Goal: Answer question/provide support: Share knowledge or assist other users

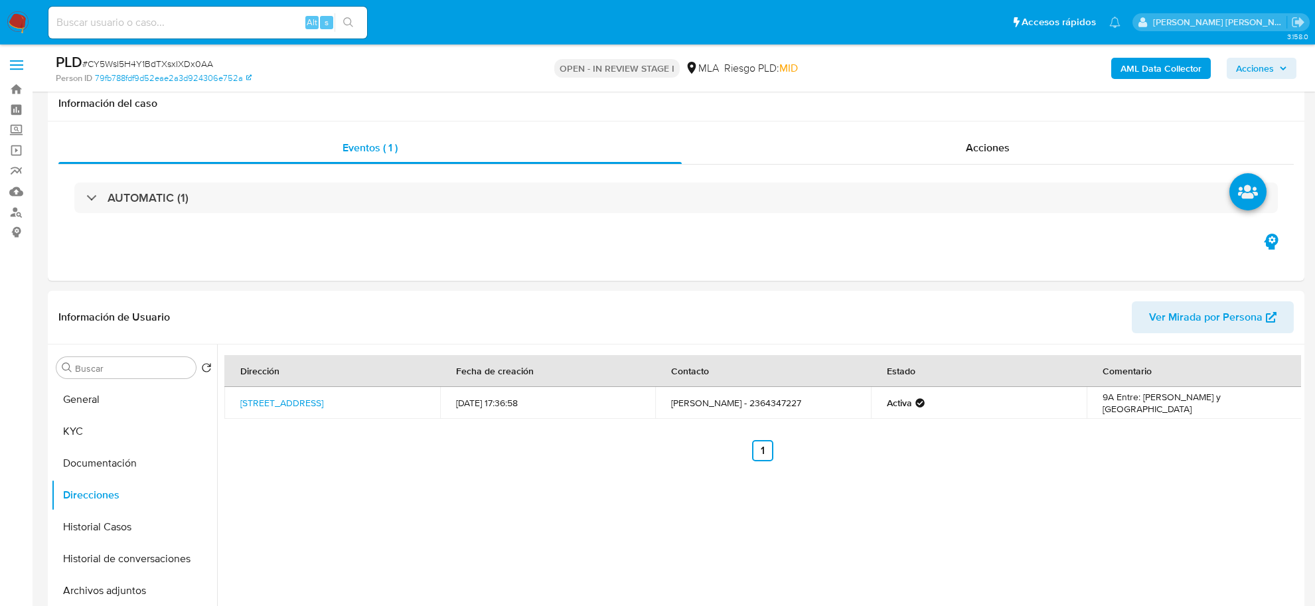
select select "10"
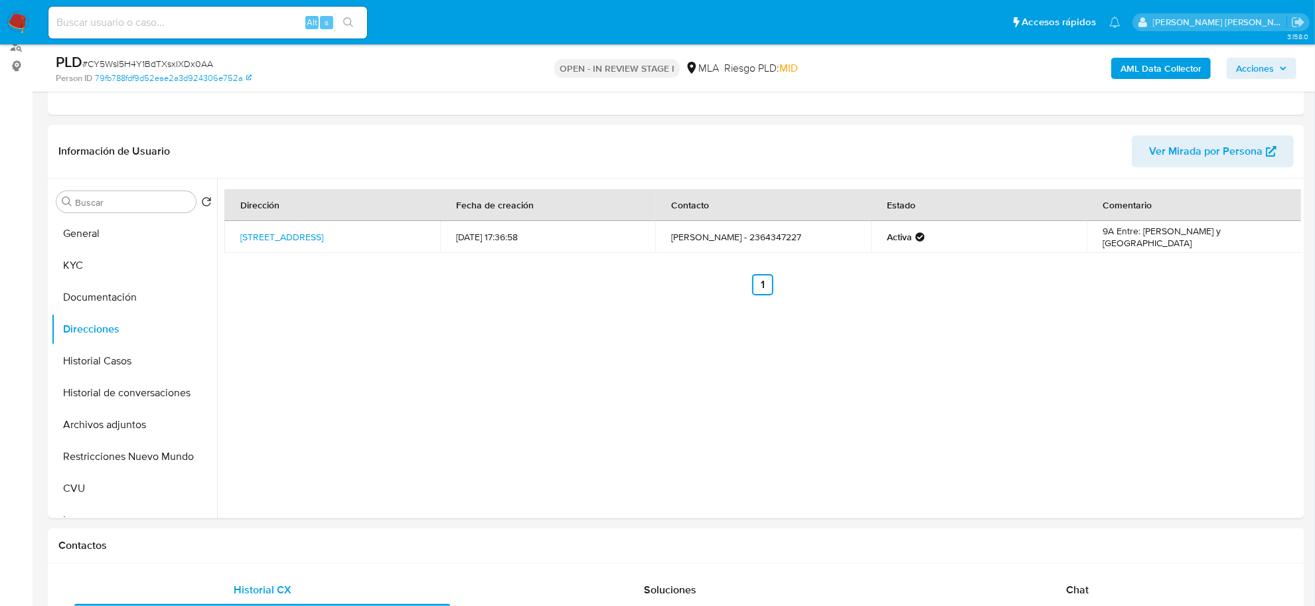
click at [1132, 58] on b "AML Data Collector" at bounding box center [1160, 68] width 81 height 21
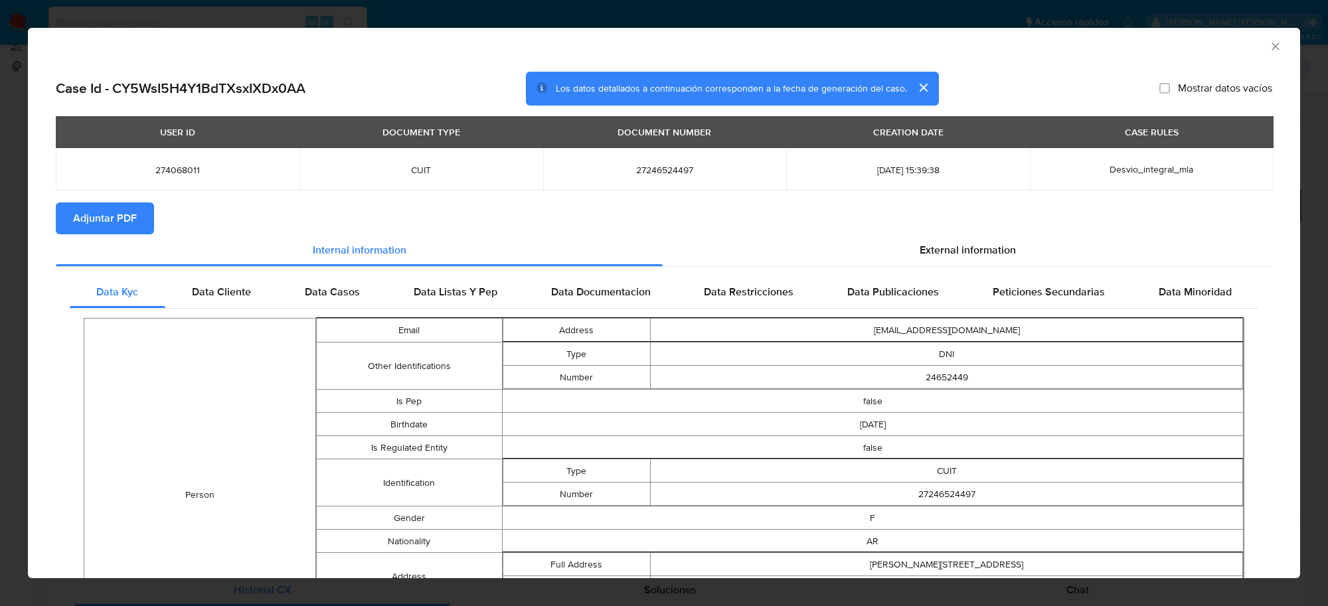
click at [90, 220] on span "Adjuntar PDF" at bounding box center [105, 218] width 64 height 29
click at [1268, 52] on icon "Cerrar ventana" at bounding box center [1274, 46] width 13 height 13
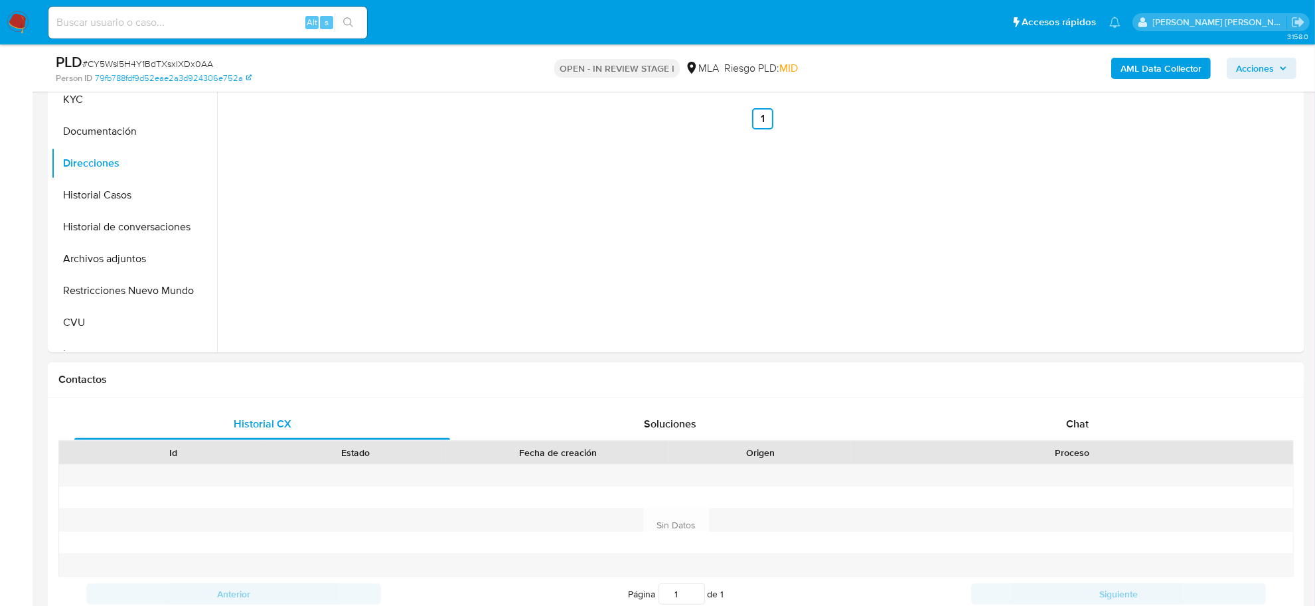
drag, startPoint x: 1071, startPoint y: 420, endPoint x: 990, endPoint y: 440, distance: 82.9
click at [1071, 419] on span "Chat" at bounding box center [1077, 423] width 23 height 15
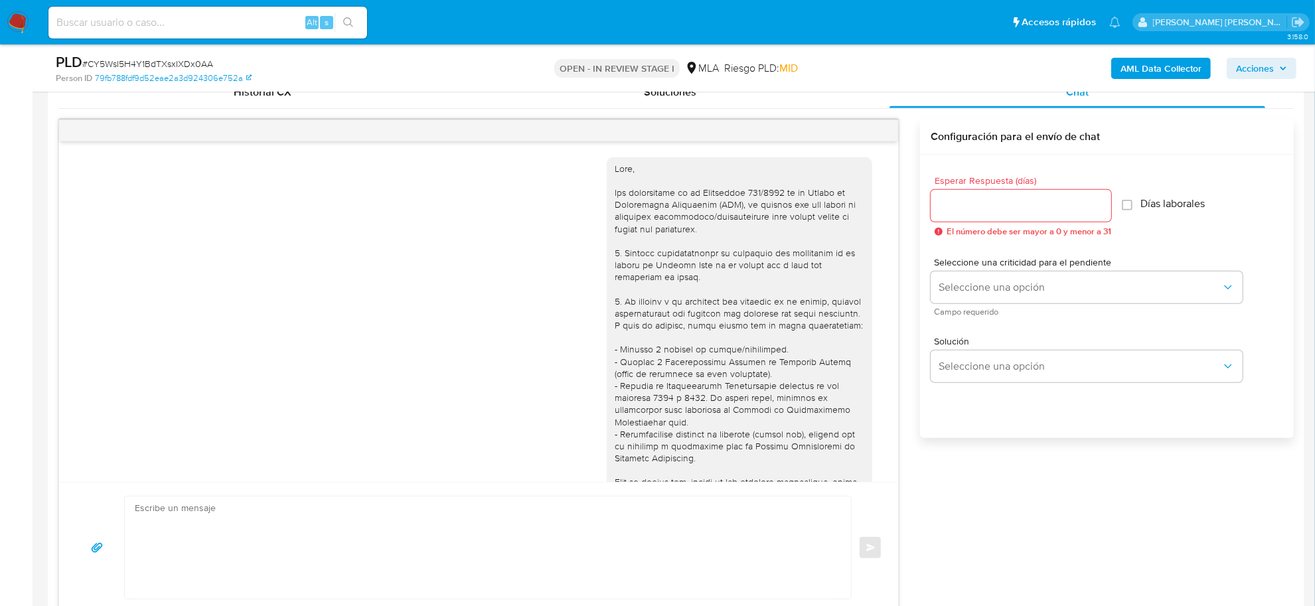
scroll to position [705, 0]
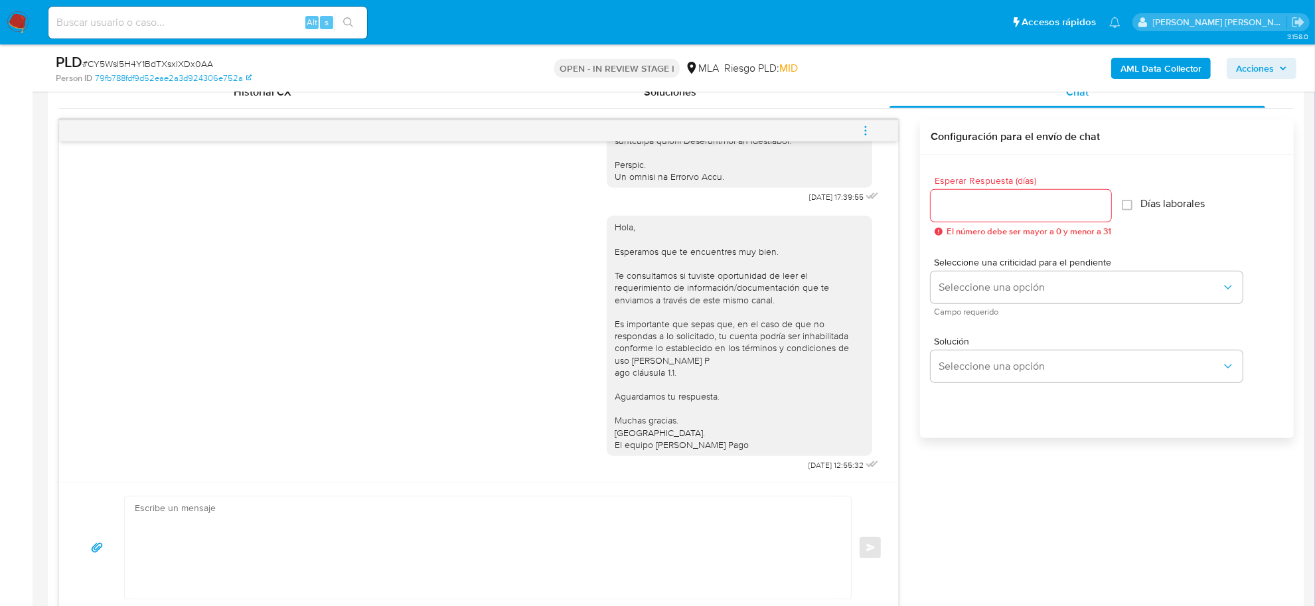
click at [863, 123] on span "menu-action" at bounding box center [866, 131] width 12 height 32
click at [803, 104] on li "Cerrar conversación" at bounding box center [776, 106] width 136 height 24
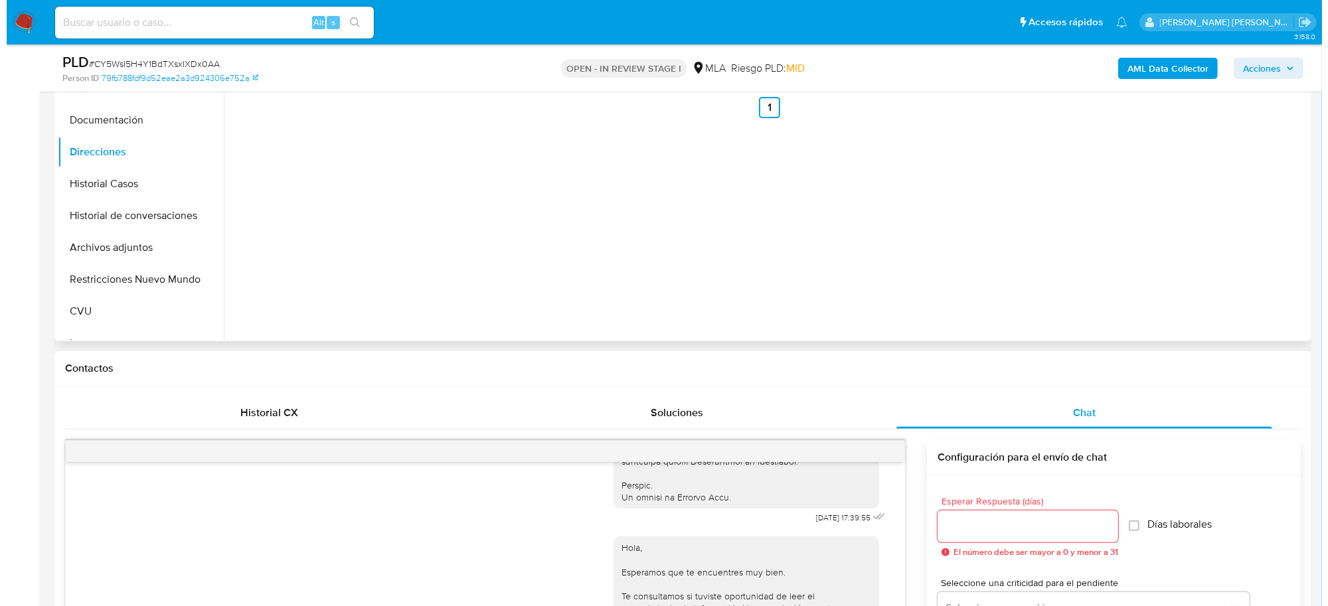
scroll to position [249, 0]
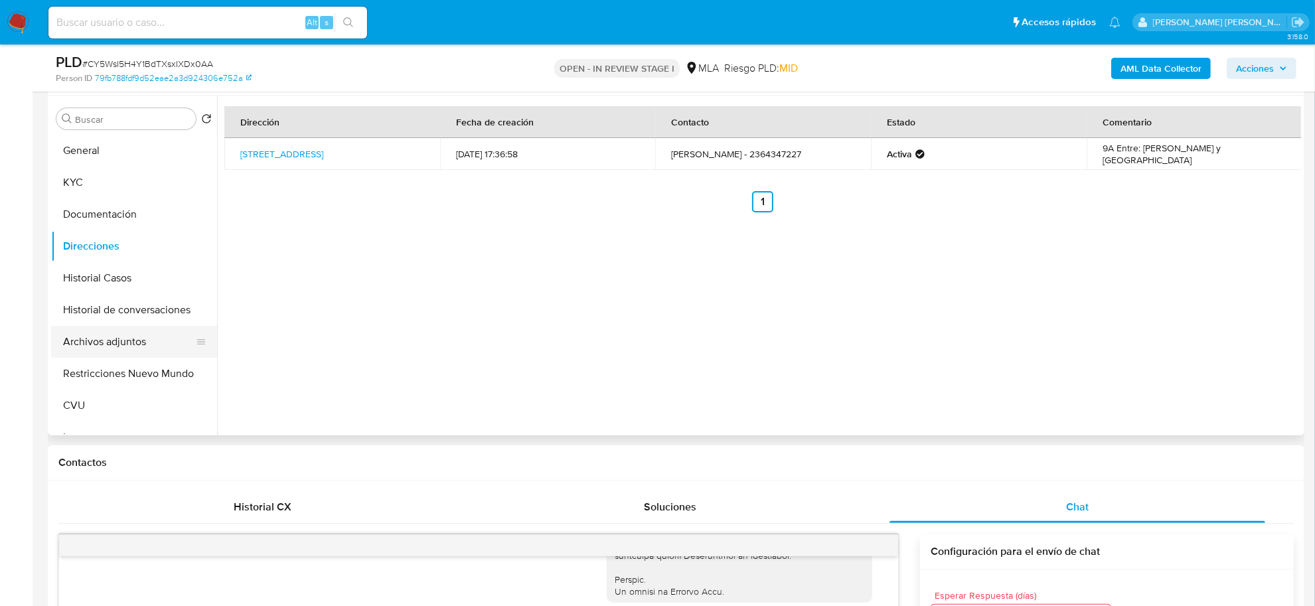
click at [86, 339] on button "Archivos adjuntos" at bounding box center [128, 342] width 155 height 32
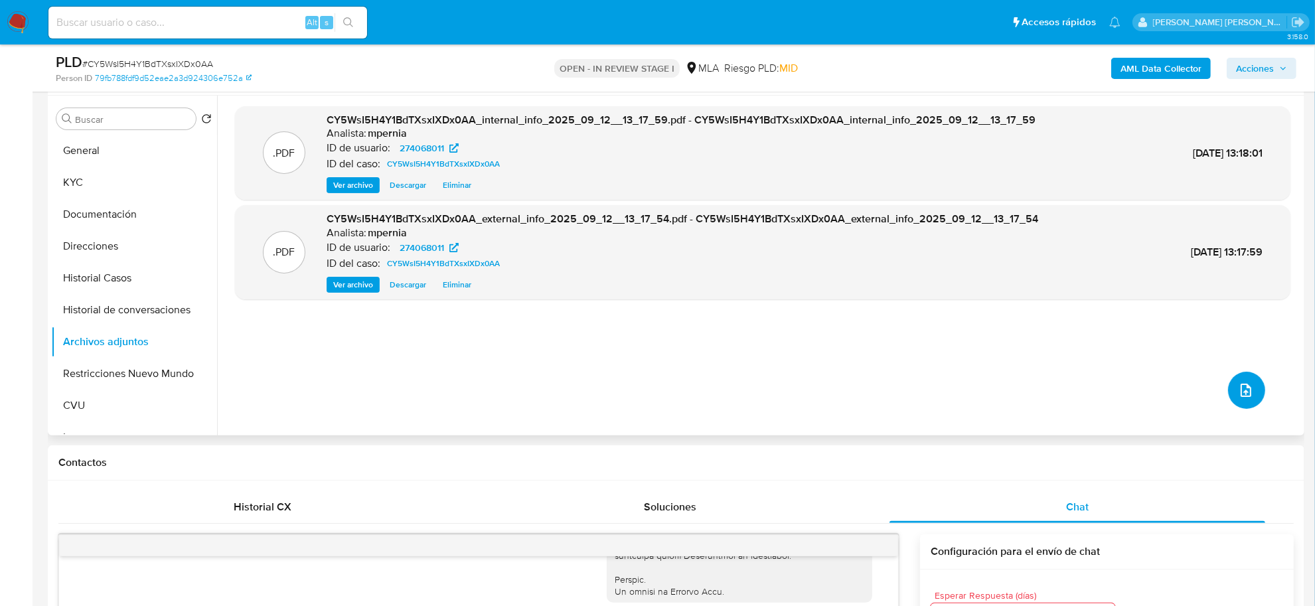
click at [1228, 393] on button "upload-file" at bounding box center [1246, 390] width 37 height 37
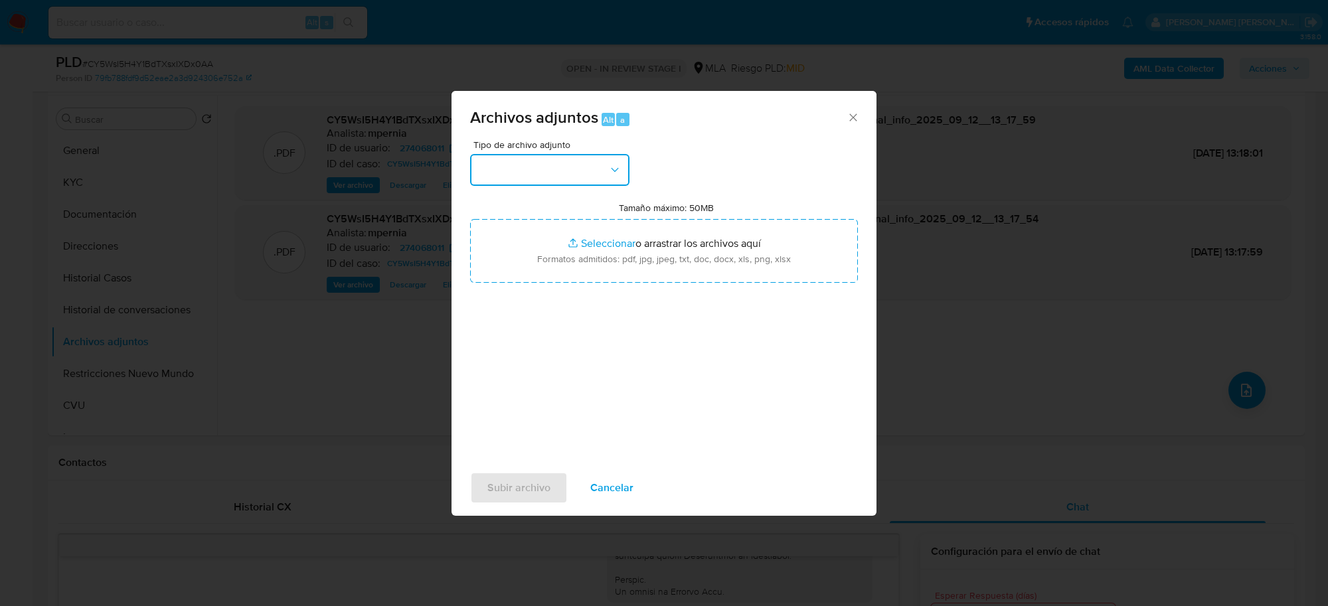
click at [617, 167] on icon "button" at bounding box center [614, 169] width 13 height 13
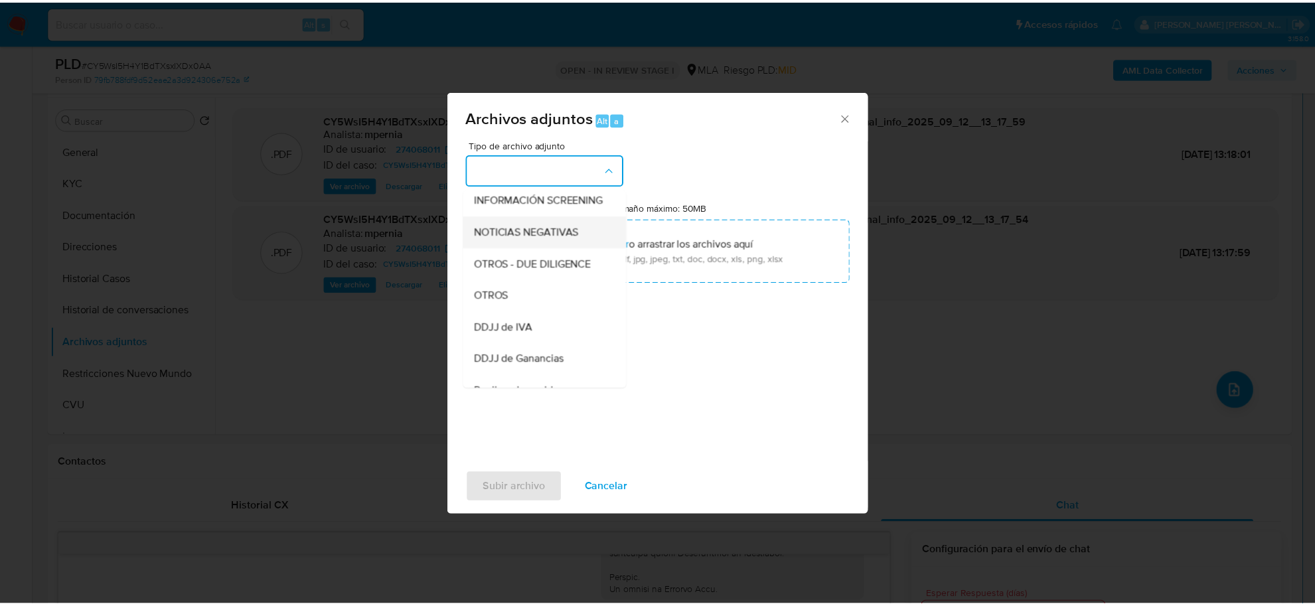
scroll to position [166, 0]
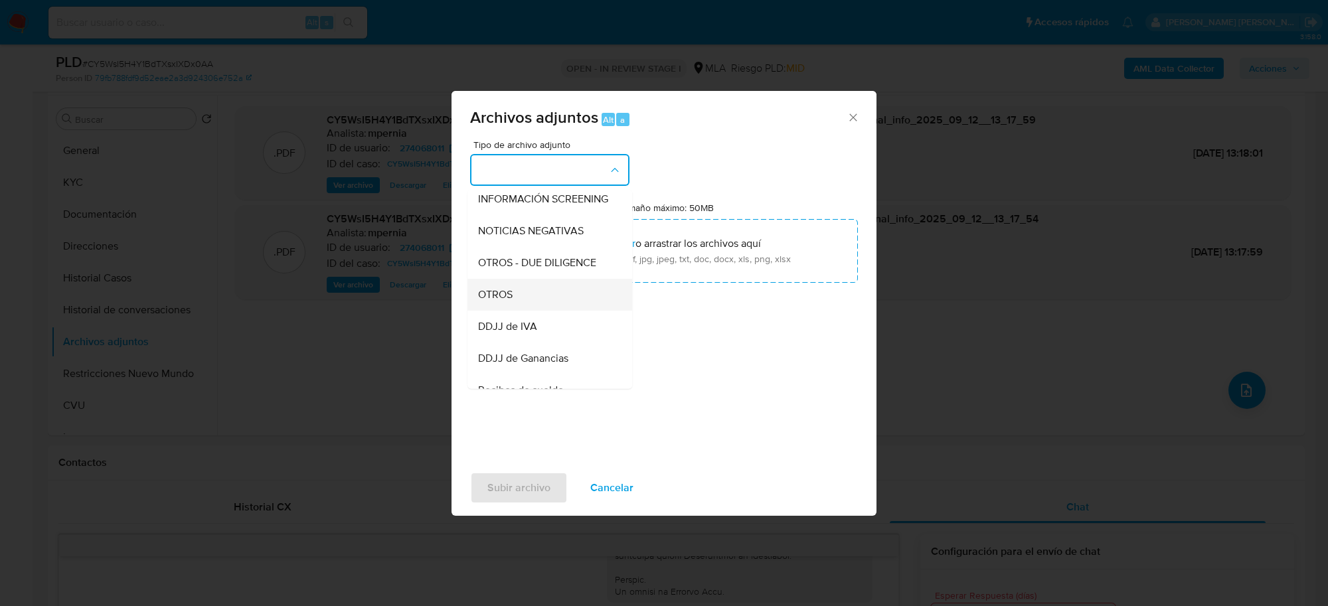
click at [501, 311] on div "OTROS" at bounding box center [545, 295] width 135 height 32
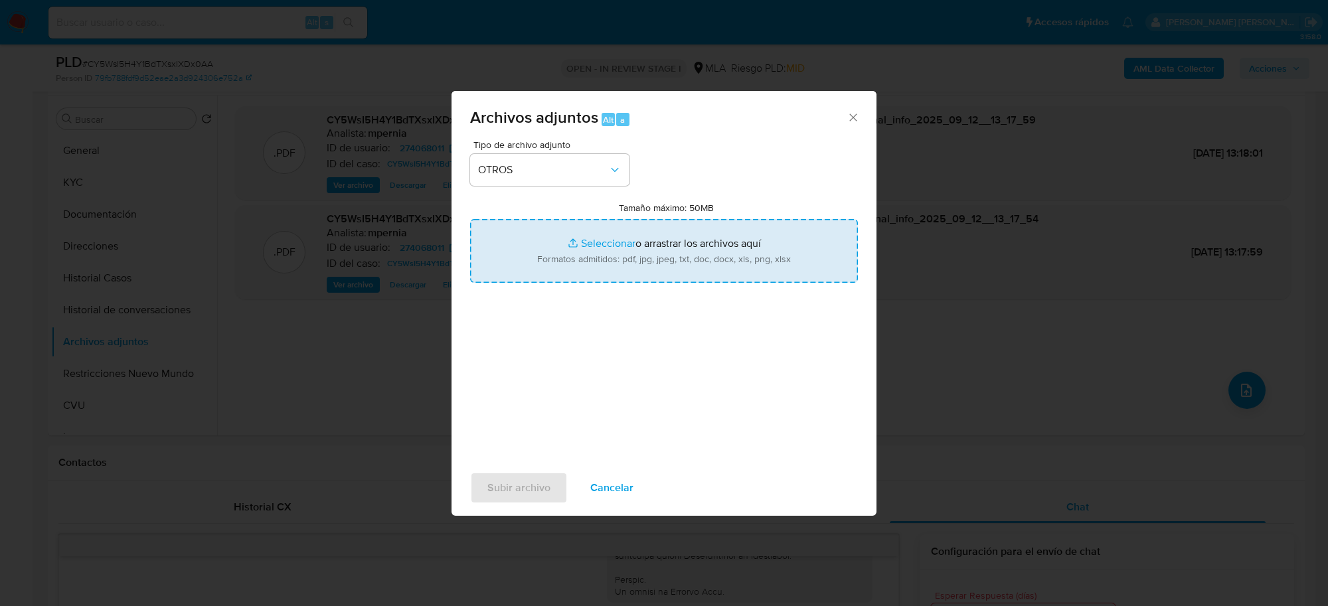
type input "C:\fakepath\Movimientos-Aladdin-274068011.xlsx"
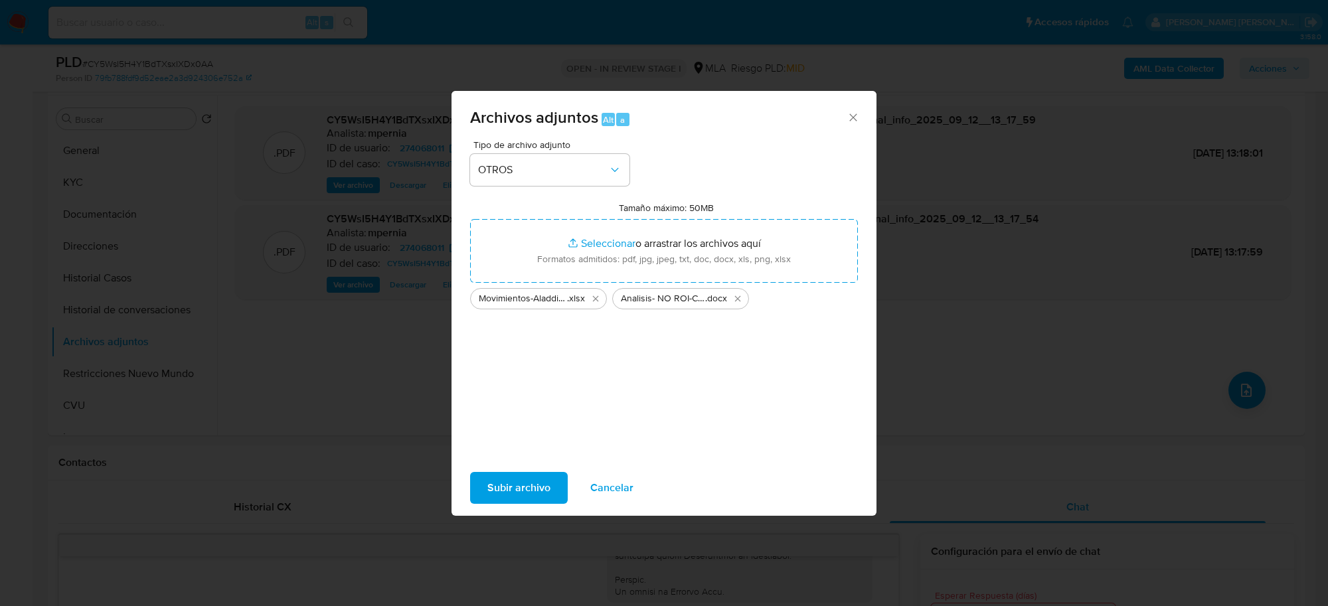
click at [495, 481] on span "Subir archivo" at bounding box center [518, 487] width 63 height 29
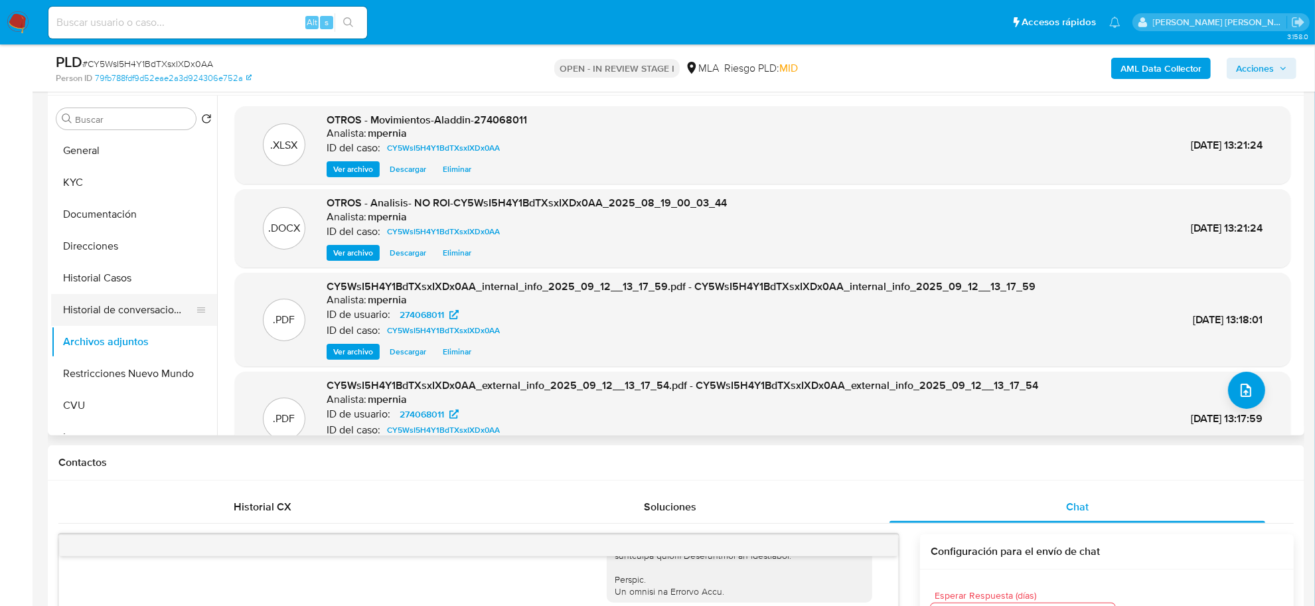
click at [111, 315] on button "Historial de conversaciones" at bounding box center [128, 310] width 155 height 32
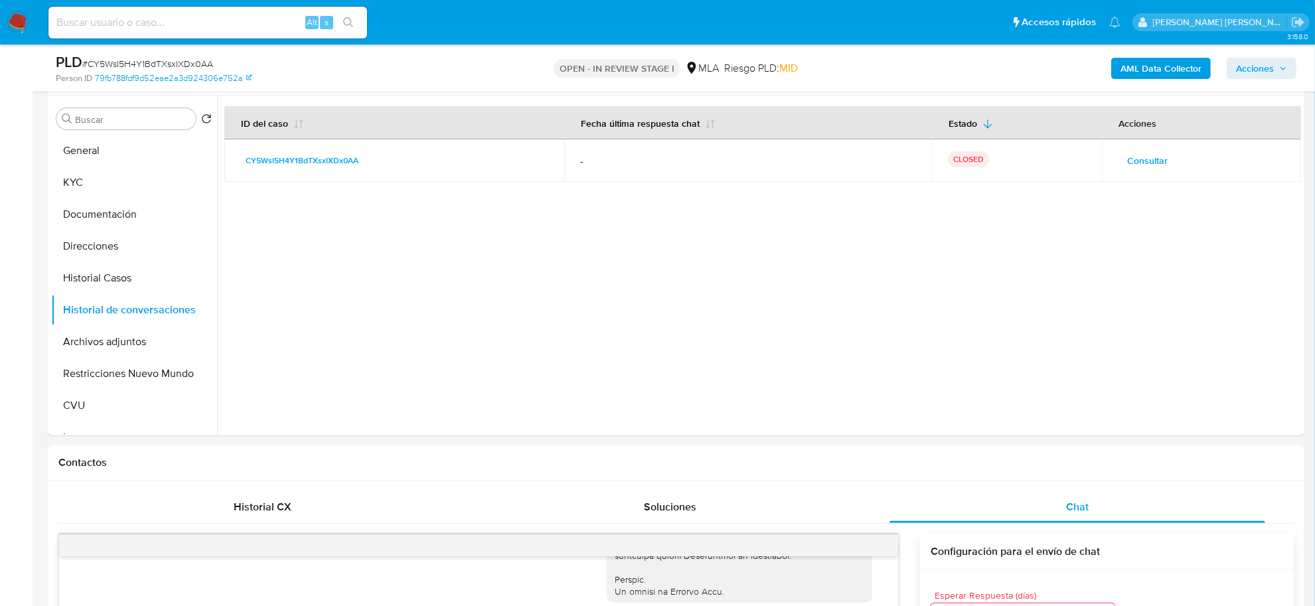
click at [1265, 66] on span "Acciones" at bounding box center [1255, 68] width 38 height 21
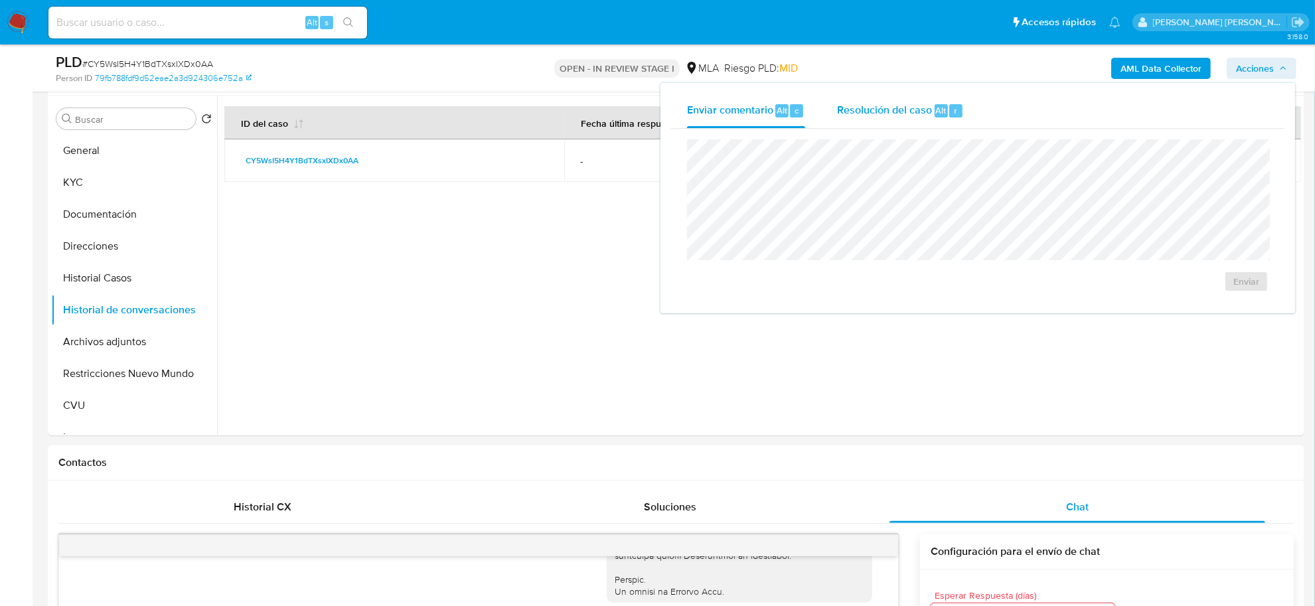
click at [833, 112] on button "Resolución del caso Alt r" at bounding box center [900, 111] width 159 height 35
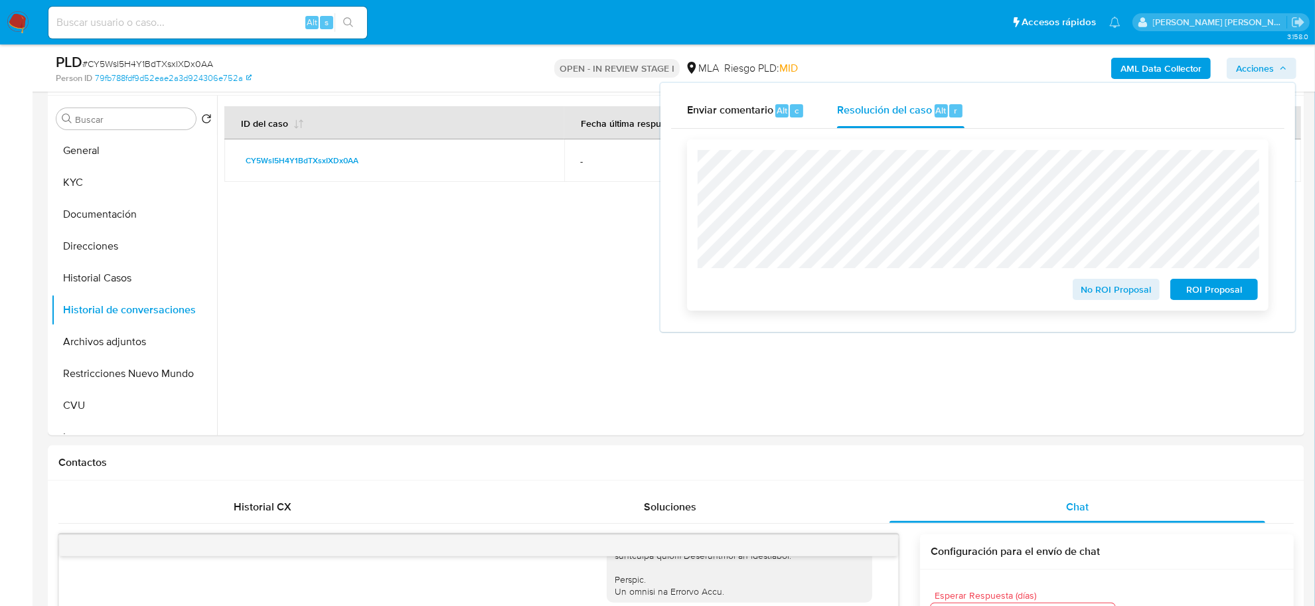
click at [1103, 291] on span "No ROI Proposal" at bounding box center [1116, 289] width 69 height 19
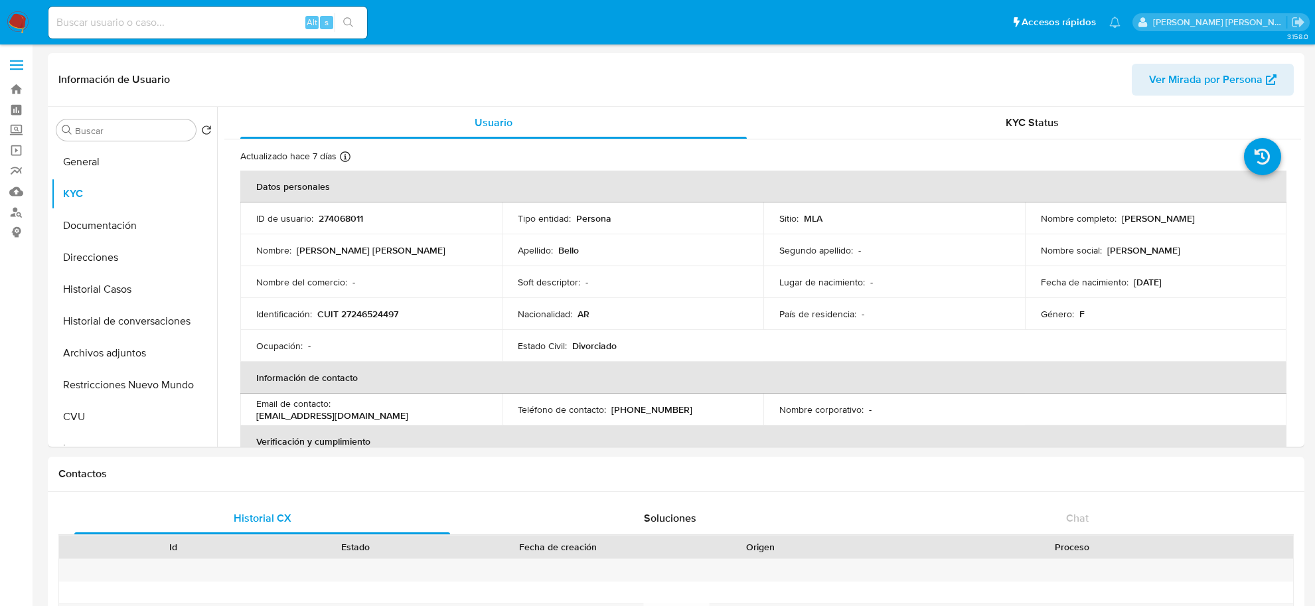
select select "10"
click at [104, 349] on button "Archivos adjuntos" at bounding box center [128, 353] width 155 height 32
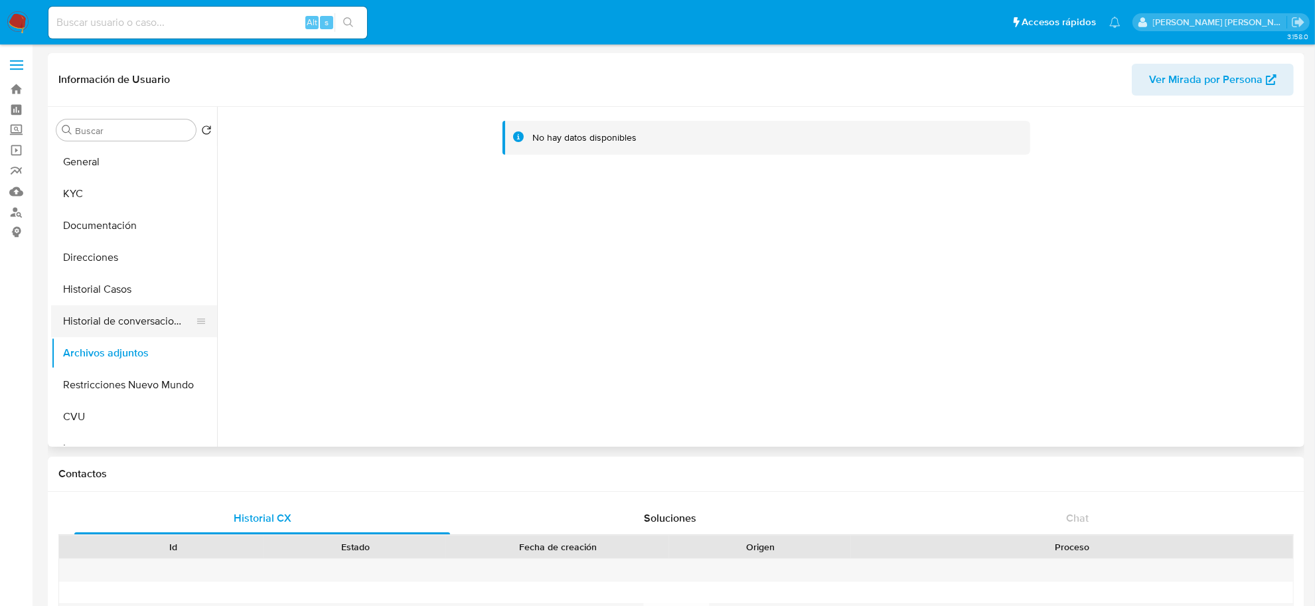
drag, startPoint x: 104, startPoint y: 269, endPoint x: 100, endPoint y: 325, distance: 56.0
click at [104, 271] on button "Direcciones" at bounding box center [134, 258] width 166 height 32
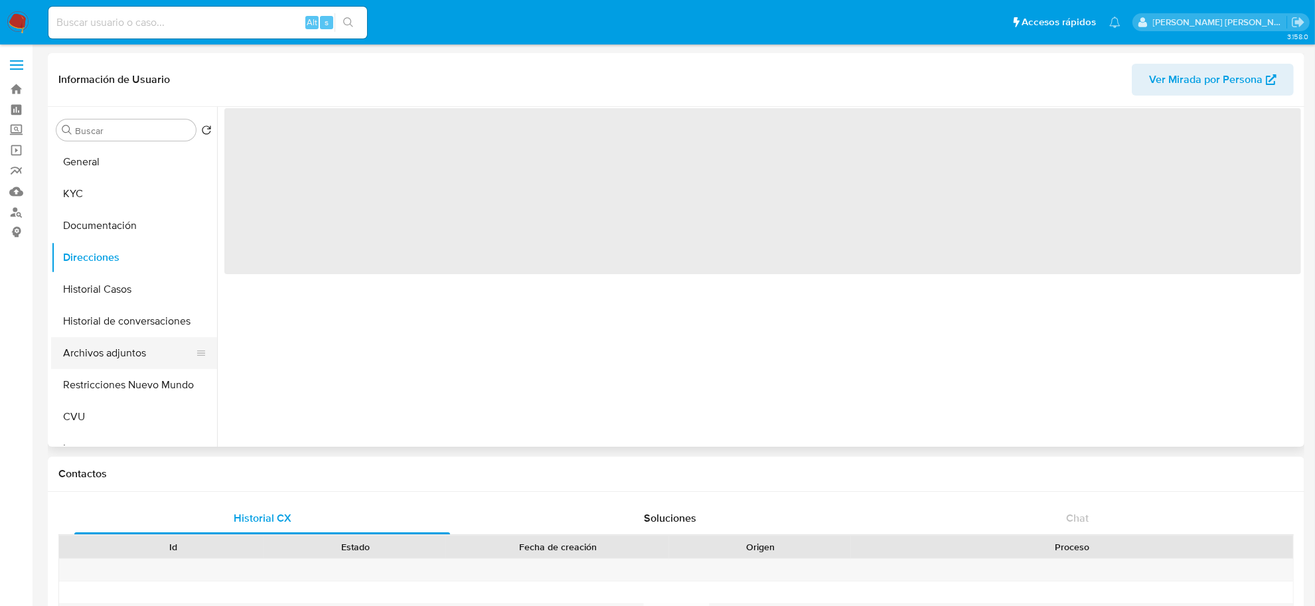
click at [96, 346] on button "Archivos adjuntos" at bounding box center [128, 353] width 155 height 32
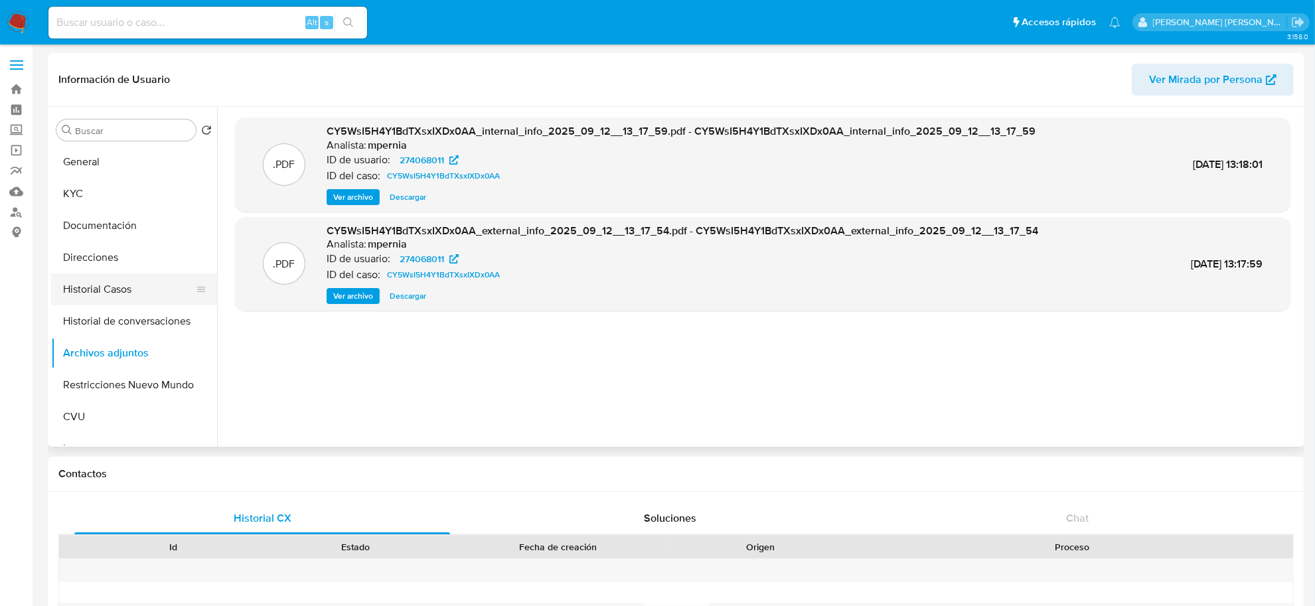
click at [90, 283] on button "Historial Casos" at bounding box center [128, 289] width 155 height 32
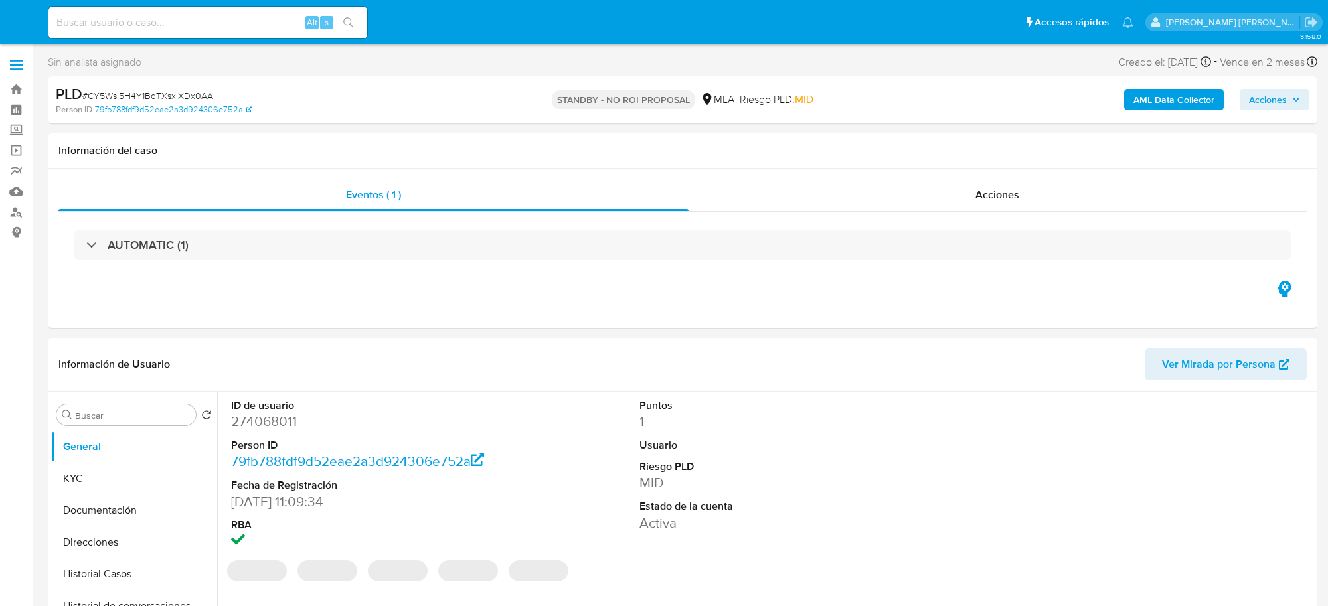
select select "10"
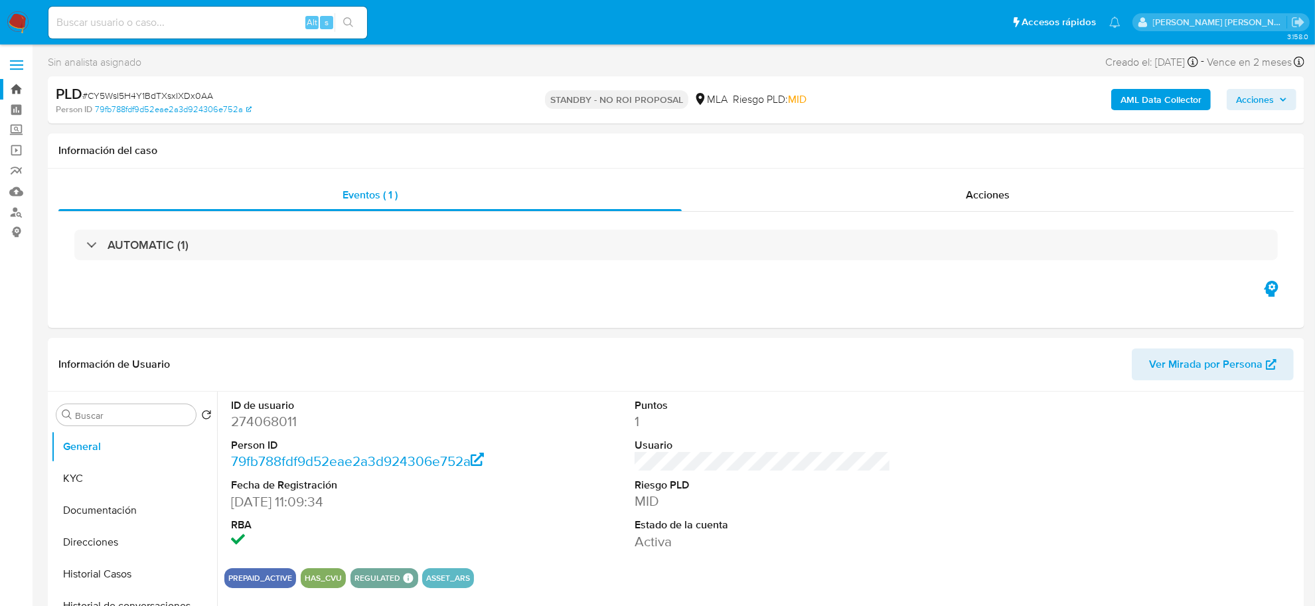
click at [21, 83] on link "Bandeja" at bounding box center [79, 89] width 158 height 21
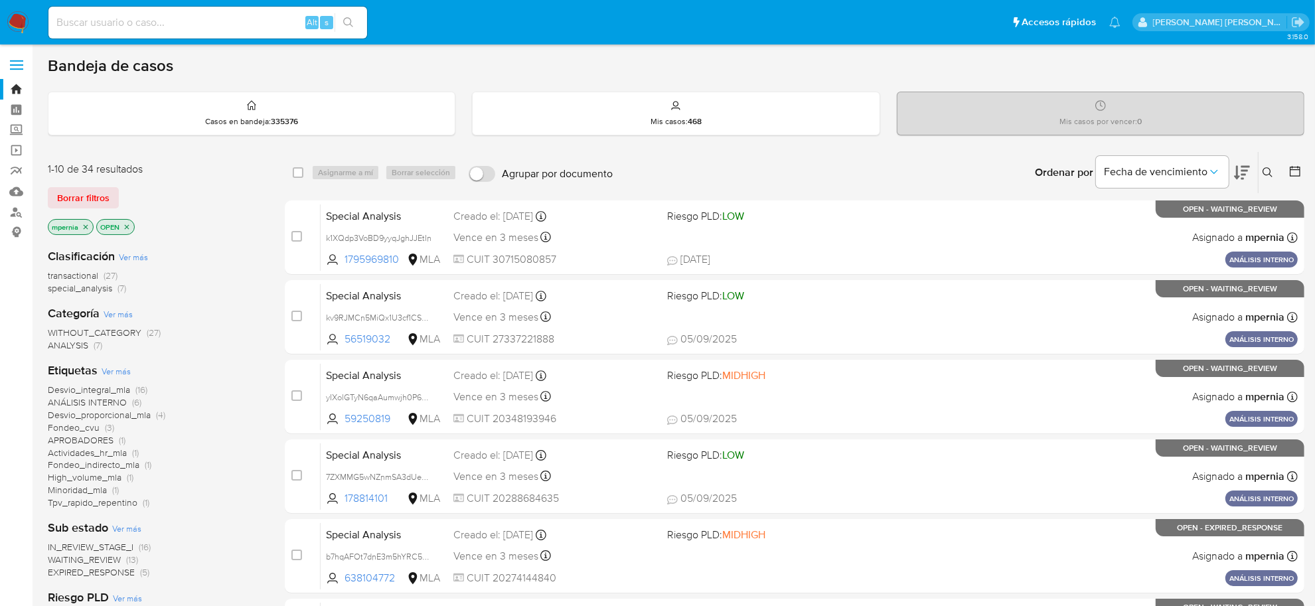
click at [85, 275] on span "transactional" at bounding box center [73, 275] width 50 height 13
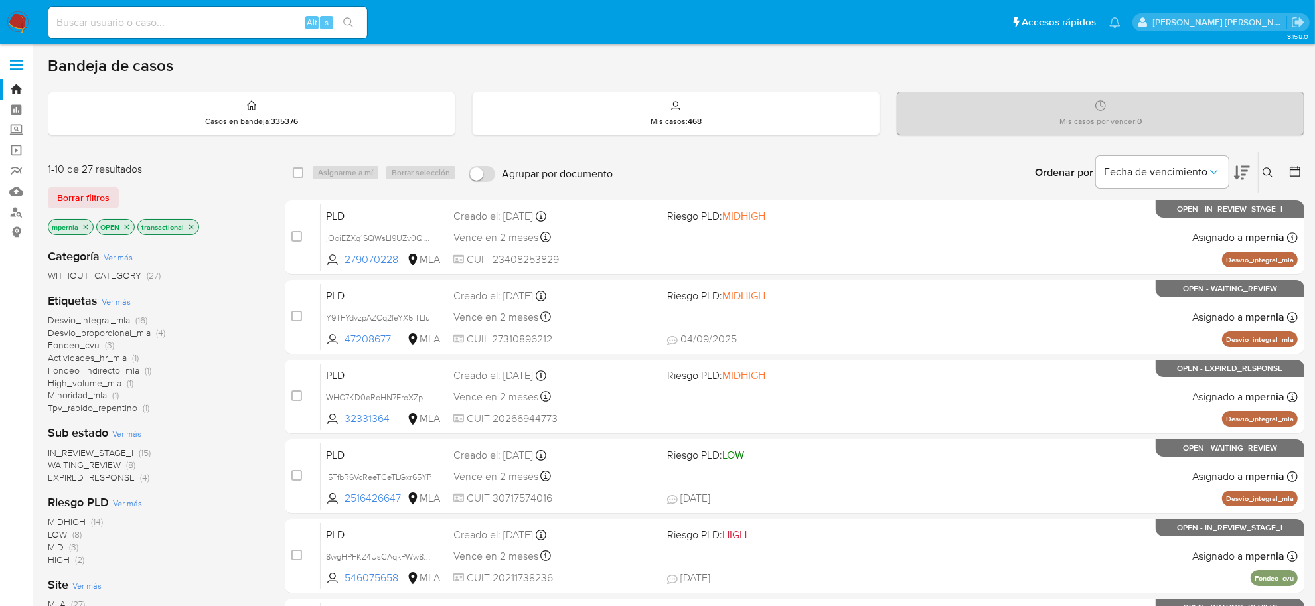
click at [85, 227] on icon "close-filter" at bounding box center [86, 226] width 5 height 5
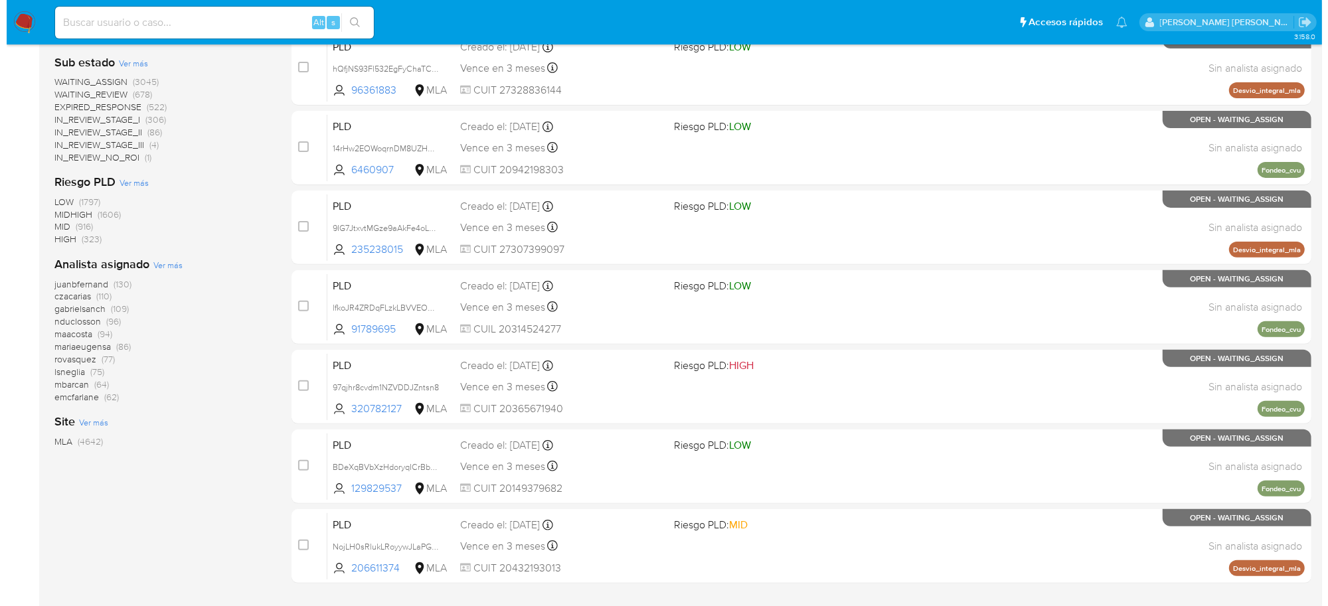
scroll to position [415, 0]
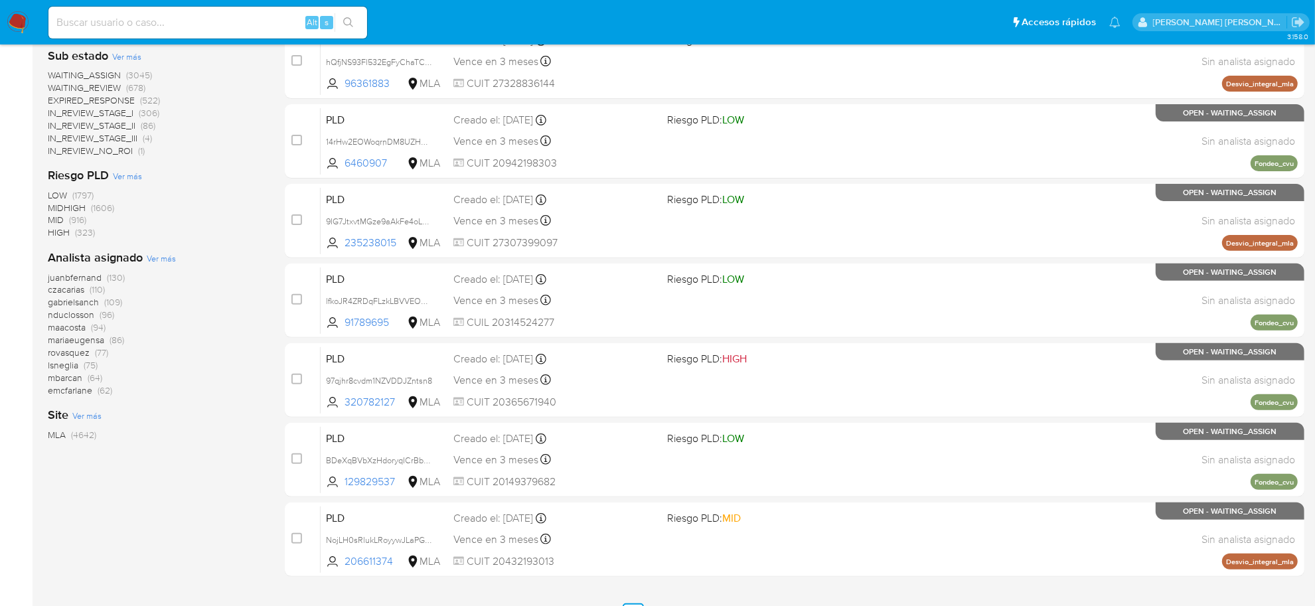
click at [165, 254] on span "Ver más" at bounding box center [161, 258] width 29 height 12
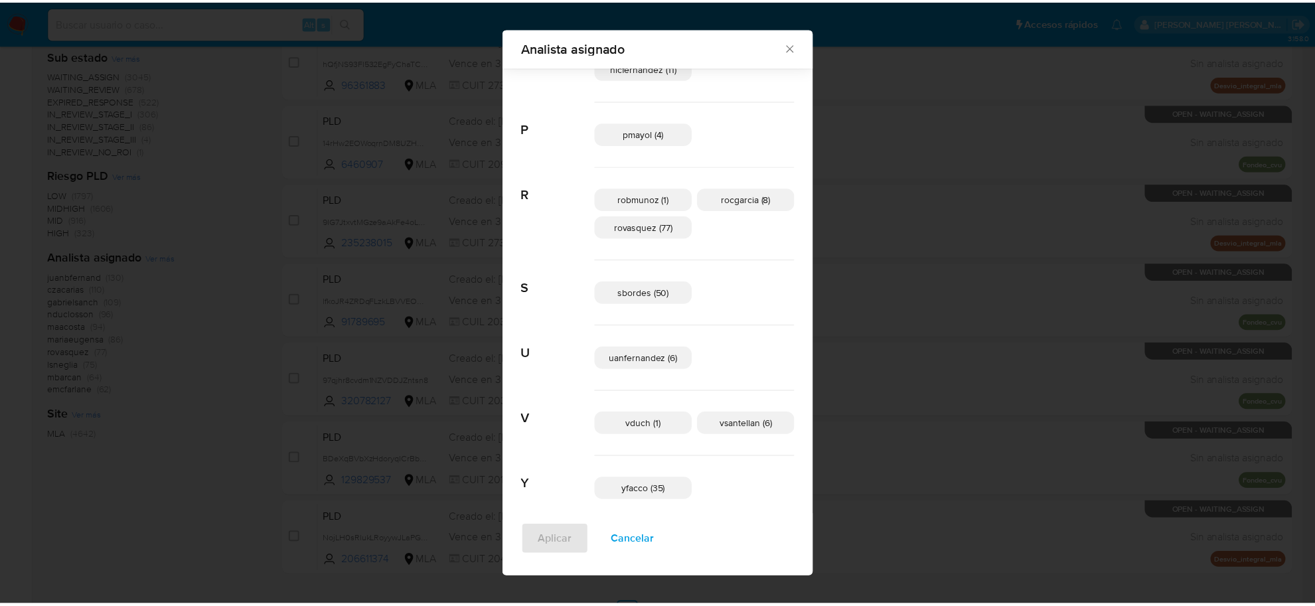
scroll to position [837, 0]
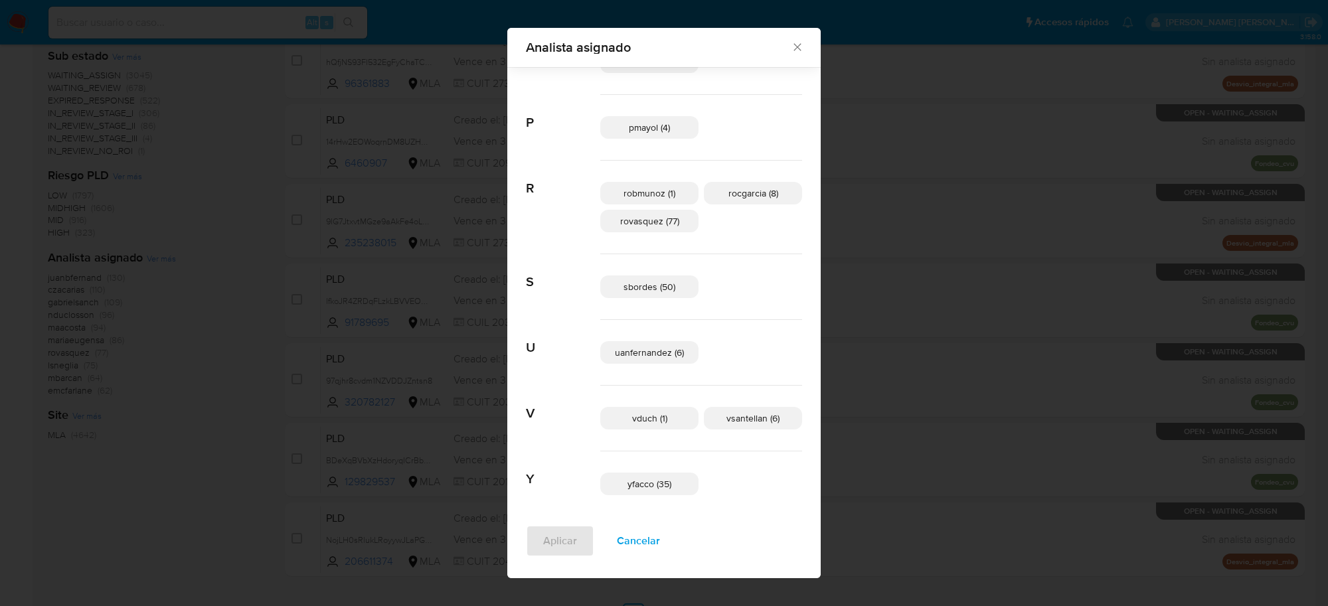
click at [791, 40] on icon "Cerrar" at bounding box center [797, 46] width 13 height 13
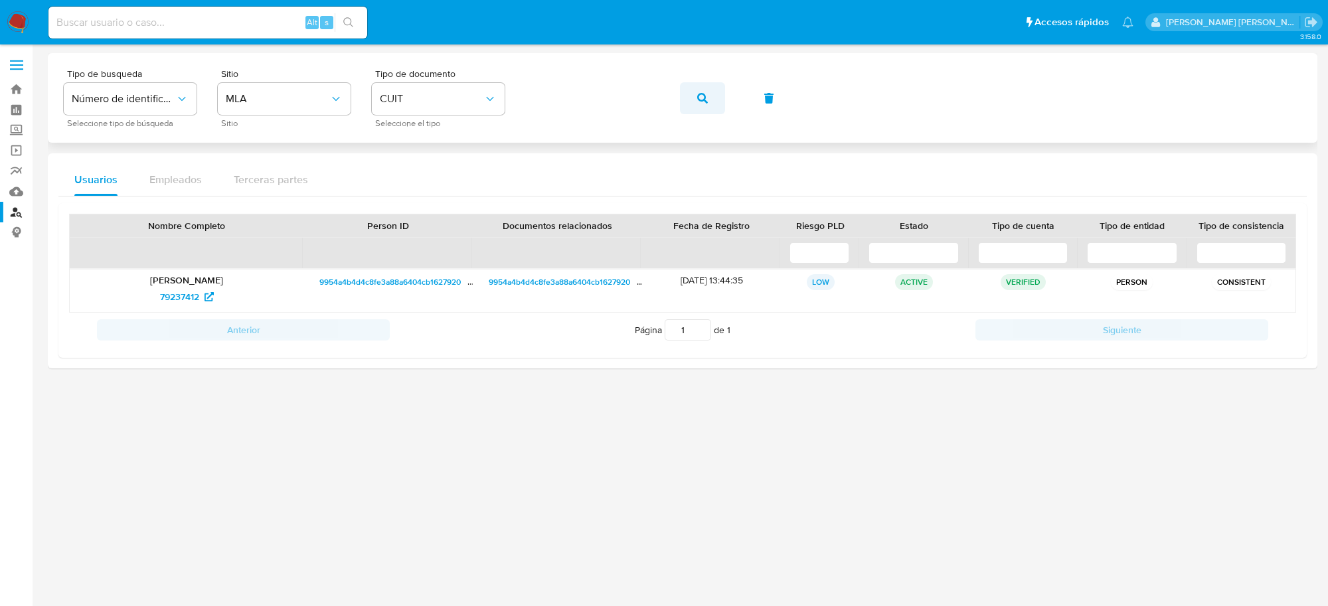
click at [700, 104] on span "button" at bounding box center [702, 98] width 11 height 29
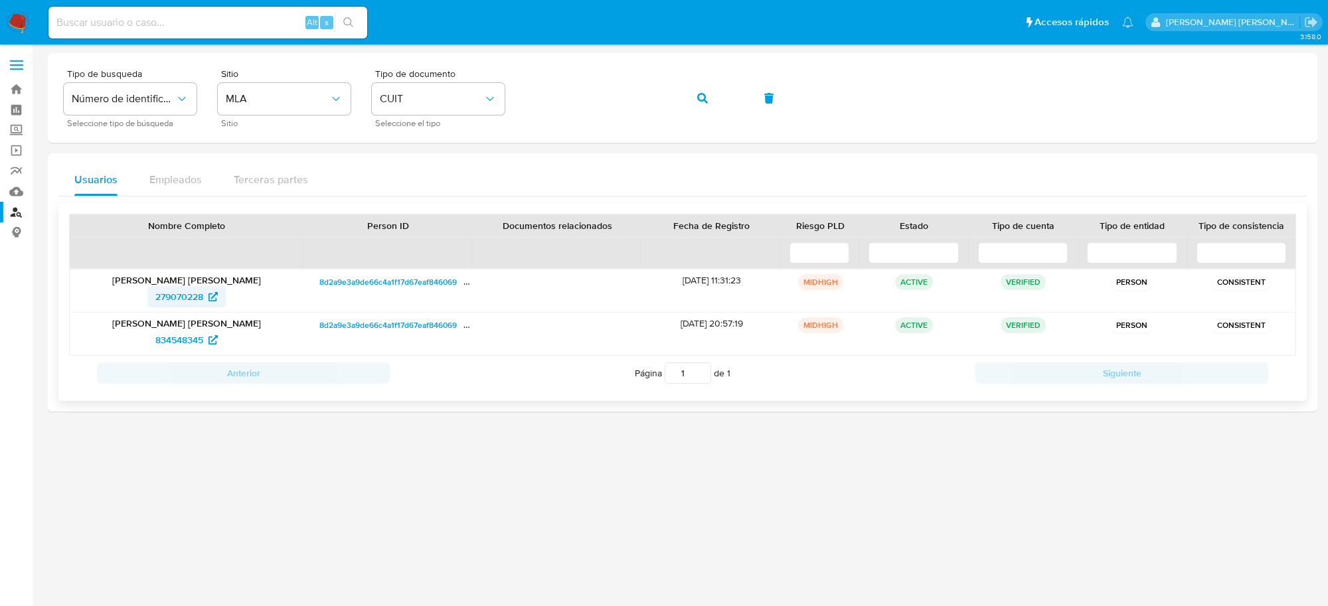
click at [173, 300] on span "279070228" at bounding box center [179, 296] width 48 height 21
click at [695, 100] on button "button" at bounding box center [702, 98] width 45 height 32
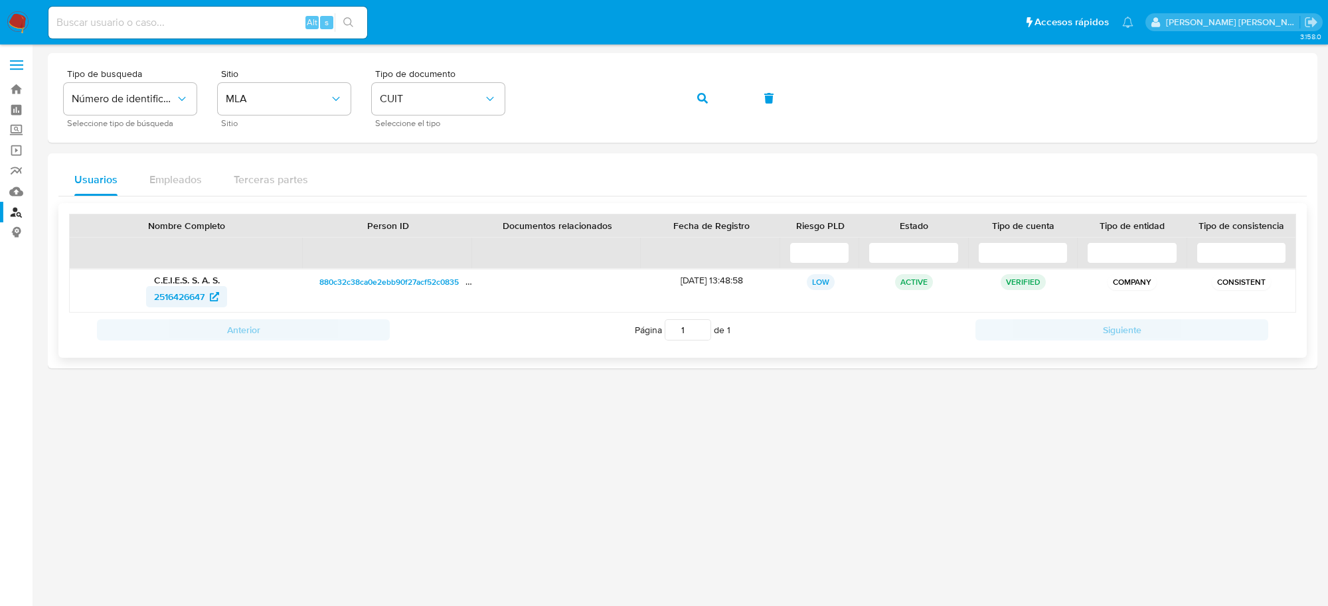
click at [171, 295] on span "2516426647" at bounding box center [179, 296] width 50 height 21
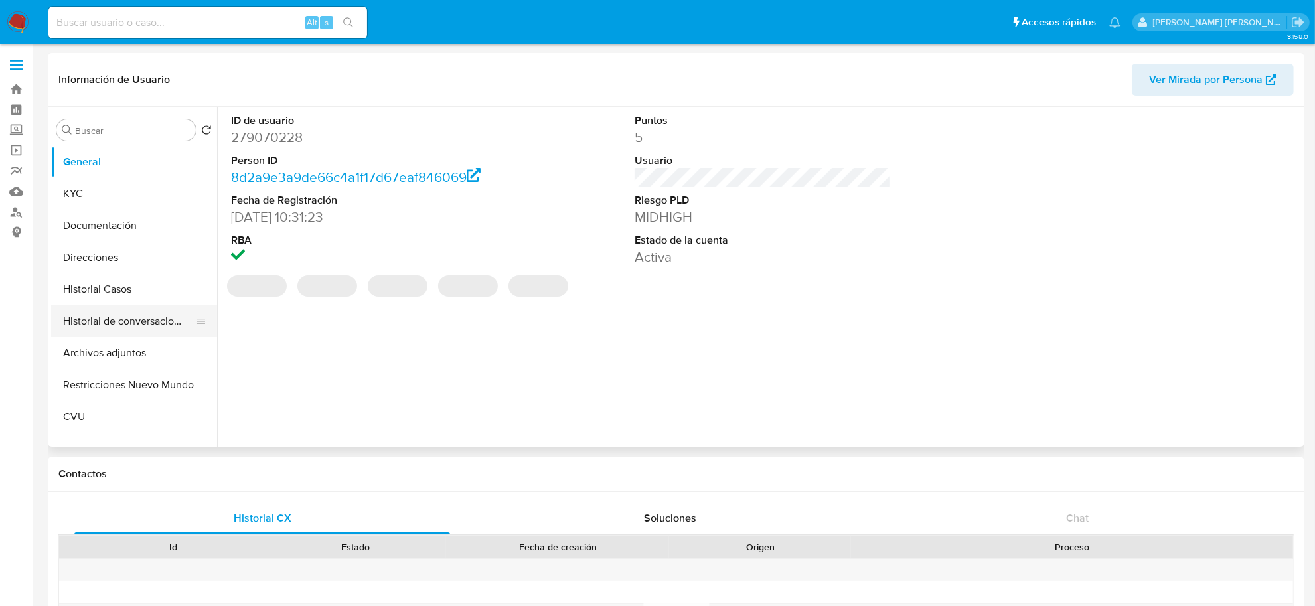
select select "10"
click at [92, 321] on button "Historial de conversaciones" at bounding box center [128, 321] width 155 height 32
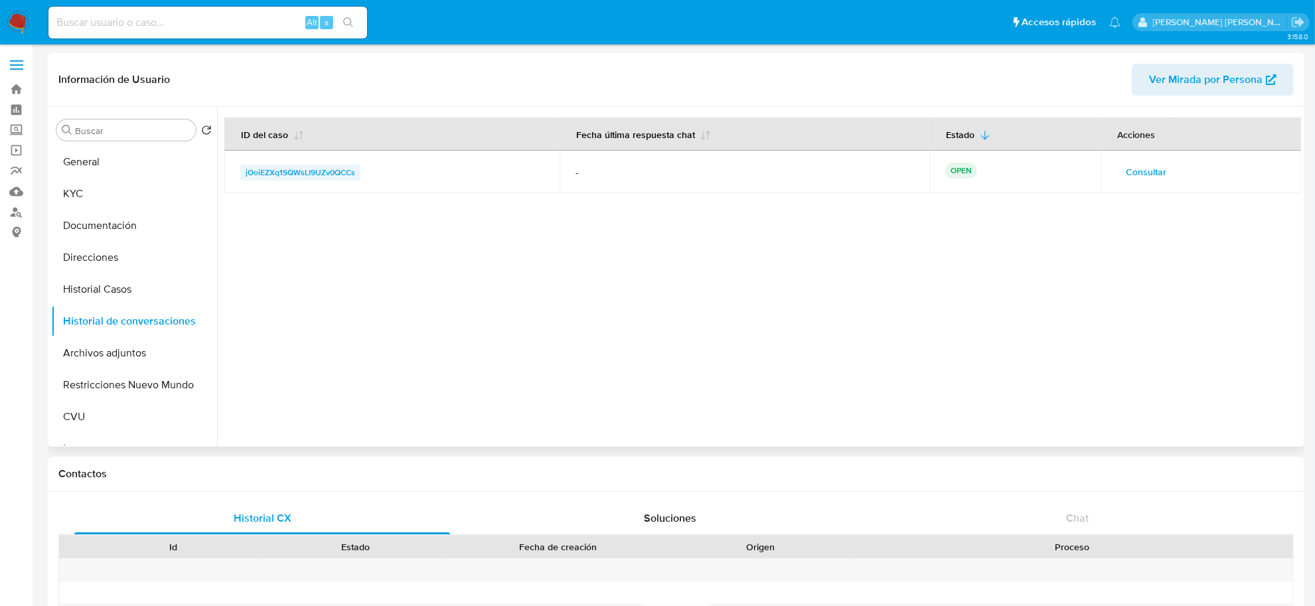
click at [319, 171] on span "jOoiEZXq1SQWsLI9UZv0QCCs" at bounding box center [301, 173] width 110 height 16
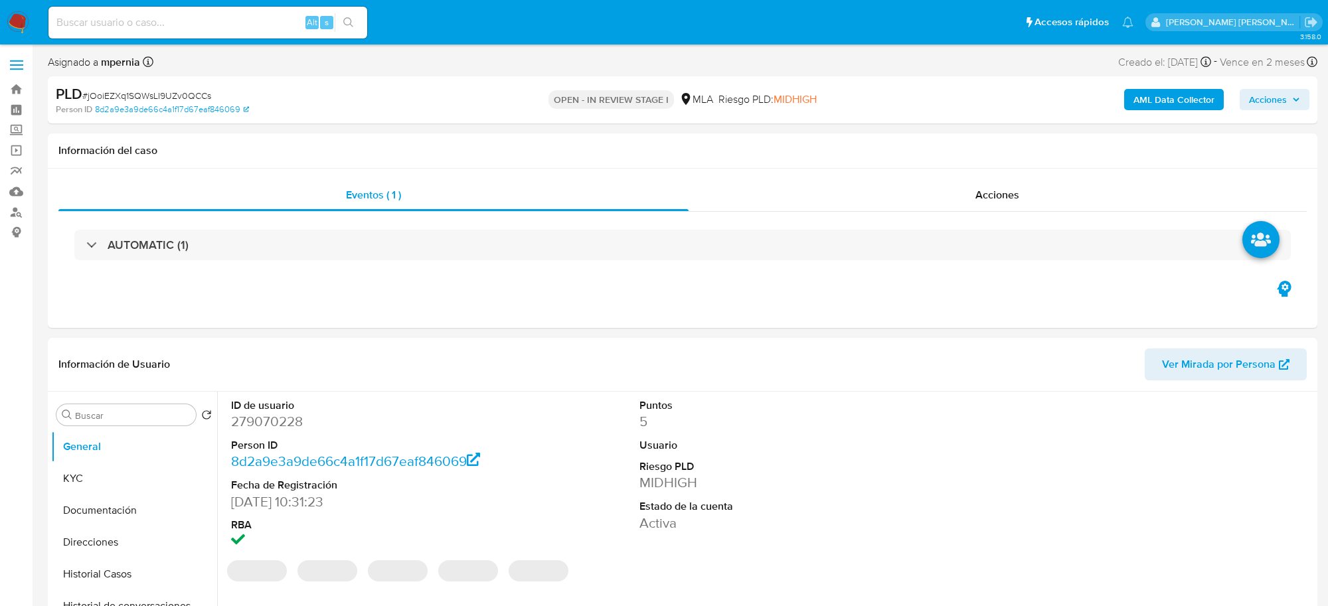
select select "10"
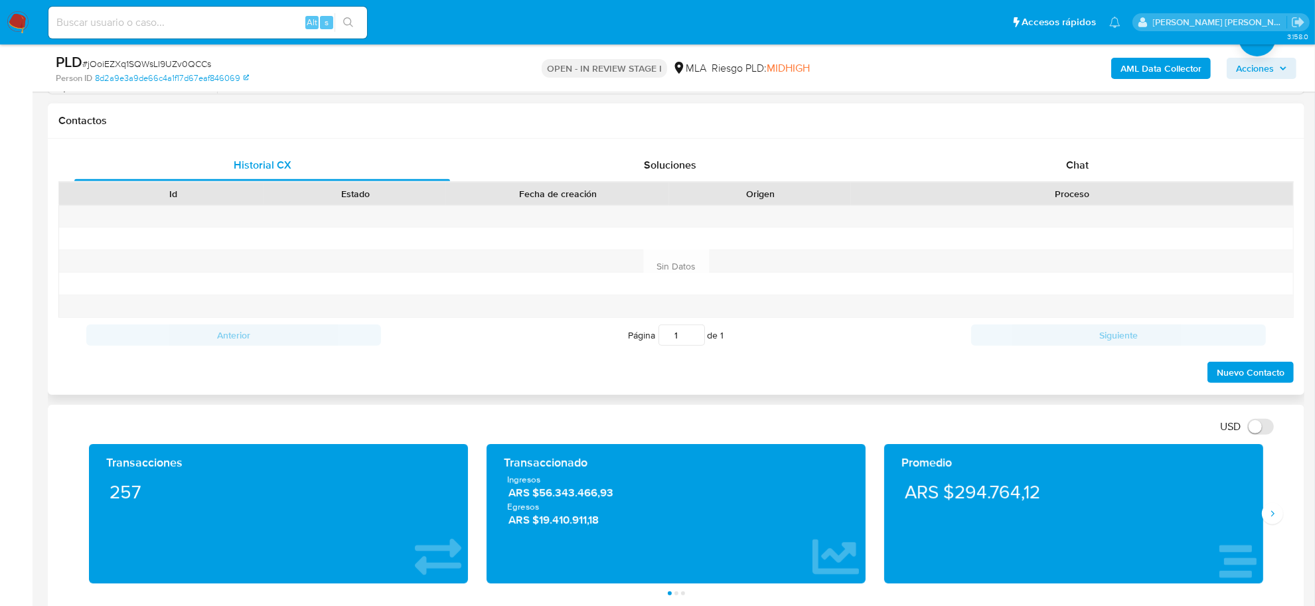
scroll to position [332, 0]
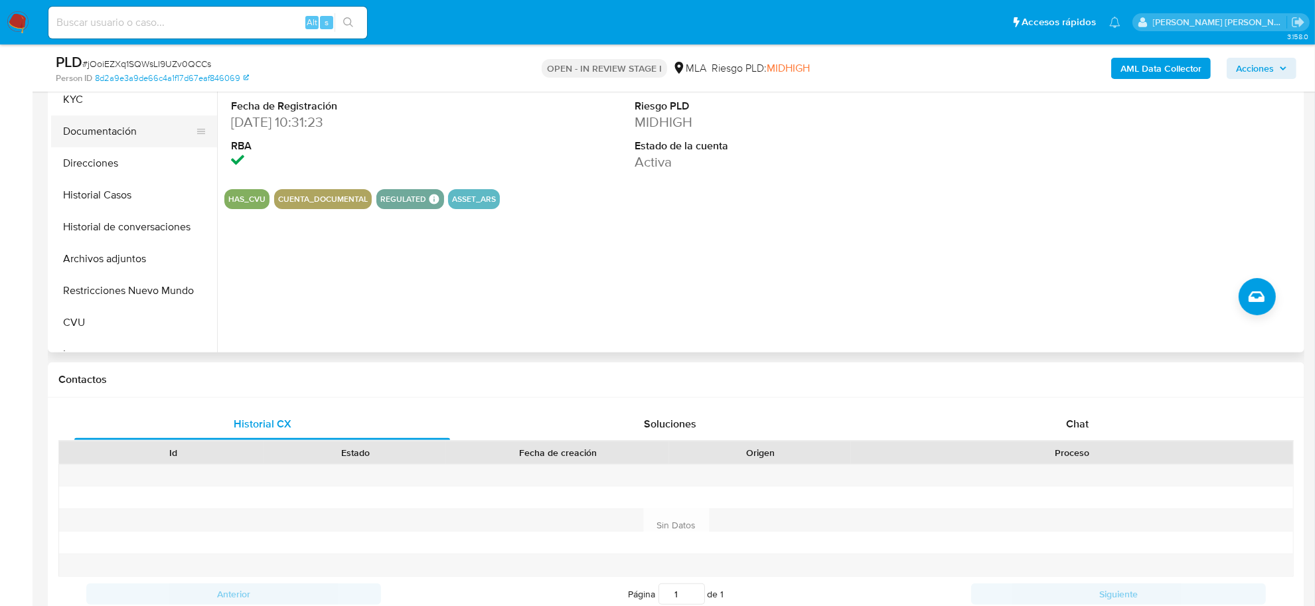
drag, startPoint x: 104, startPoint y: 108, endPoint x: 151, endPoint y: 141, distance: 58.6
click at [104, 107] on button "KYC" at bounding box center [134, 100] width 166 height 32
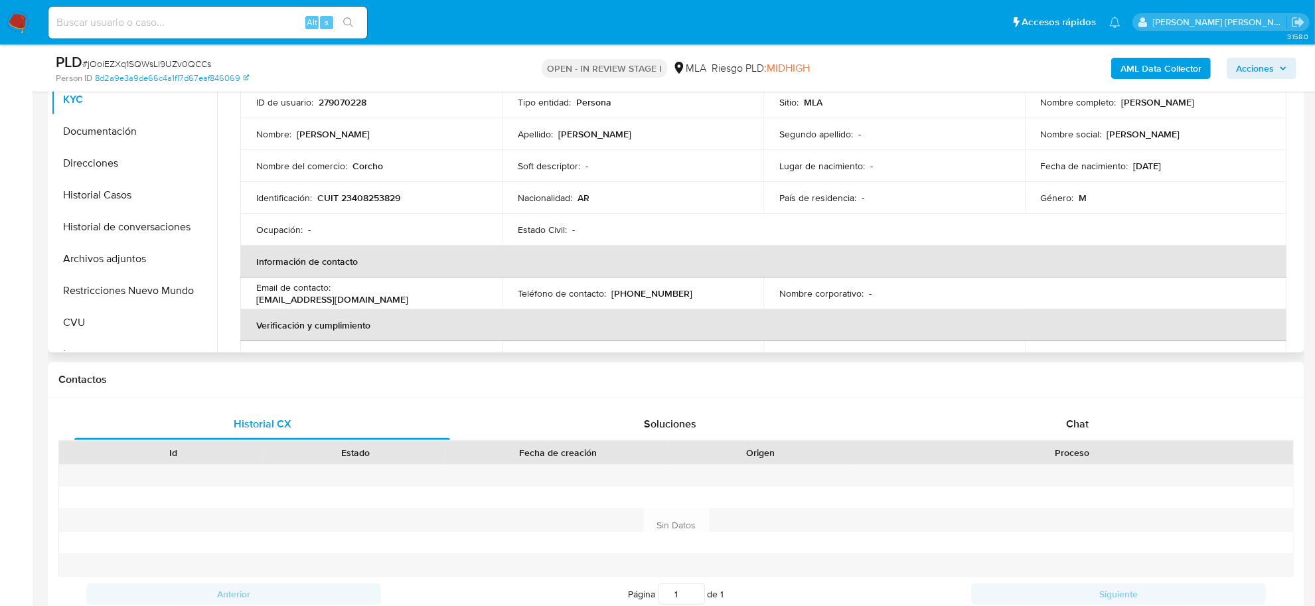
scroll to position [0, 0]
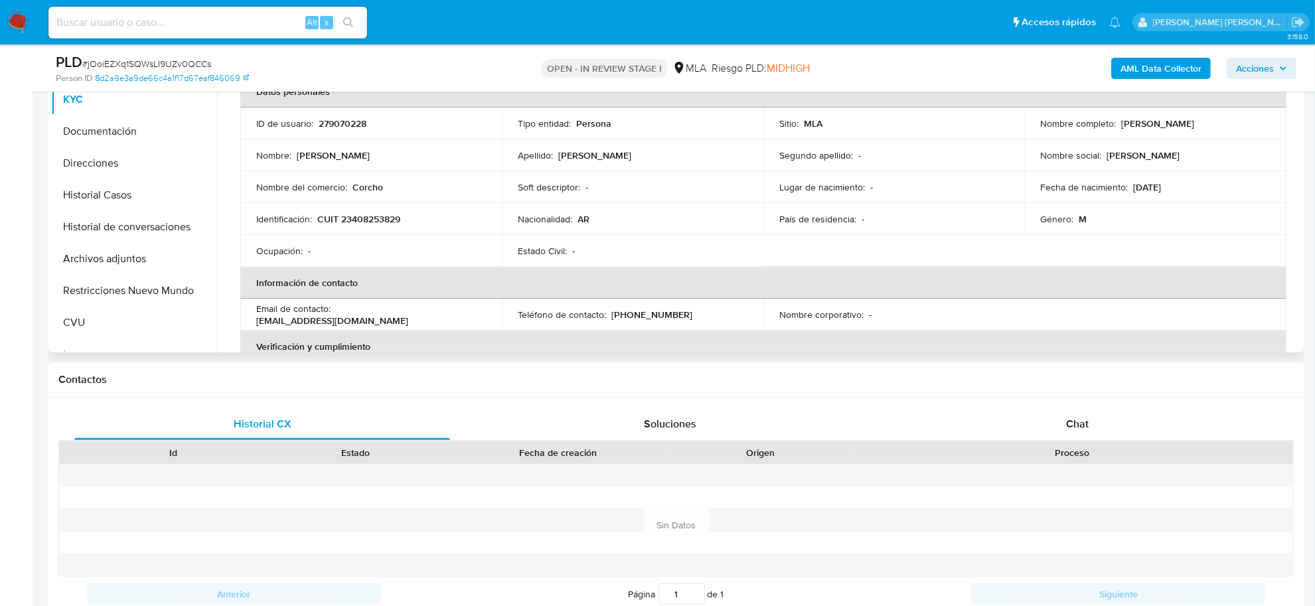
drag, startPoint x: 1118, startPoint y: 128, endPoint x: 1249, endPoint y: 114, distance: 130.8
click at [1258, 112] on td "Nombre completo : Franco Ezequiel Escobar" at bounding box center [1156, 124] width 262 height 32
click at [84, 126] on button "Documentación" at bounding box center [128, 131] width 155 height 32
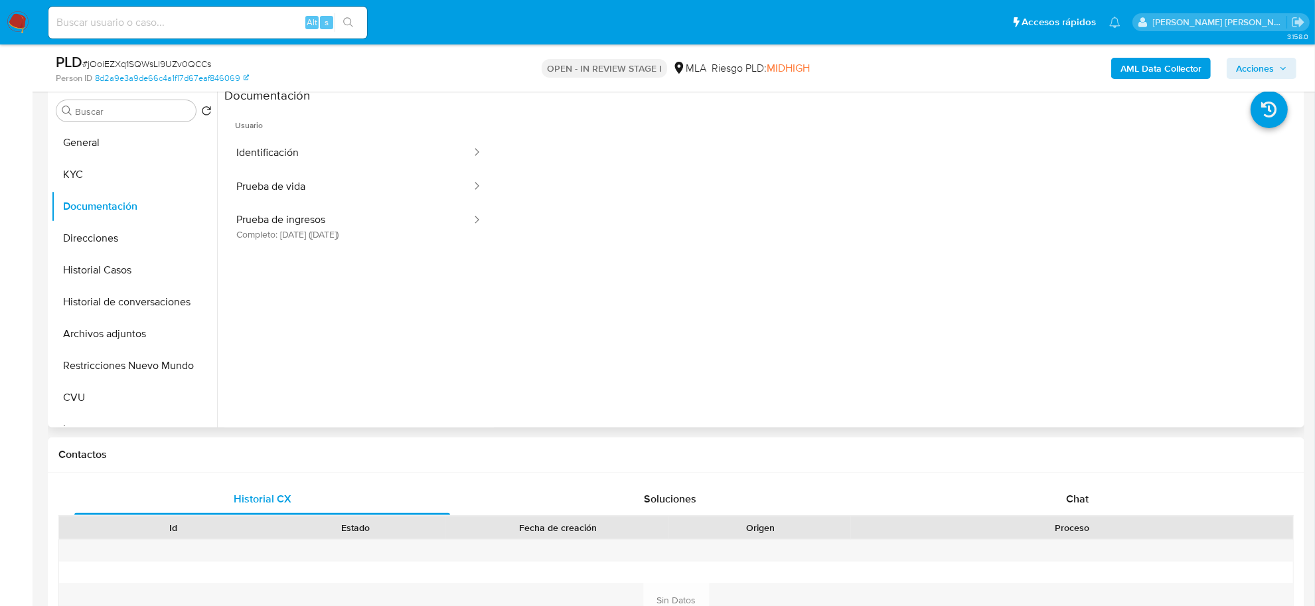
scroll to position [166, 0]
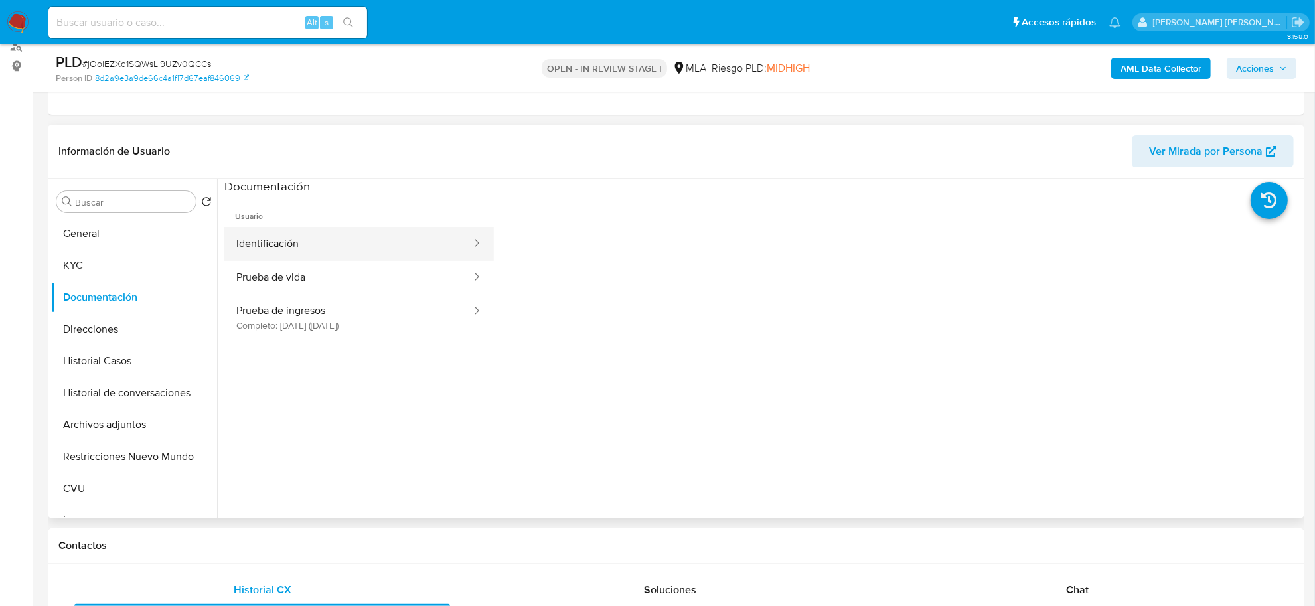
click at [313, 247] on button "Identificación" at bounding box center [348, 244] width 248 height 34
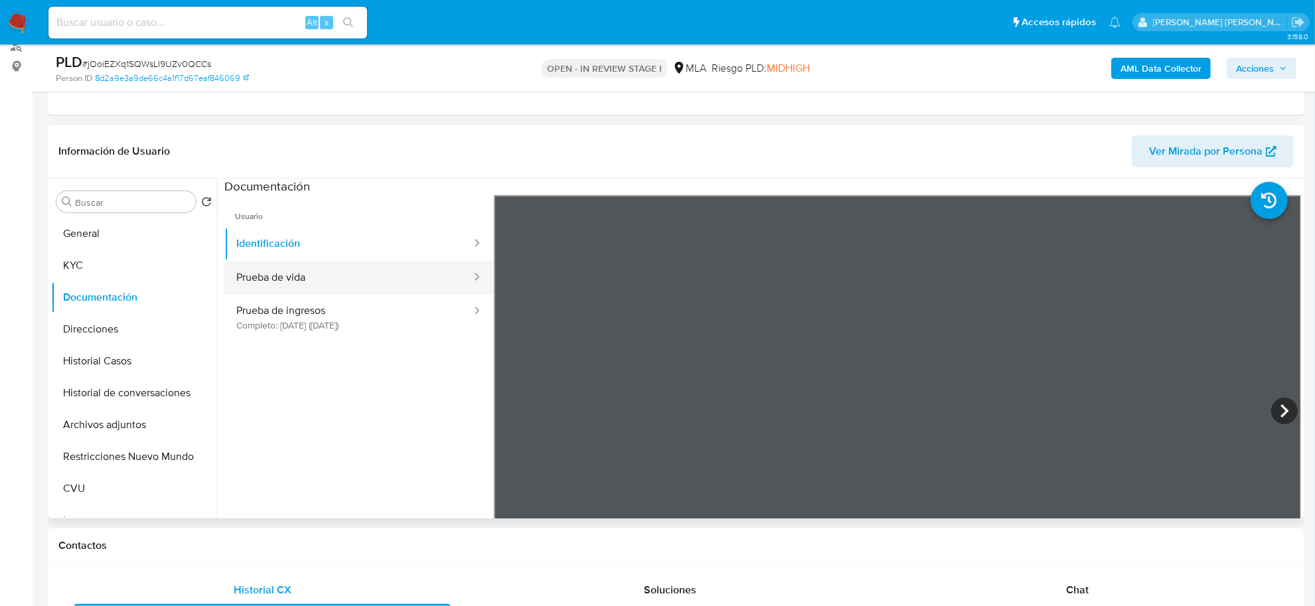
click at [339, 279] on button "Prueba de vida" at bounding box center [348, 278] width 248 height 34
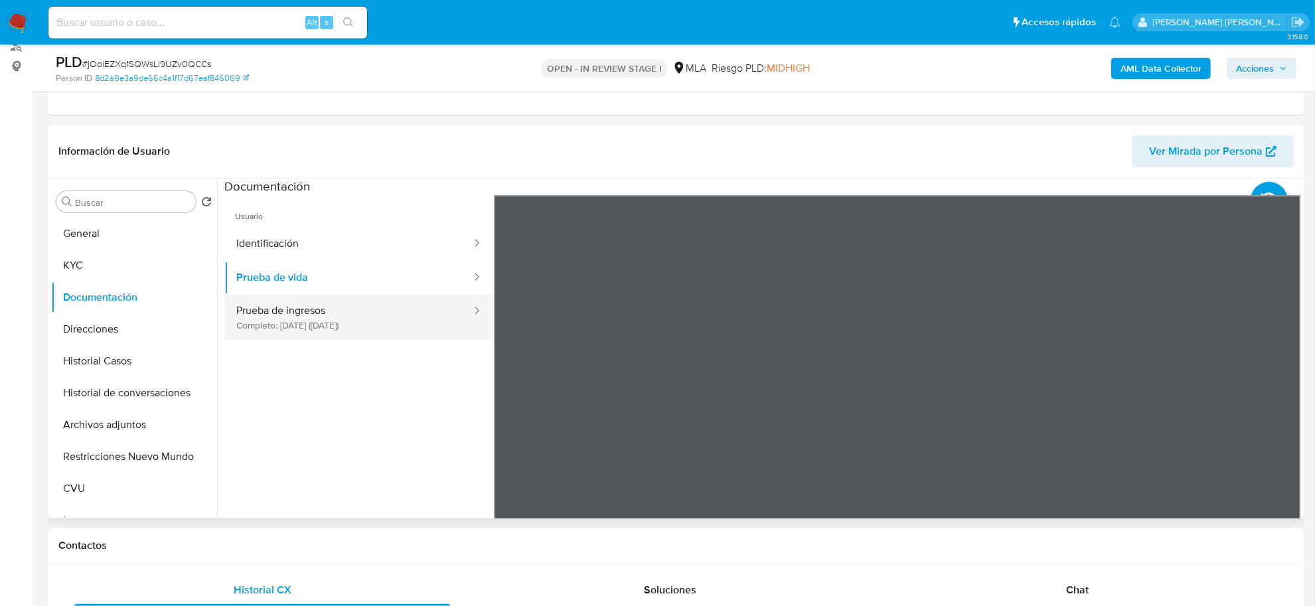
click at [366, 324] on button "Prueba de ingresos Completo: 03/08/2023 (hace 2 años)" at bounding box center [348, 317] width 248 height 45
click at [406, 325] on button "Prueba de ingresos Completo: 03/08/2023 (hace 2 años)" at bounding box center [348, 317] width 248 height 45
click at [366, 313] on button "Prueba de ingresos Completo: 03/08/2023 (hace 2 años)" at bounding box center [348, 317] width 248 height 45
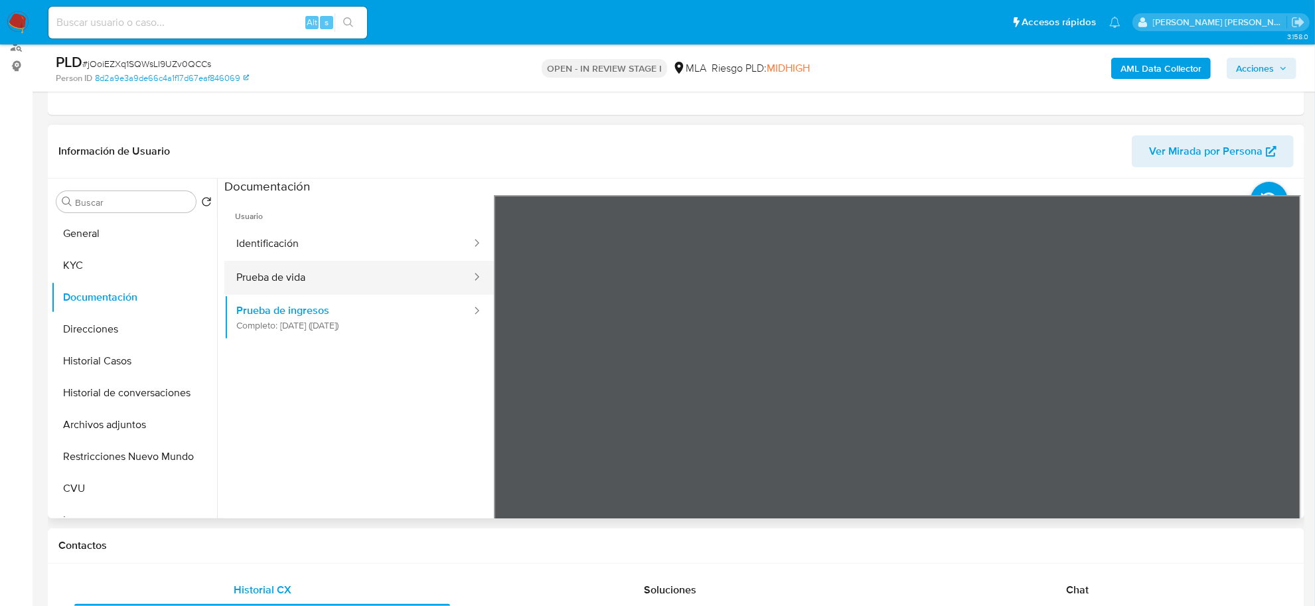
click at [333, 281] on button "Prueba de vida" at bounding box center [348, 278] width 248 height 34
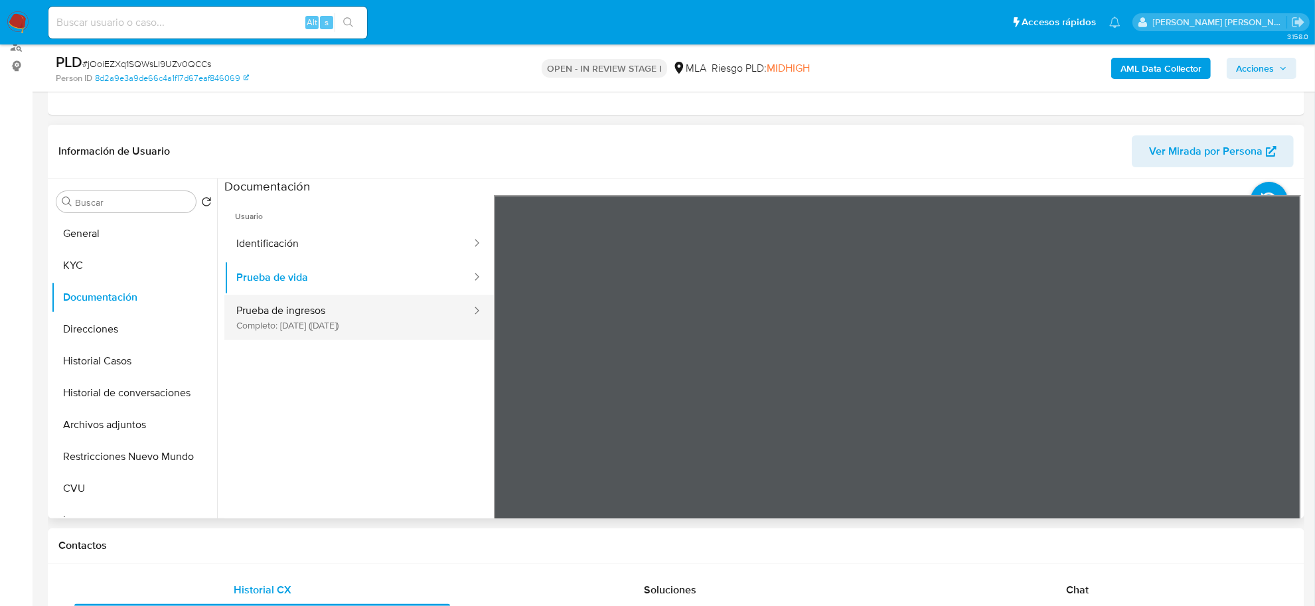
click at [315, 306] on button "Prueba de ingresos Completo: 03/08/2023 (hace 2 años)" at bounding box center [348, 317] width 248 height 45
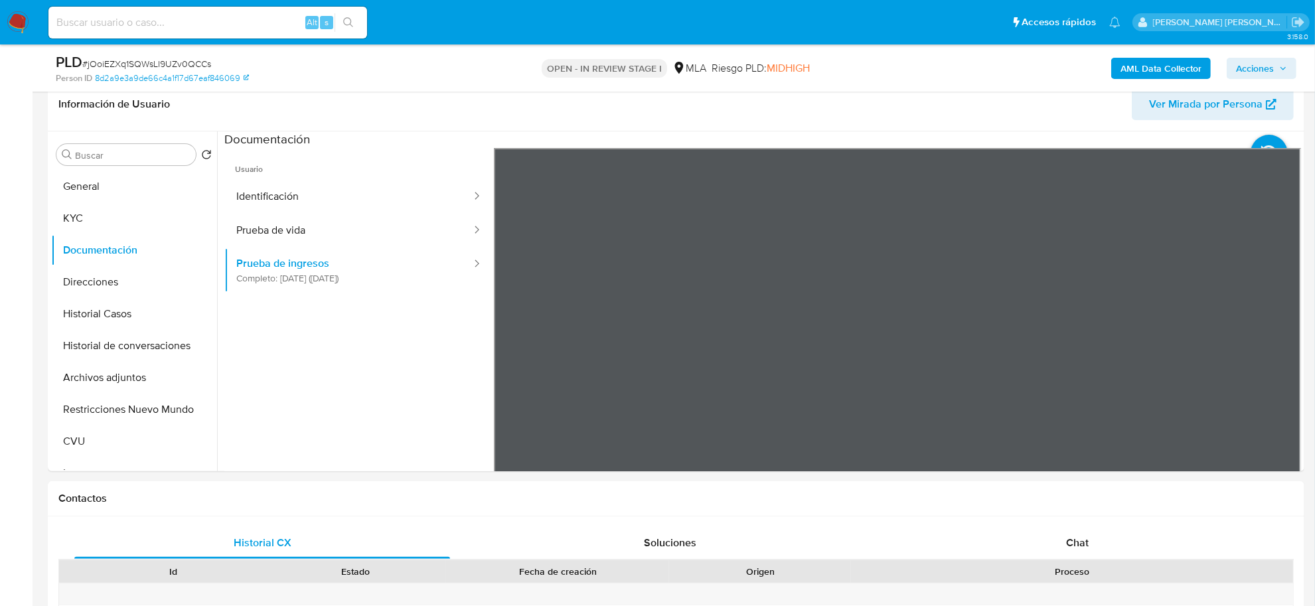
scroll to position [249, 0]
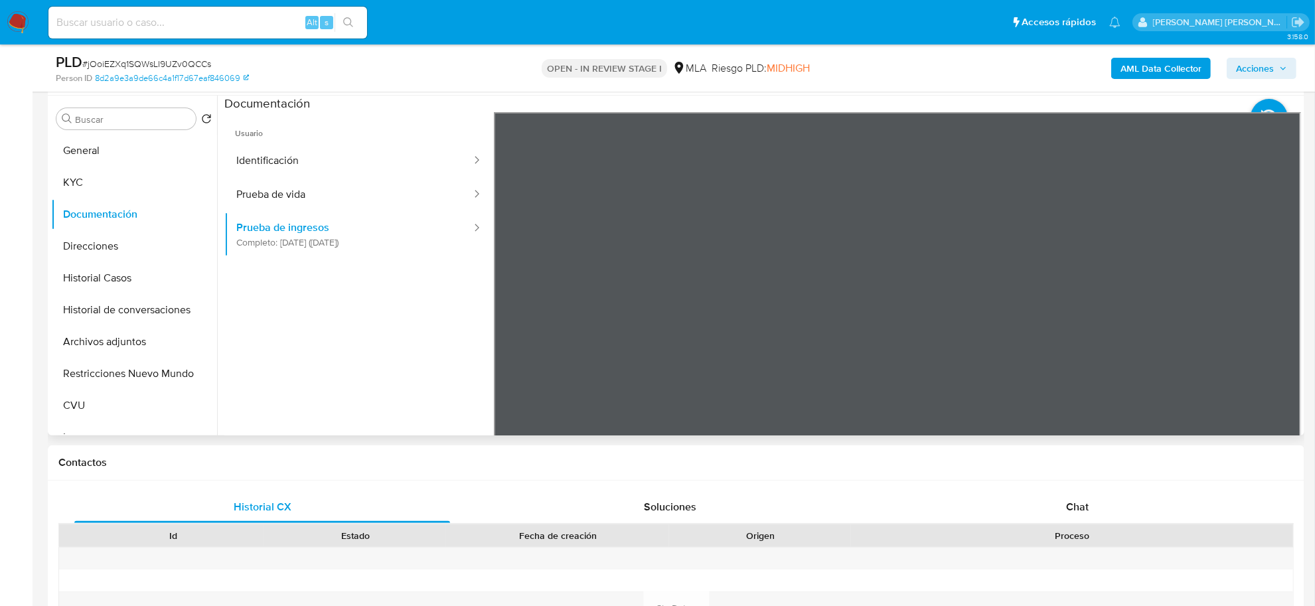
click at [402, 272] on div "Usuario Identificación Prueba de vida Prueba de ingresos Completo: 03/08/2023 (…" at bounding box center [762, 324] width 1077 height 425
click at [1099, 520] on div "Chat" at bounding box center [1077, 507] width 376 height 32
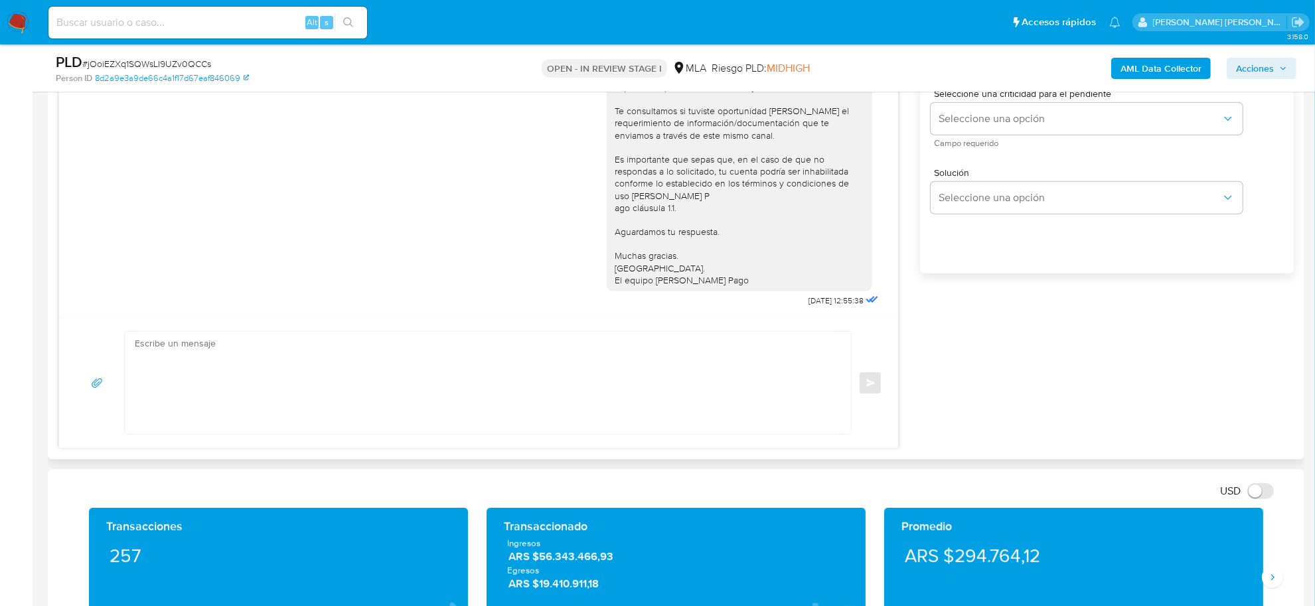
scroll to position [830, 0]
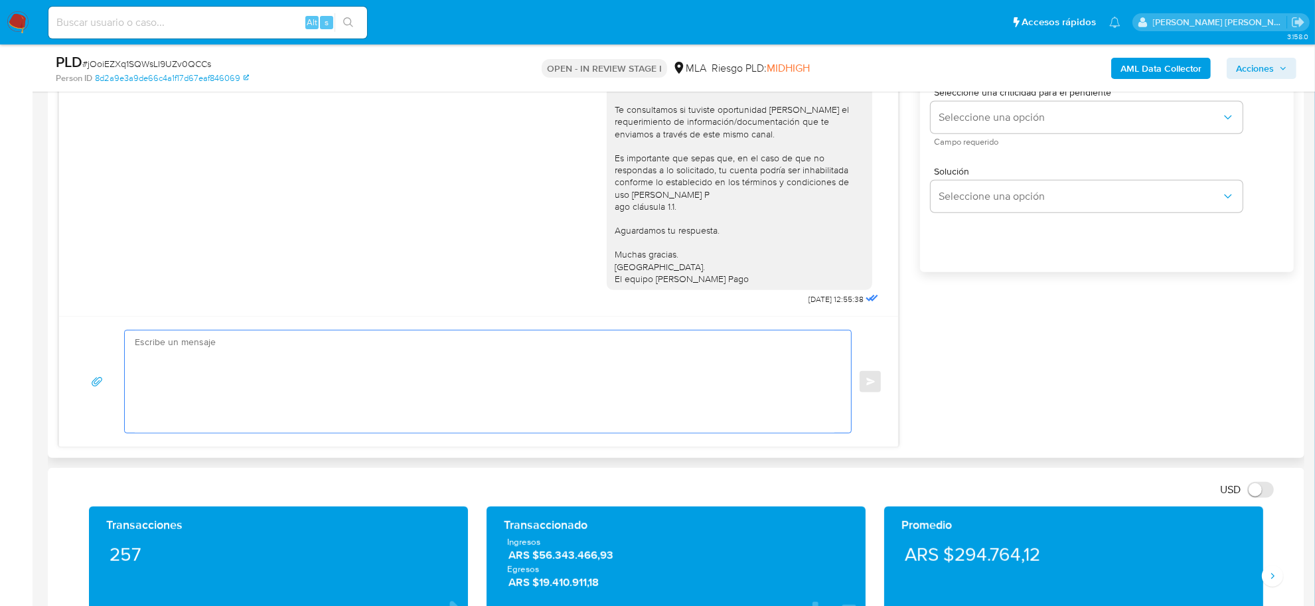
click at [246, 389] on textarea at bounding box center [485, 382] width 700 height 102
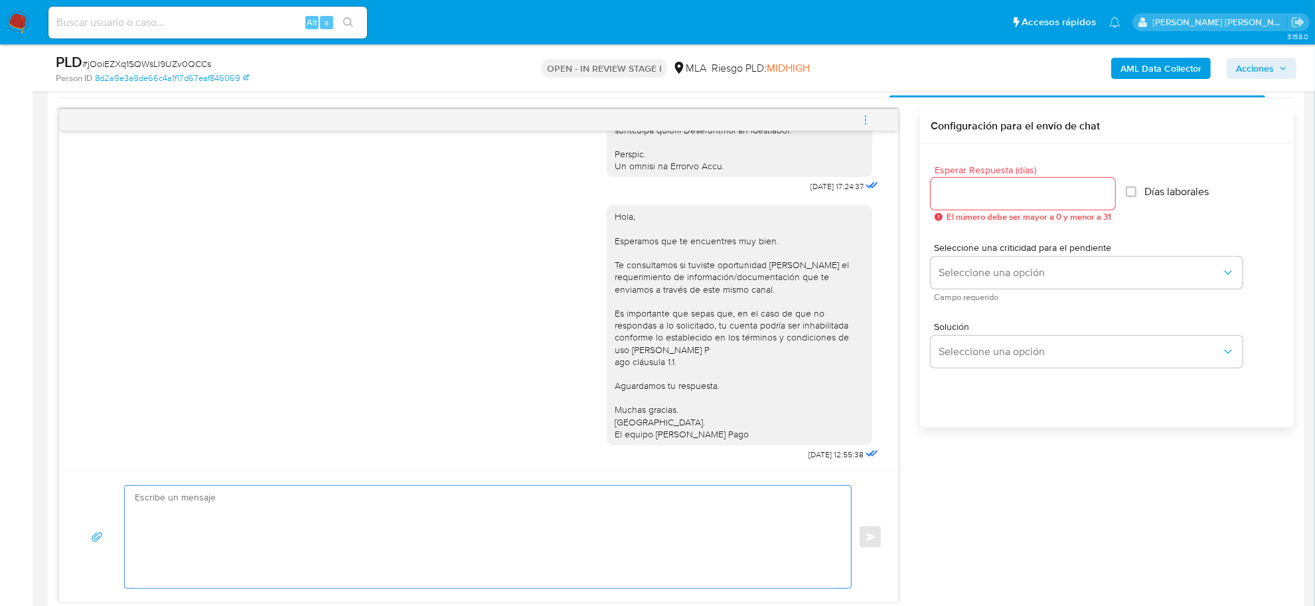
scroll to position [664, 0]
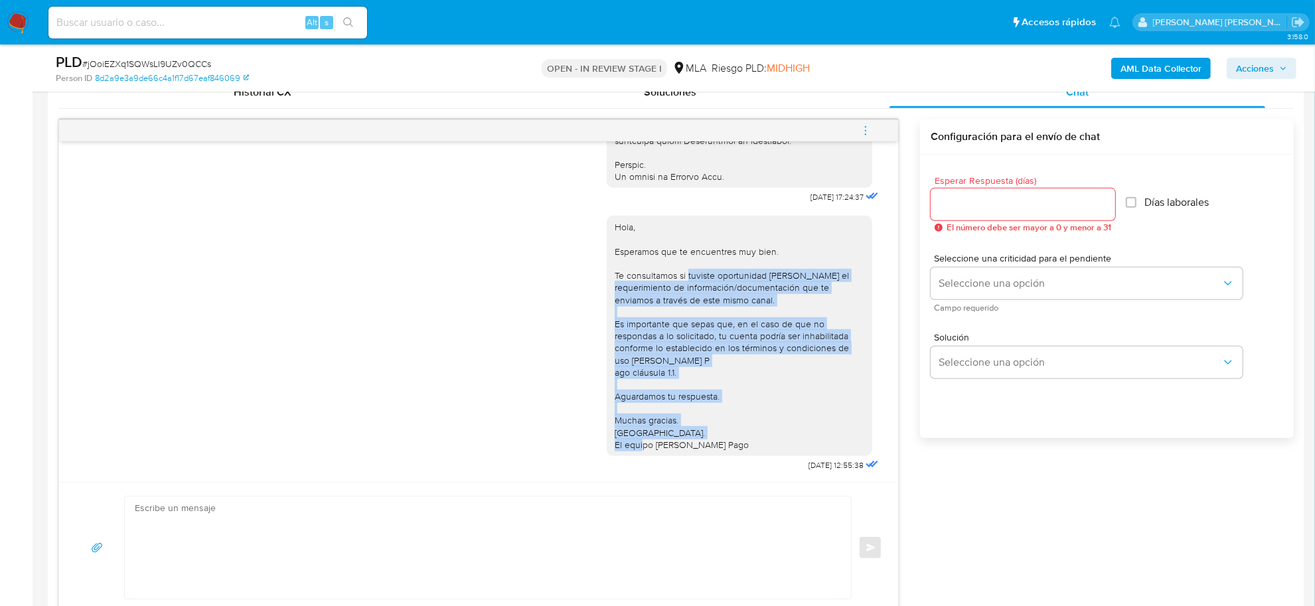
drag, startPoint x: 675, startPoint y: 261, endPoint x: 725, endPoint y: 439, distance: 184.7
click at [724, 439] on div "Hola, Esperamos que te encuentres muy bien. Te consultamos si tuviste oportunid…" at bounding box center [740, 336] width 250 height 230
copy div "tuviste oportunidad de leer el requerimiento de información/documentación que t…"
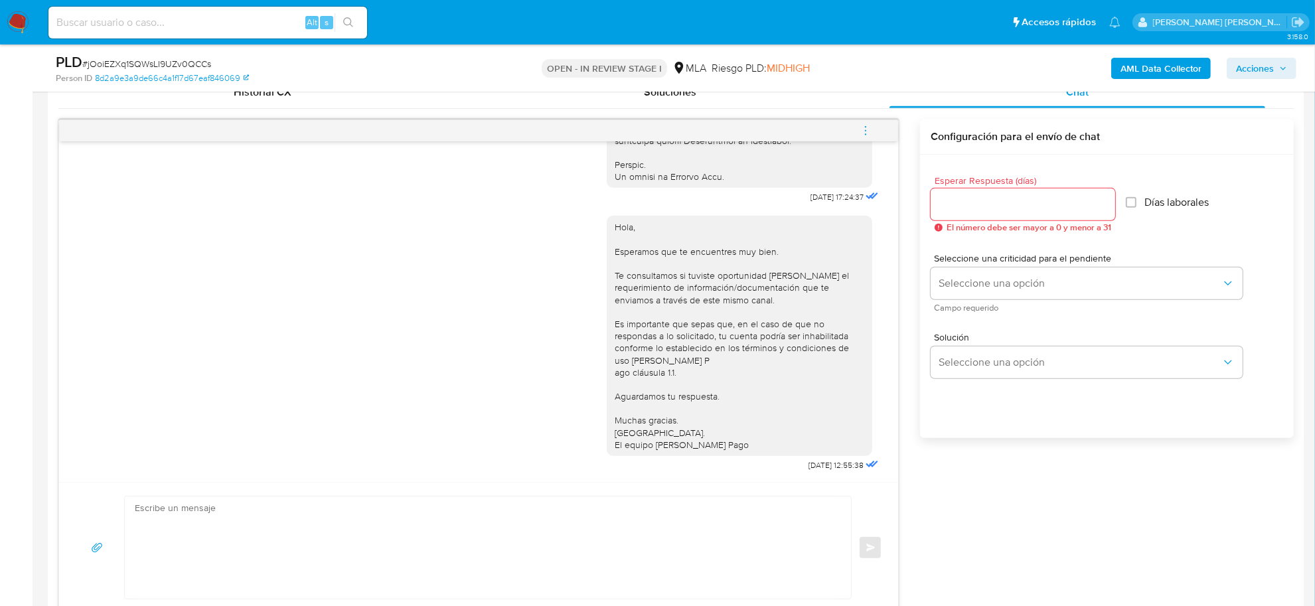
click at [194, 539] on textarea at bounding box center [485, 548] width 700 height 102
paste textarea "tuviste oportunidad de leer el requerimiento de información/documentación que t…"
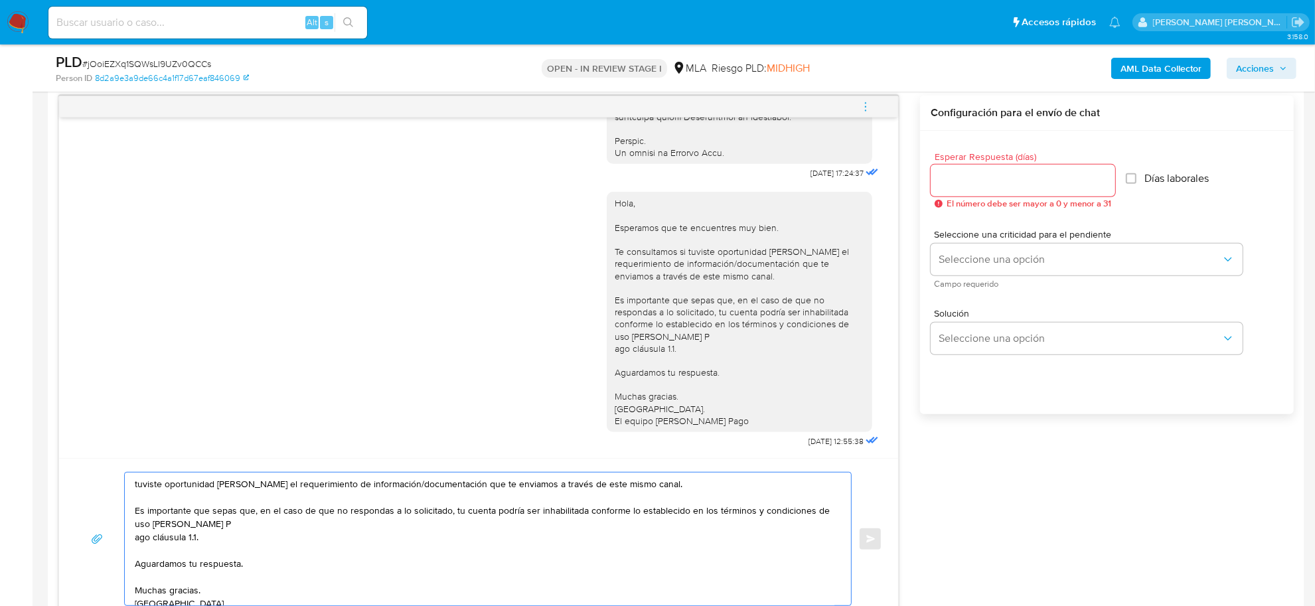
scroll to position [31, 0]
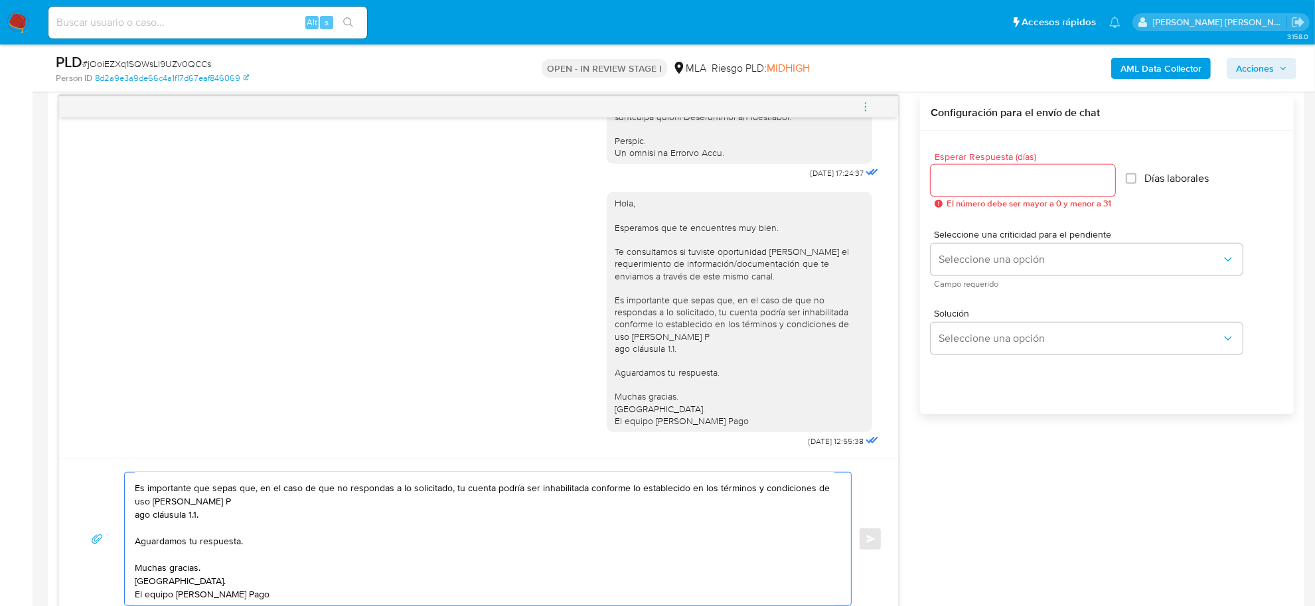
click at [135, 508] on textarea "tuviste oportunidad de leer el requerimiento de información/documentación que t…" at bounding box center [485, 539] width 700 height 133
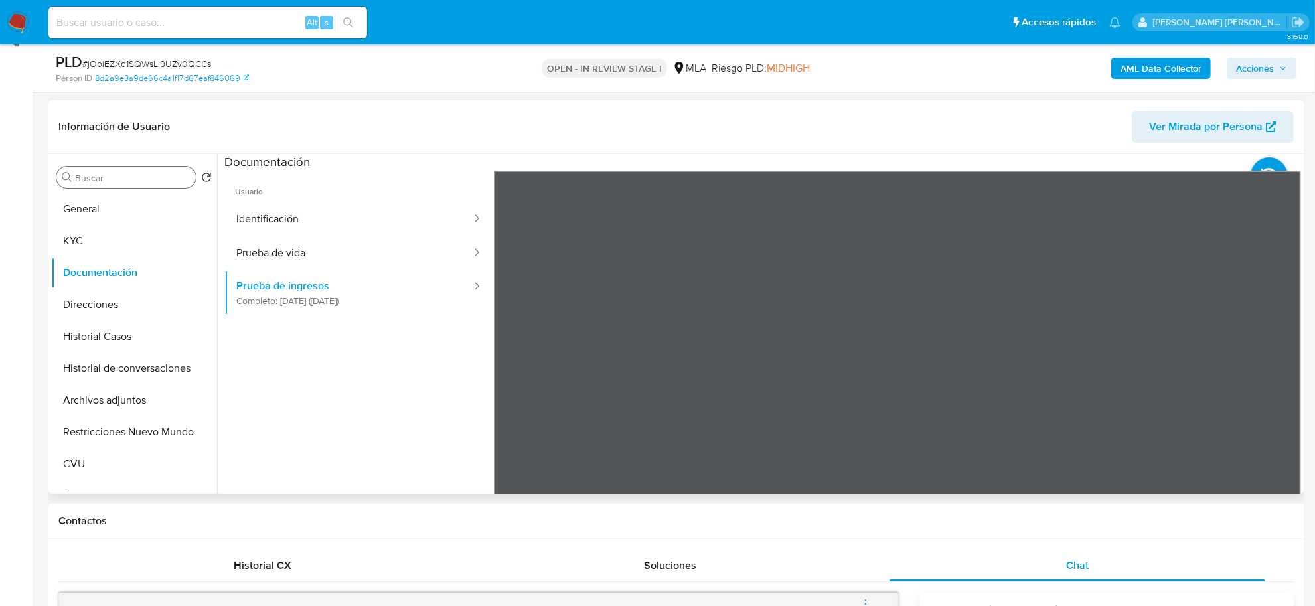
scroll to position [190, 0]
click at [71, 229] on button "KYC" at bounding box center [128, 242] width 155 height 32
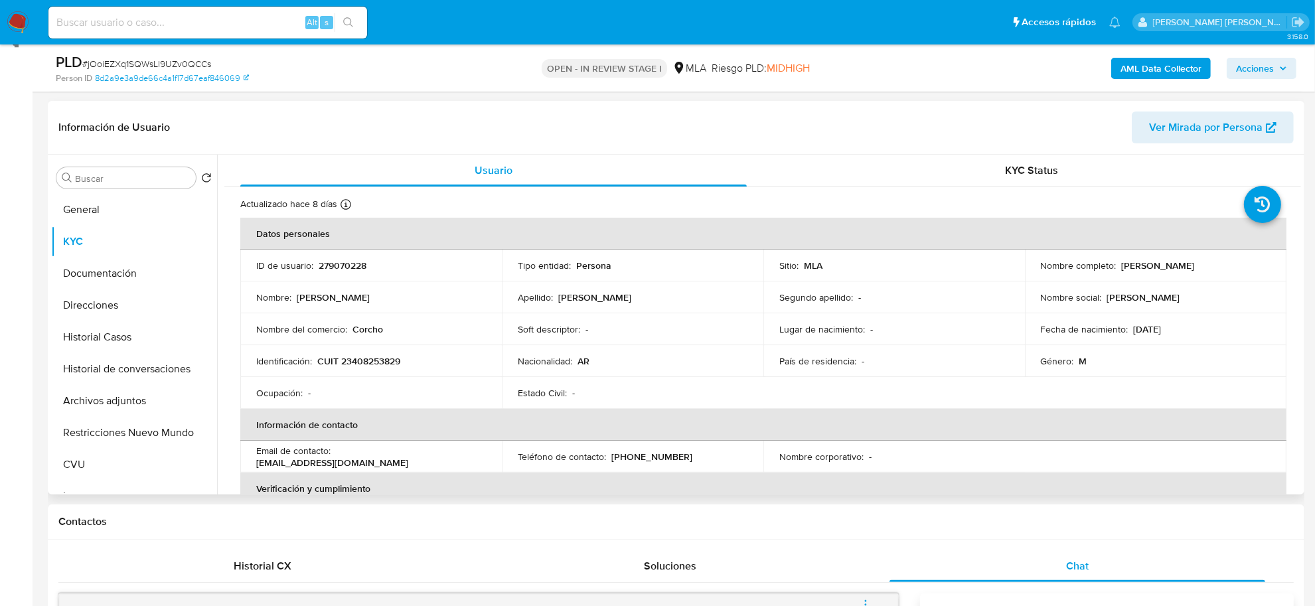
drag, startPoint x: 1119, startPoint y: 266, endPoint x: 1186, endPoint y: 266, distance: 67.0
click at [1186, 266] on p "Franco Ezequiel Escobar" at bounding box center [1158, 266] width 73 height 12
copy p "Franco Ezequiel"
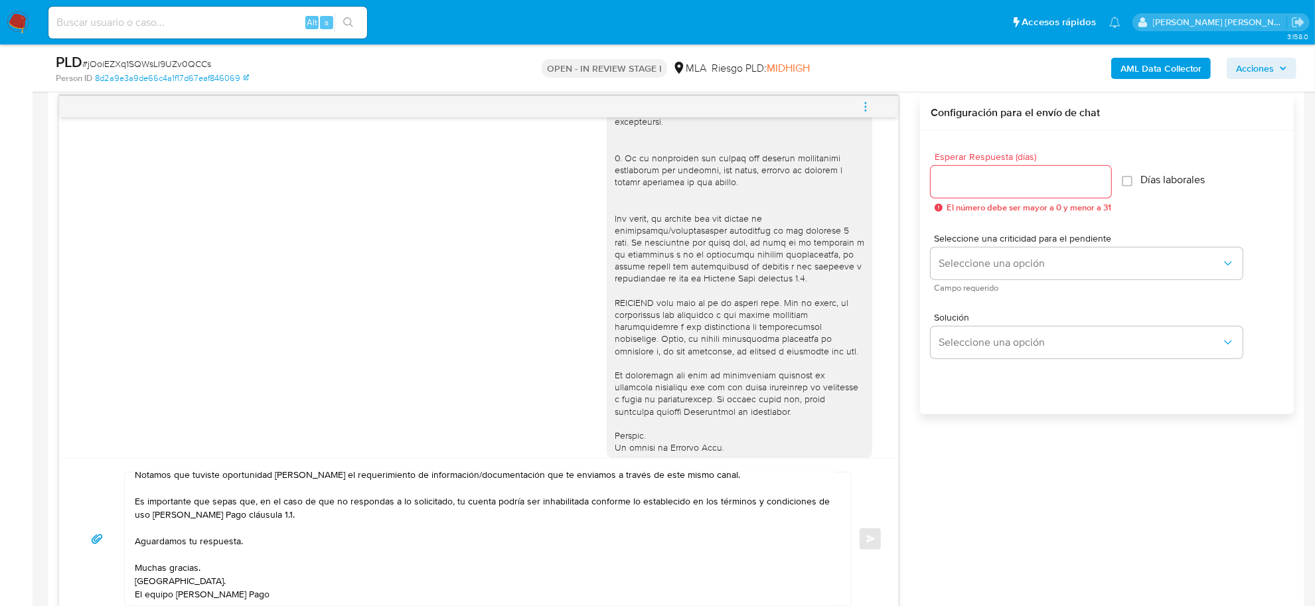
scroll to position [0, 0]
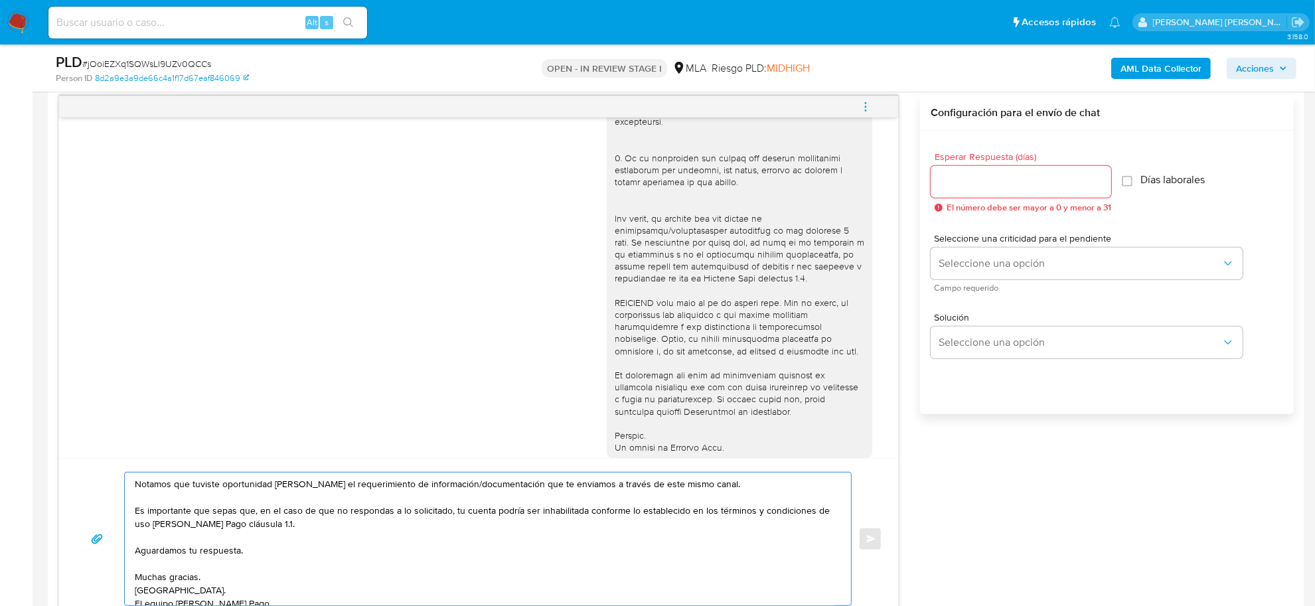
click at [147, 496] on textarea "Notamos que tuviste oportunidad de leer el requerimiento de información/documen…" at bounding box center [485, 539] width 700 height 133
click at [145, 485] on textarea "Notamos que tuviste oportunidad de leer el requerimiento de información/documen…" at bounding box center [485, 539] width 700 height 133
paste textarea "Franco Ezequiel"
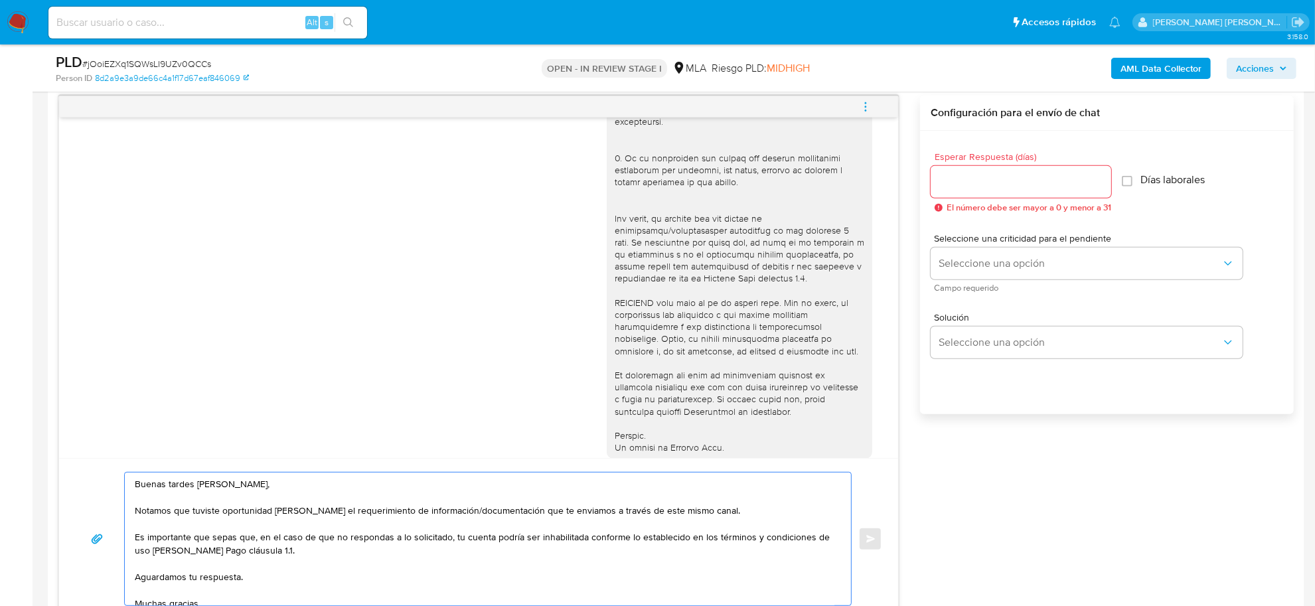
click at [242, 530] on textarea "Buenas tardes Franco Ezequiel, Notamos que tuviste oportunidad de leer el reque…" at bounding box center [485, 539] width 700 height 133
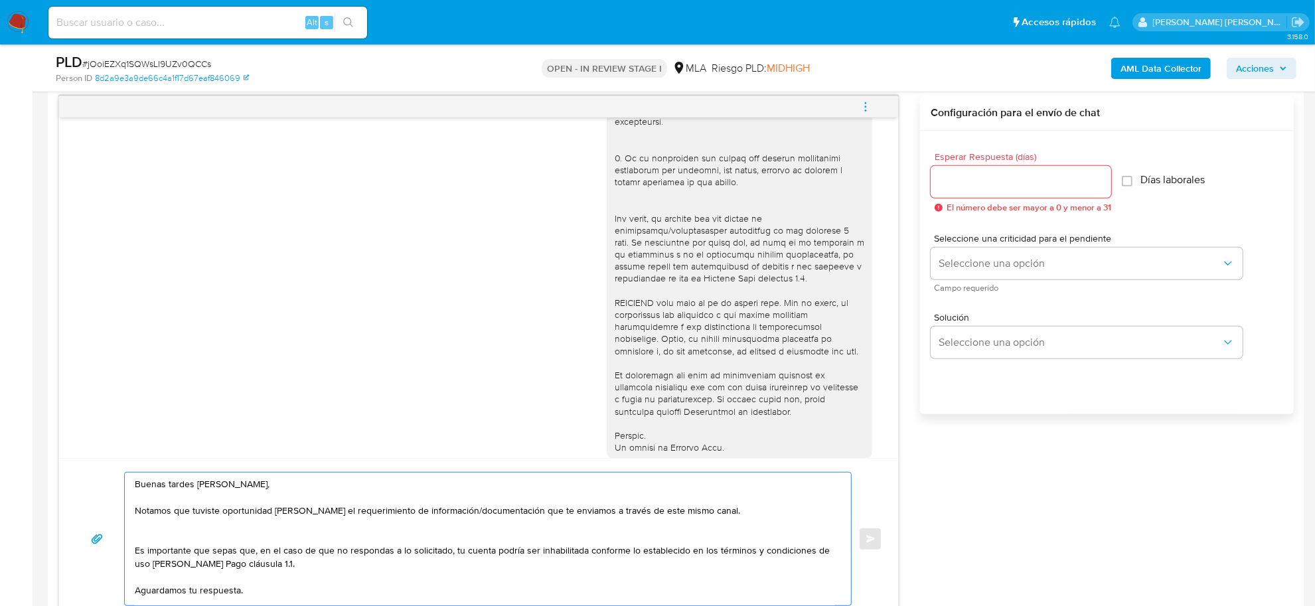
paste textarea "En función de las operaciones registradas en tu cuenta de Mercado Pago, necesit…"
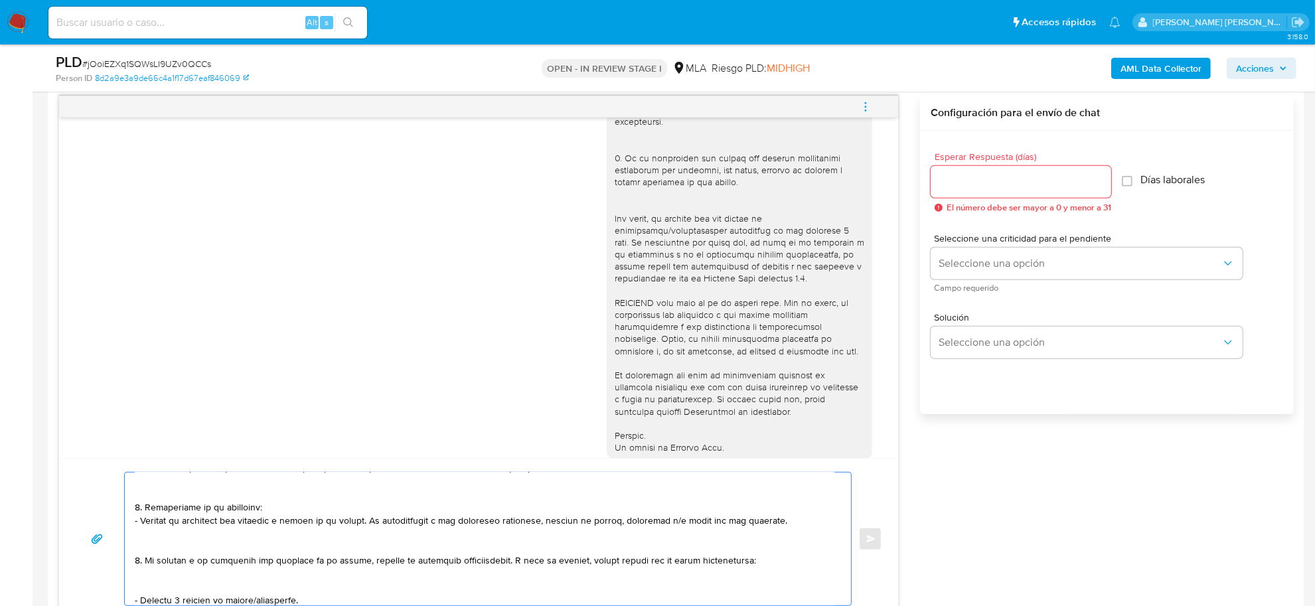
scroll to position [68, 0]
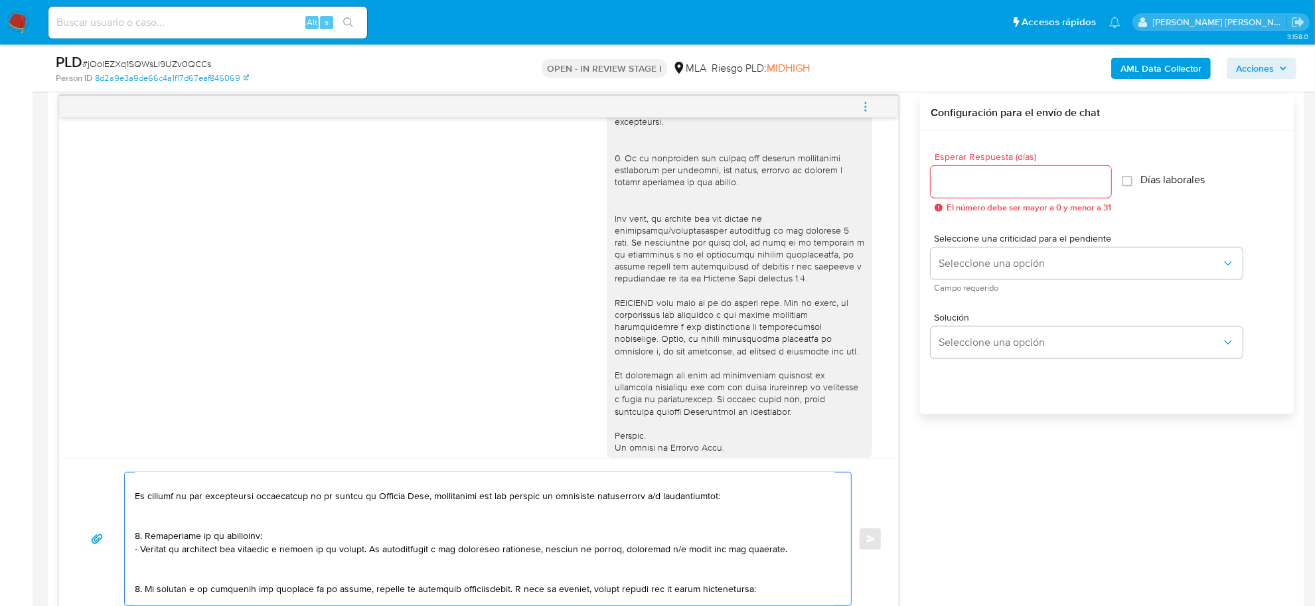
drag, startPoint x: 140, startPoint y: 552, endPoint x: 141, endPoint y: 535, distance: 16.6
click at [141, 535] on textarea at bounding box center [485, 539] width 700 height 133
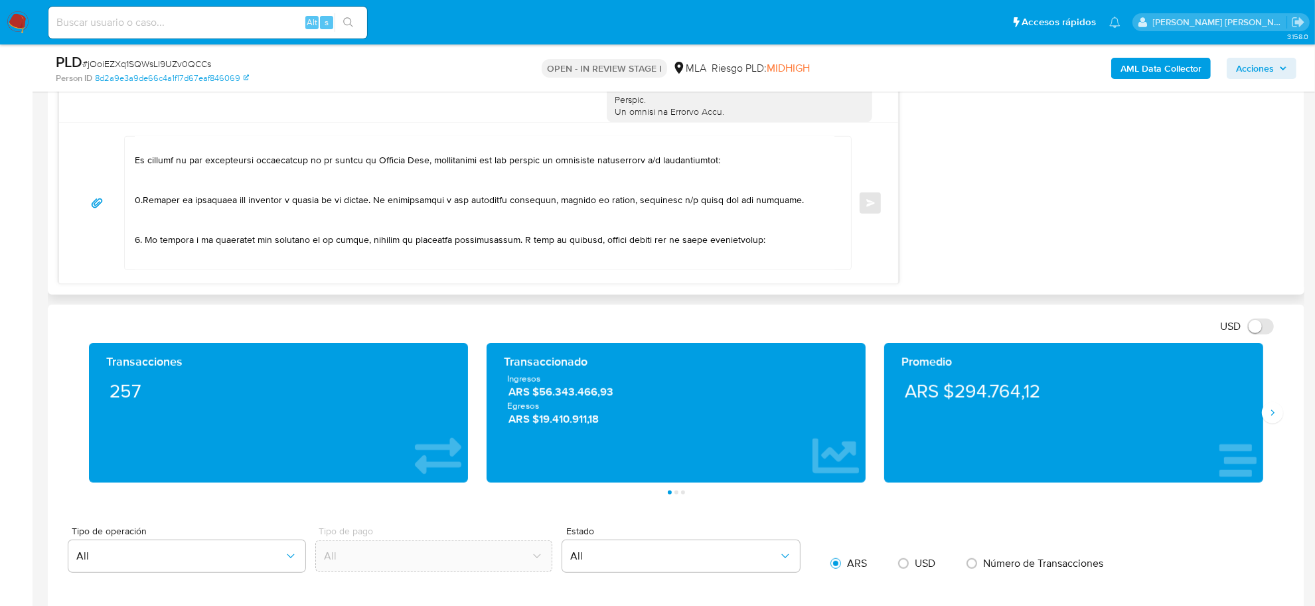
scroll to position [1020, 0]
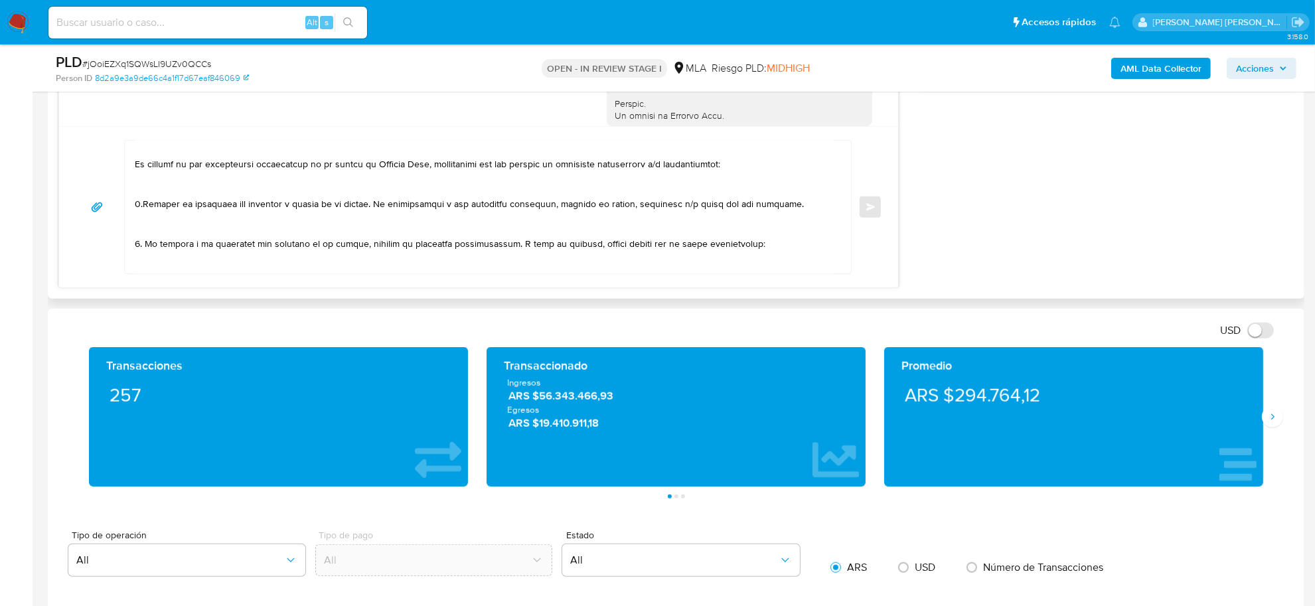
click at [432, 165] on textarea at bounding box center [485, 207] width 700 height 133
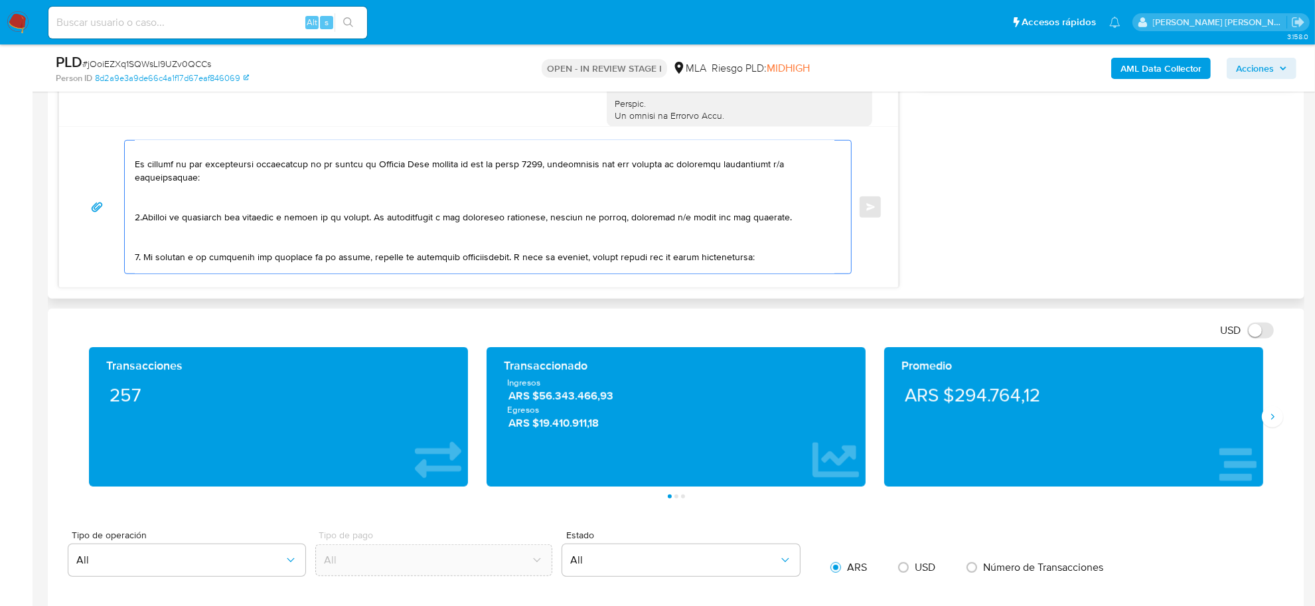
click at [141, 219] on textarea at bounding box center [485, 207] width 700 height 133
click at [365, 220] on textarea at bounding box center [485, 207] width 700 height 133
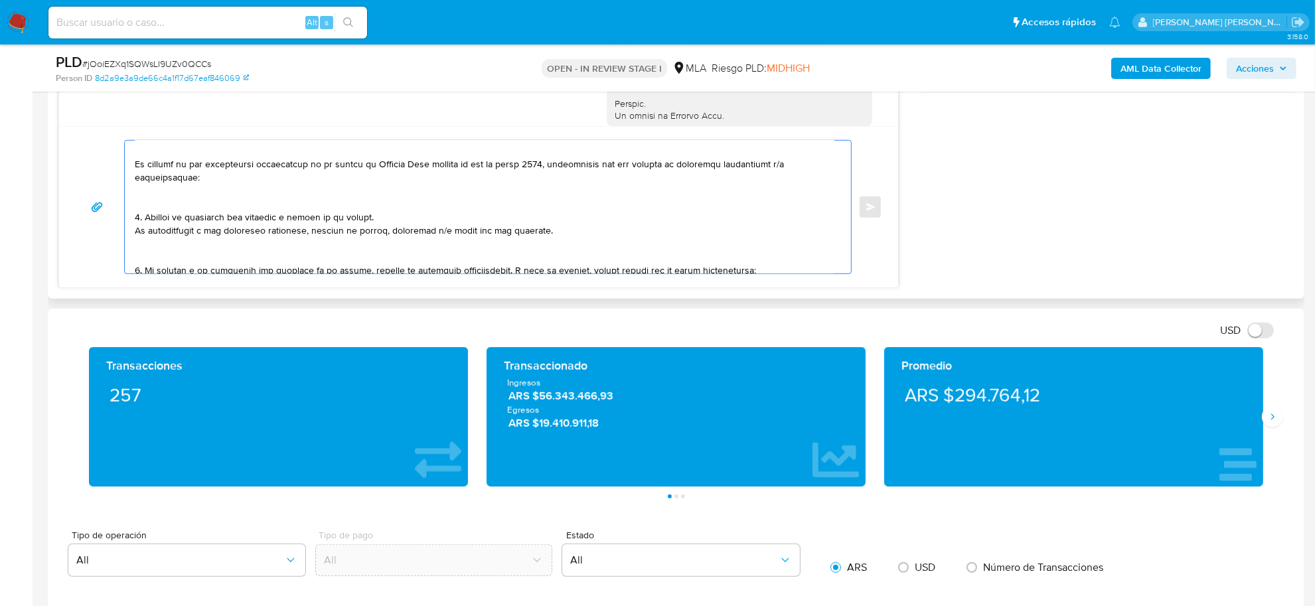
click at [244, 266] on textarea at bounding box center [485, 207] width 700 height 133
click at [234, 259] on textarea at bounding box center [485, 207] width 700 height 133
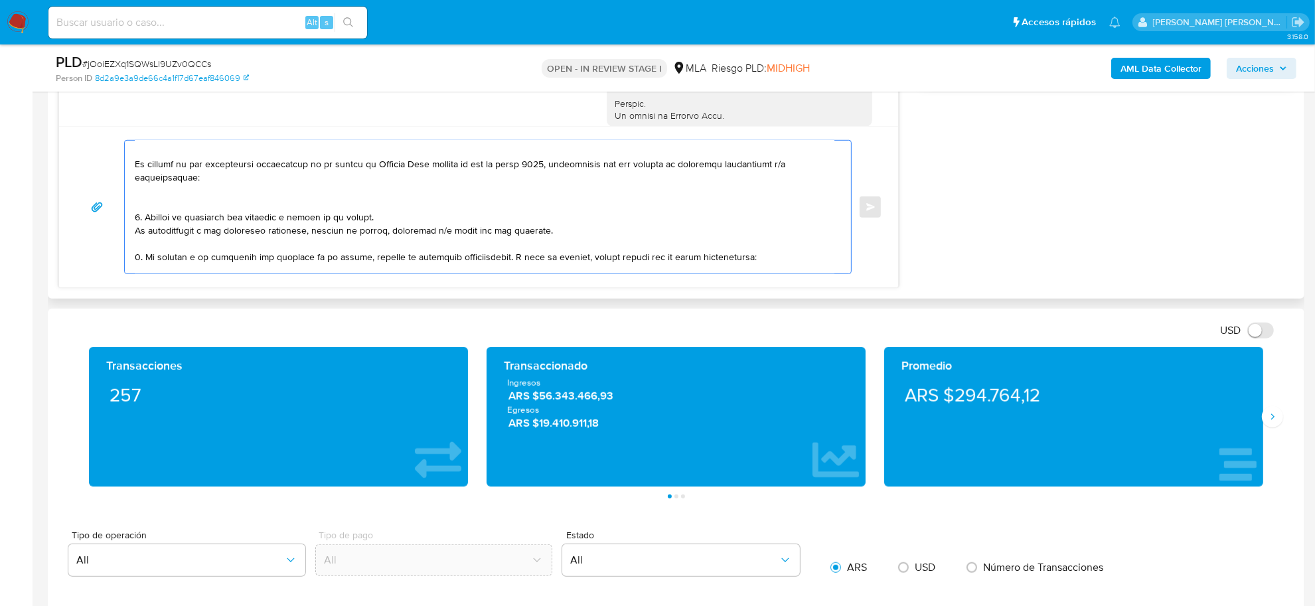
scroll to position [151, 0]
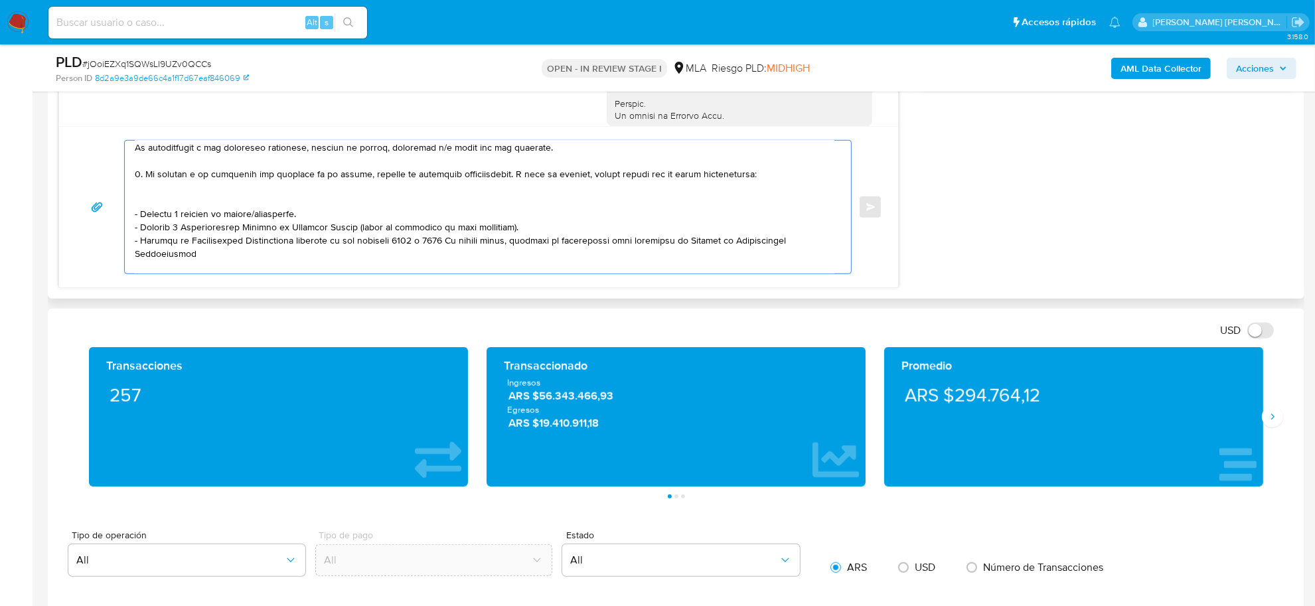
drag, startPoint x: 309, startPoint y: 216, endPoint x: 264, endPoint y: 218, distance: 45.2
click at [264, 218] on textarea at bounding box center [485, 207] width 700 height 133
drag, startPoint x: 153, startPoint y: 175, endPoint x: 446, endPoint y: 171, distance: 293.4
click at [446, 171] on textarea at bounding box center [485, 207] width 700 height 133
click at [209, 176] on textarea at bounding box center [485, 207] width 700 height 133
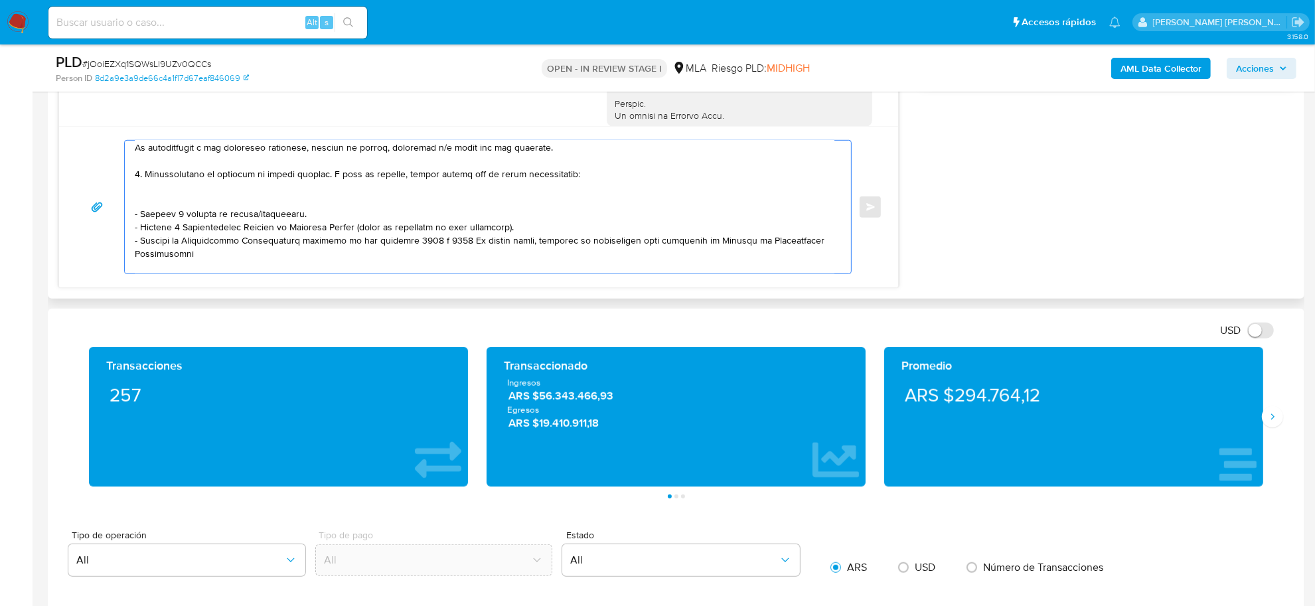
drag, startPoint x: 483, startPoint y: 180, endPoint x: 599, endPoint y: 173, distance: 116.4
click at [599, 173] on textarea at bounding box center [485, 207] width 700 height 133
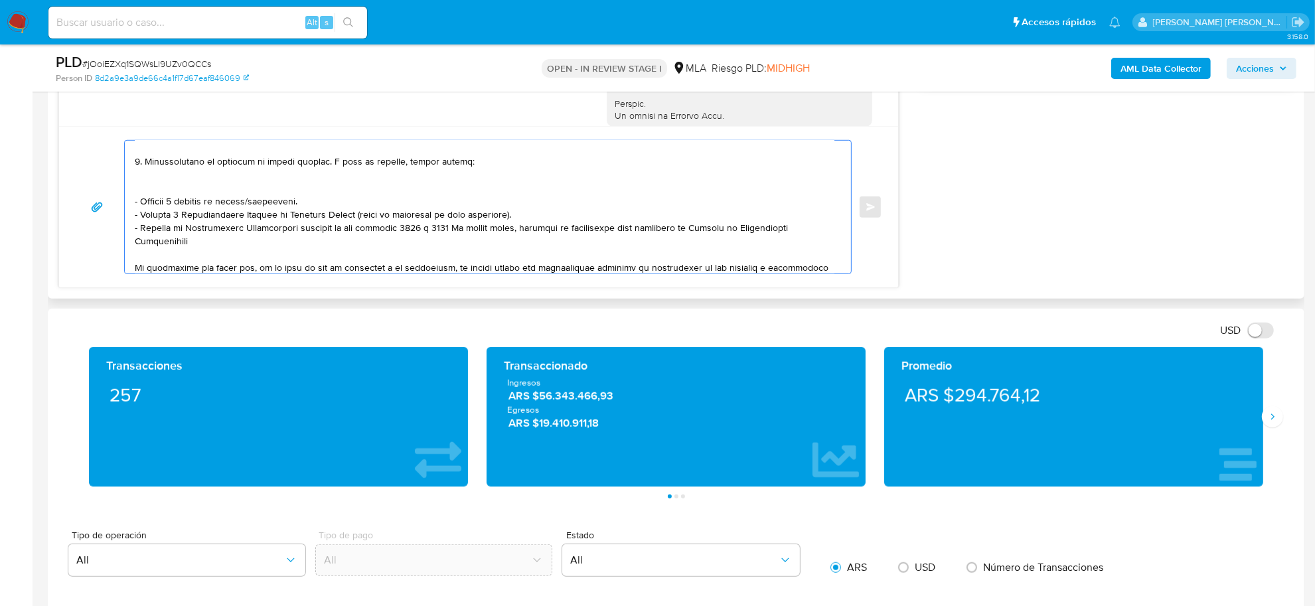
scroll to position [181, 0]
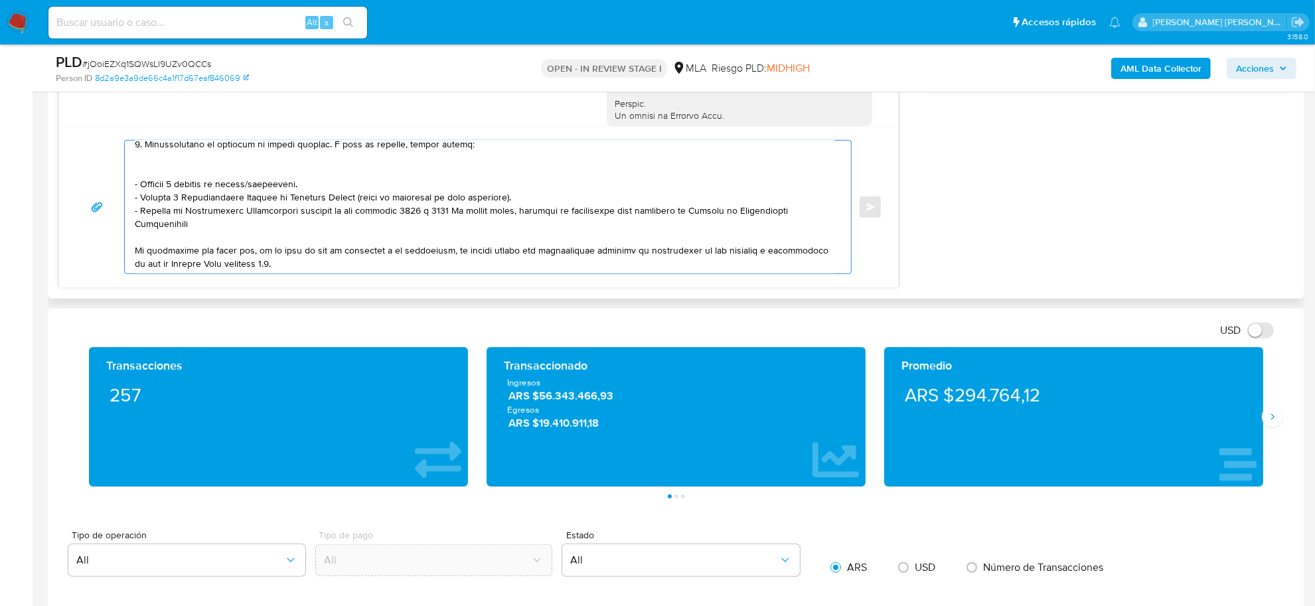
drag, startPoint x: 337, startPoint y: 176, endPoint x: 220, endPoint y: 220, distance: 125.0
click at [220, 220] on textarea at bounding box center [485, 207] width 700 height 133
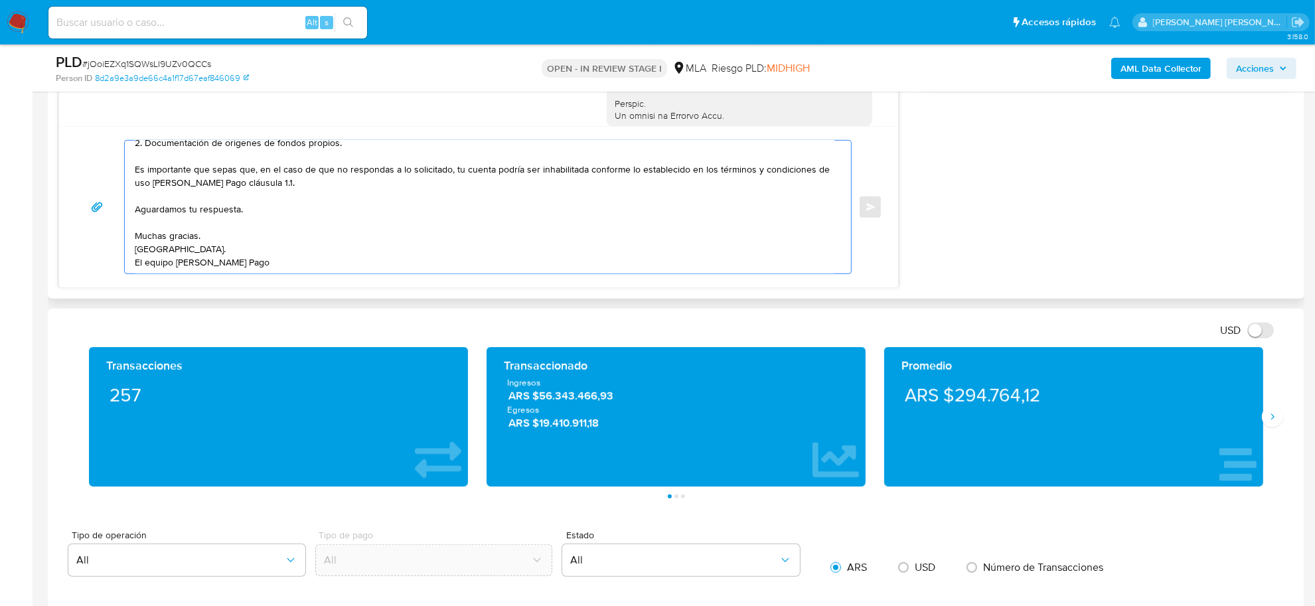
scroll to position [101, 0]
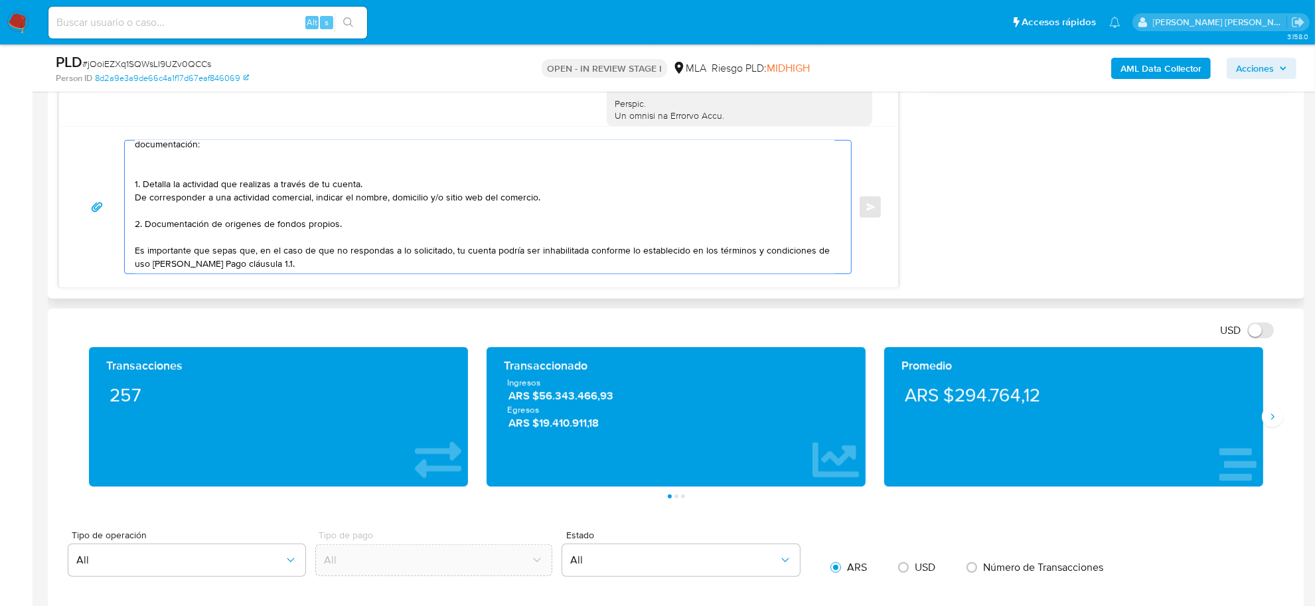
click at [250, 227] on textarea "Buenas tardes Franco Ezequiel, Notamos que tuviste oportunidad de leer el reque…" at bounding box center [485, 207] width 700 height 133
click at [354, 228] on textarea "Buenas tardes Franco Ezequiel, Notamos que tuviste oportunidad de leer el reque…" at bounding box center [485, 207] width 700 height 133
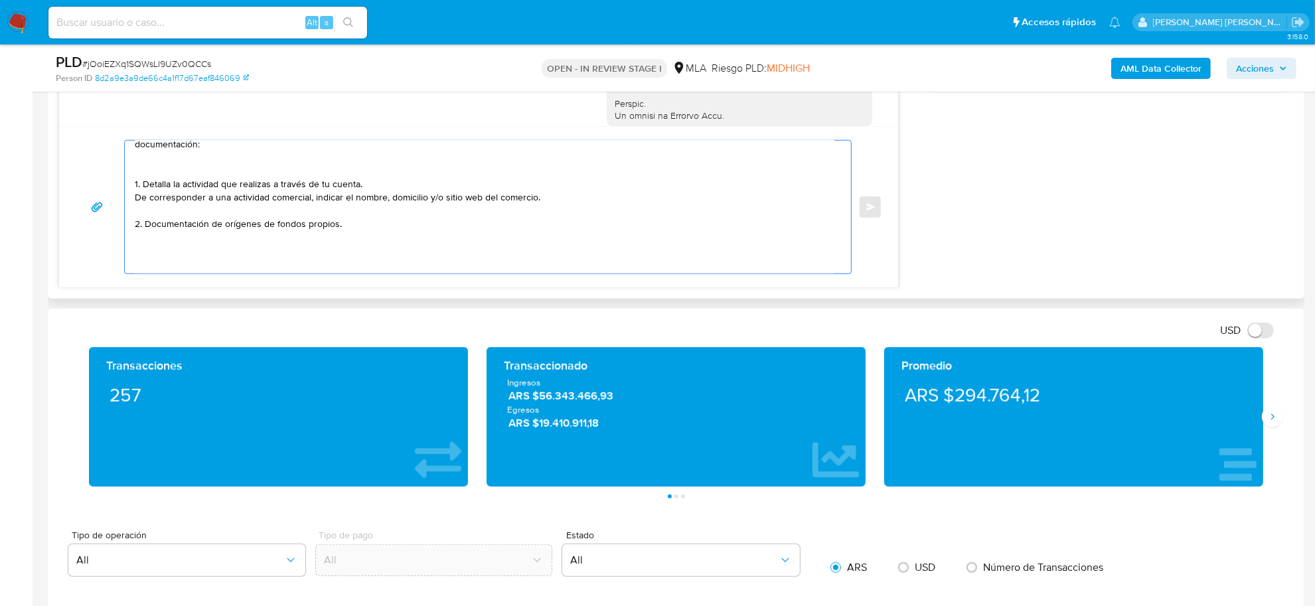
paste textarea "vínculo con las siguientes contrapartes con las que operaste, el motivo de las …"
click at [135, 253] on textarea "Buenas tardes Franco Ezequiel, Notamos que tuviste oportunidad de leer el reque…" at bounding box center [485, 207] width 700 height 133
click at [188, 266] on textarea "Buenas tardes Franco Ezequiel, Notamos que tuviste oportunidad de leer el reque…" at bounding box center [485, 207] width 700 height 133
paste textarea "- Jose Nahuel Galeno CUIL 20435552162 (EMPLEADO DE MEIER Y FISCHER SRL CUIT 306…"
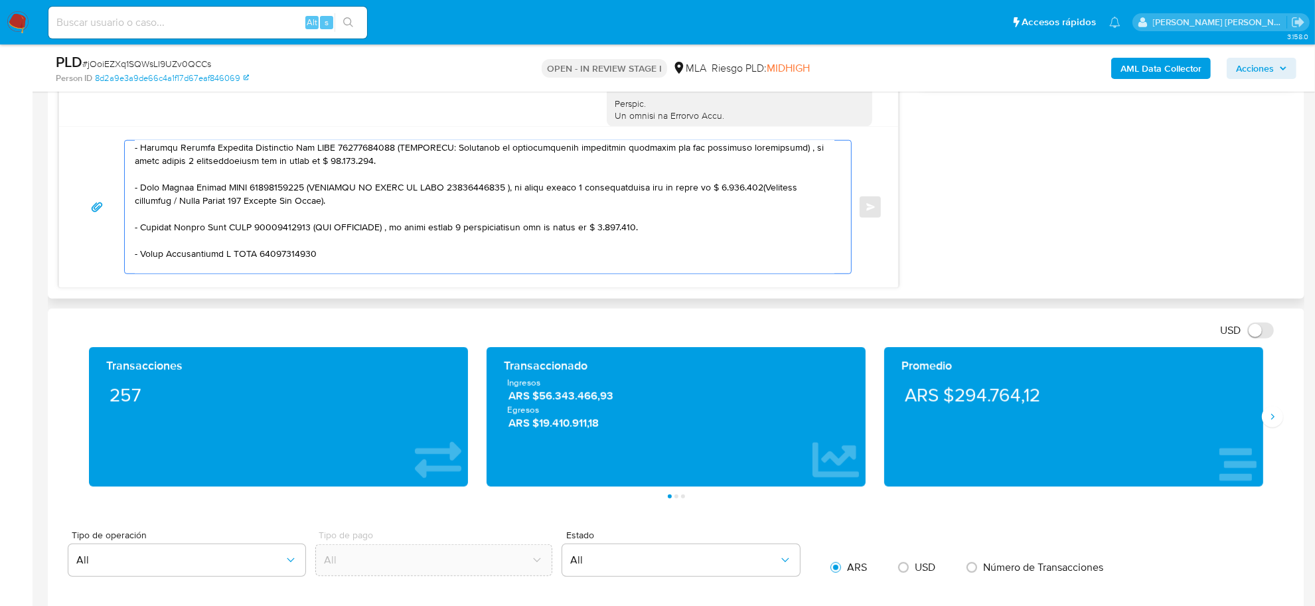
scroll to position [161, 0]
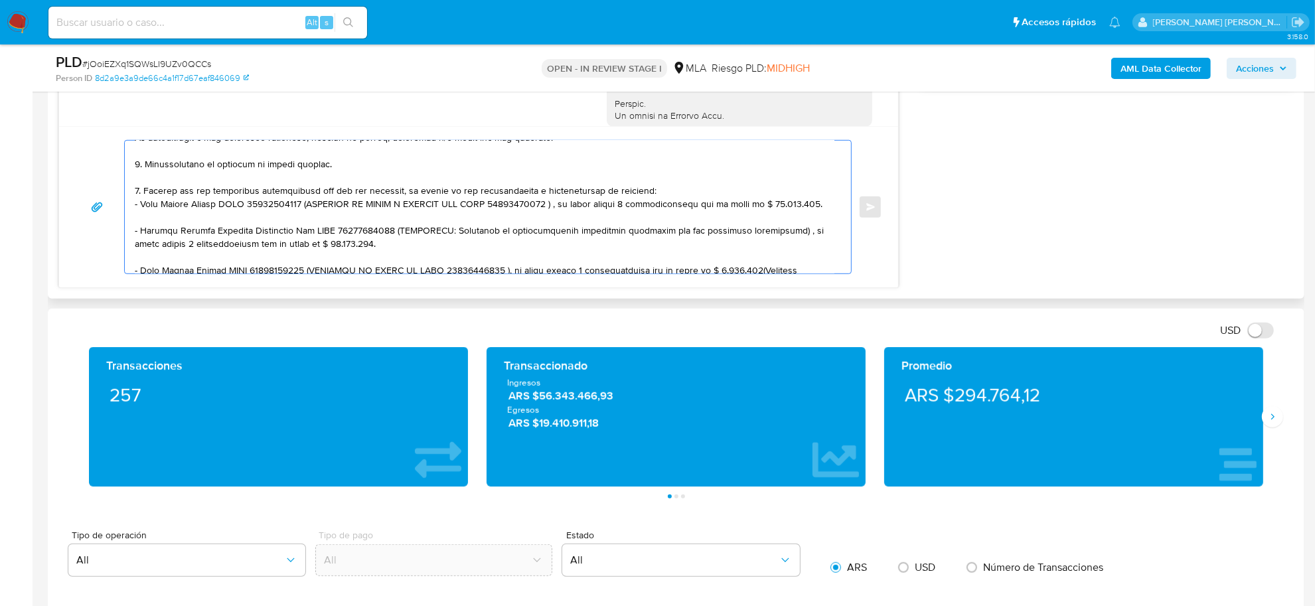
drag, startPoint x: 304, startPoint y: 206, endPoint x: 316, endPoint y: 216, distance: 16.0
click at [316, 216] on textarea at bounding box center [485, 207] width 700 height 133
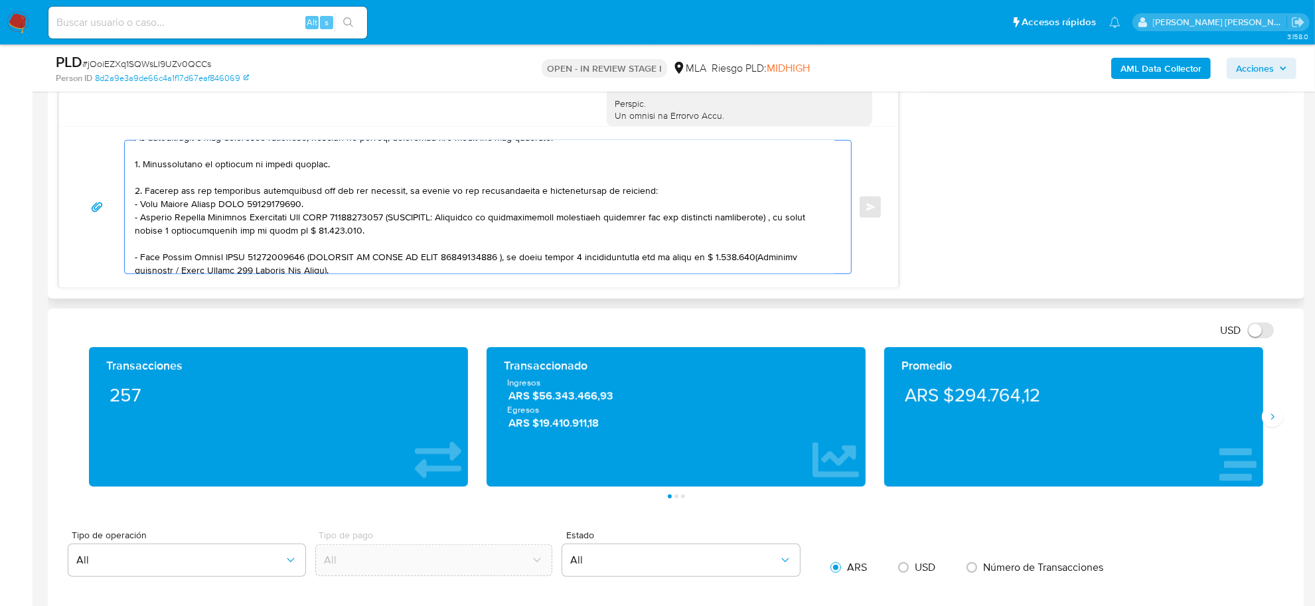
drag, startPoint x: 309, startPoint y: 219, endPoint x: 319, endPoint y: 234, distance: 18.2
click at [319, 234] on textarea at bounding box center [485, 207] width 700 height 133
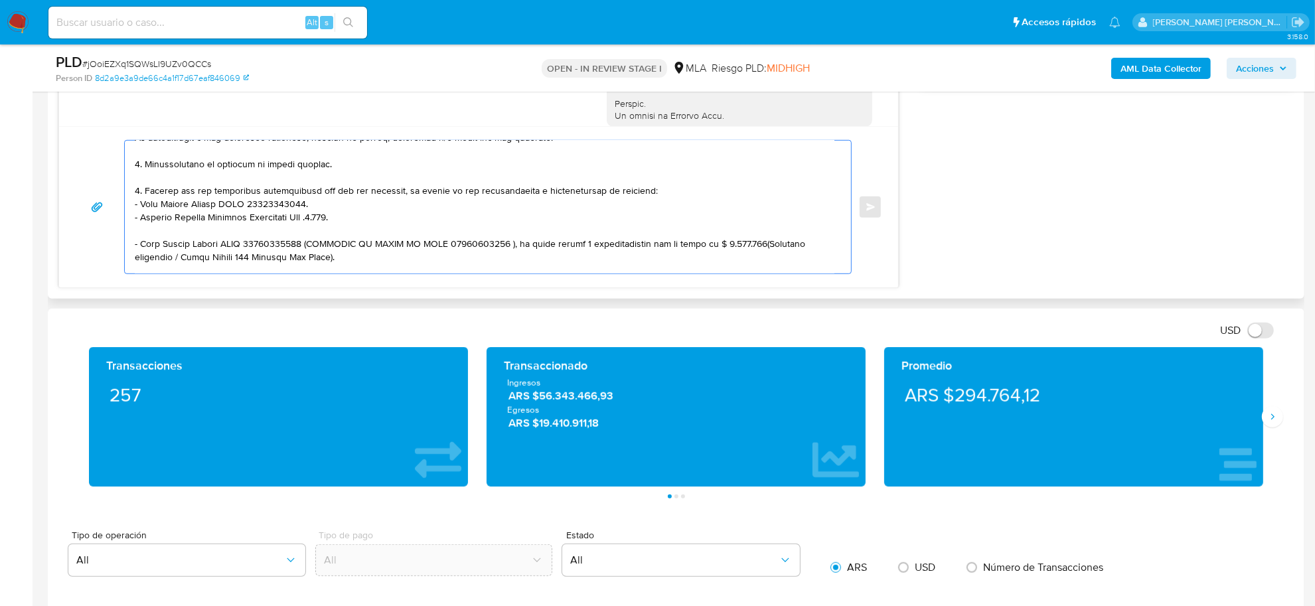
drag, startPoint x: 307, startPoint y: 220, endPoint x: 350, endPoint y: 224, distance: 44.0
click at [350, 224] on textarea at bounding box center [485, 207] width 700 height 133
drag, startPoint x: 303, startPoint y: 243, endPoint x: 345, endPoint y: 257, distance: 44.7
click at [345, 257] on textarea at bounding box center [485, 207] width 700 height 133
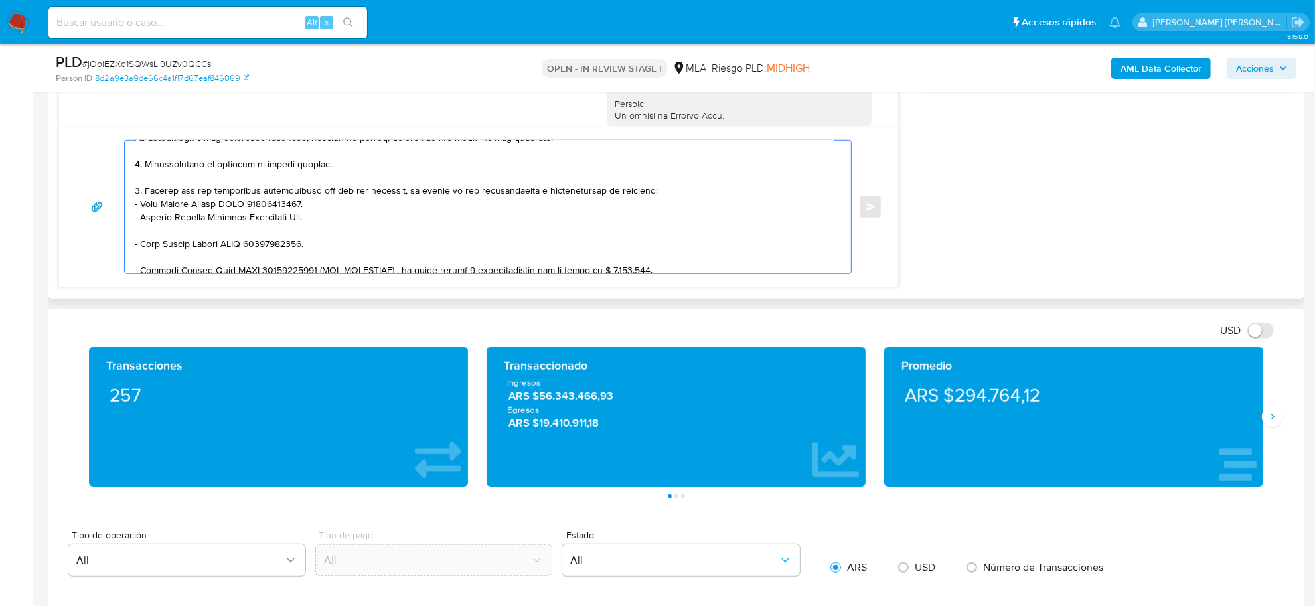
drag, startPoint x: 297, startPoint y: 271, endPoint x: 337, endPoint y: 295, distance: 46.8
click at [337, 295] on div "Historial CX Soluciones Chat Id Estado Fecha de creación Origen Proceso Anterio…" at bounding box center [676, 4] width 1257 height 589
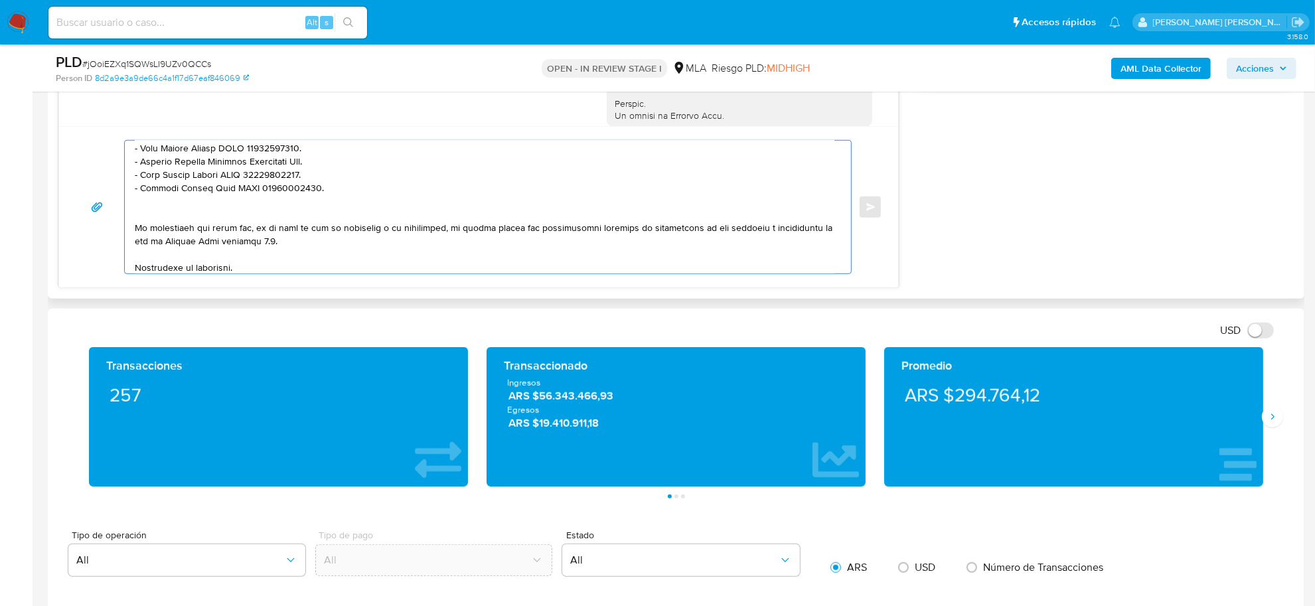
scroll to position [203, 0]
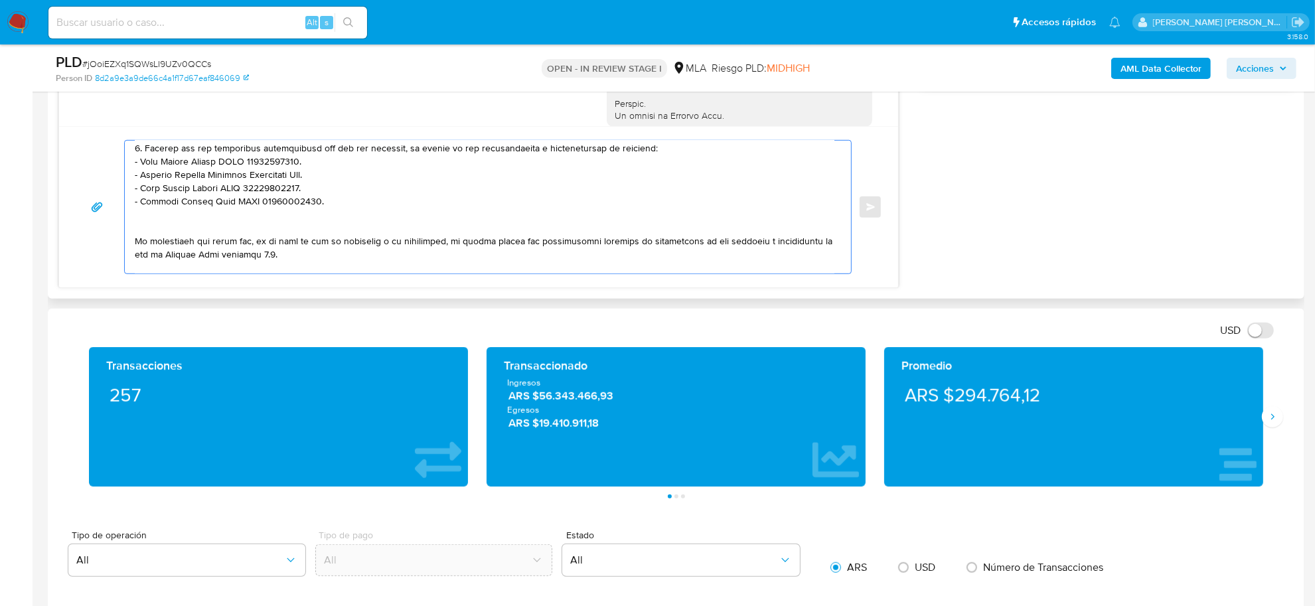
click at [183, 224] on textarea at bounding box center [485, 207] width 700 height 133
click at [171, 213] on textarea at bounding box center [485, 207] width 700 height 133
paste textarea "- Vitale Lucas Denis CUIT 20334394876 (ACTIVIDAD: Servicios relacionados con la…"
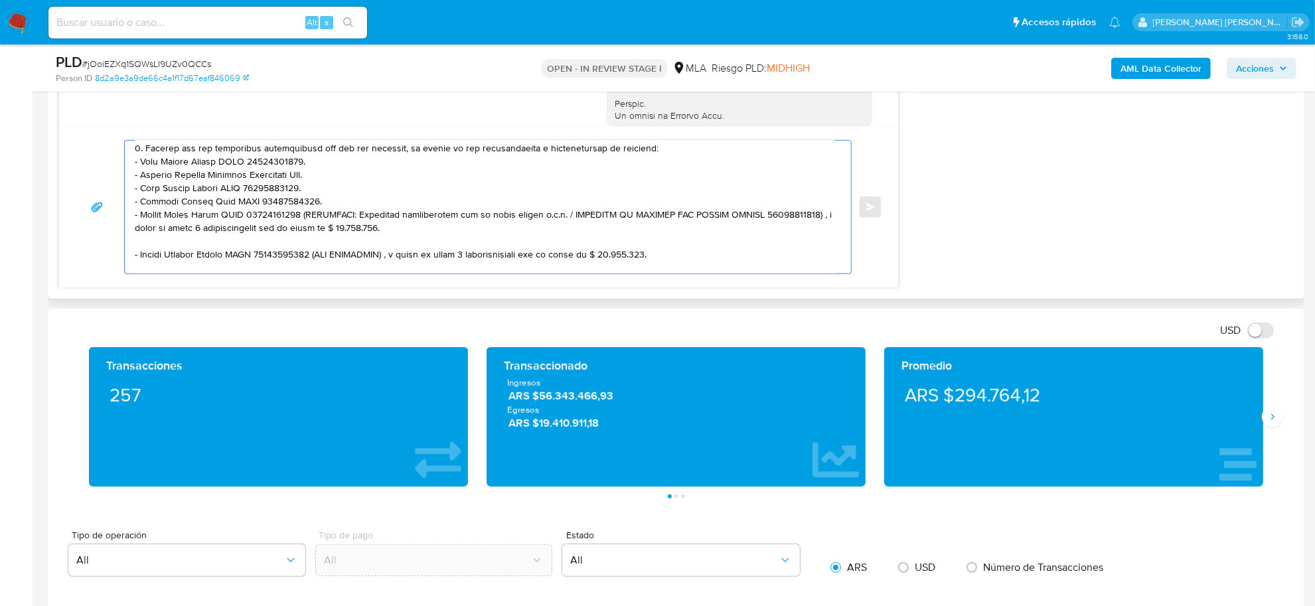
scroll to position [230, 0]
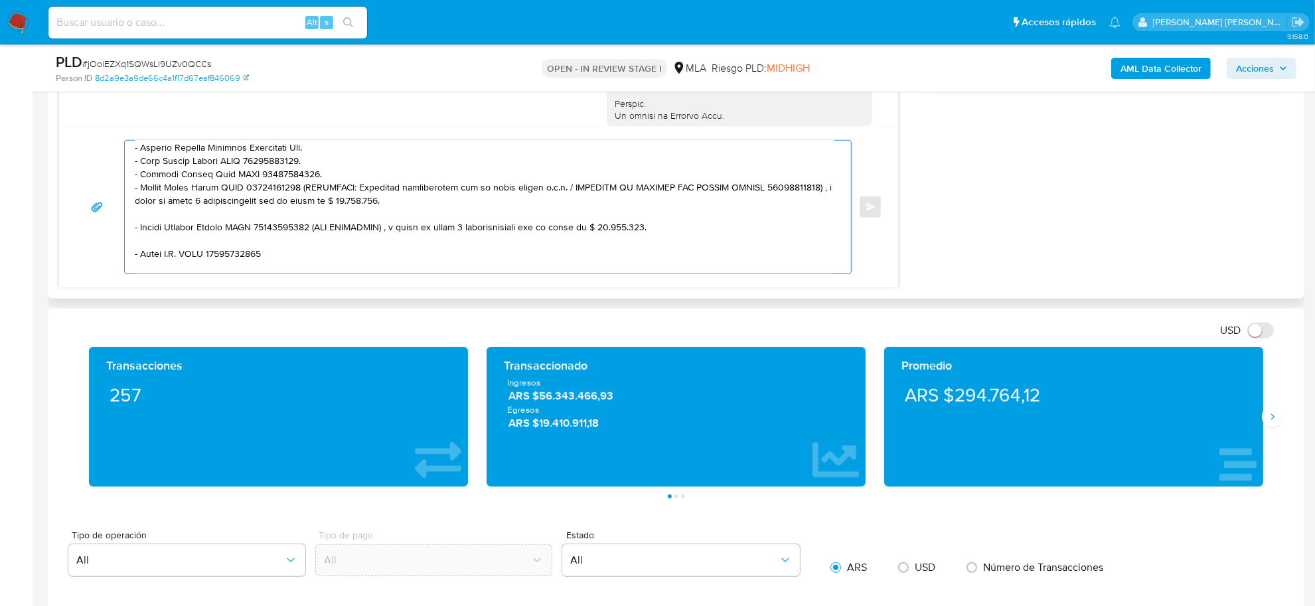
drag, startPoint x: 299, startPoint y: 187, endPoint x: 461, endPoint y: 206, distance: 163.0
click at [461, 206] on textarea at bounding box center [485, 207] width 700 height 133
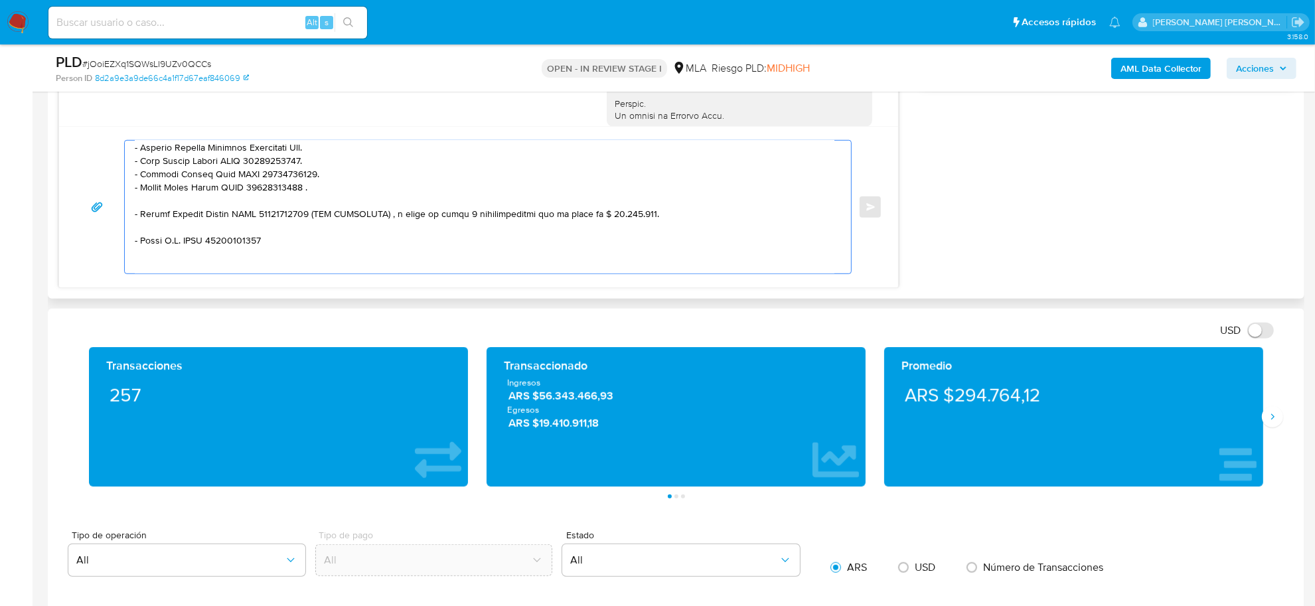
click at [360, 171] on textarea at bounding box center [485, 207] width 700 height 133
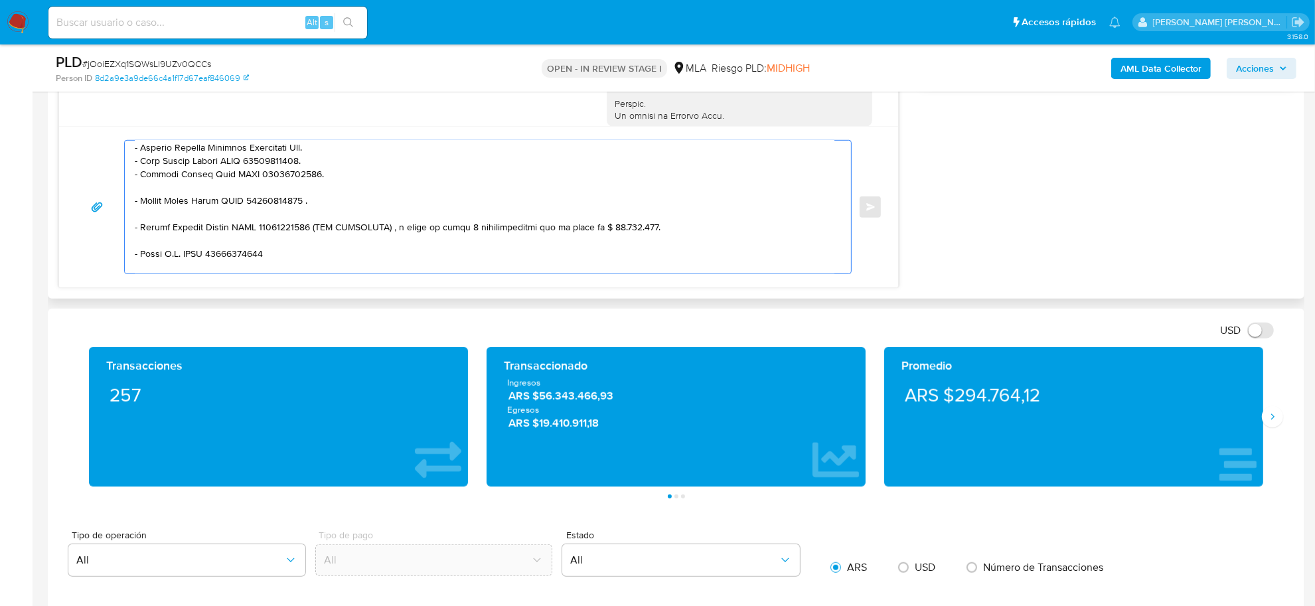
click at [303, 204] on textarea at bounding box center [485, 207] width 700 height 133
drag, startPoint x: 316, startPoint y: 226, endPoint x: 443, endPoint y: 247, distance: 128.4
click at [443, 247] on textarea at bounding box center [485, 207] width 700 height 133
click at [264, 239] on textarea at bounding box center [485, 207] width 700 height 133
click at [147, 222] on textarea at bounding box center [485, 207] width 700 height 133
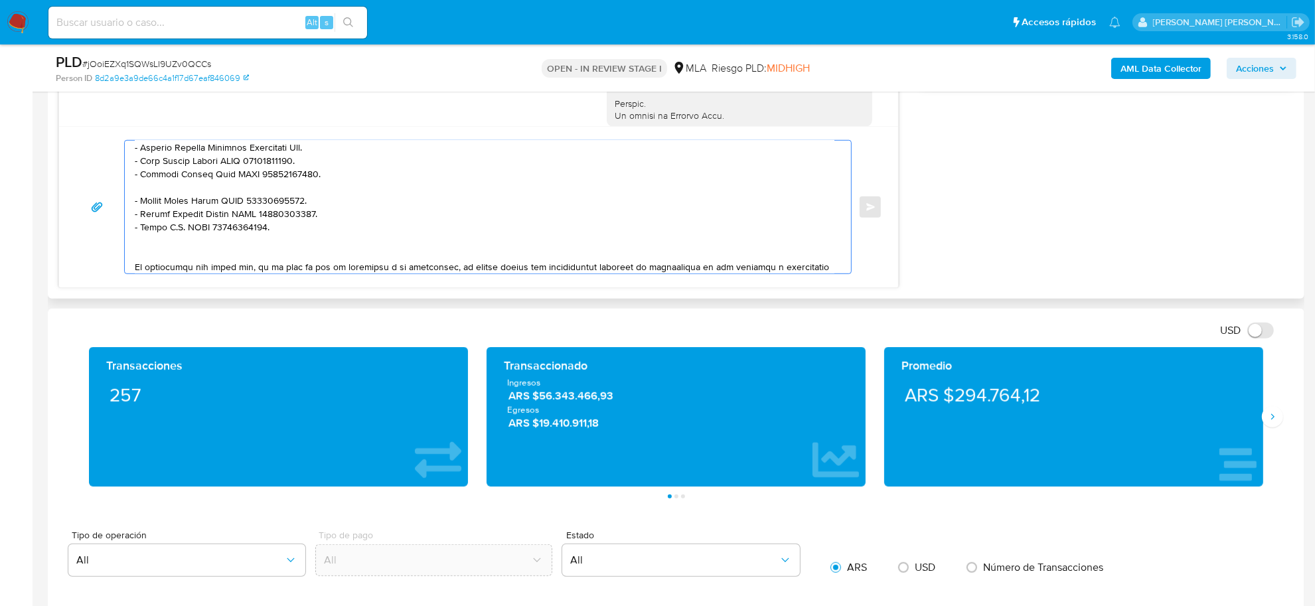
click at [163, 191] on textarea at bounding box center [485, 207] width 700 height 133
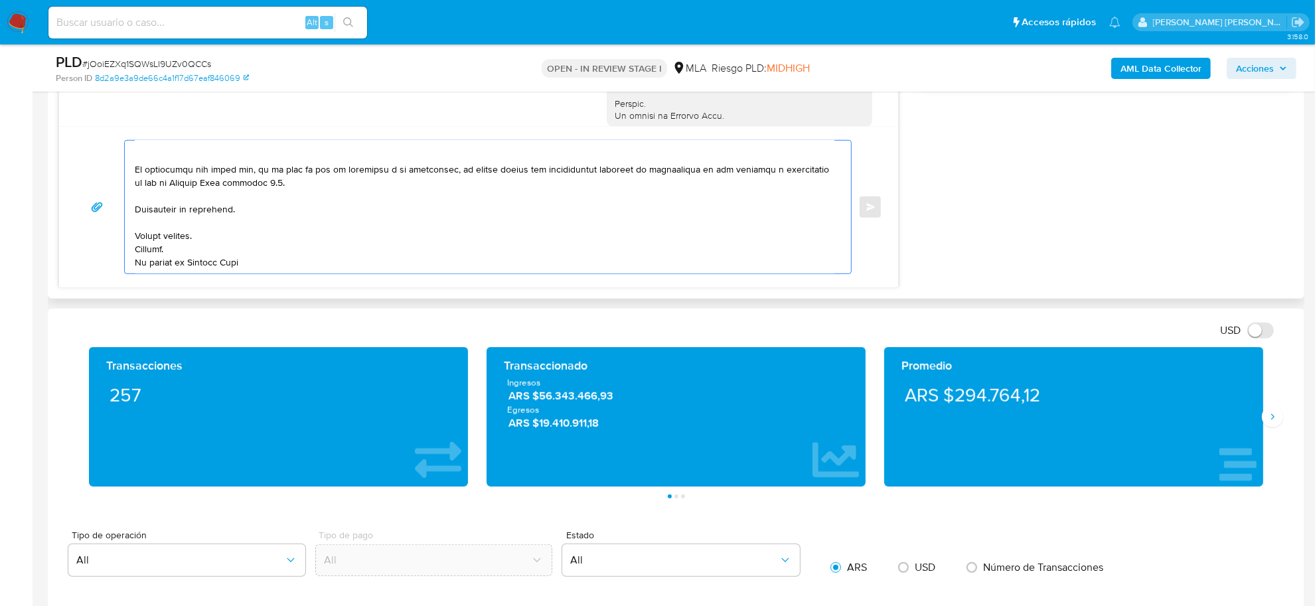
scroll to position [244, 0]
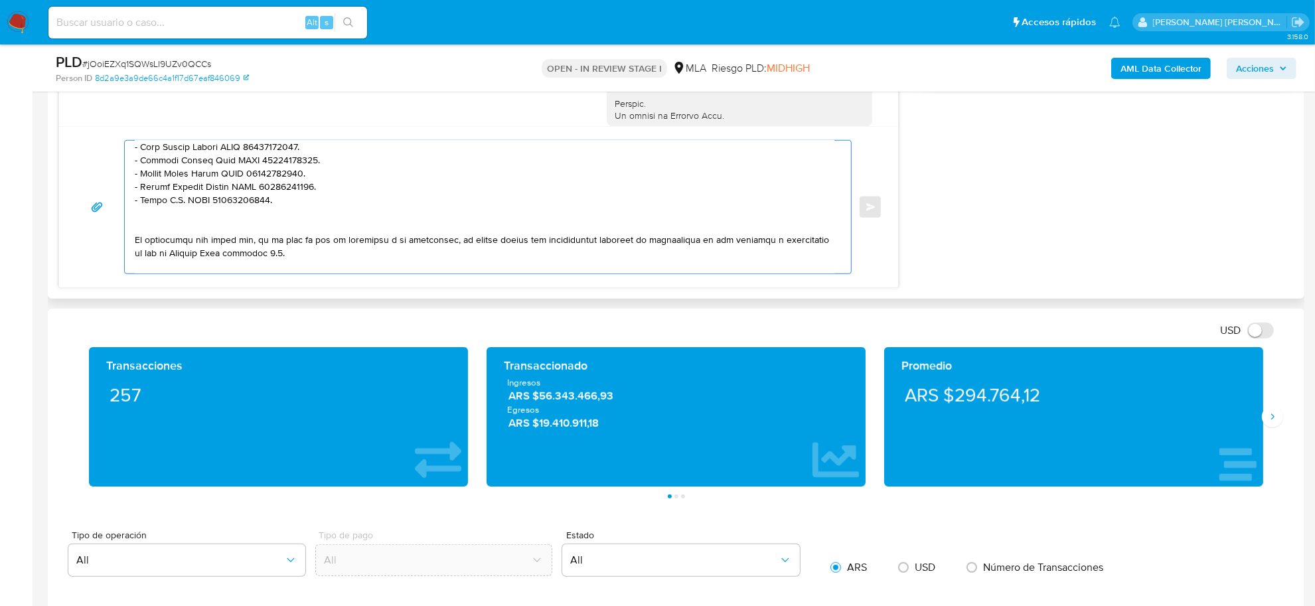
click at [161, 216] on textarea at bounding box center [485, 207] width 700 height 133
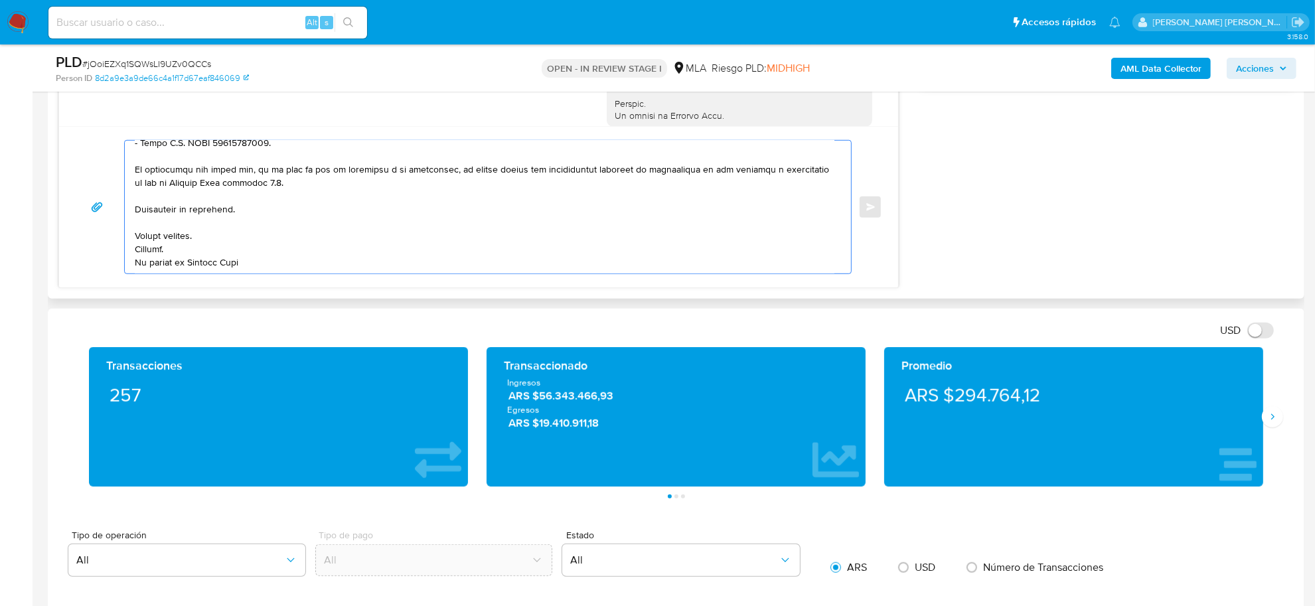
click at [156, 264] on textarea at bounding box center [485, 207] width 700 height 133
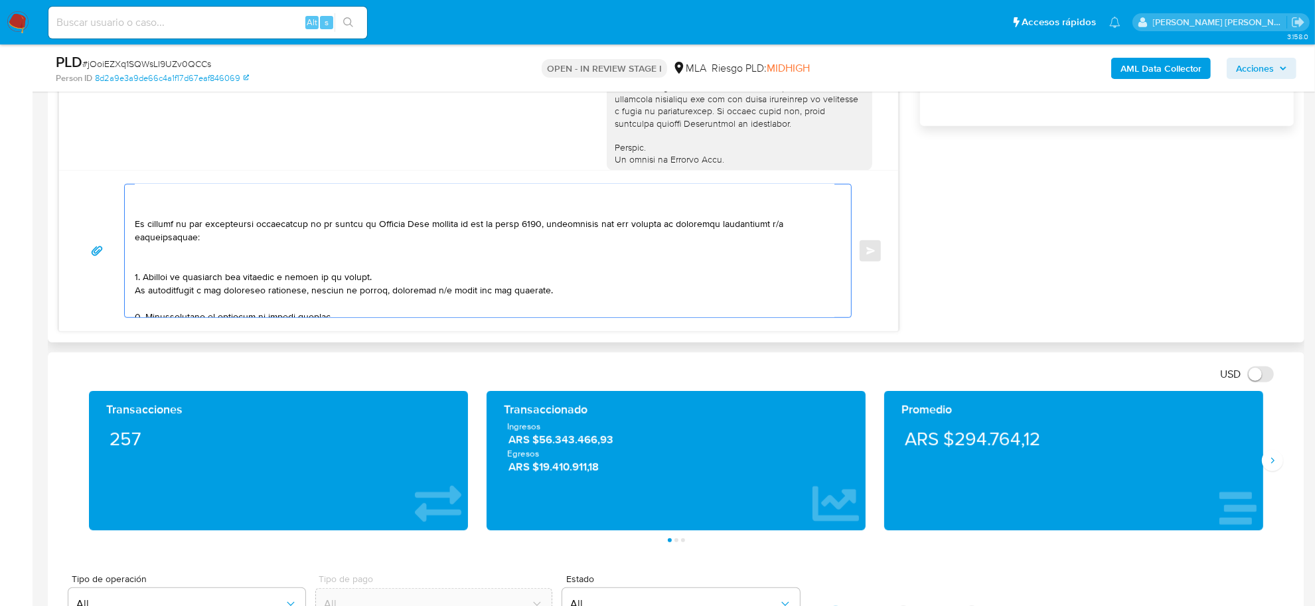
scroll to position [937, 0]
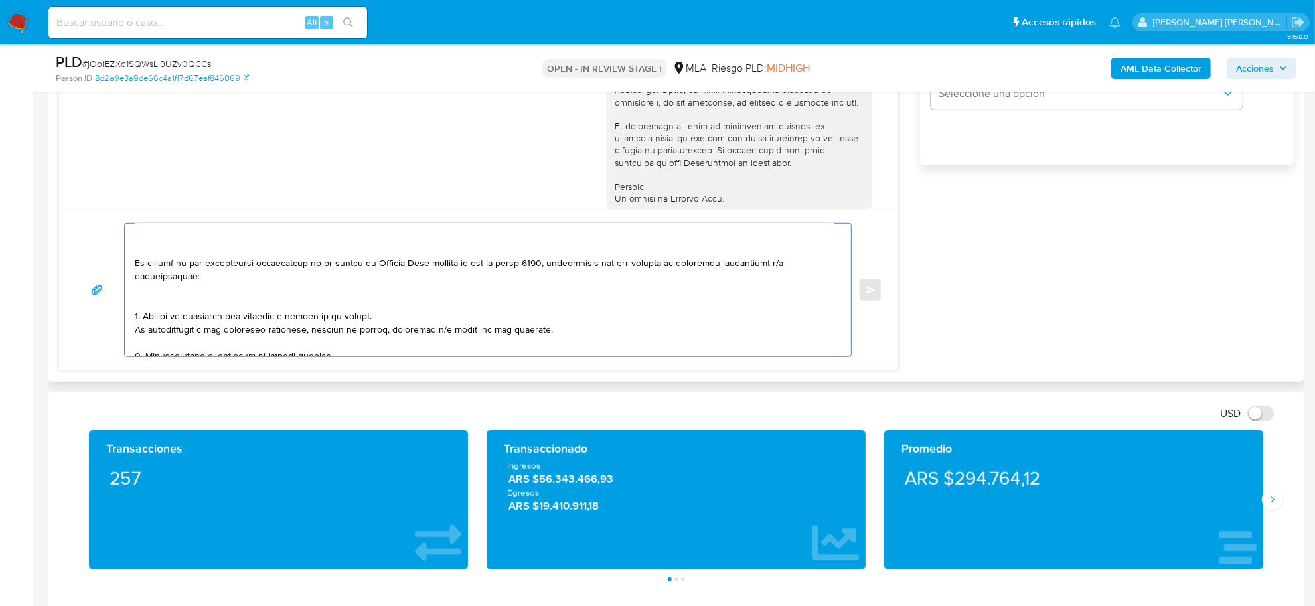
click at [136, 263] on textarea at bounding box center [485, 290] width 700 height 133
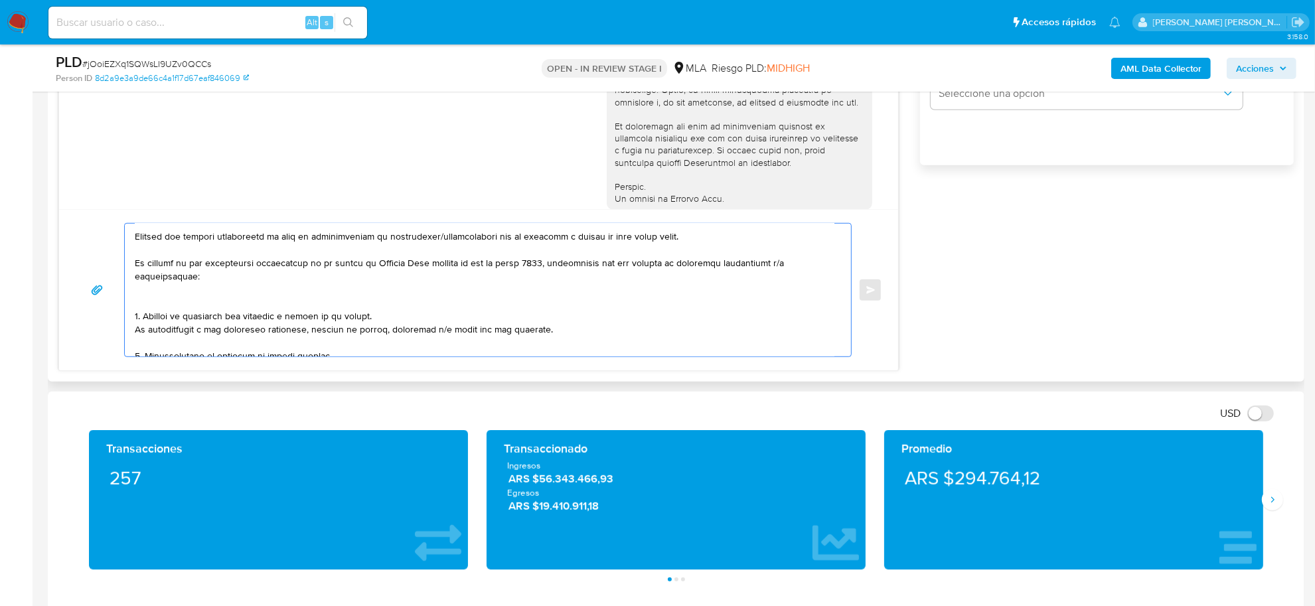
scroll to position [0, 0]
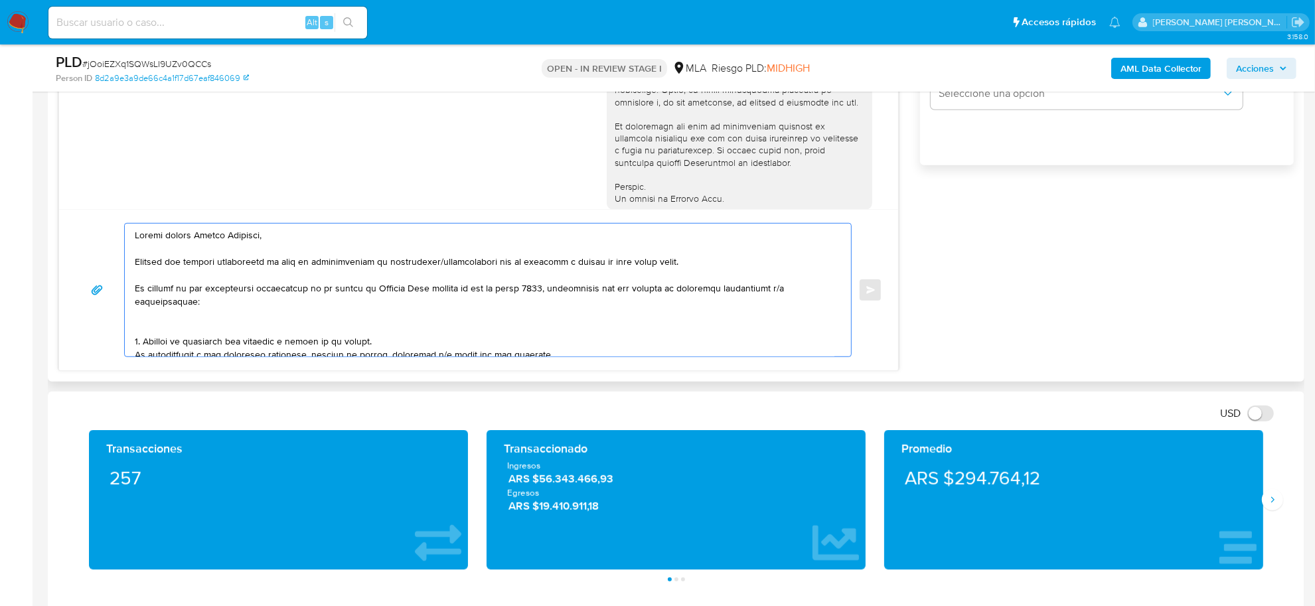
click at [139, 320] on textarea at bounding box center [485, 290] width 700 height 133
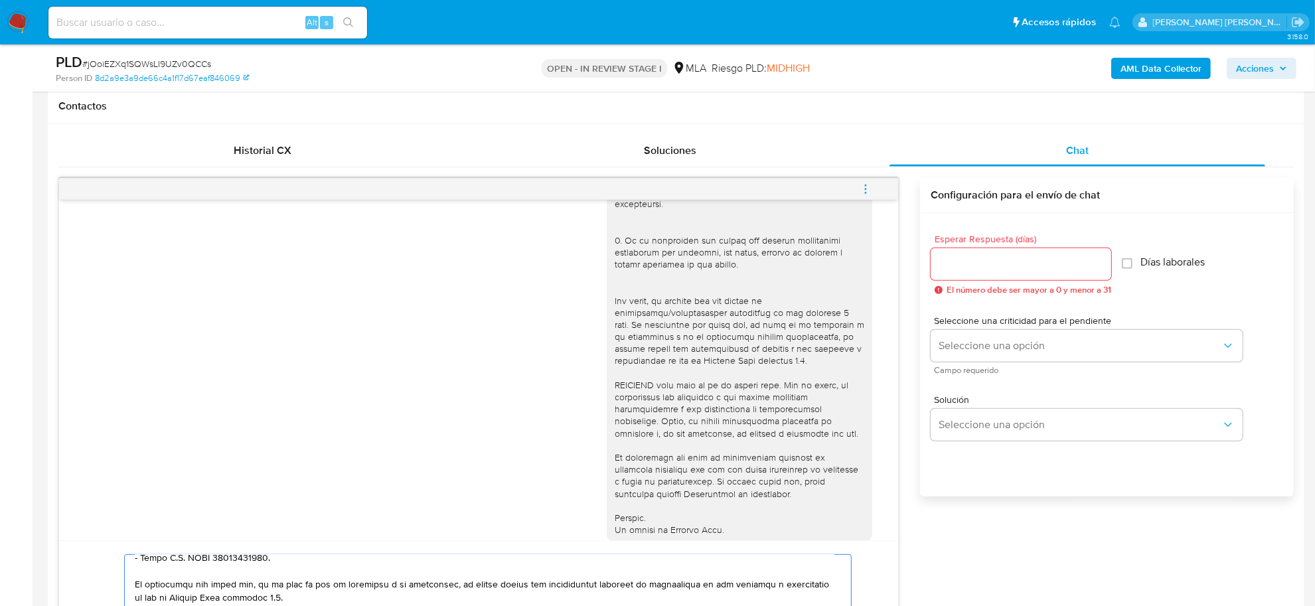
scroll to position [605, 0]
type textarea "Buenas tardes Franco Ezequiel, Notamos que tuviste oportunidad de leer el reque…"
click at [1020, 264] on input "Esperar Respuesta (días)" at bounding box center [1021, 264] width 181 height 17
type input "2"
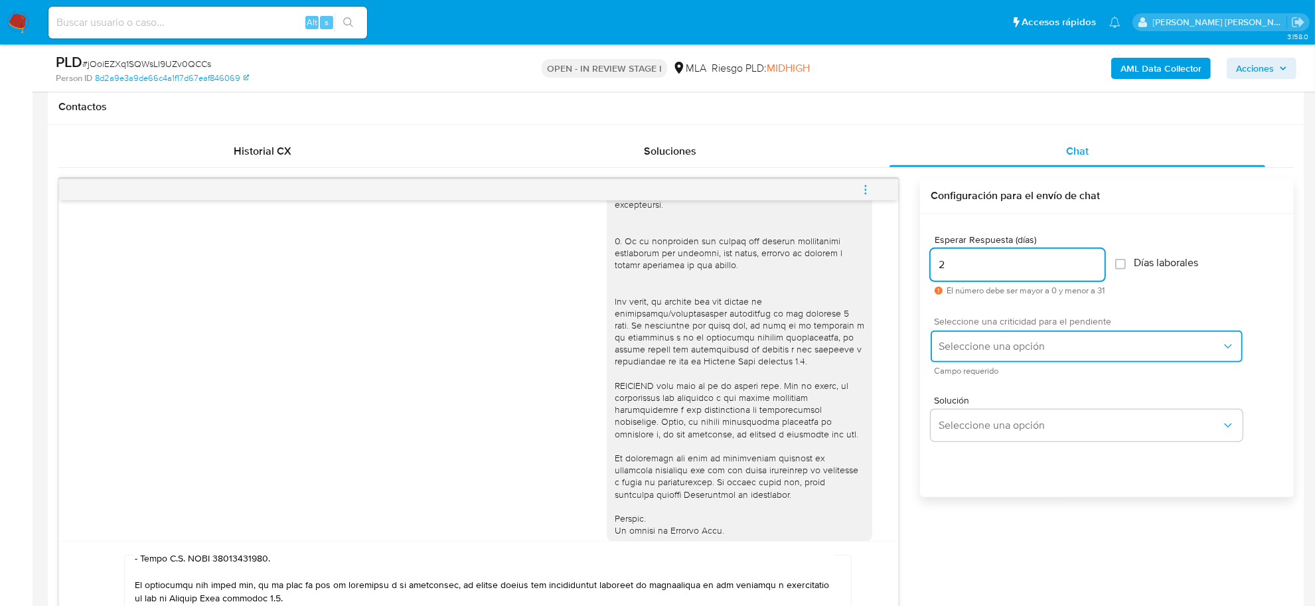
click at [1030, 345] on span "Seleccione una opción" at bounding box center [1080, 346] width 283 height 13
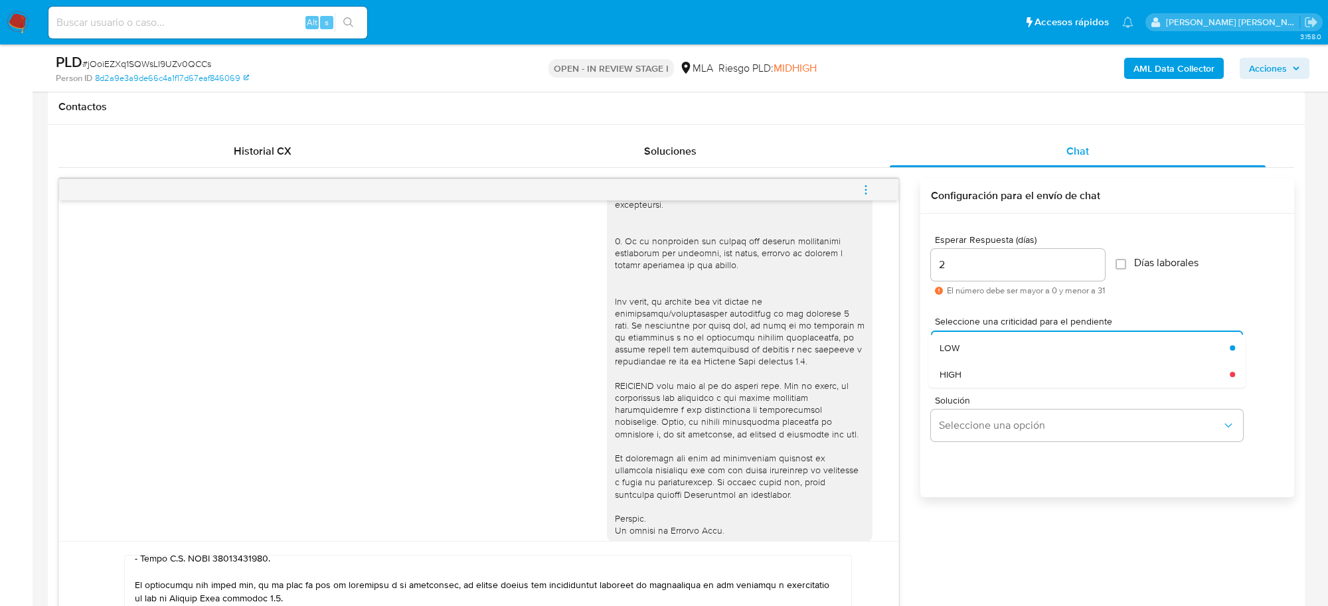
drag, startPoint x: 1004, startPoint y: 366, endPoint x: 983, endPoint y: 382, distance: 26.2
click at [1003, 366] on div "HIGH" at bounding box center [1084, 374] width 291 height 27
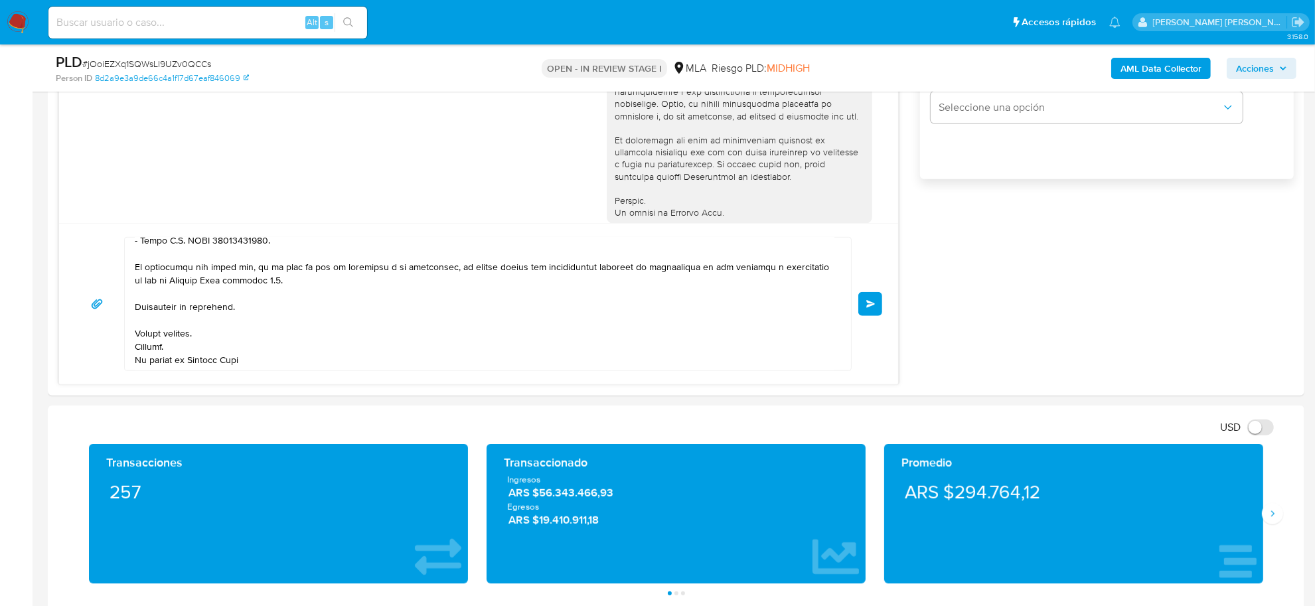
scroll to position [937, 0]
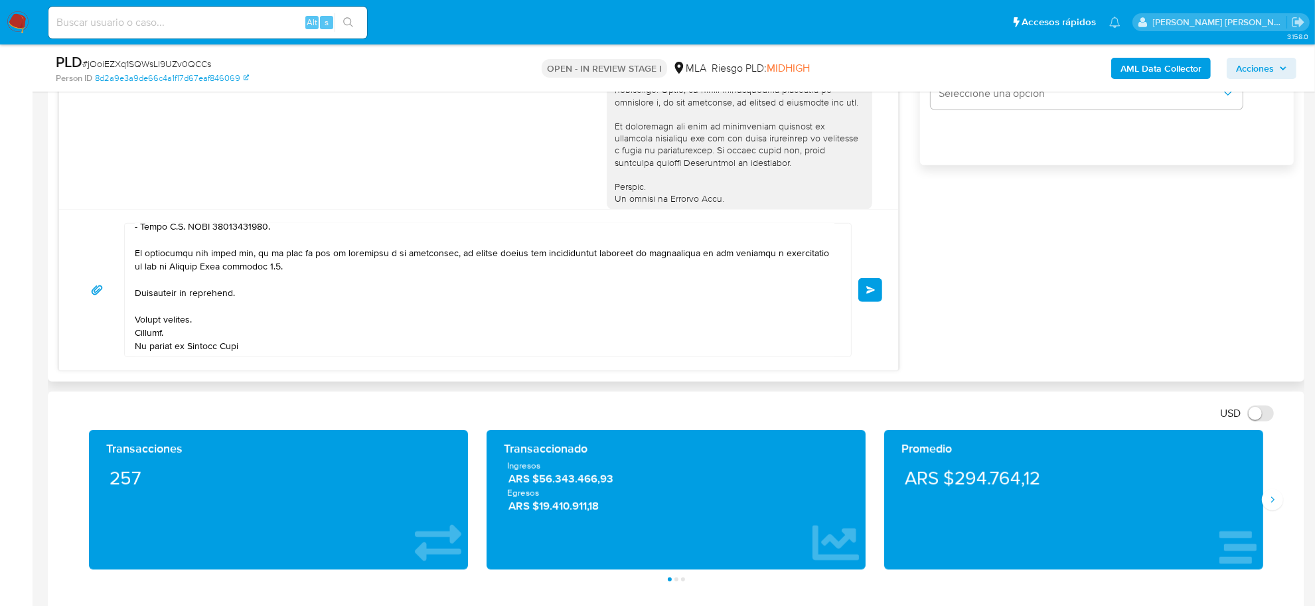
click at [864, 293] on button "Enviar" at bounding box center [870, 290] width 24 height 24
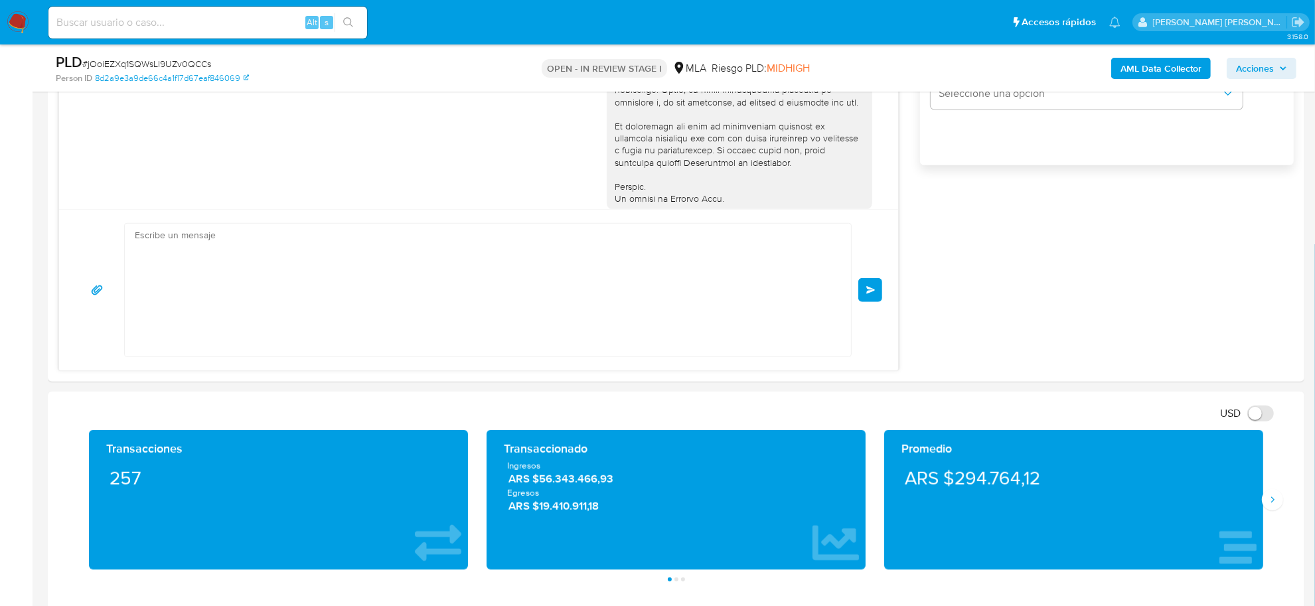
scroll to position [1191, 0]
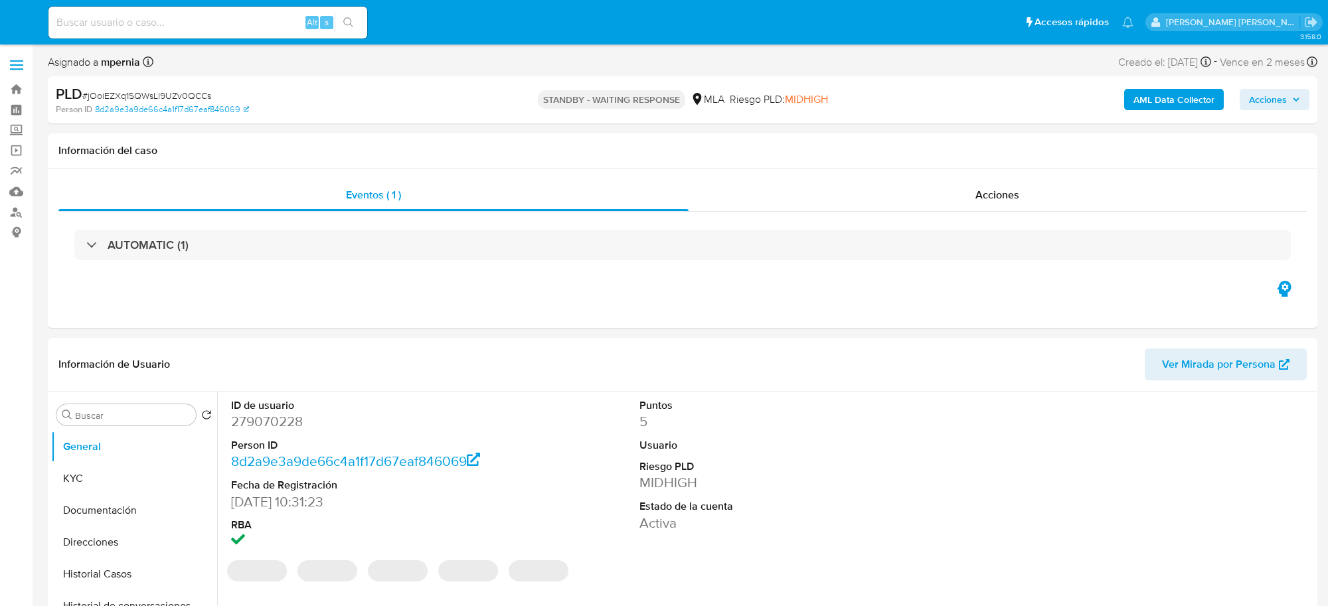
select select "10"
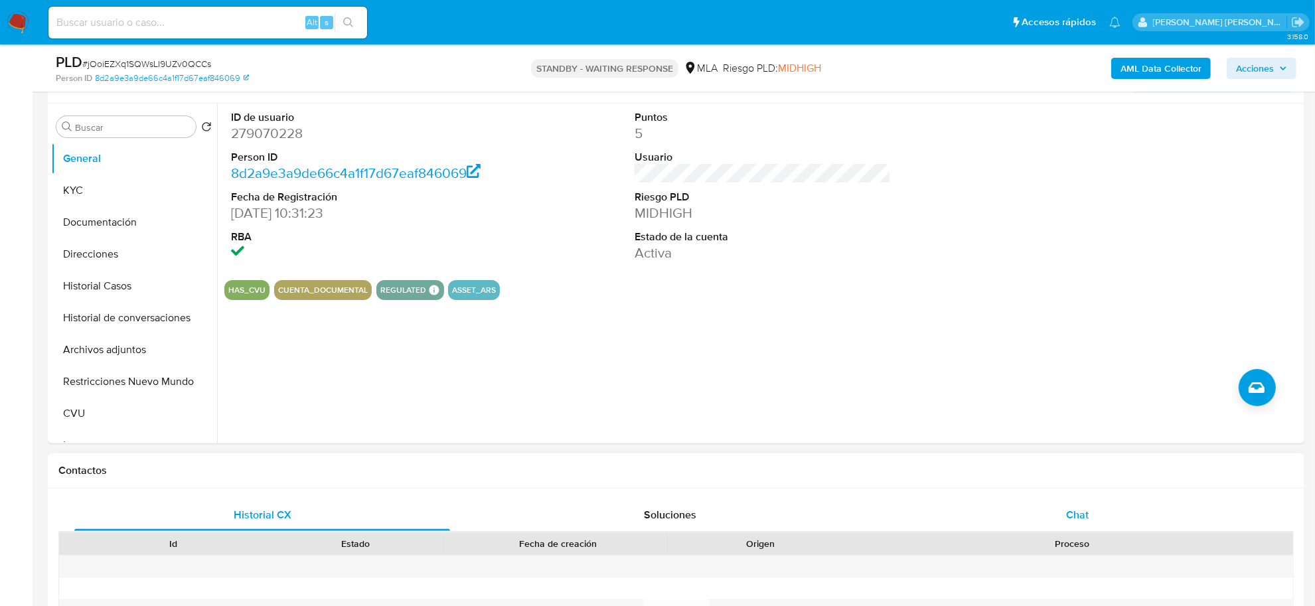
scroll to position [249, 0]
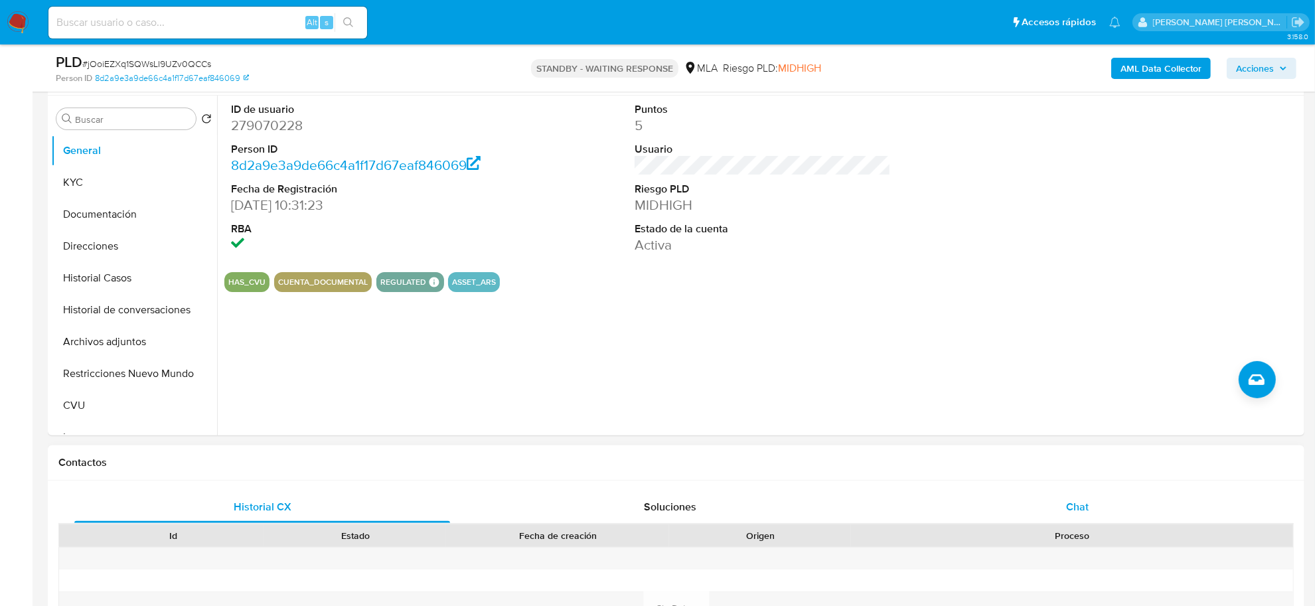
drag, startPoint x: 1080, startPoint y: 501, endPoint x: 1059, endPoint y: 501, distance: 21.2
click at [1080, 501] on span "Chat" at bounding box center [1077, 506] width 23 height 15
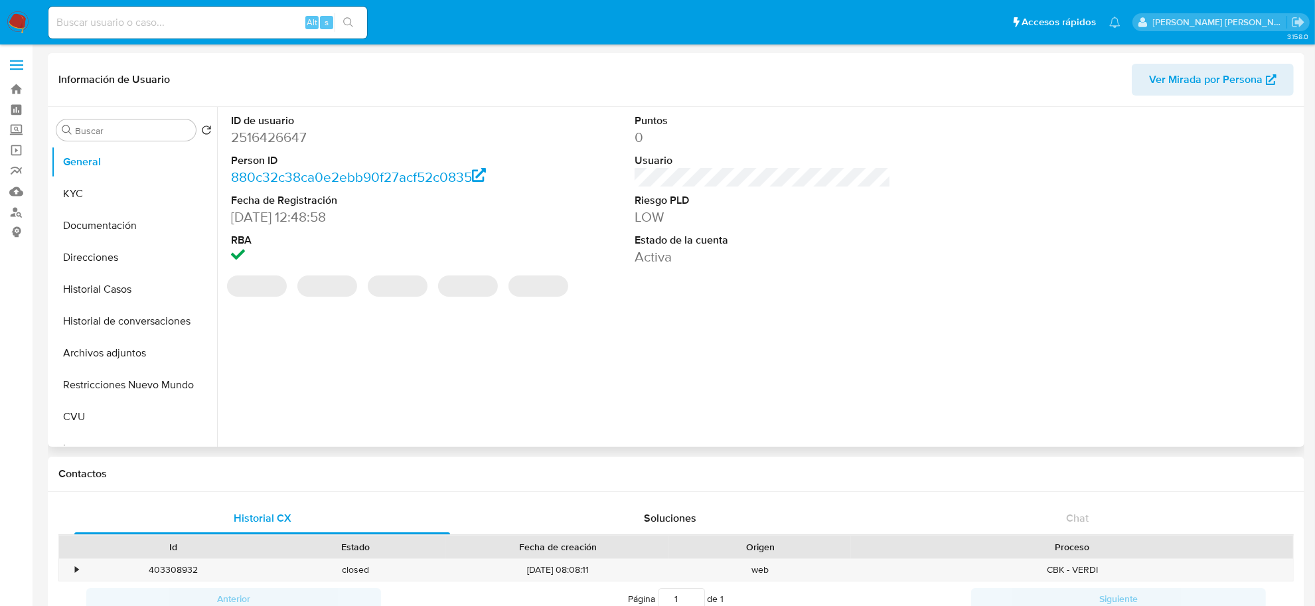
select select "10"
click at [88, 290] on button "Historial Casos" at bounding box center [128, 289] width 155 height 32
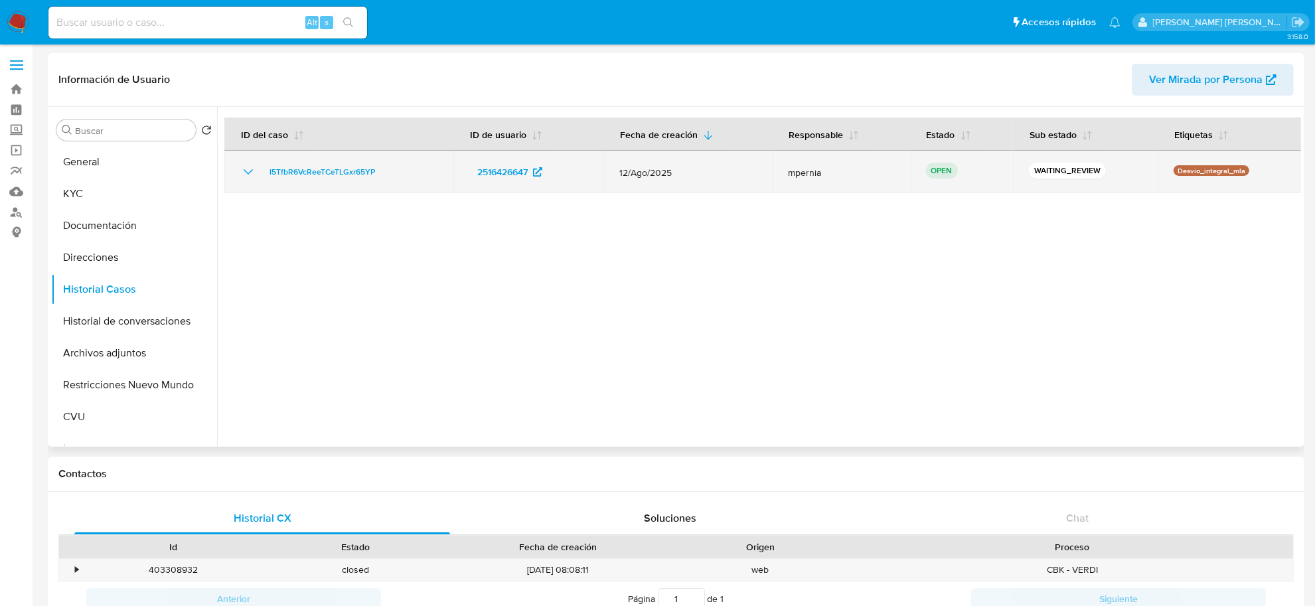
drag, startPoint x: 389, startPoint y: 171, endPoint x: 257, endPoint y: 167, distance: 132.2
click at [257, 167] on div "I5TfbR6VcReeTCeTLGxr65YP" at bounding box center [338, 172] width 197 height 16
click at [341, 170] on span "I5TfbR6VcReeTCeTLGxr65YP" at bounding box center [322, 172] width 106 height 16
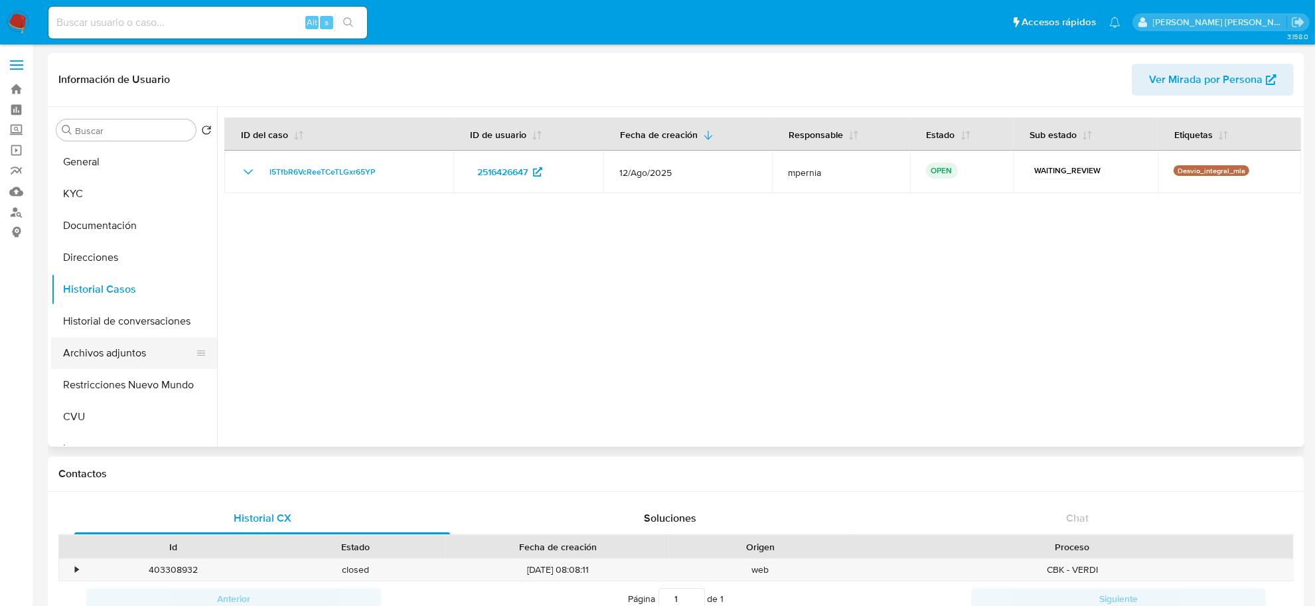
click at [108, 343] on button "Archivos adjuntos" at bounding box center [128, 353] width 155 height 32
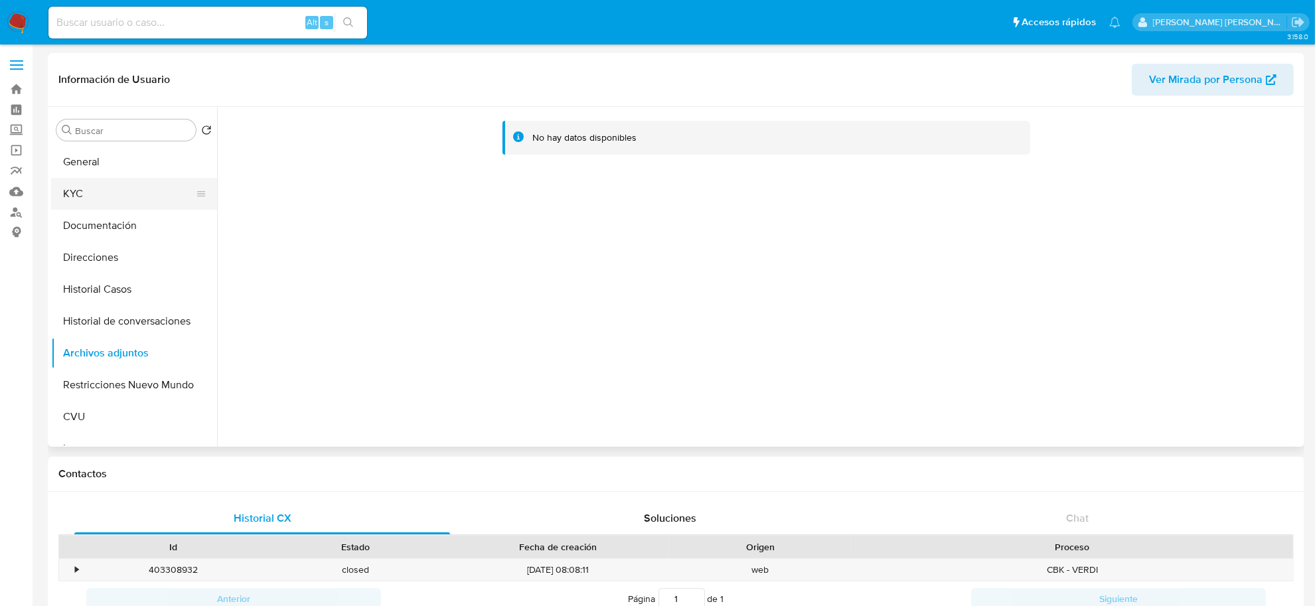
click at [82, 193] on button "KYC" at bounding box center [128, 194] width 155 height 32
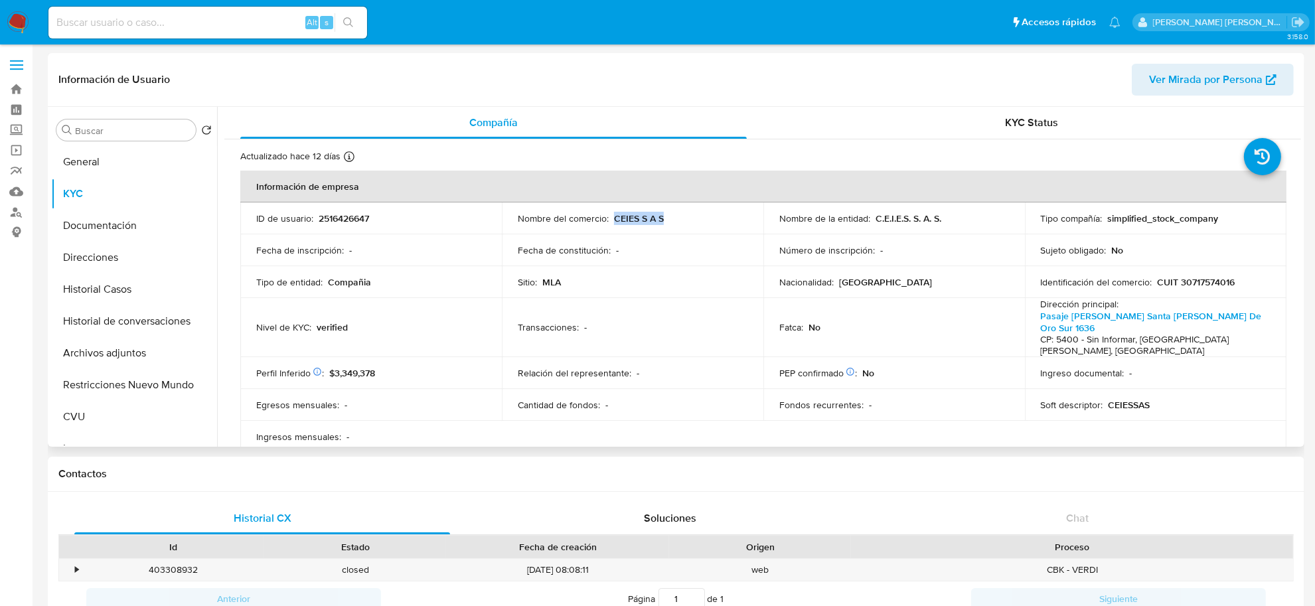
drag, startPoint x: 611, startPoint y: 216, endPoint x: 664, endPoint y: 217, distance: 52.5
click at [664, 217] on div "Nombre del comercio : CEIES S A S" at bounding box center [633, 218] width 230 height 12
copy p "CEIES S A S"
click at [21, 94] on link "Bandeja" at bounding box center [79, 89] width 158 height 21
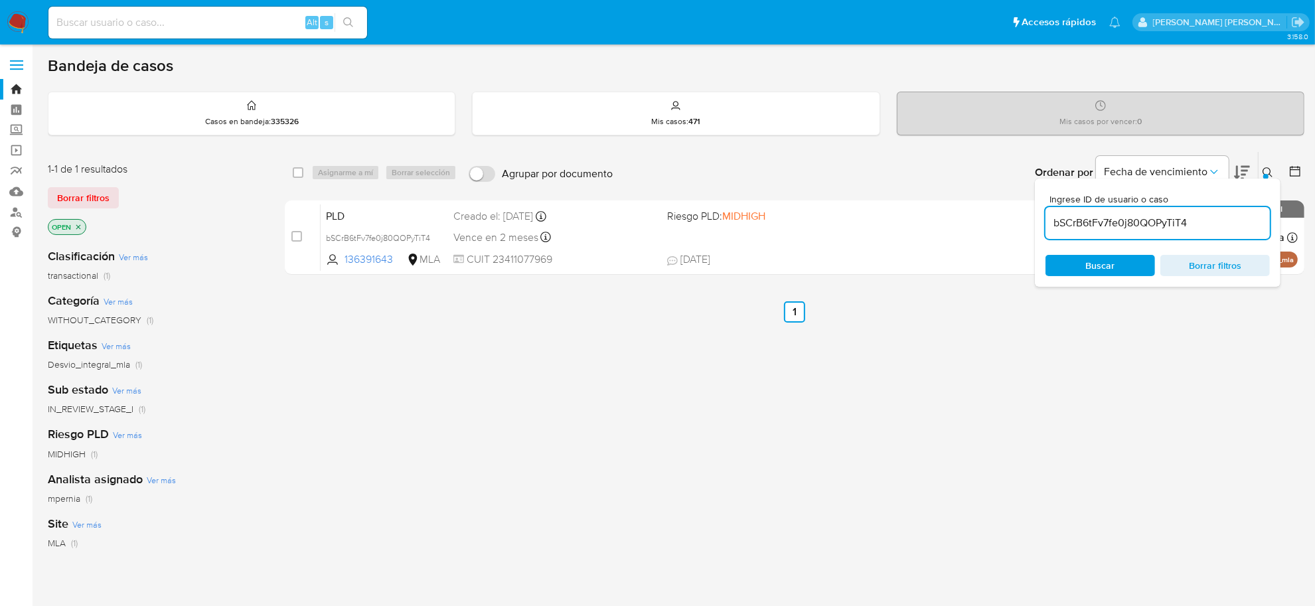
click at [1119, 221] on input "bSCrB6tFv7fe0j80QOPyTiT4" at bounding box center [1157, 222] width 224 height 17
paste input "I5TfbR6VcReeTCeTLGxr65YP"
type input "I5TfbR6VcReeTCeTLGxr65YP"
click at [290, 171] on div "select-all-cases-checkbox Asignarme a mí Borrar selección Agrupar por documento…" at bounding box center [795, 172] width 1020 height 41
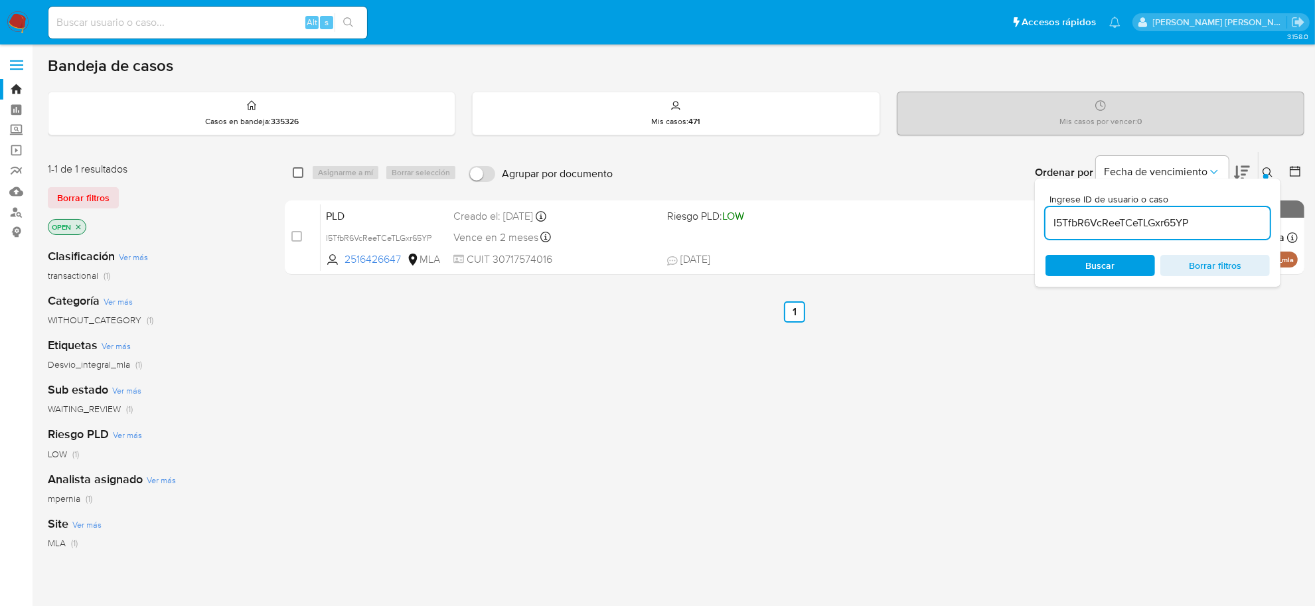
click at [294, 171] on input "checkbox" at bounding box center [298, 172] width 11 height 11
checkbox input "true"
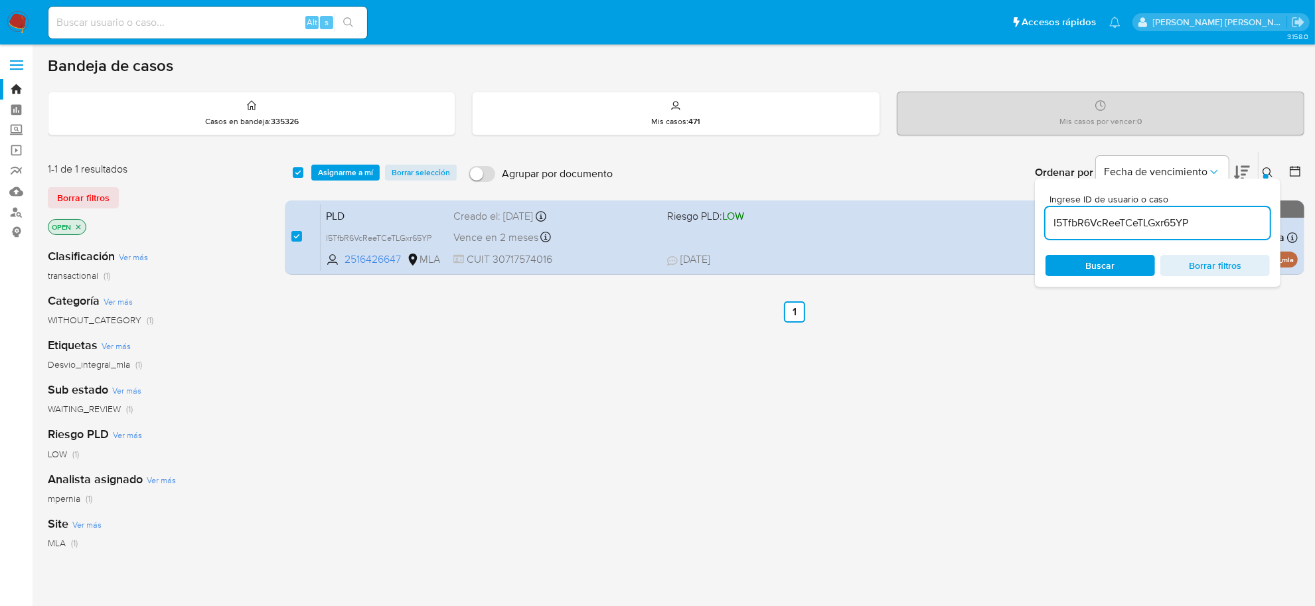
click at [346, 157] on div "select-all-cases-checkbox Asignarme a mí Borrar selección Agrupar por documento…" at bounding box center [795, 172] width 1020 height 41
click at [352, 171] on span "Asignarme a mí" at bounding box center [345, 172] width 55 height 13
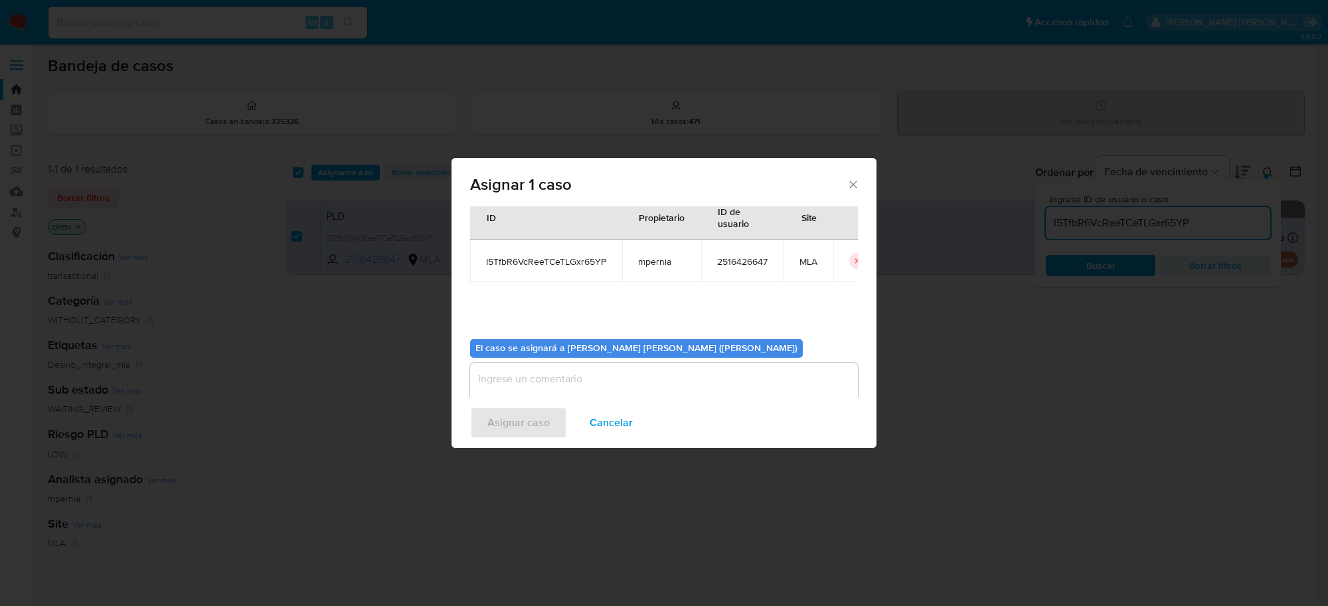
scroll to position [68, 0]
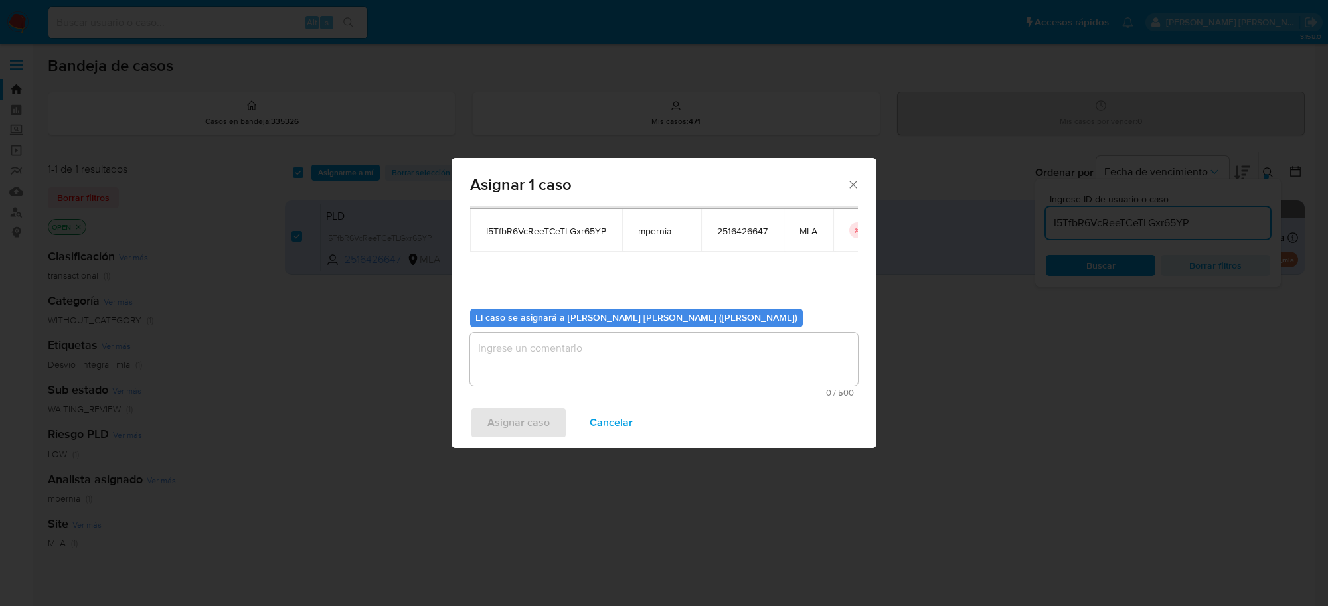
click at [639, 370] on textarea "assign-modal" at bounding box center [664, 359] width 388 height 53
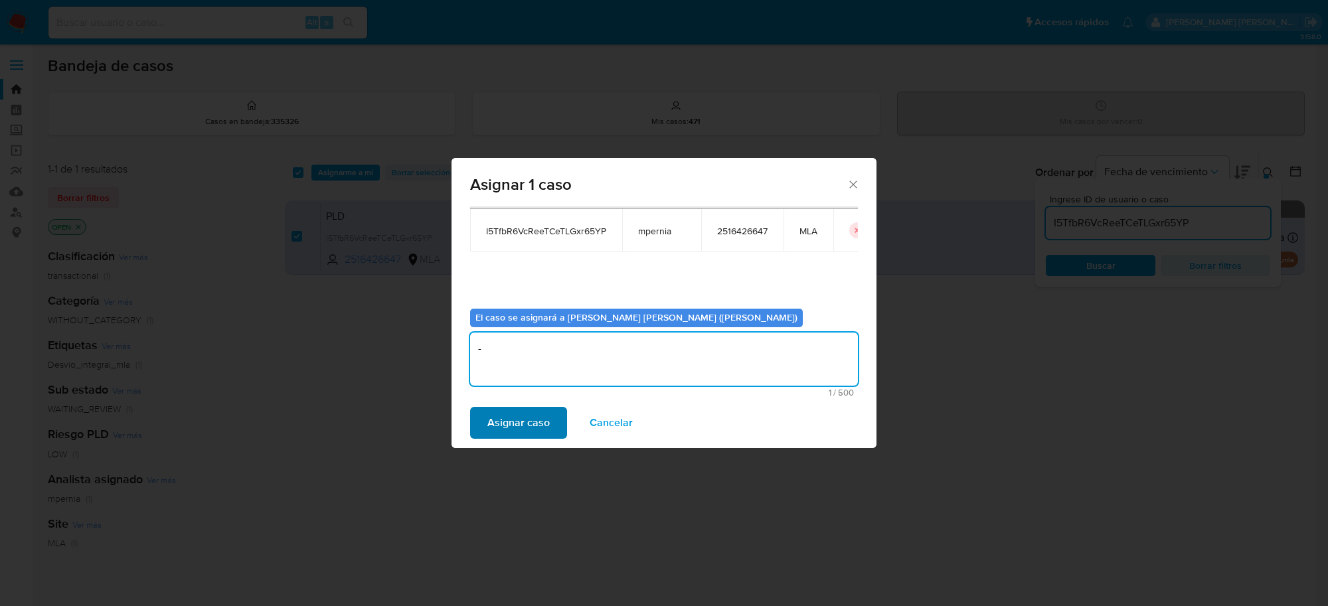
type textarea "-"
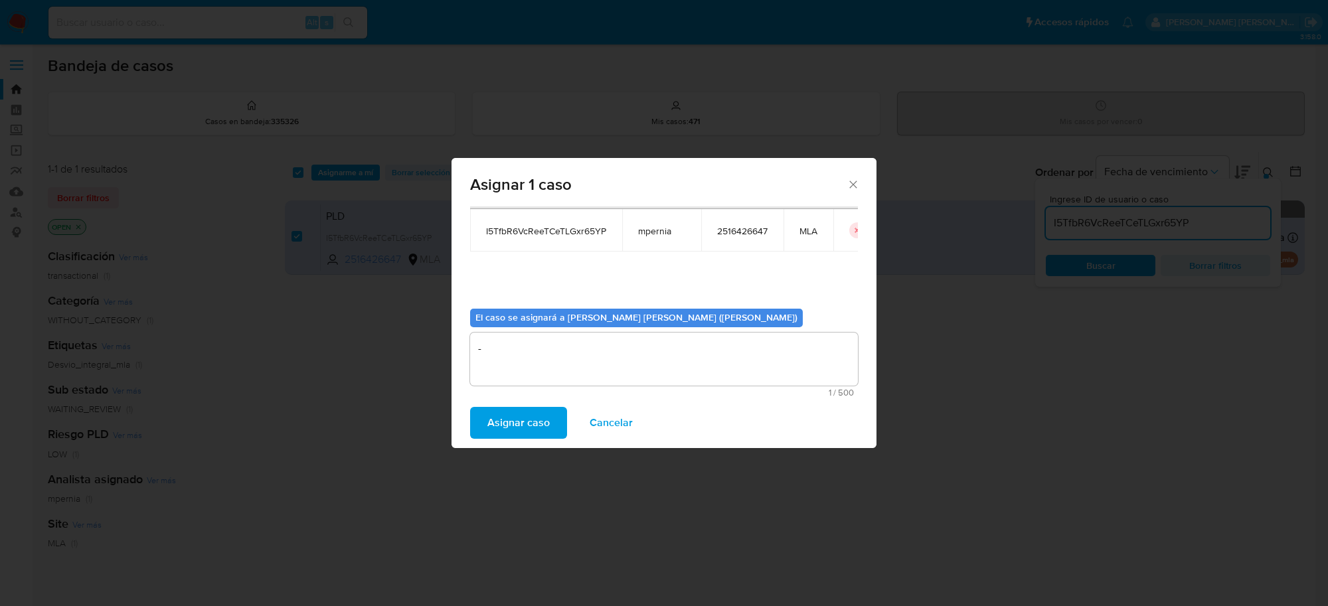
click at [521, 419] on span "Asignar caso" at bounding box center [518, 422] width 62 height 29
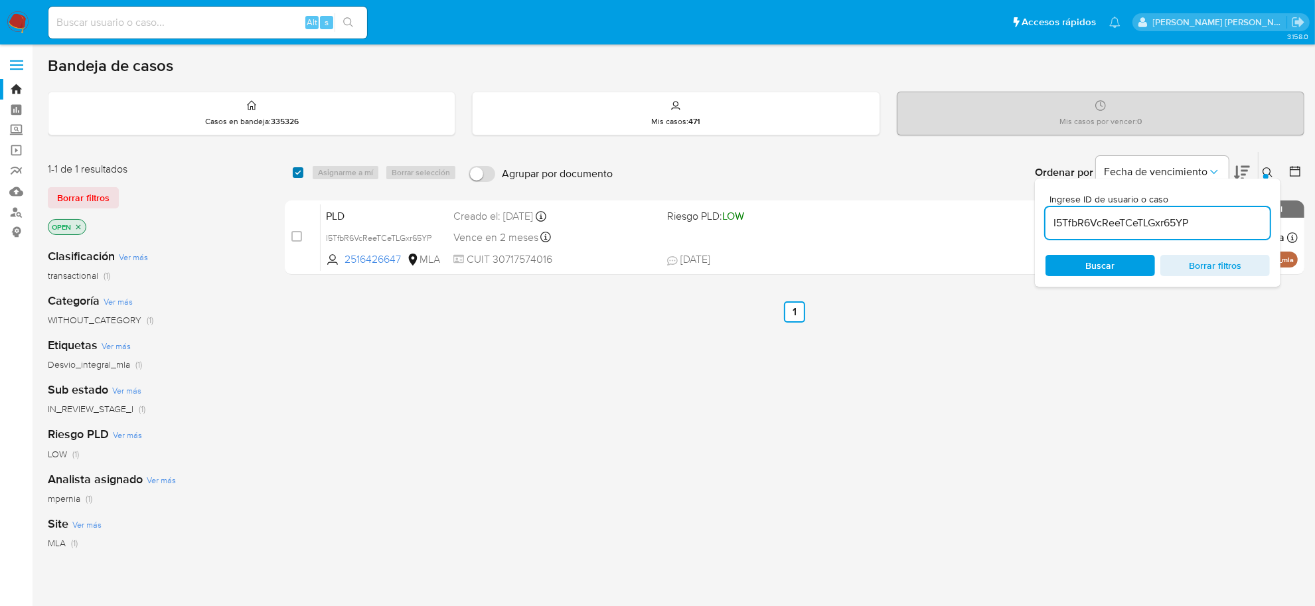
click at [297, 173] on input "checkbox" at bounding box center [298, 172] width 11 height 11
checkbox input "true"
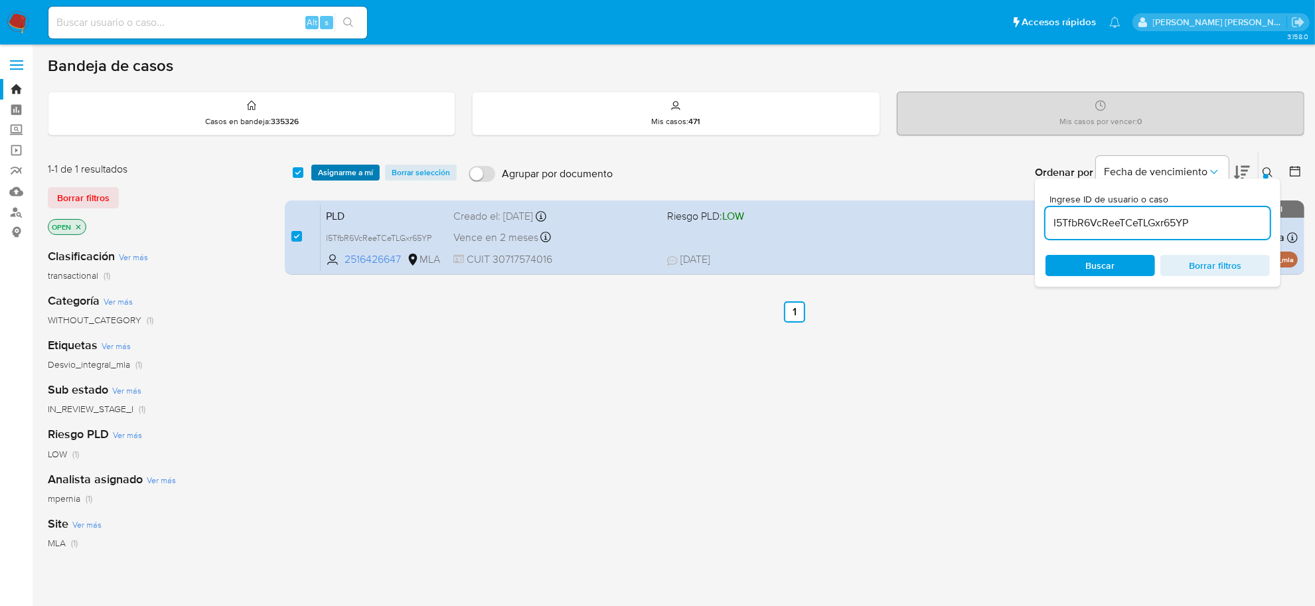
click at [339, 179] on span "Asignarme a mí" at bounding box center [345, 172] width 55 height 13
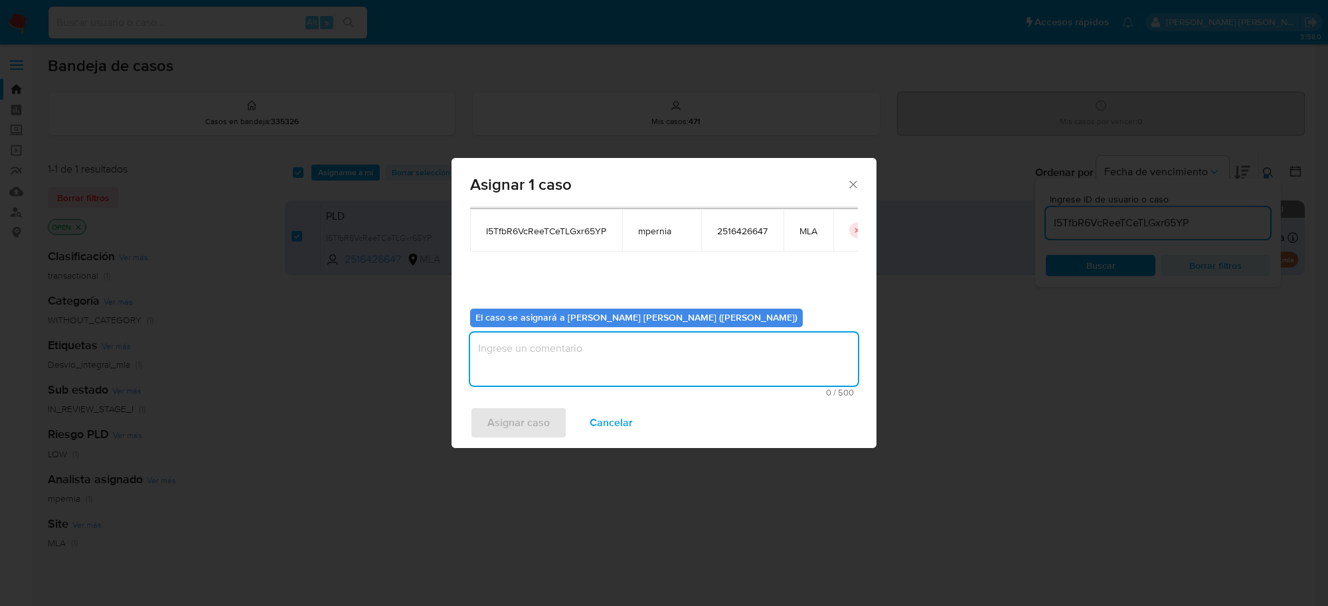
click at [651, 346] on textarea "assign-modal" at bounding box center [664, 359] width 388 height 53
type textarea "-"
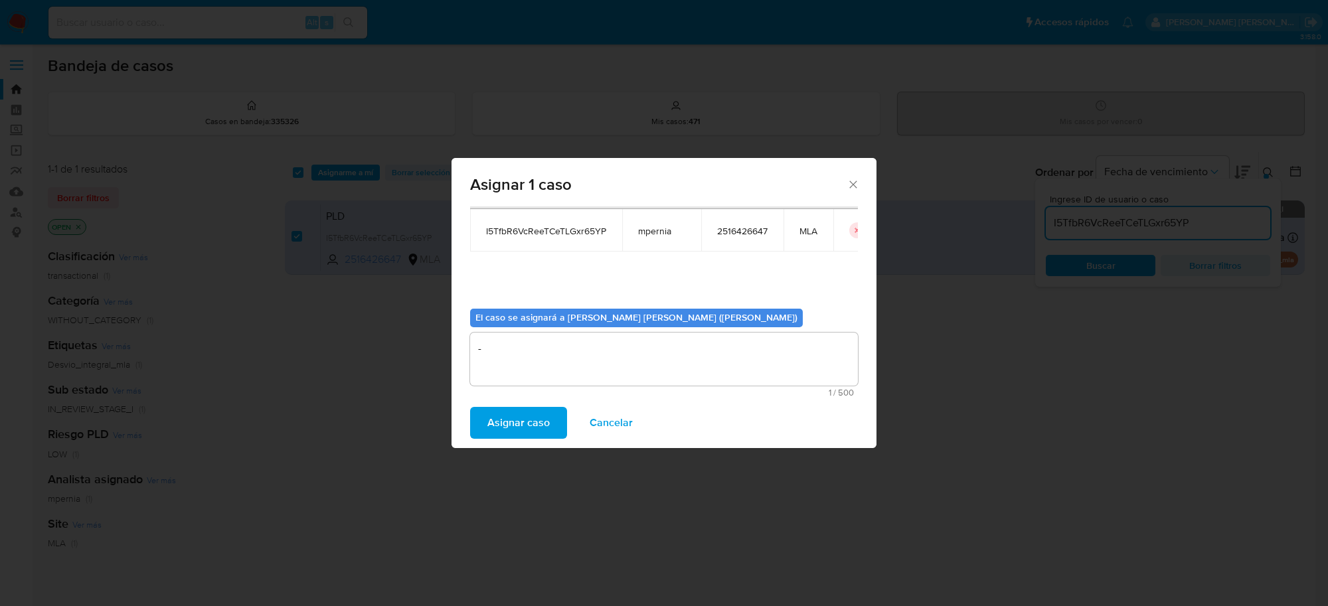
click at [536, 420] on span "Asignar caso" at bounding box center [518, 422] width 62 height 29
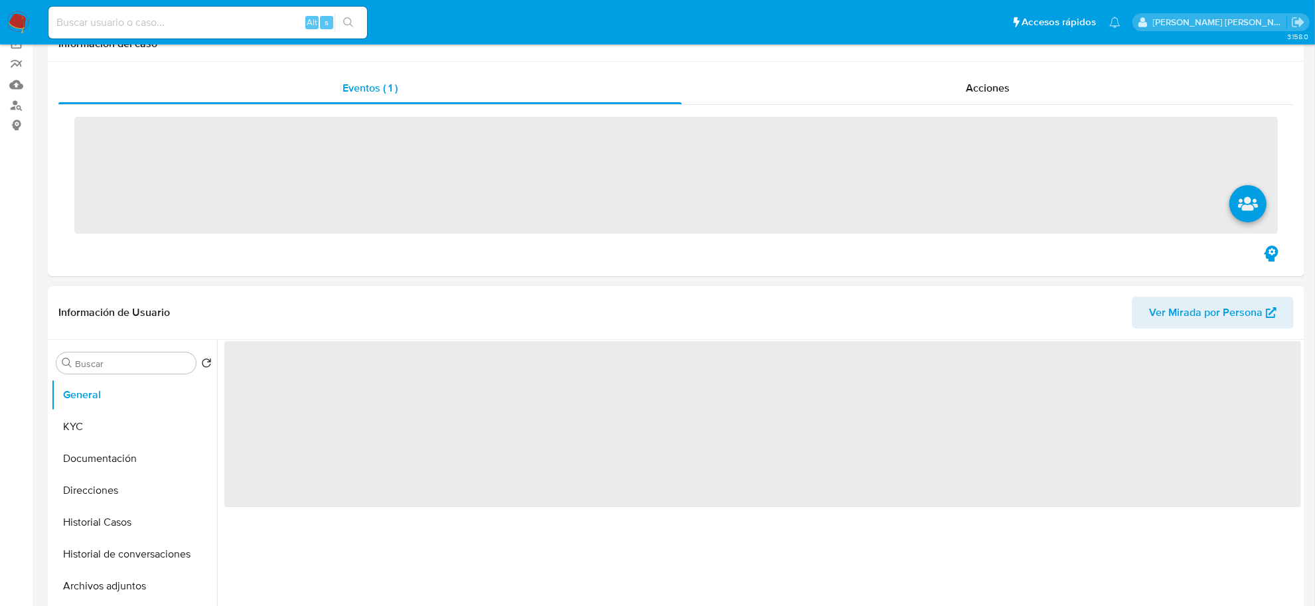
scroll to position [249, 0]
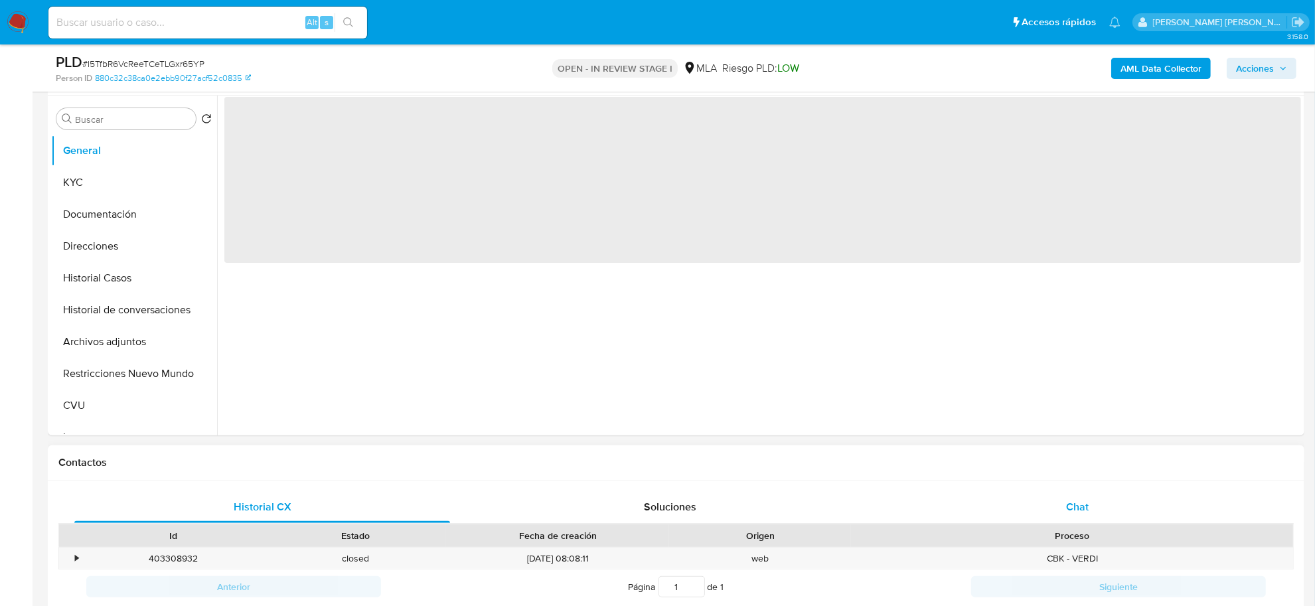
drag, startPoint x: 1080, startPoint y: 504, endPoint x: 1069, endPoint y: 504, distance: 10.6
click at [1079, 505] on span "Chat" at bounding box center [1077, 506] width 23 height 15
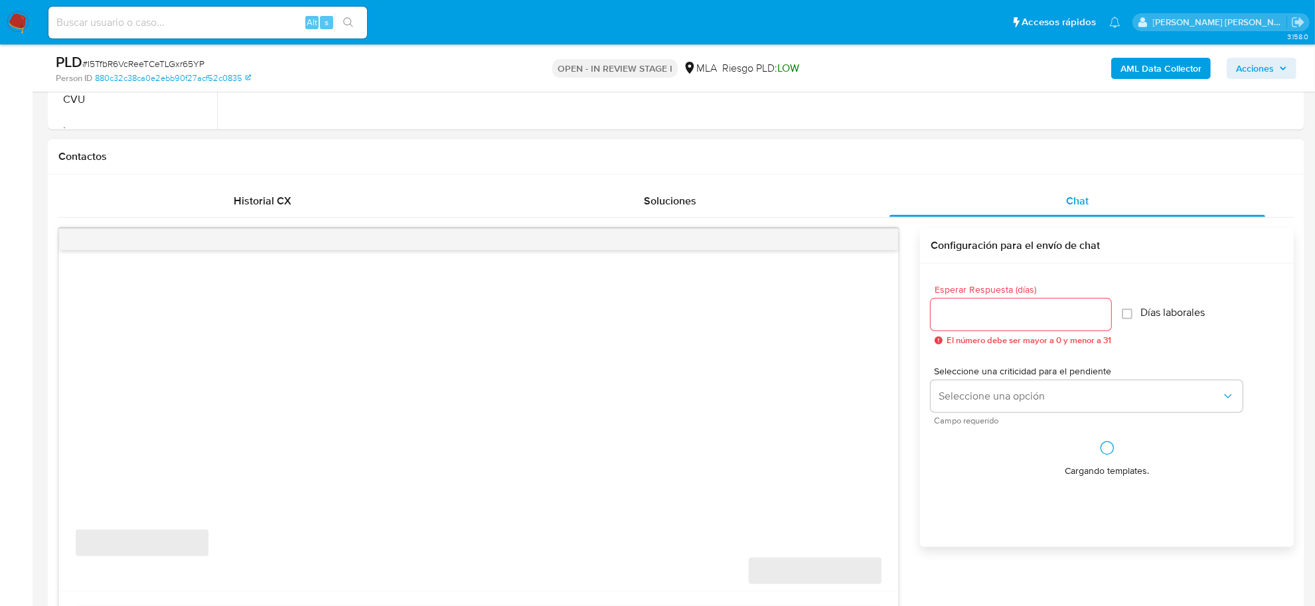
select select "10"
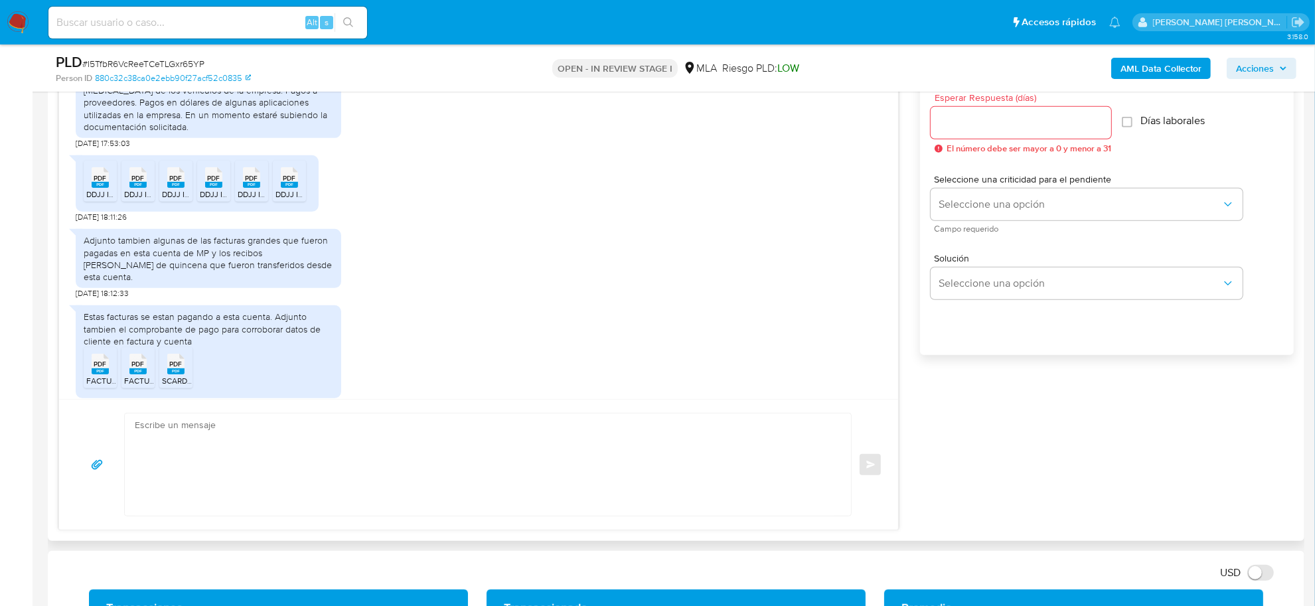
scroll to position [611, 0]
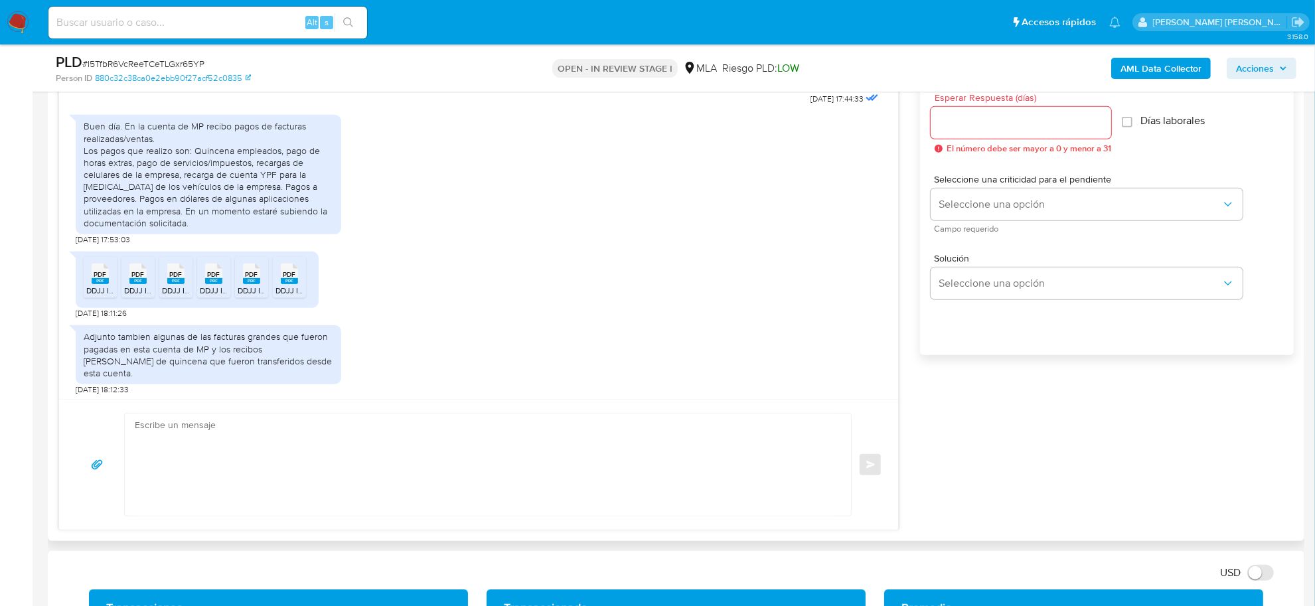
click at [105, 284] on rect at bounding box center [100, 281] width 17 height 6
click at [143, 284] on rect at bounding box center [137, 281] width 17 height 6
click at [176, 279] on span "PDF" at bounding box center [176, 274] width 13 height 9
click at [207, 284] on rect at bounding box center [213, 281] width 17 height 6
click at [250, 284] on rect at bounding box center [251, 281] width 17 height 6
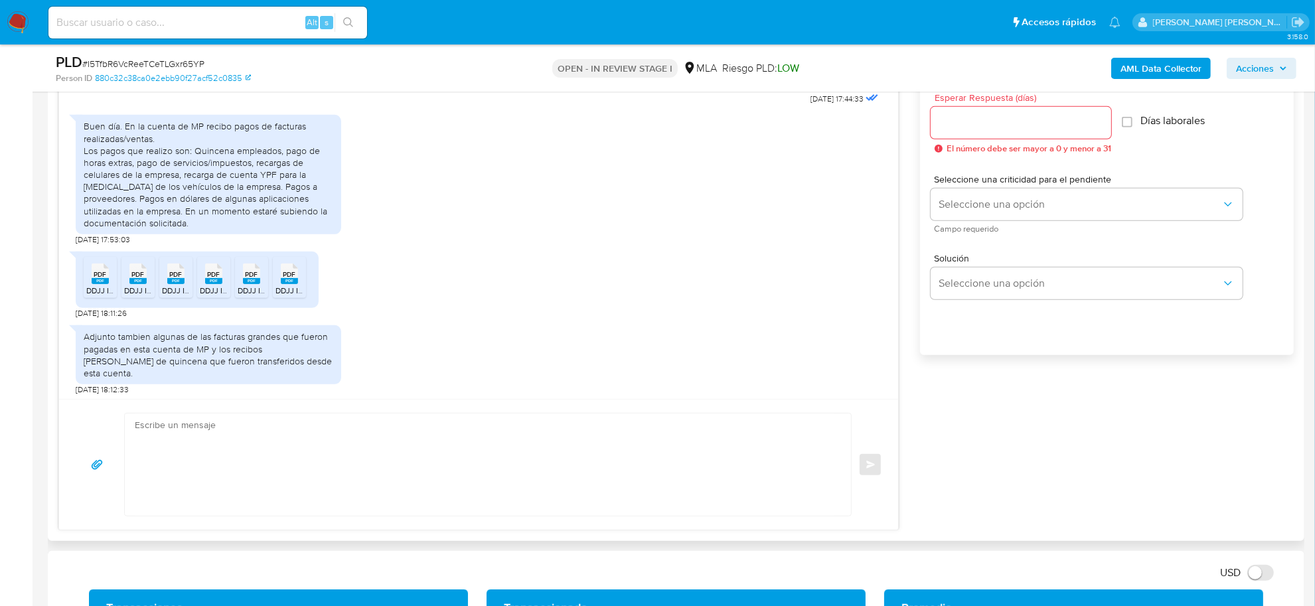
click at [295, 284] on rect at bounding box center [289, 281] width 17 height 6
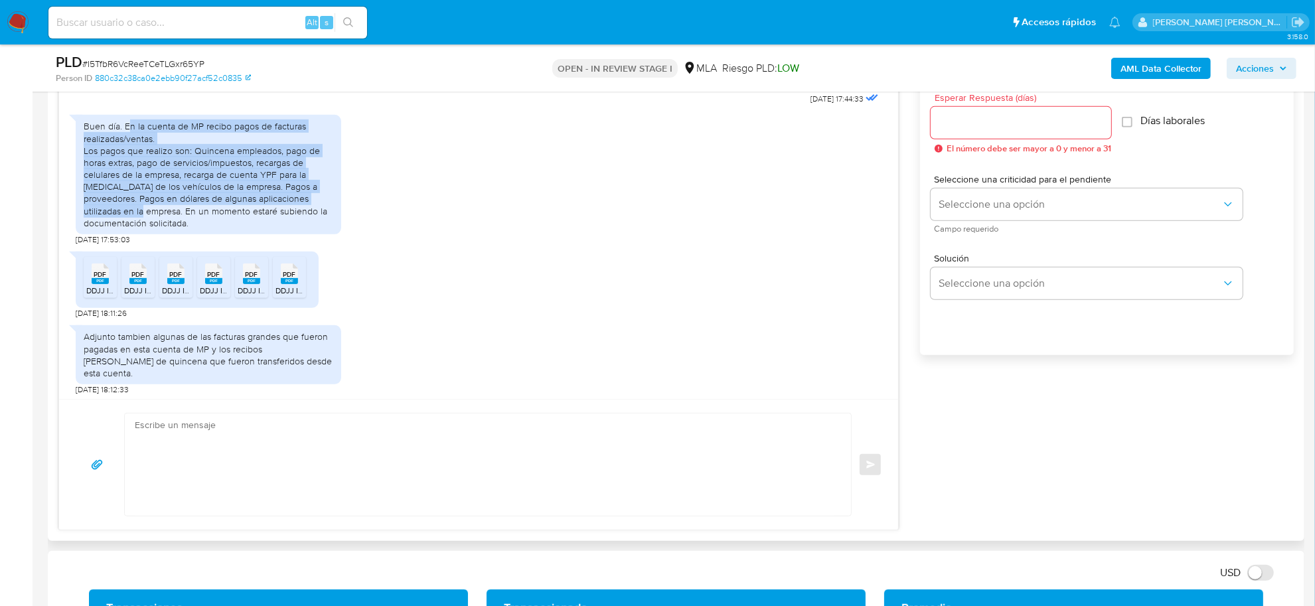
drag, startPoint x: 127, startPoint y: 153, endPoint x: 332, endPoint y: 229, distance: 218.6
click at [332, 229] on div "Buen día. En la cuenta de MP recibo pagos de facturas realizadas/ventas. Los pa…" at bounding box center [209, 174] width 250 height 109
copy div "n la cuenta de MP recibo pagos de facturas realizadas/ventas. Los pagos que rea…"
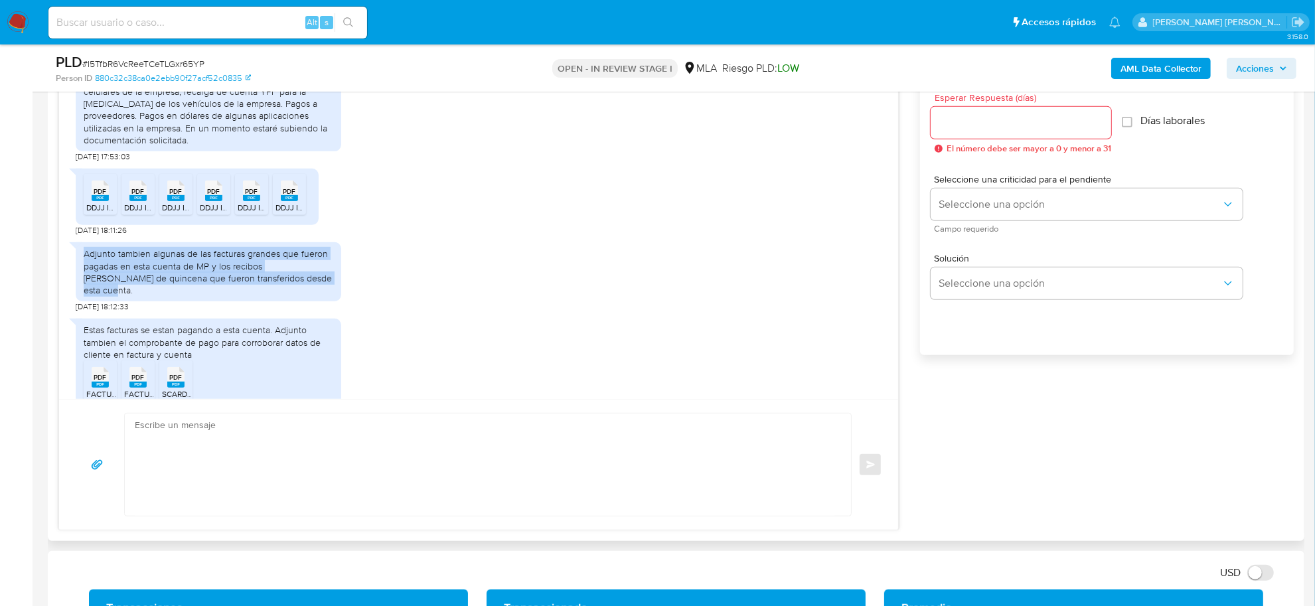
drag, startPoint x: 83, startPoint y: 269, endPoint x: 302, endPoint y: 292, distance: 220.2
click at [302, 292] on div "Adjunto tambien algunas de las facturas grandes que fueron pagadas en esta cuen…" at bounding box center [209, 272] width 250 height 48
copy div "Adjunto tambien algunas de las facturas grandes que fueron pagadas en esta cuen…"
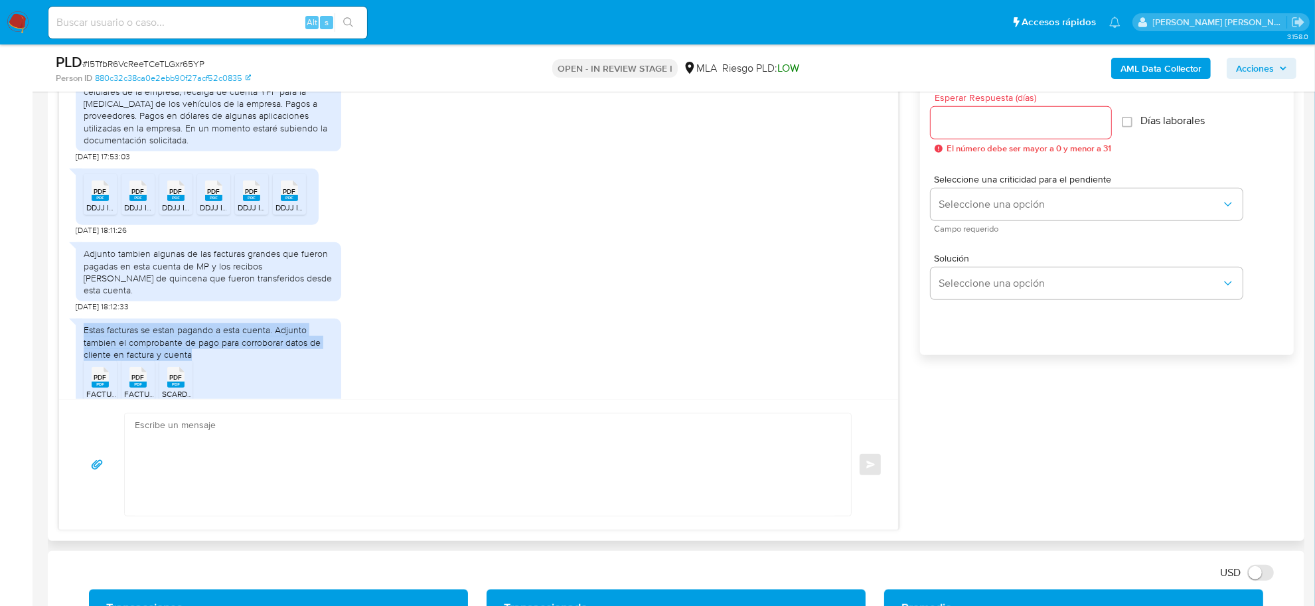
drag, startPoint x: 80, startPoint y: 334, endPoint x: 194, endPoint y: 356, distance: 116.3
click at [194, 356] on div "Estas facturas se estan pagando a esta cuenta. Adjunto tambien el comprobante d…" at bounding box center [209, 365] width 266 height 93
copy div "Estas facturas se estan pagando a esta cuenta. Adjunto tambien el comprobante d…"
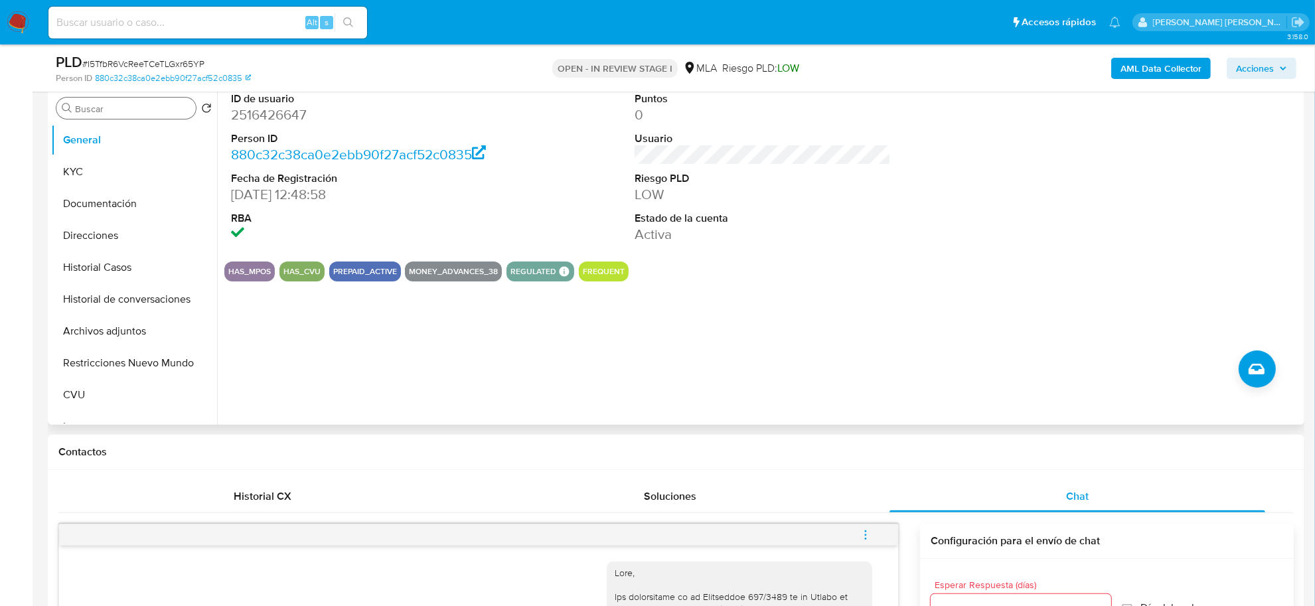
scroll to position [166, 0]
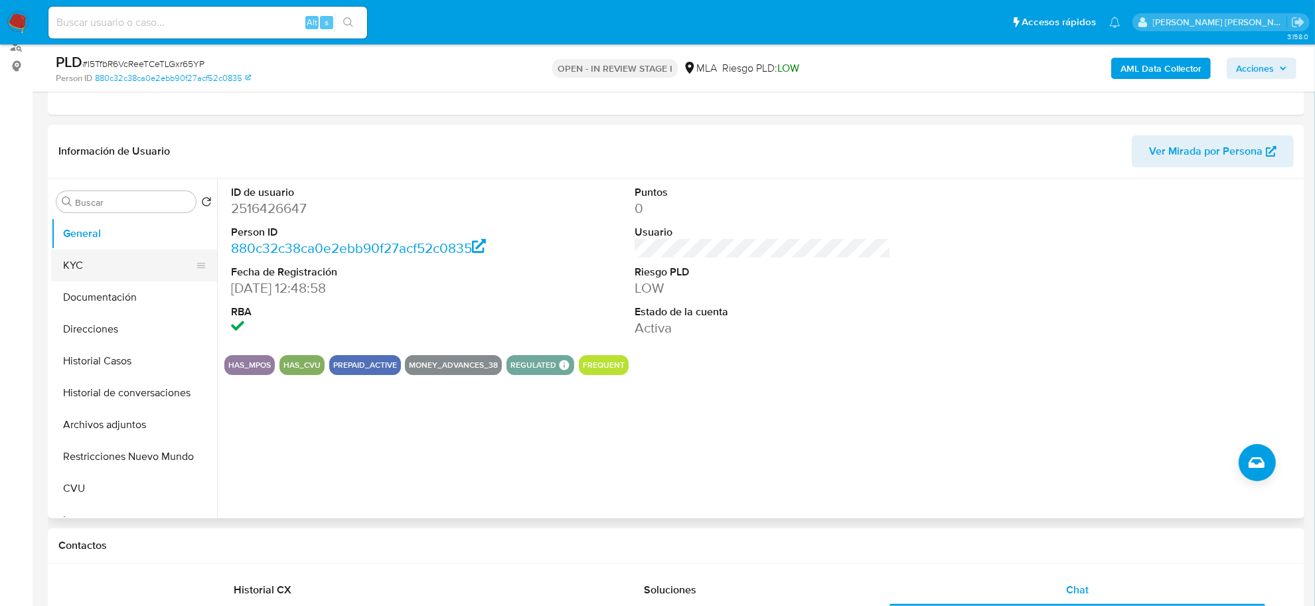
click at [88, 275] on button "KYC" at bounding box center [128, 266] width 155 height 32
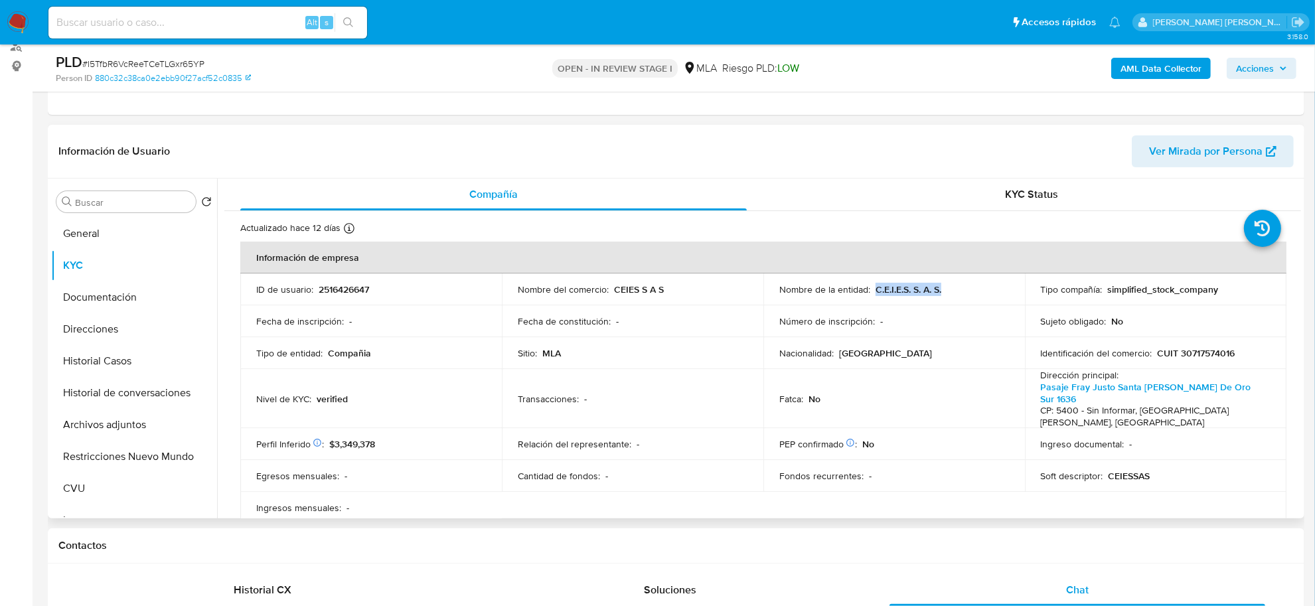
drag, startPoint x: 874, startPoint y: 287, endPoint x: 910, endPoint y: 287, distance: 36.5
click at [947, 293] on div "Nombre de la entidad : C.E.I.E.S. S. A. S." at bounding box center [894, 289] width 230 height 12
drag, startPoint x: 619, startPoint y: 290, endPoint x: 665, endPoint y: 293, distance: 46.5
click at [665, 293] on div "Nombre del comercio : CEIES S A S" at bounding box center [633, 289] width 230 height 12
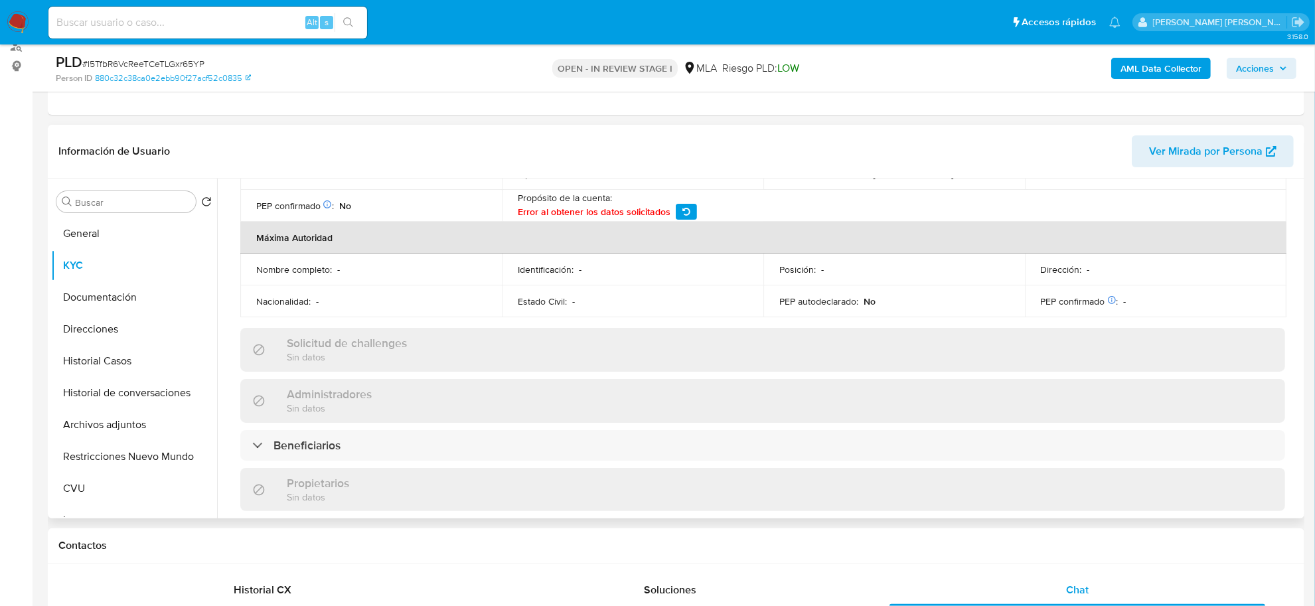
scroll to position [830, 0]
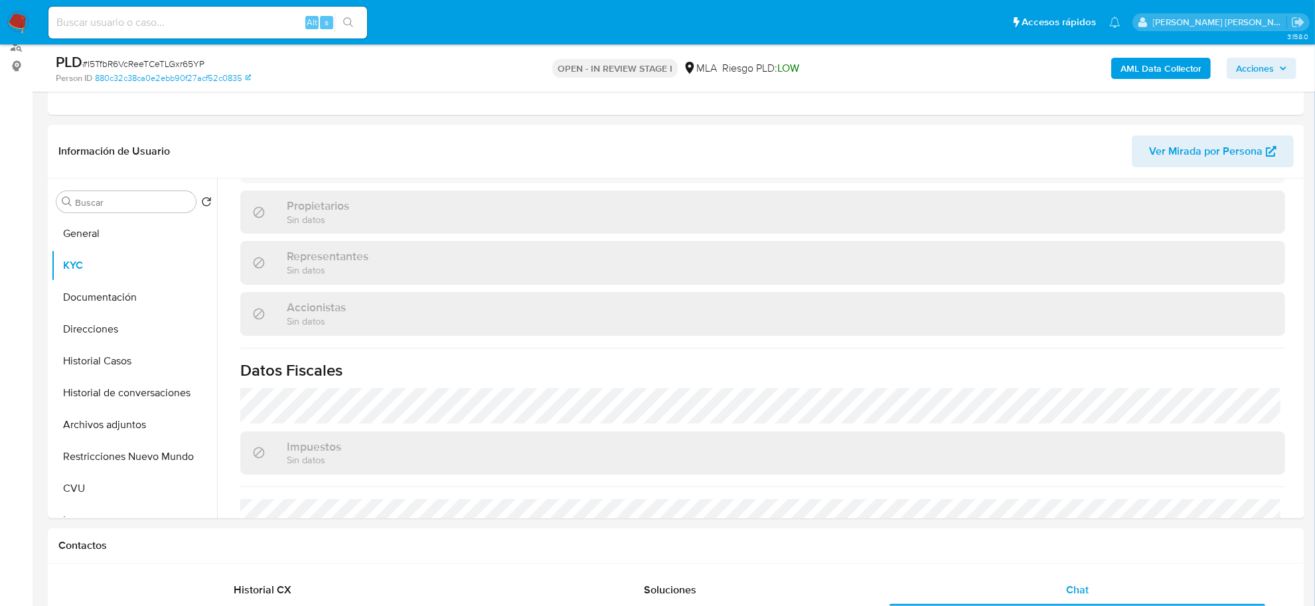
click at [1129, 70] on b "AML Data Collector" at bounding box center [1160, 68] width 81 height 21
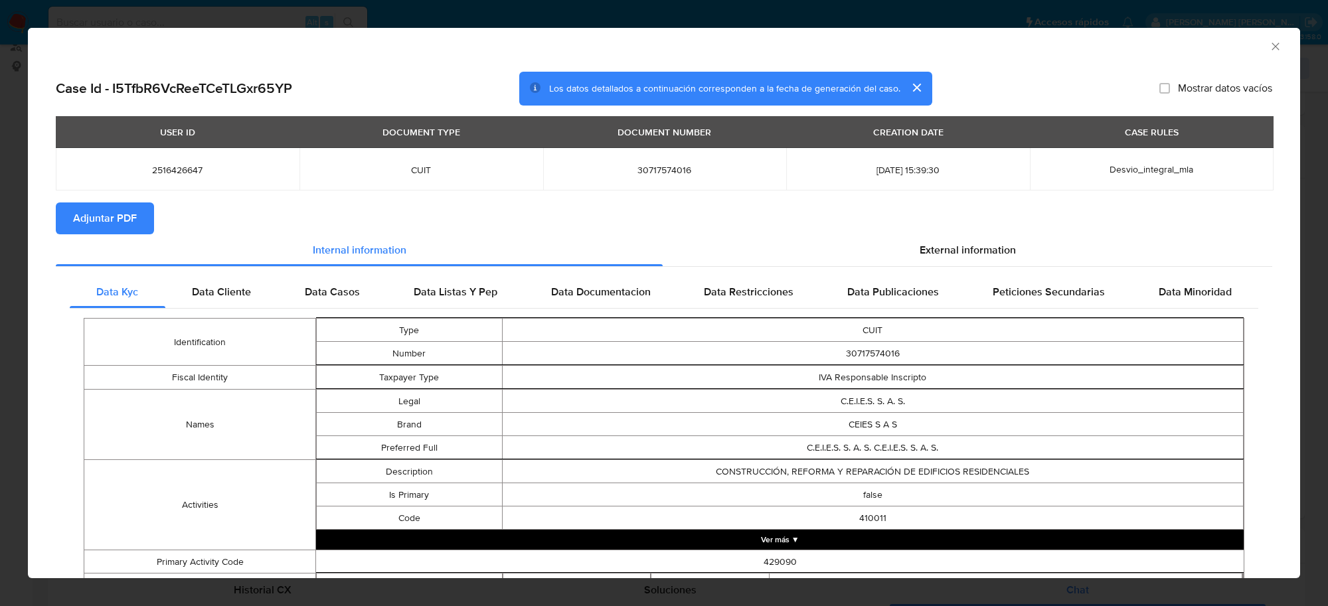
click at [125, 221] on span "Adjuntar PDF" at bounding box center [105, 218] width 64 height 29
click at [1268, 50] on icon "Cerrar ventana" at bounding box center [1274, 46] width 13 height 13
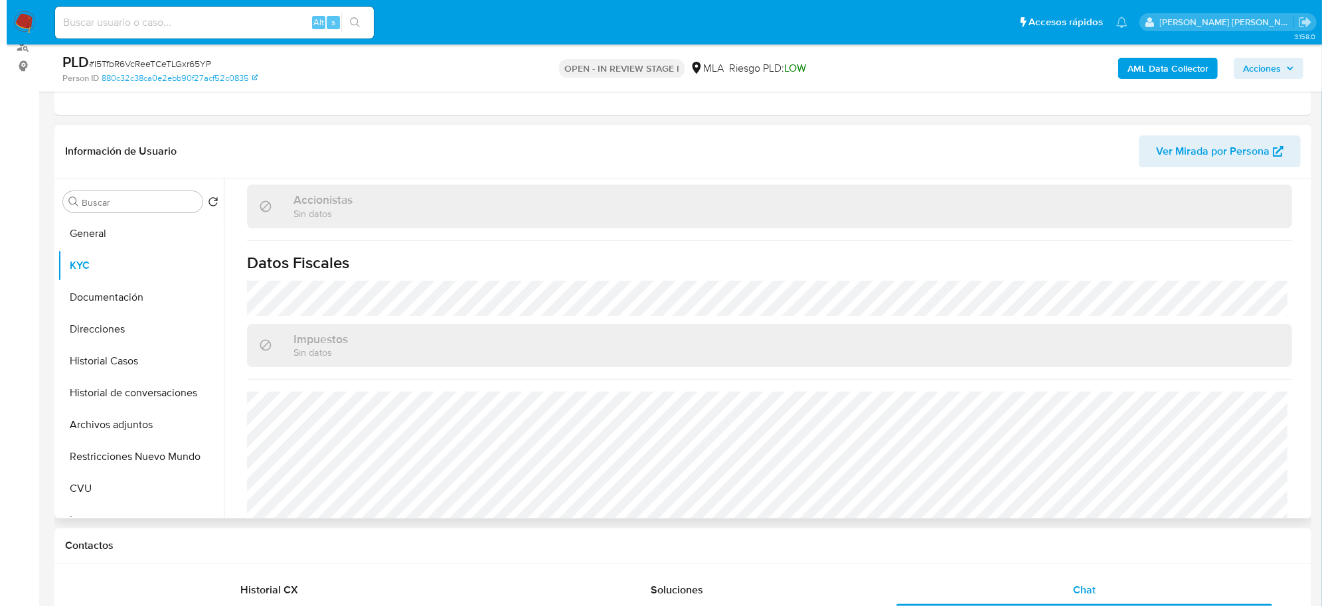
scroll to position [415, 0]
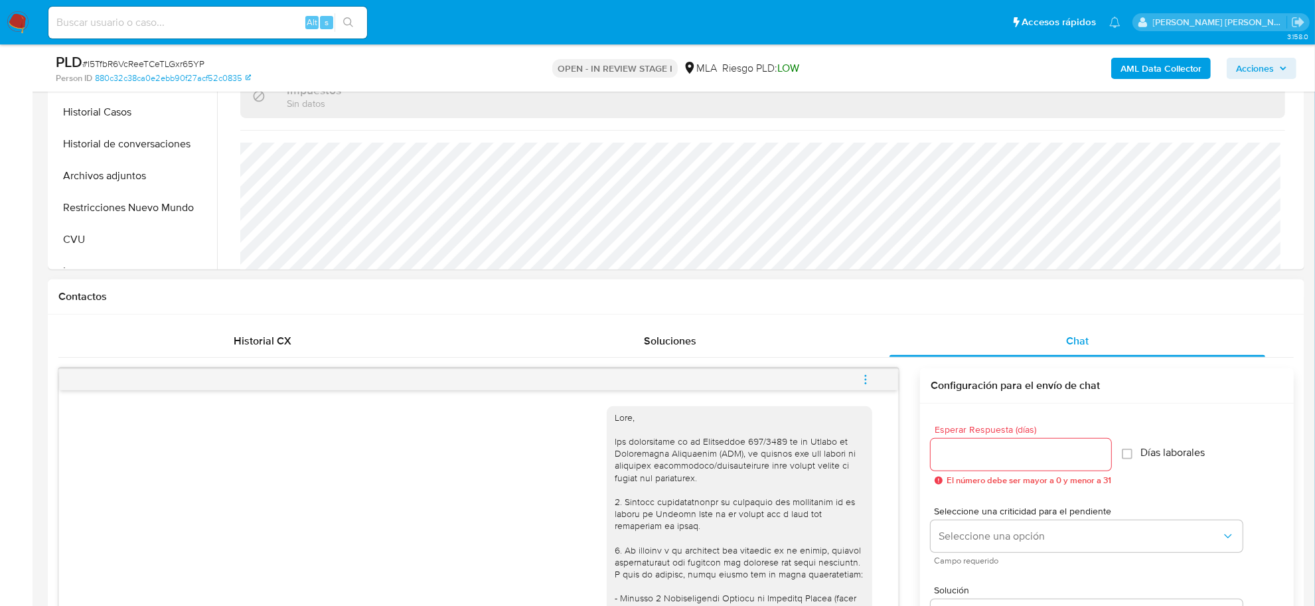
click at [867, 390] on span "menu-action" at bounding box center [866, 380] width 12 height 32
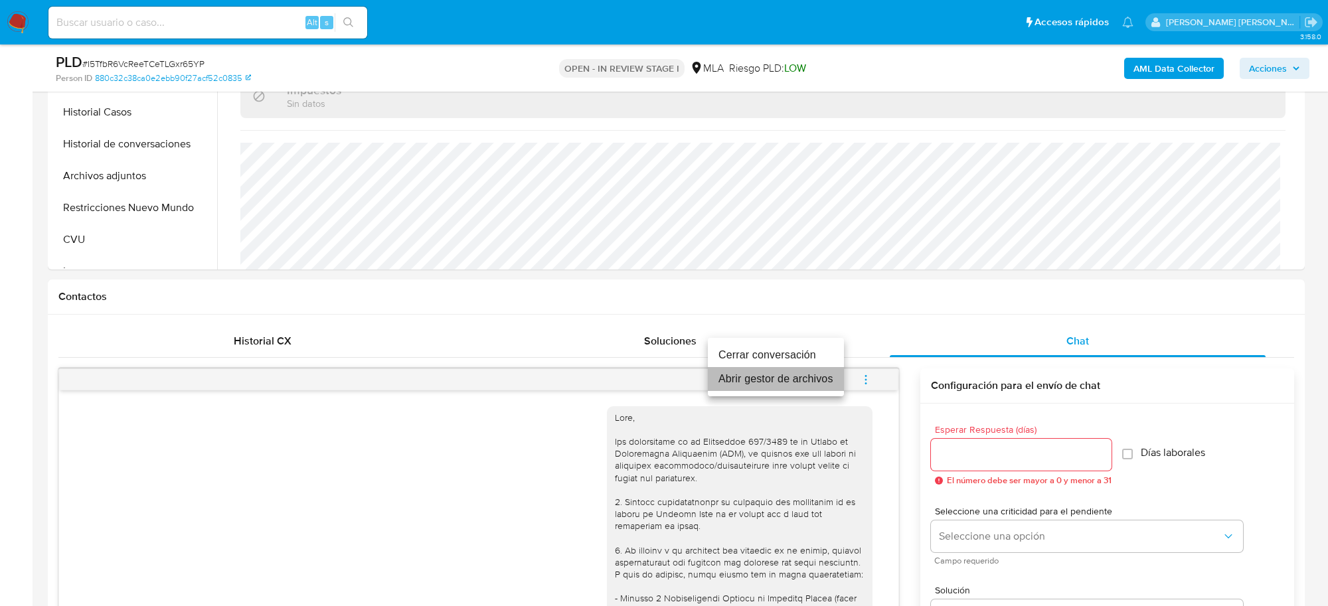
click at [803, 380] on li "Abrir gestor de archivos" at bounding box center [776, 379] width 136 height 24
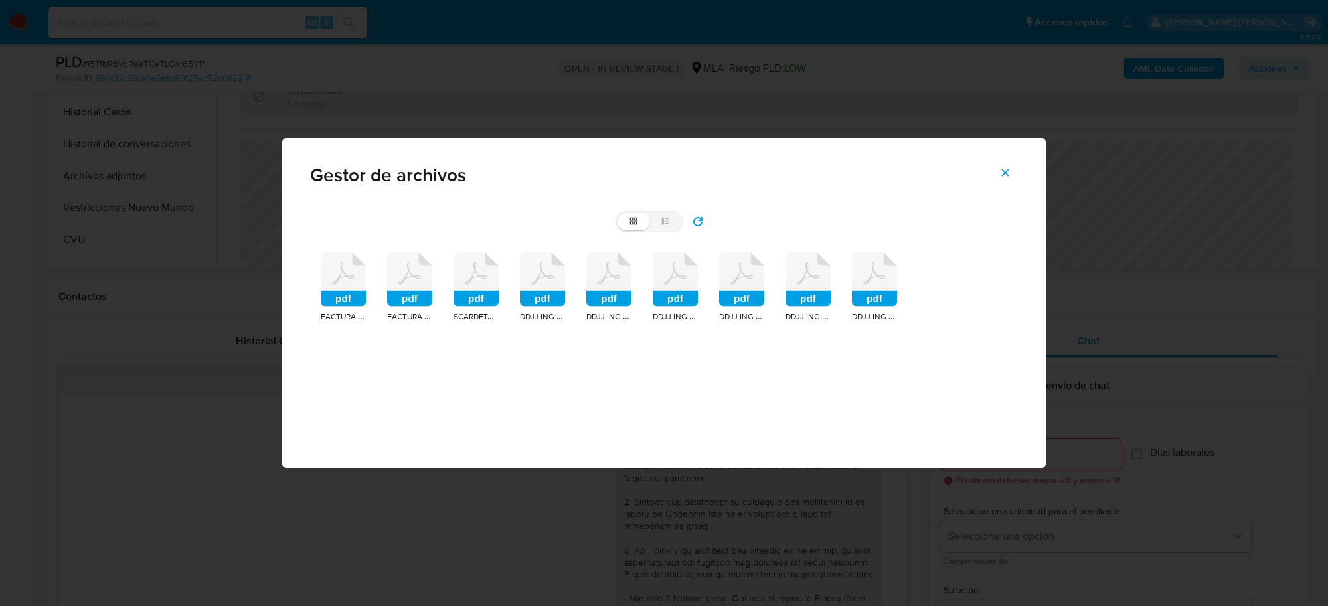
click at [342, 291] on rect at bounding box center [343, 299] width 45 height 16
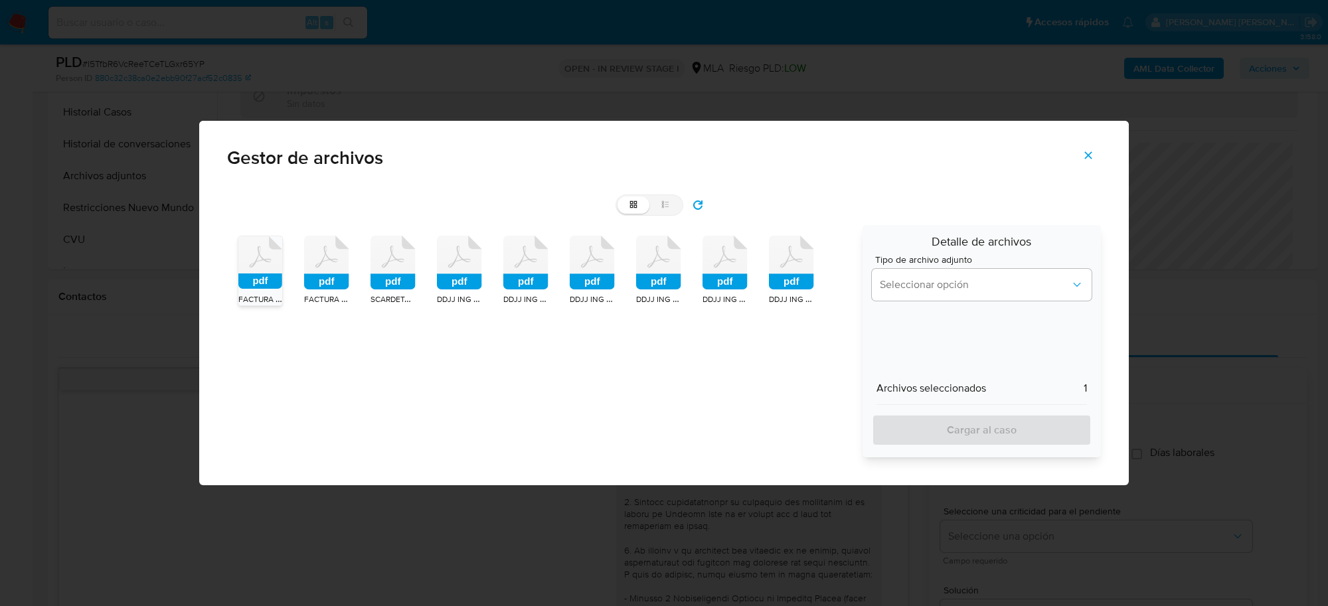
drag, startPoint x: 316, startPoint y: 273, endPoint x: 335, endPoint y: 273, distance: 19.2
click at [316, 272] on icon at bounding box center [326, 263] width 45 height 54
click at [339, 273] on rect at bounding box center [327, 280] width 44 height 15
click at [252, 269] on icon at bounding box center [260, 262] width 44 height 52
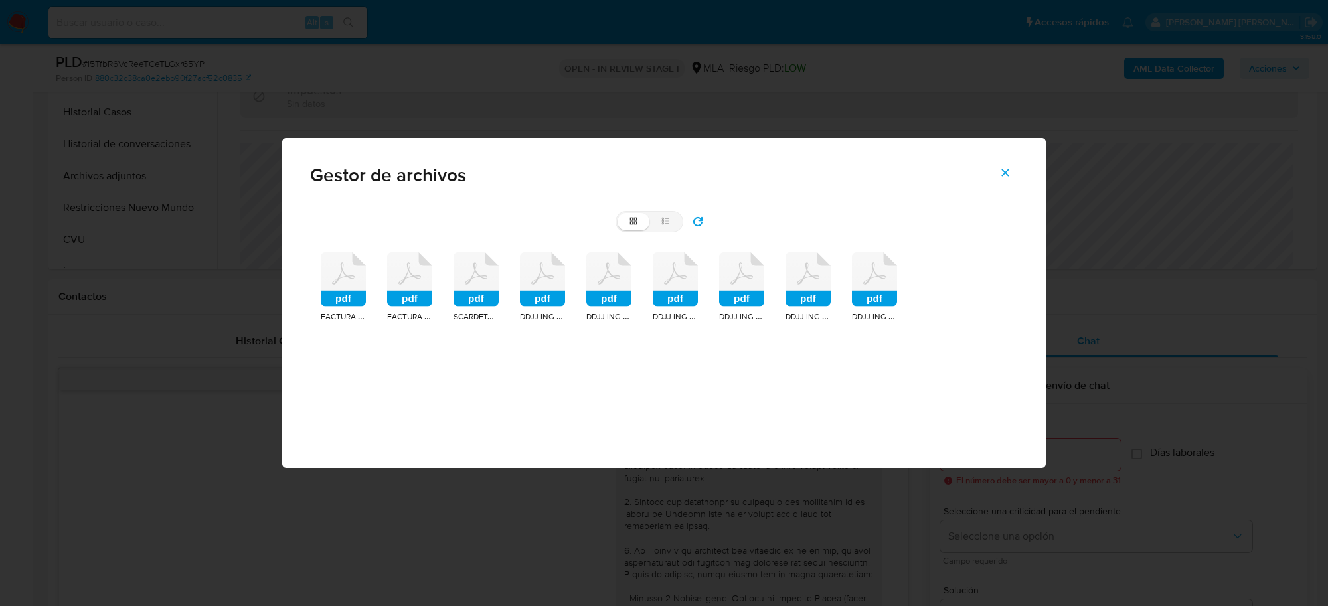
click at [548, 293] on rect at bounding box center [542, 299] width 45 height 16
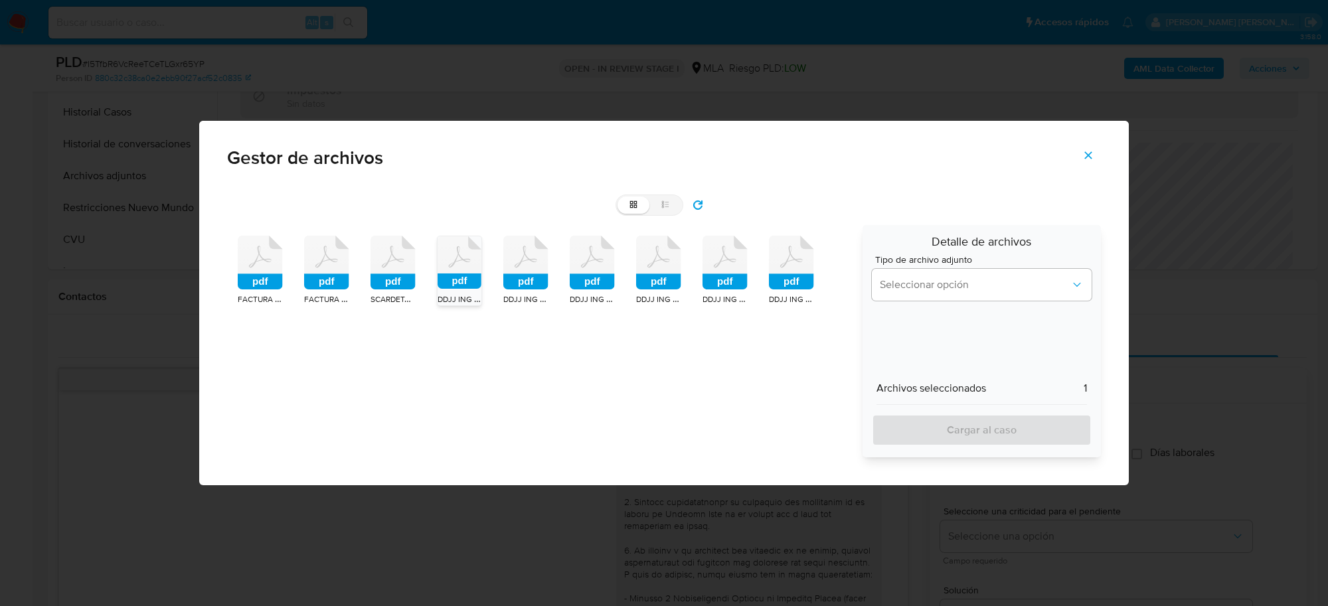
click at [523, 282] on rect at bounding box center [525, 282] width 45 height 16
click at [578, 277] on rect at bounding box center [592, 282] width 45 height 16
click at [658, 279] on rect at bounding box center [658, 282] width 45 height 16
click at [726, 277] on rect at bounding box center [724, 282] width 45 height 16
click at [795, 285] on rect at bounding box center [791, 282] width 45 height 16
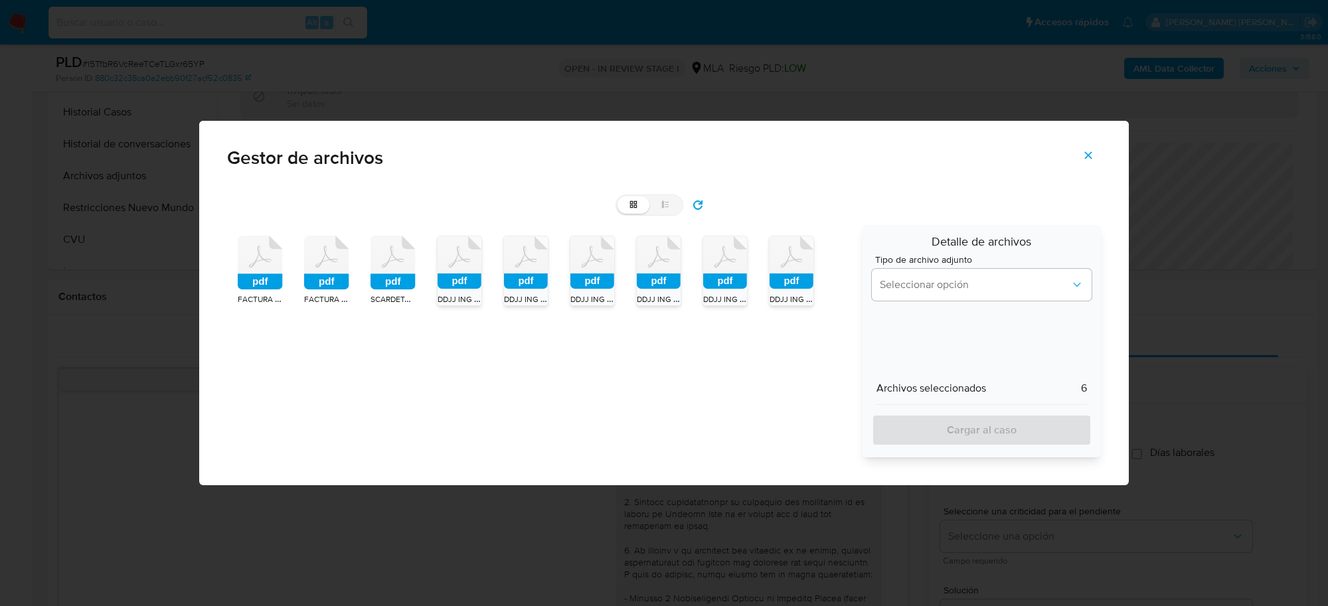
click at [870, 279] on div "Detalle de archivos Tipo de archivo adjunto Seleccionar opción Archivos selecci…" at bounding box center [981, 341] width 238 height 232
click at [894, 285] on span "Seleccionar opción" at bounding box center [975, 284] width 191 height 13
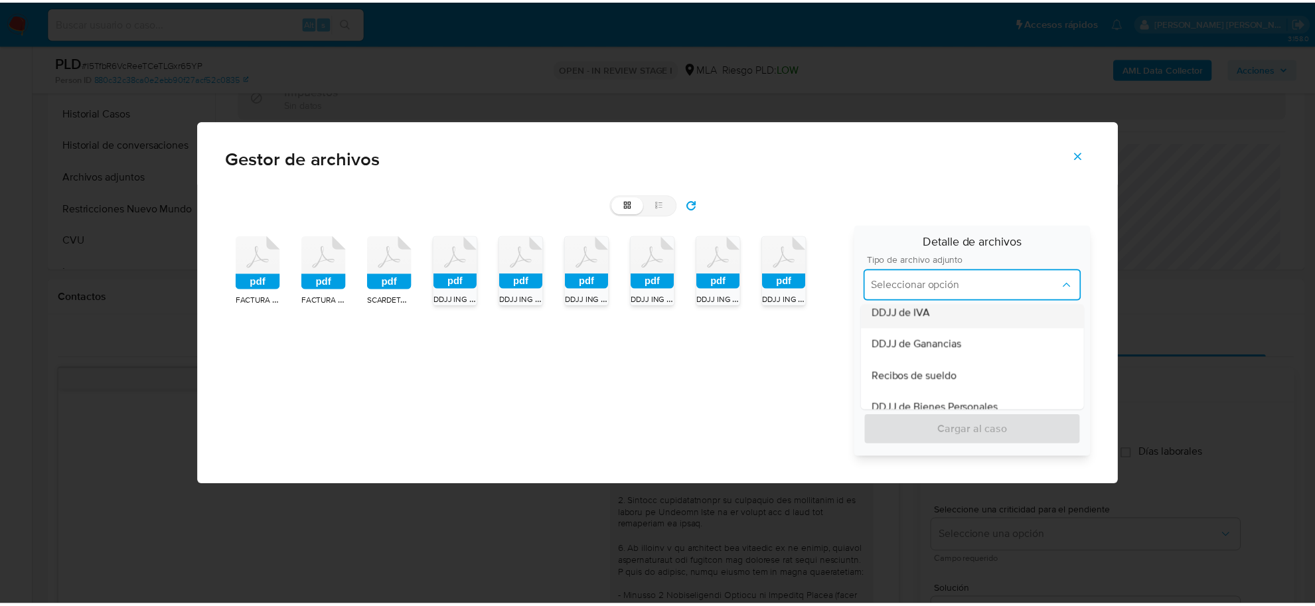
scroll to position [332, 0]
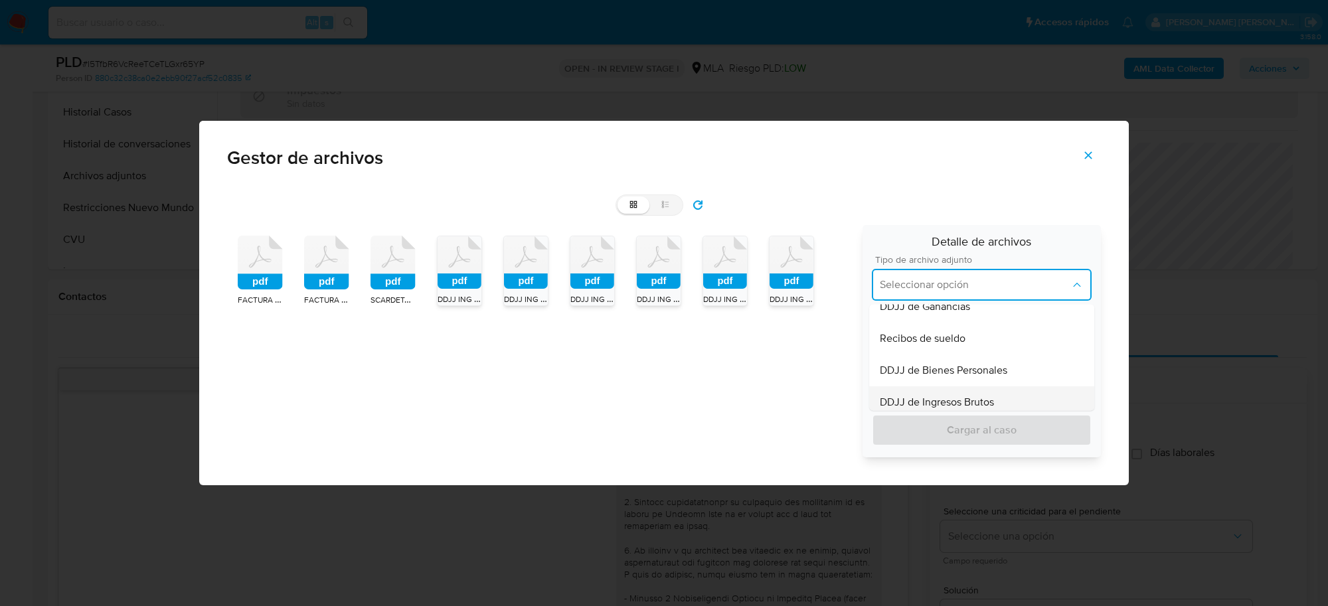
click at [968, 396] on span "DDJJ de Ingresos Brutos" at bounding box center [937, 402] width 114 height 13
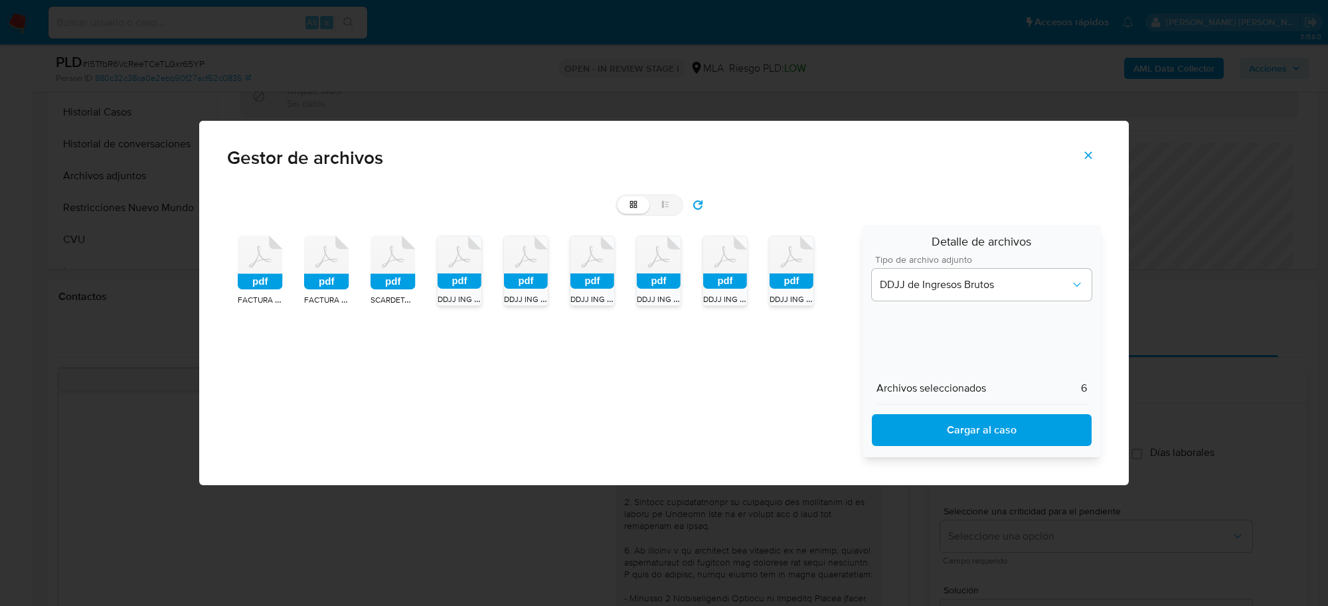
click at [970, 425] on span "Cargar al caso" at bounding box center [981, 430] width 185 height 29
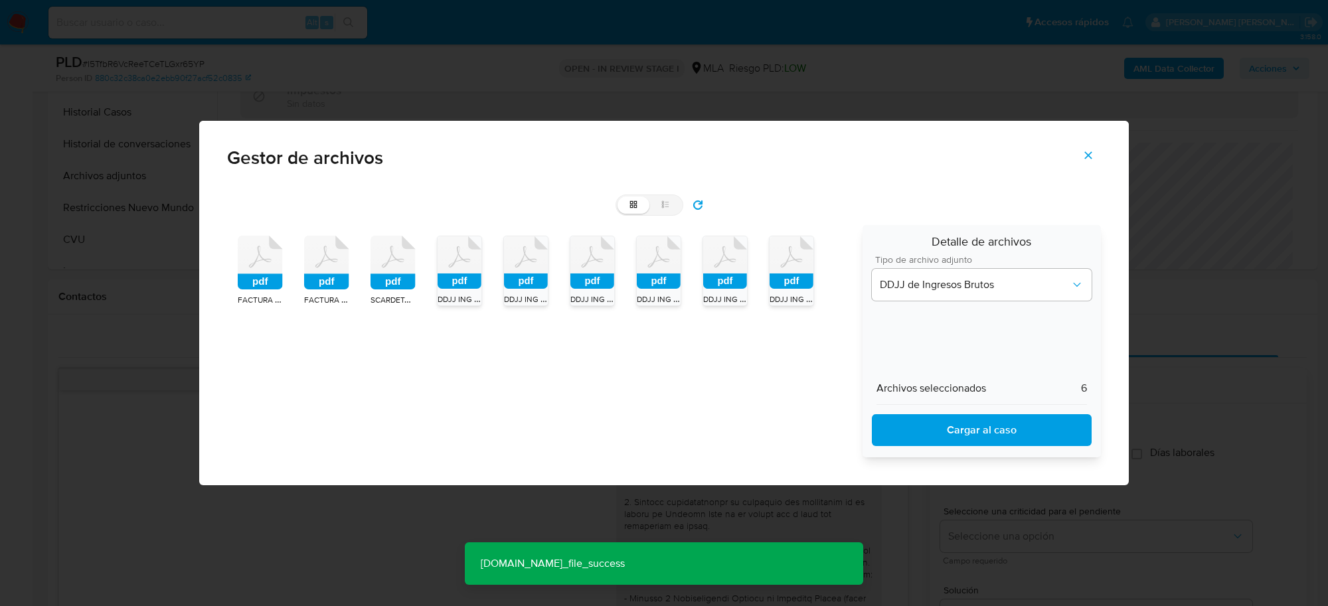
click at [1096, 153] on button "Cerrar" at bounding box center [1088, 155] width 46 height 32
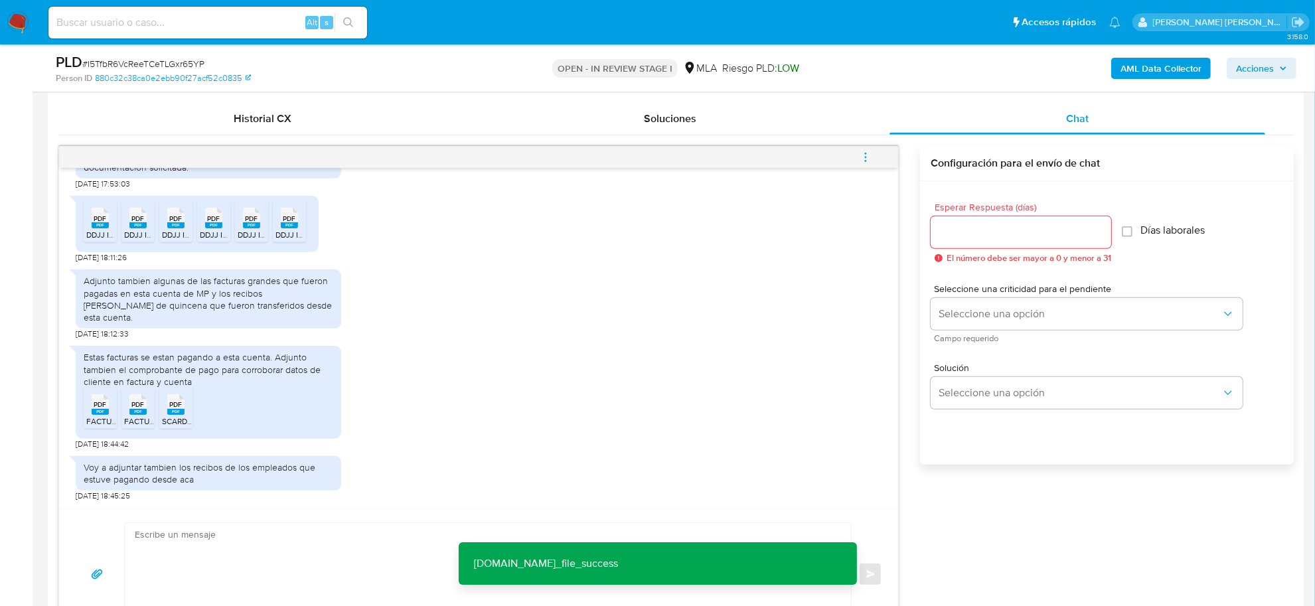
scroll to position [830, 0]
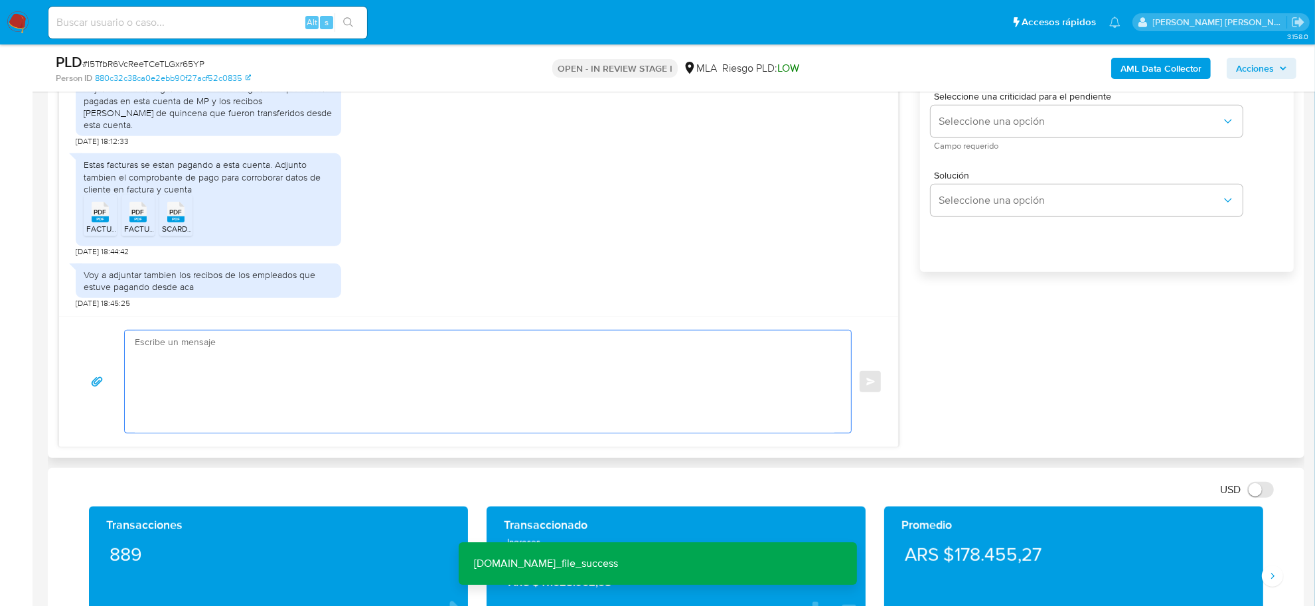
click at [197, 378] on textarea at bounding box center [485, 382] width 700 height 102
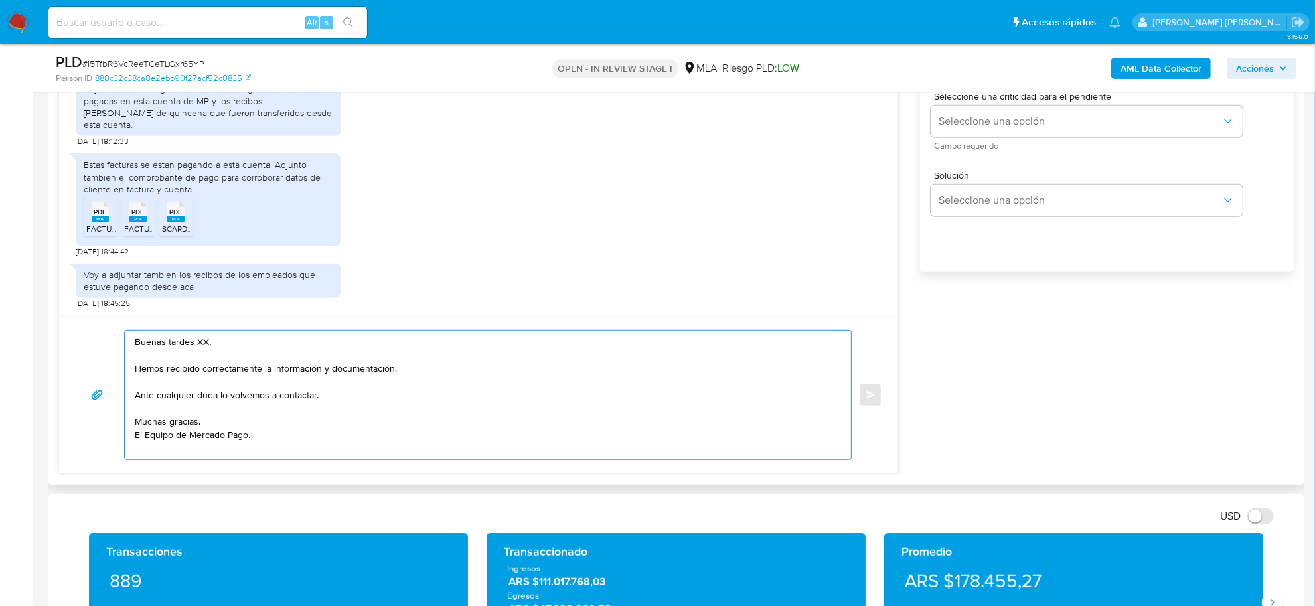
click at [204, 343] on textarea "Buenas tardes XX, Hemos recibido correctamente la información y documentación. …" at bounding box center [485, 395] width 700 height 129
paste textarea "CEIES S A S"
click at [197, 345] on textarea "Buenas tardes CEIES S A S, Hemos recibido correctamente la información y docume…" at bounding box center [485, 395] width 700 height 129
click at [198, 346] on textarea "Buenas tardes ECEIES S A S, Hemos recibido correctamente la información y docum…" at bounding box center [485, 395] width 700 height 129
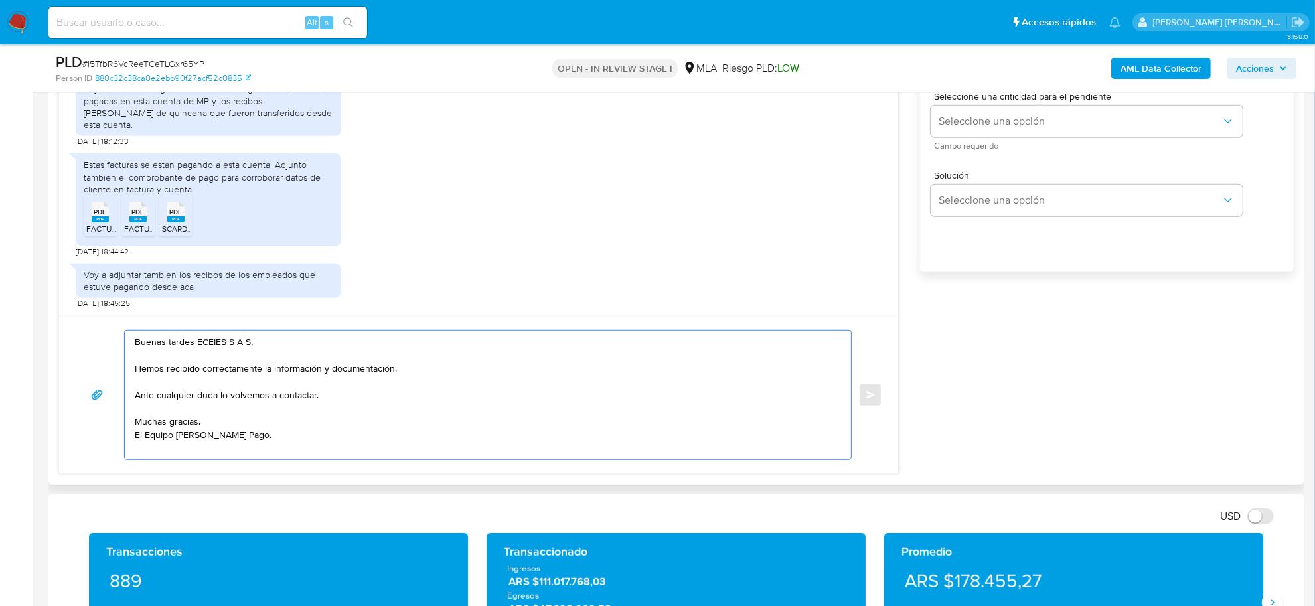
click at [202, 344] on textarea "Buenas tardes ECEIES S A S, Hemos recibido correctamente la información y docum…" at bounding box center [485, 395] width 700 height 129
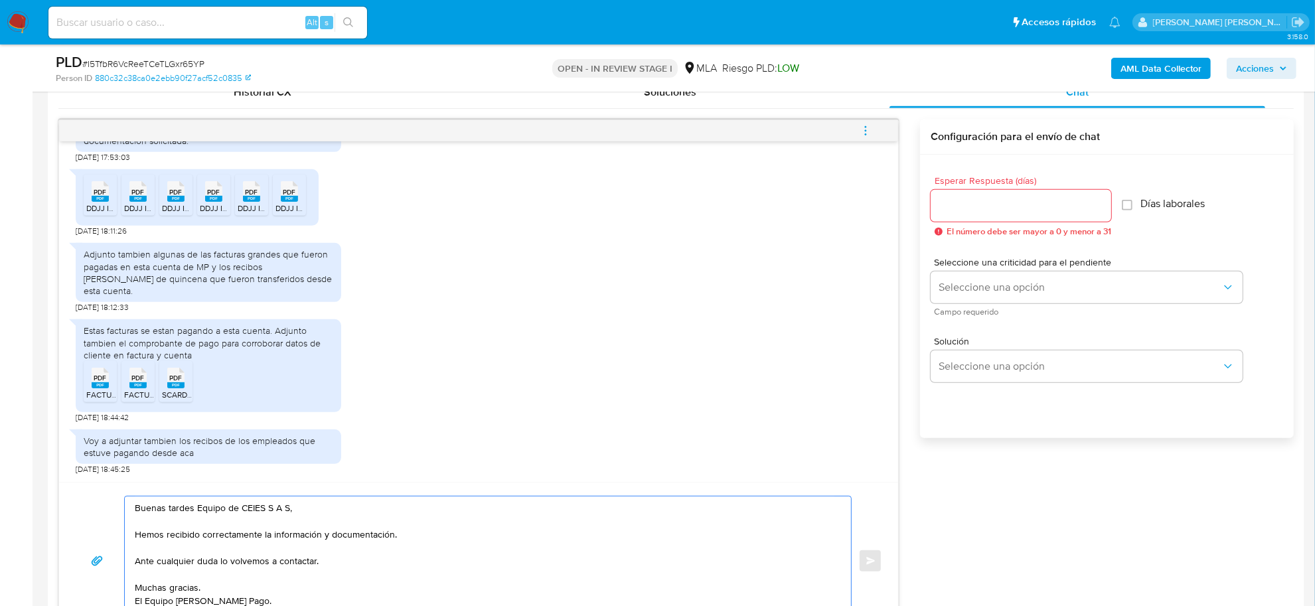
type textarea "Buenas tardes Equipo de CEIES S A S, Hemos recibido correctamente la informació…"
click at [98, 378] on span "PDF" at bounding box center [100, 378] width 13 height 9
click at [131, 385] on rect at bounding box center [137, 385] width 17 height 6
click at [175, 382] on span "PDF" at bounding box center [176, 378] width 13 height 9
click at [100, 389] on icon "PDF" at bounding box center [100, 377] width 17 height 23
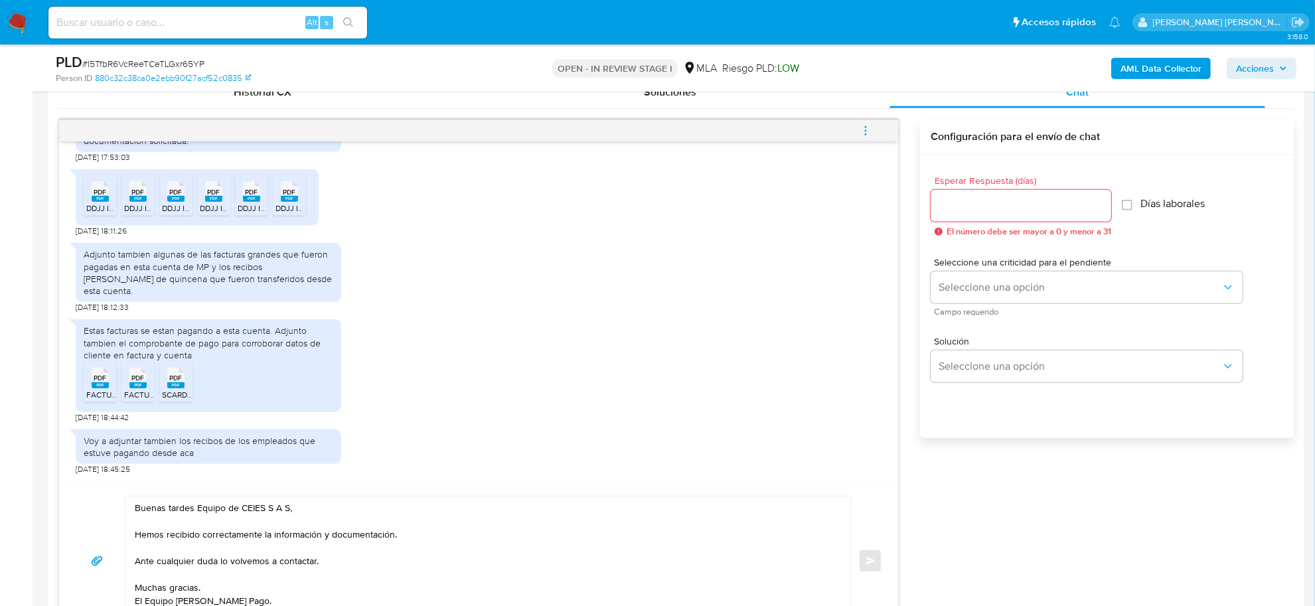
click at [98, 386] on rect at bounding box center [100, 385] width 17 height 6
click at [141, 388] on rect at bounding box center [137, 385] width 17 height 6
click at [169, 392] on span "SCARDETA (CEIES) COMPR PAGO FC A303-304 3 Y 4 DE 5.pdf" at bounding box center [272, 394] width 221 height 11
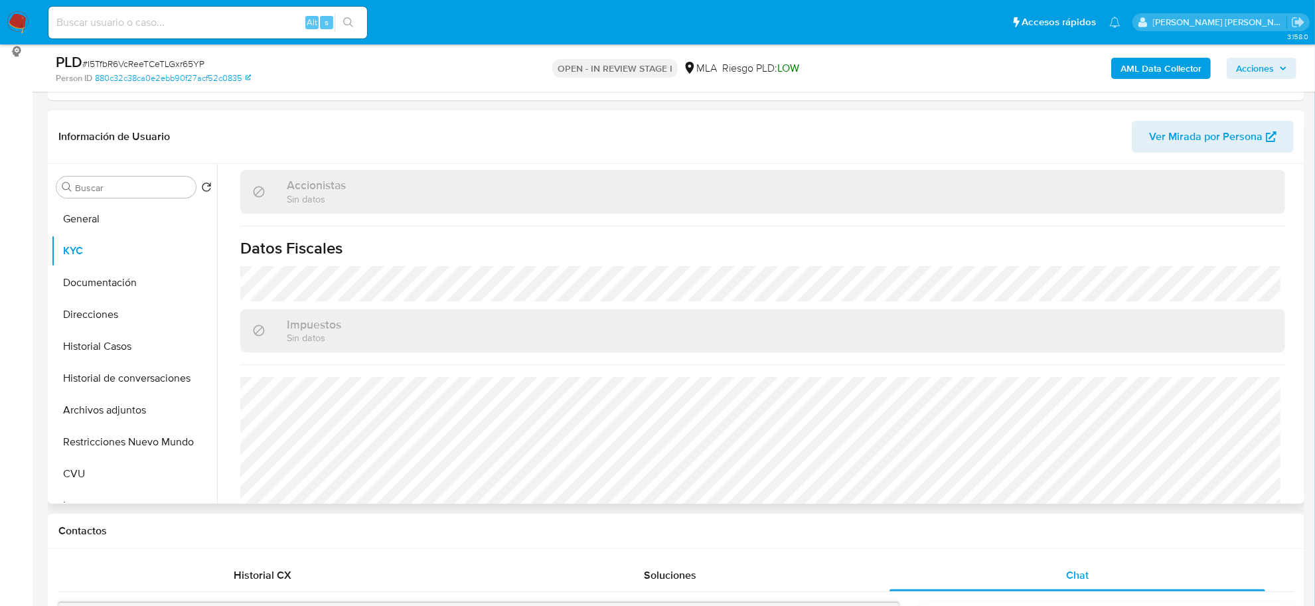
scroll to position [166, 0]
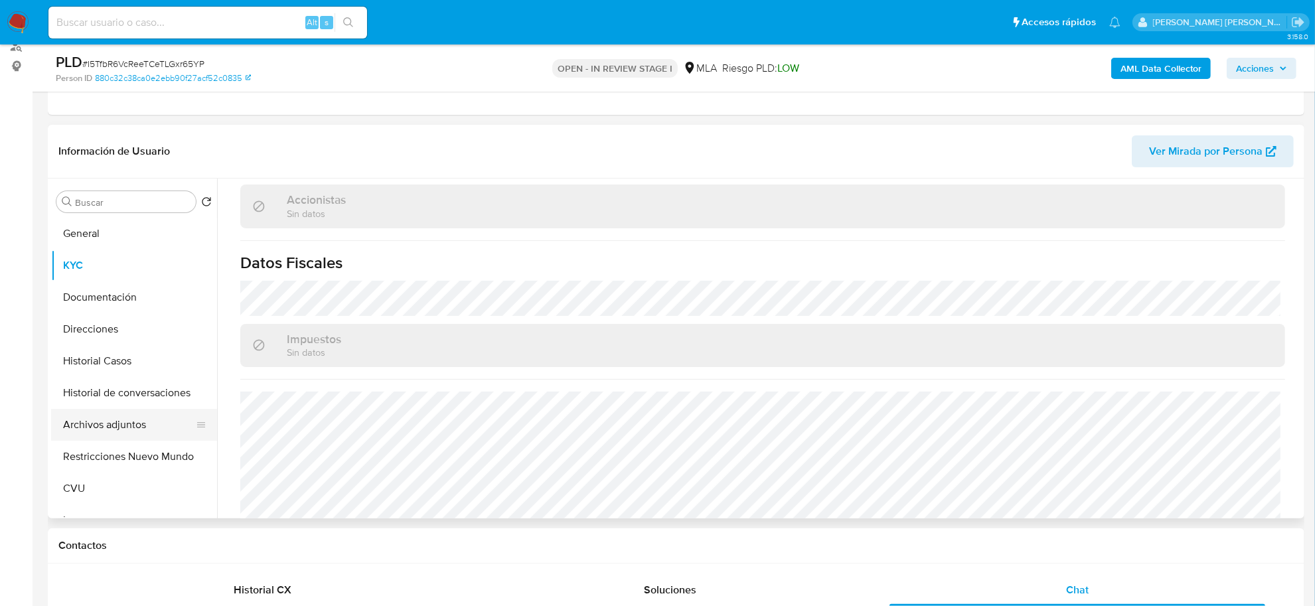
click at [83, 425] on button "Archivos adjuntos" at bounding box center [128, 425] width 155 height 32
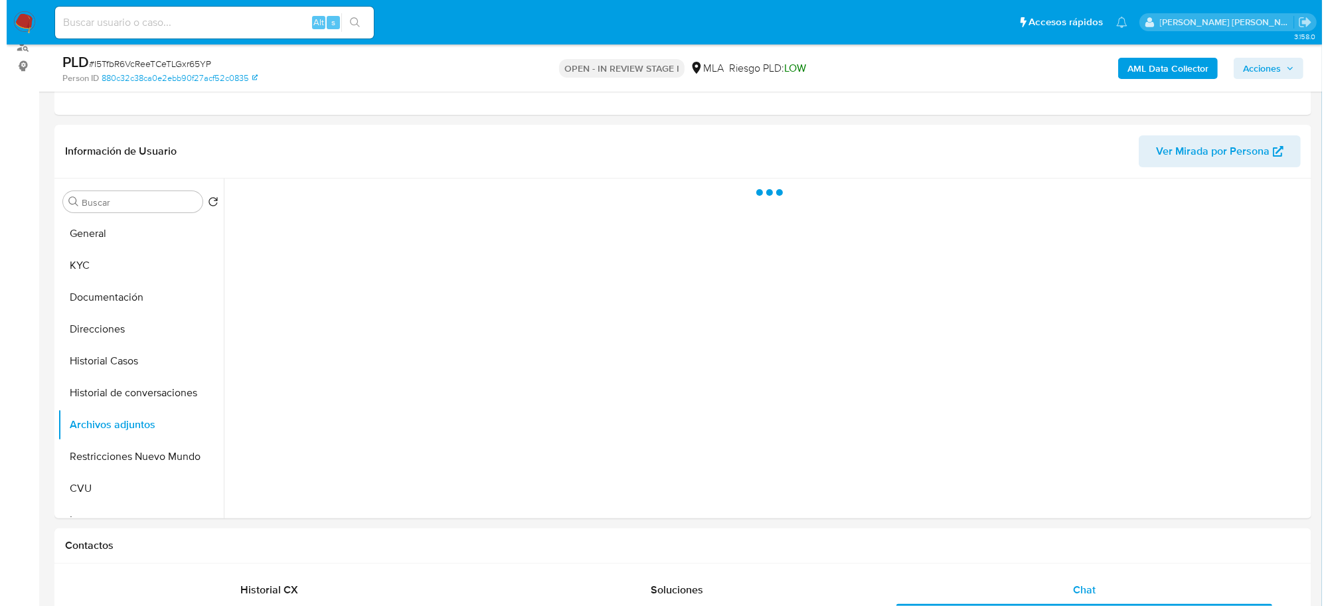
scroll to position [0, 0]
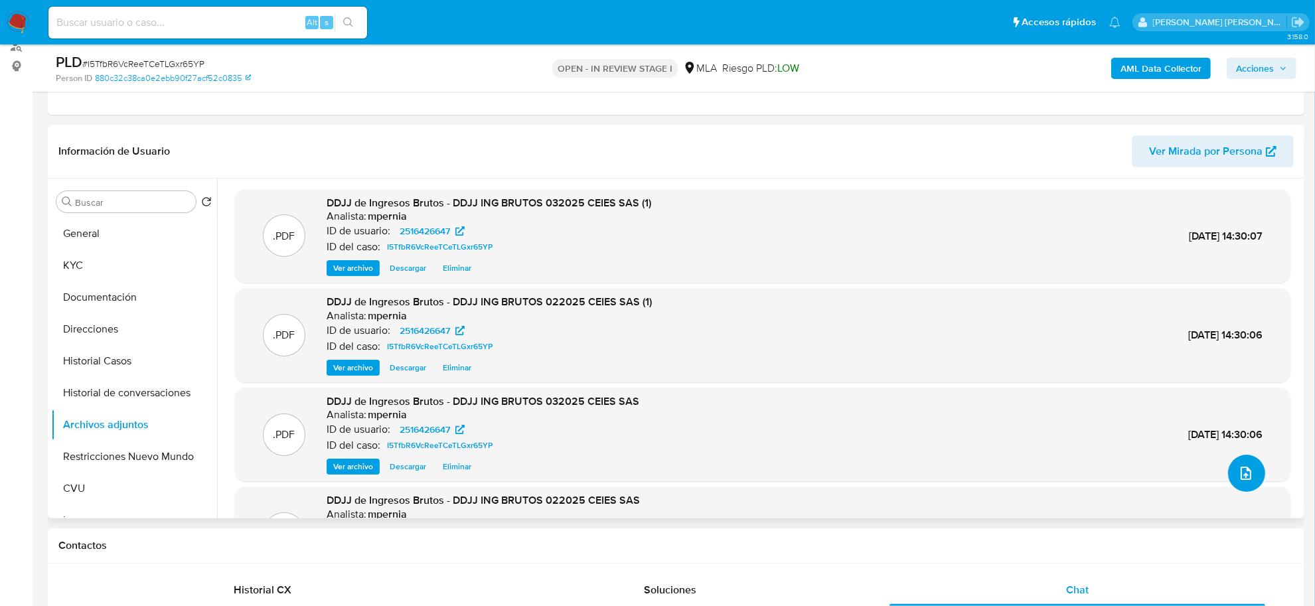
click at [1239, 475] on icon "upload-file" at bounding box center [1246, 473] width 16 height 16
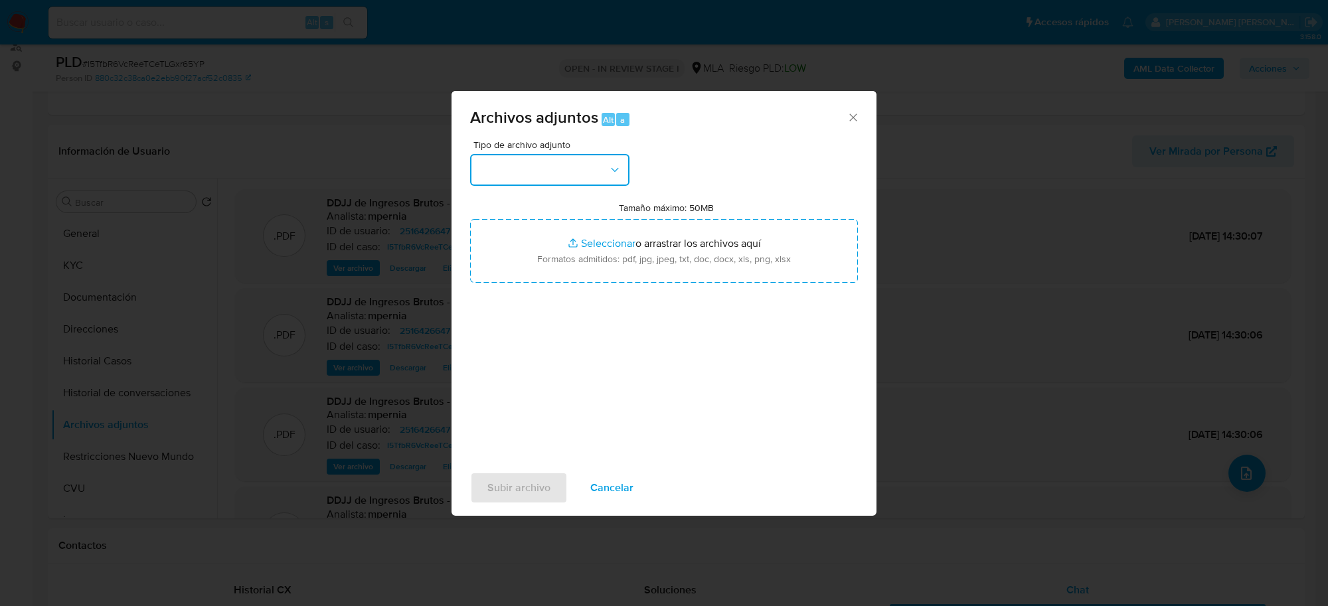
click at [553, 181] on button "button" at bounding box center [549, 170] width 159 height 32
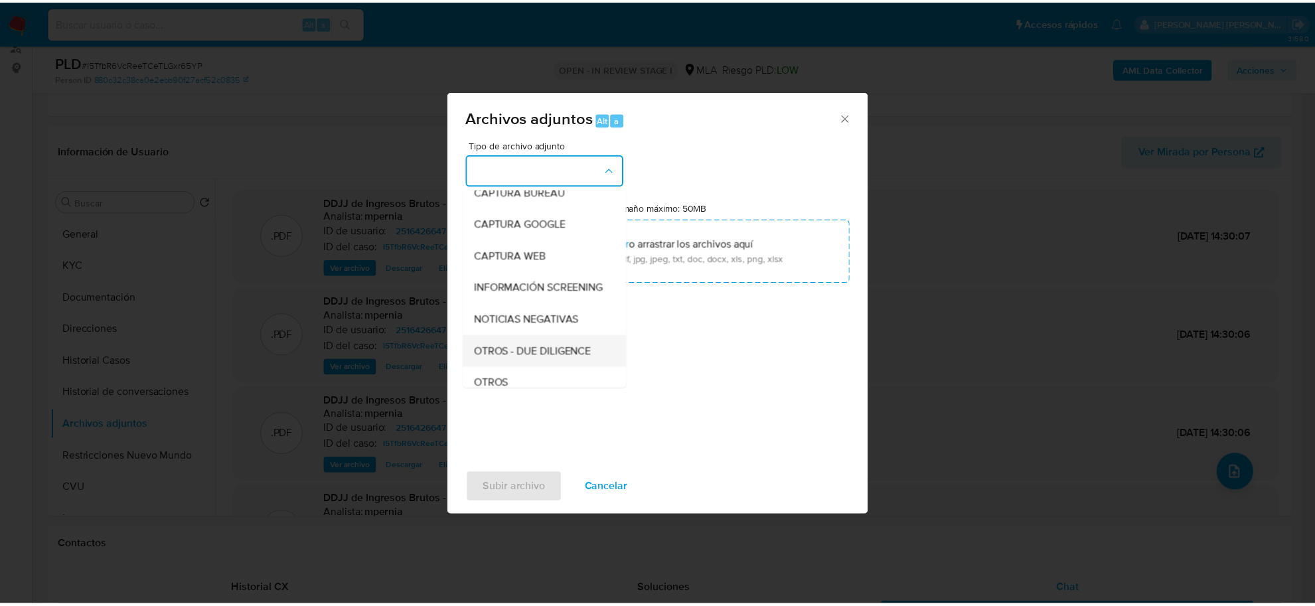
scroll to position [166, 0]
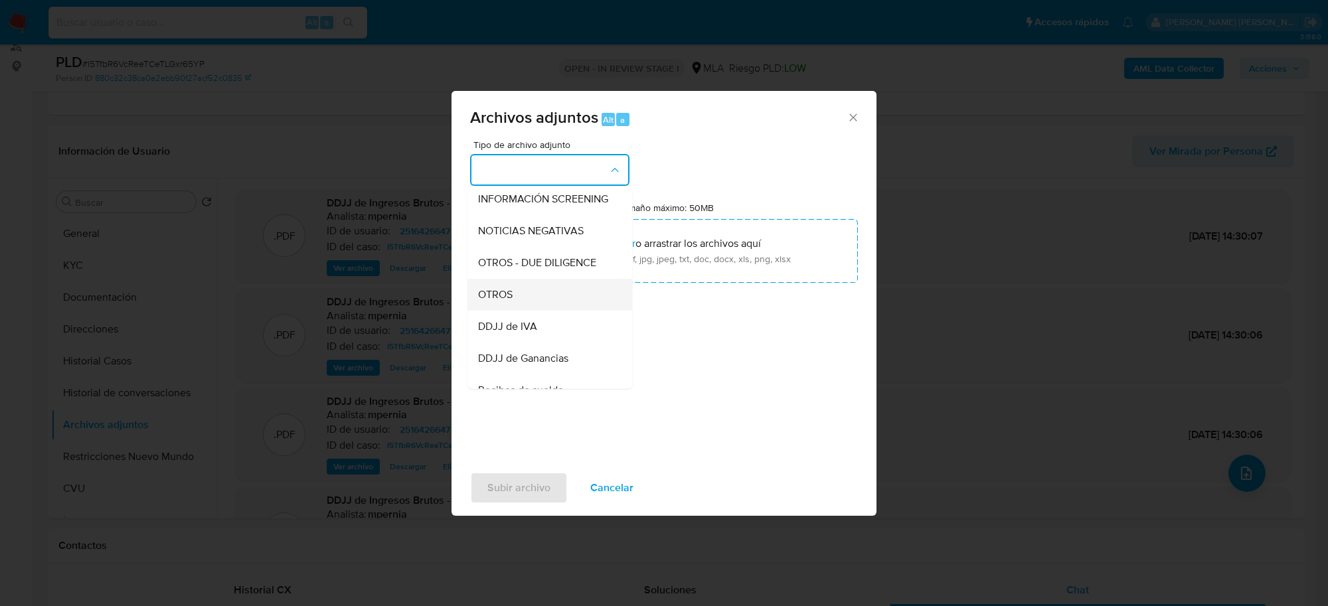
click at [515, 311] on div "OTROS" at bounding box center [545, 295] width 135 height 32
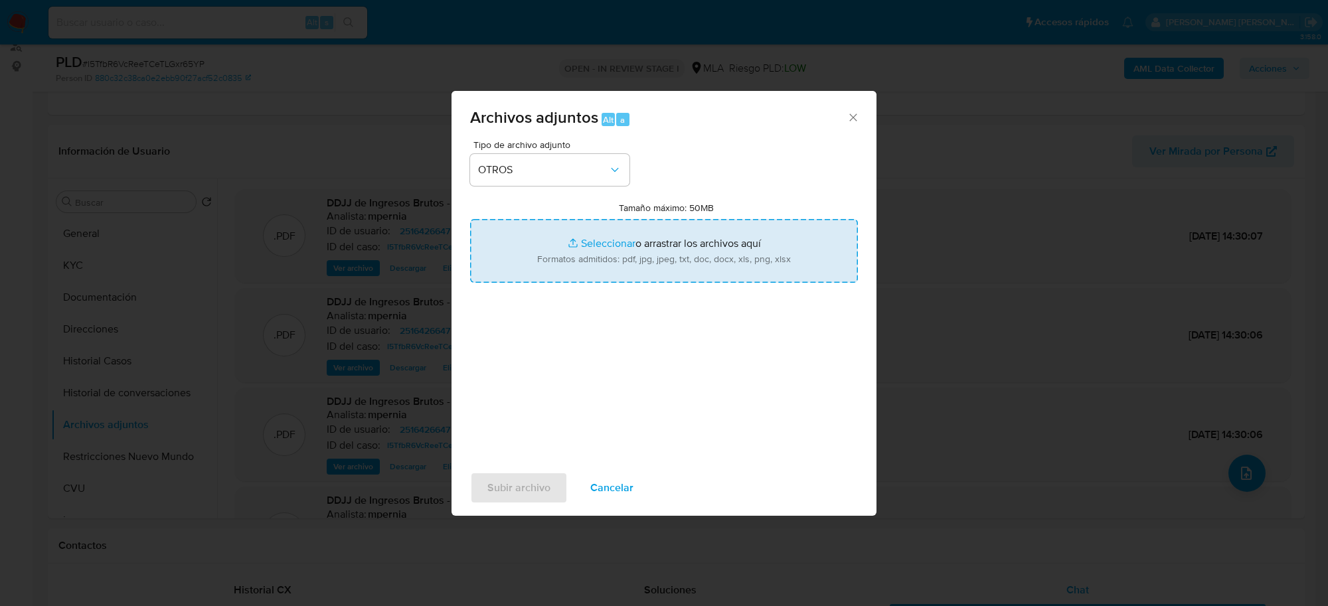
type input "C:\fakepath\Movimientos-Aladdin-2516426647.xlsx"
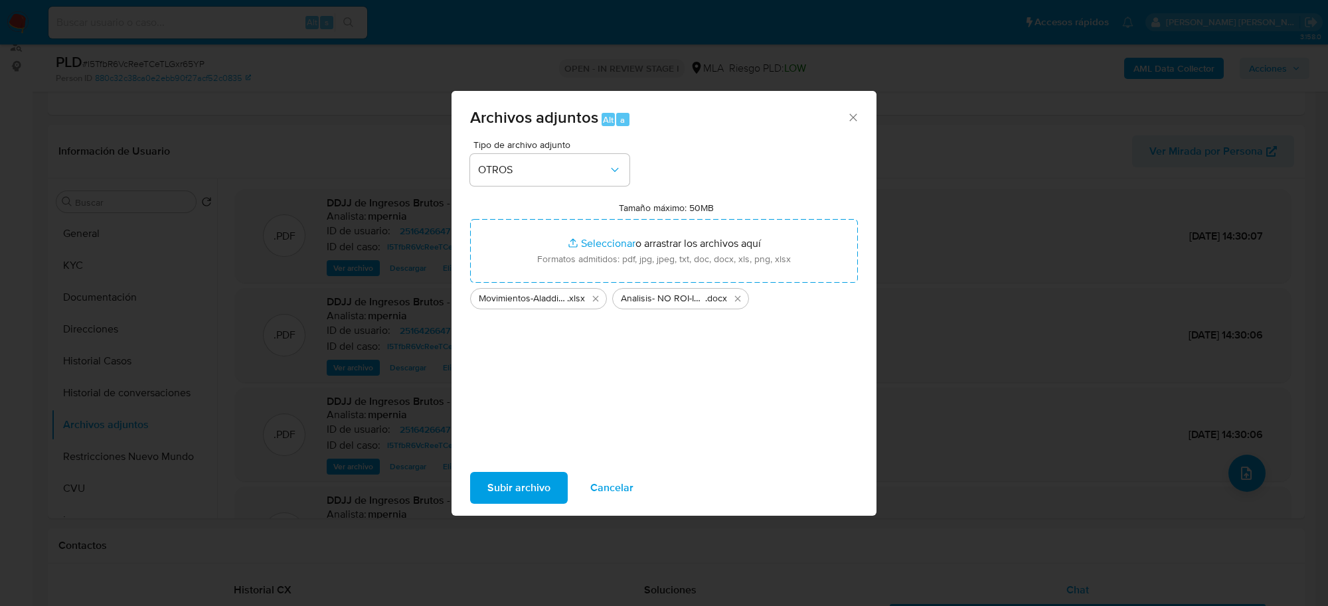
click at [528, 485] on span "Subir archivo" at bounding box center [518, 487] width 63 height 29
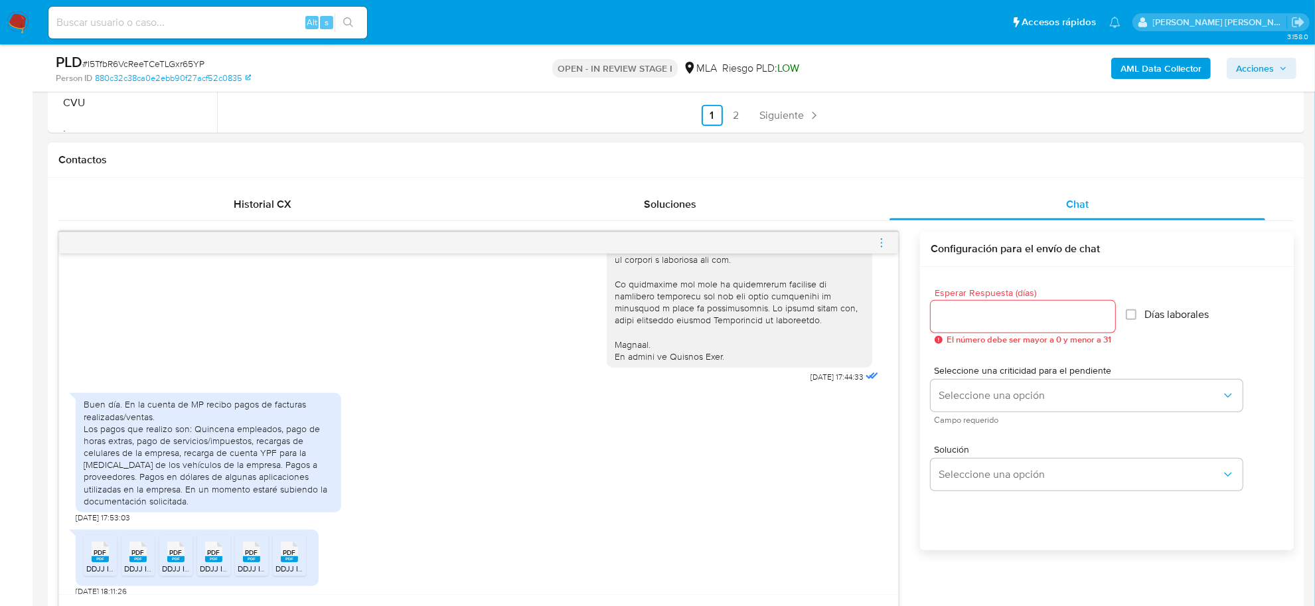
scroll to position [581, 0]
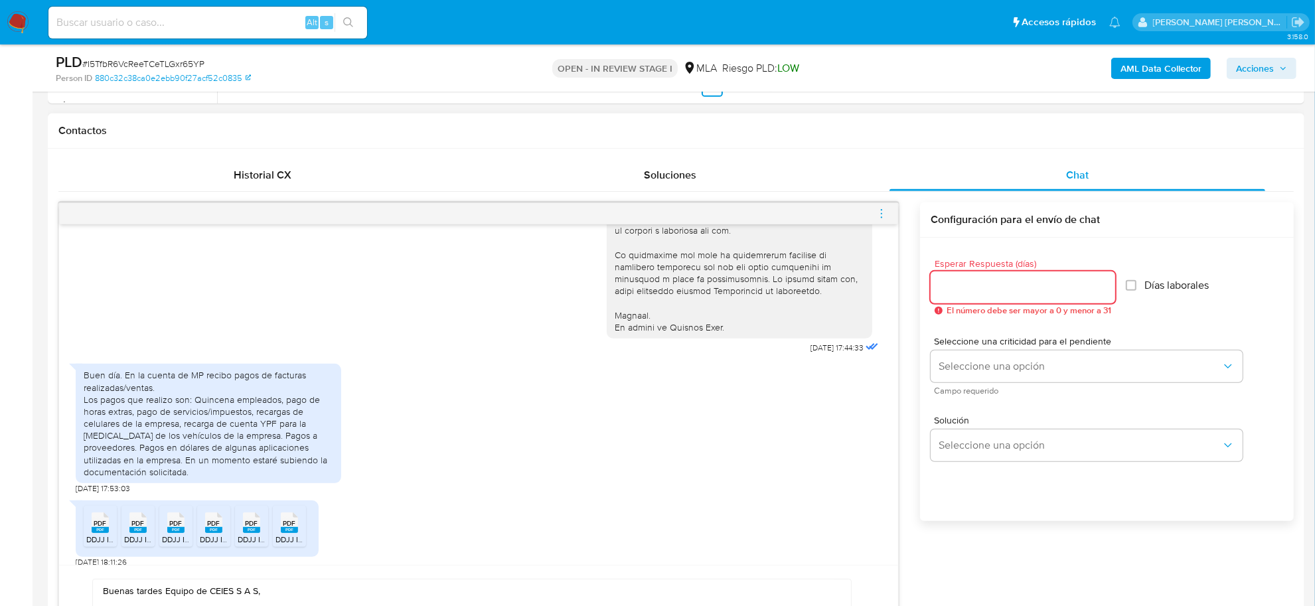
drag, startPoint x: 972, startPoint y: 290, endPoint x: 880, endPoint y: 275, distance: 93.4
click at [880, 275] on div "18/08/2025 17:44:33 Buen día. En la cuenta de MP recibo pagos de facturas reali…" at bounding box center [675, 462] width 1235 height 520
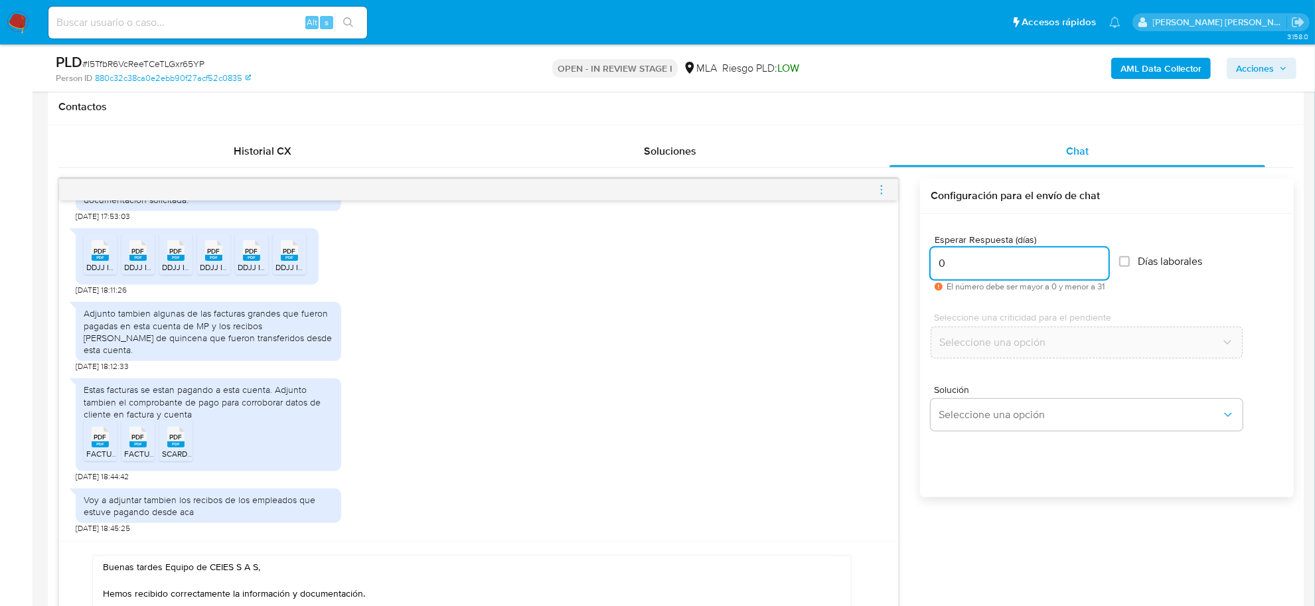
scroll to position [830, 0]
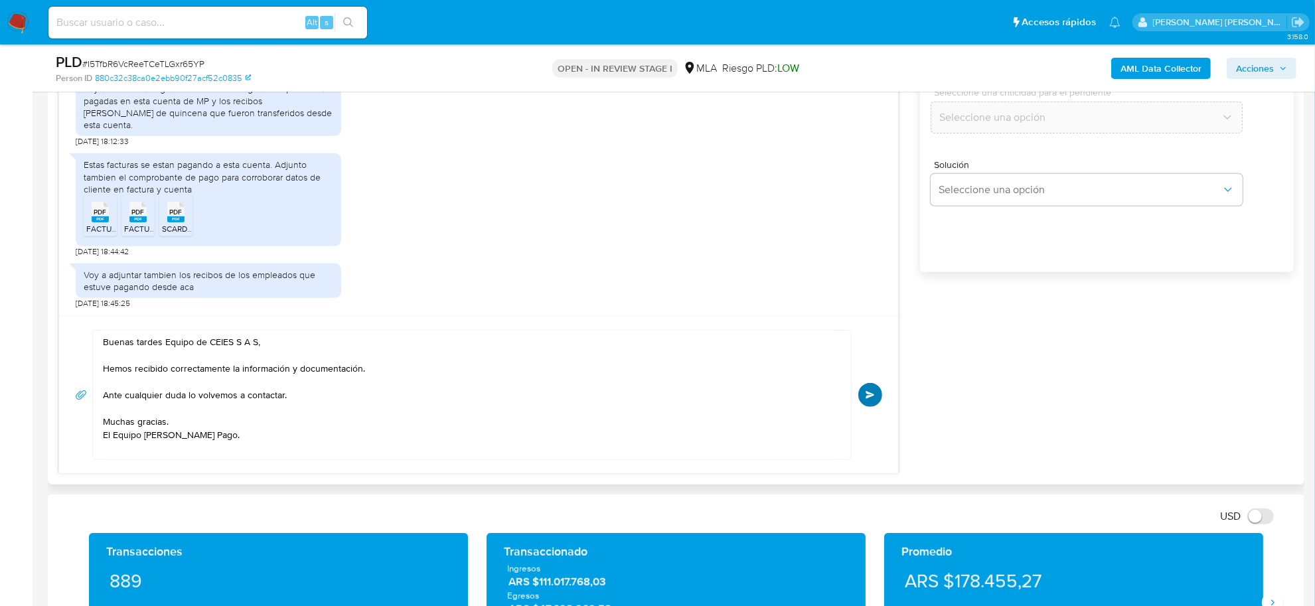
type input "0"
click at [877, 400] on button "Enviar" at bounding box center [870, 395] width 24 height 24
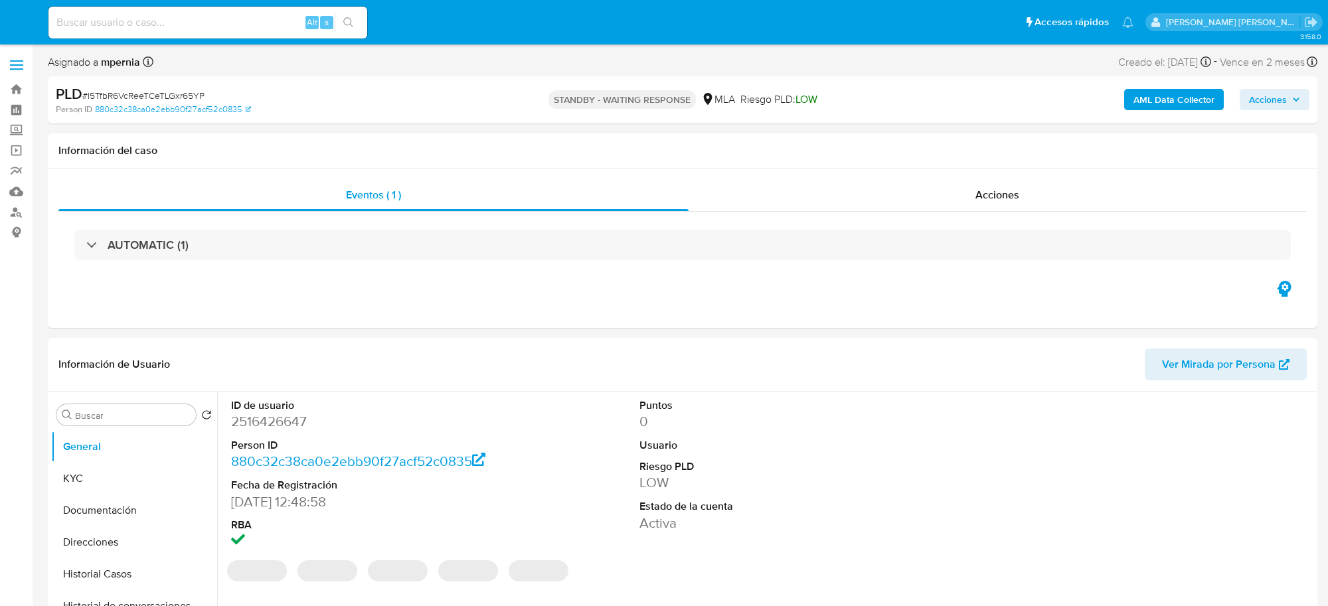
select select "10"
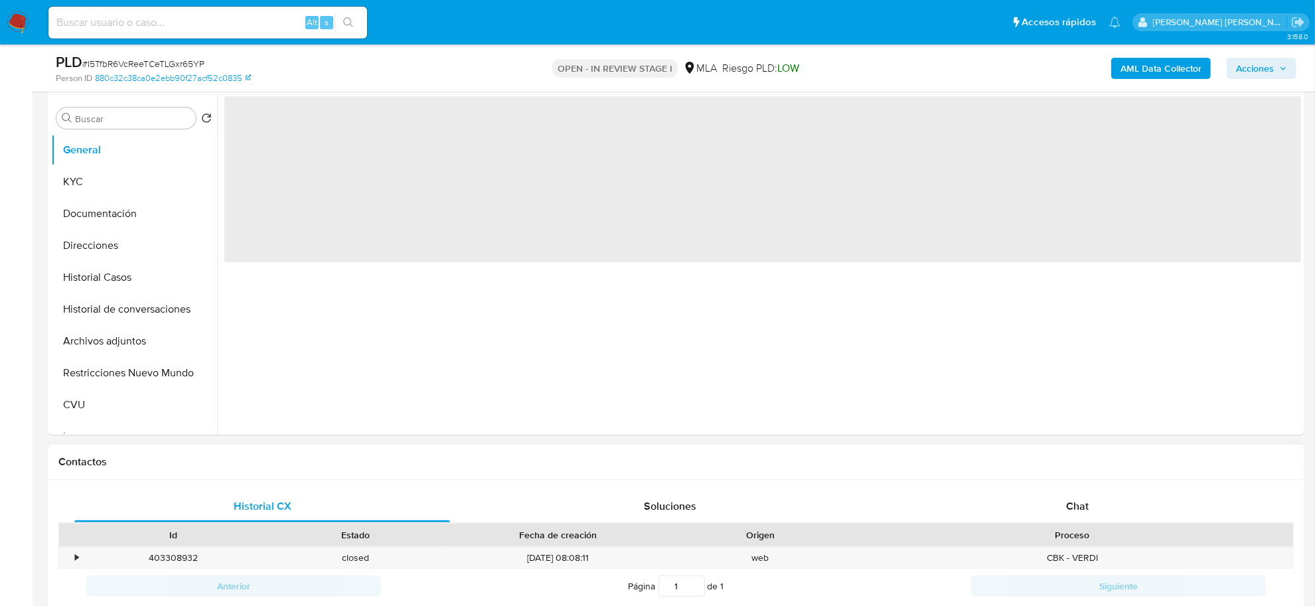
scroll to position [332, 0]
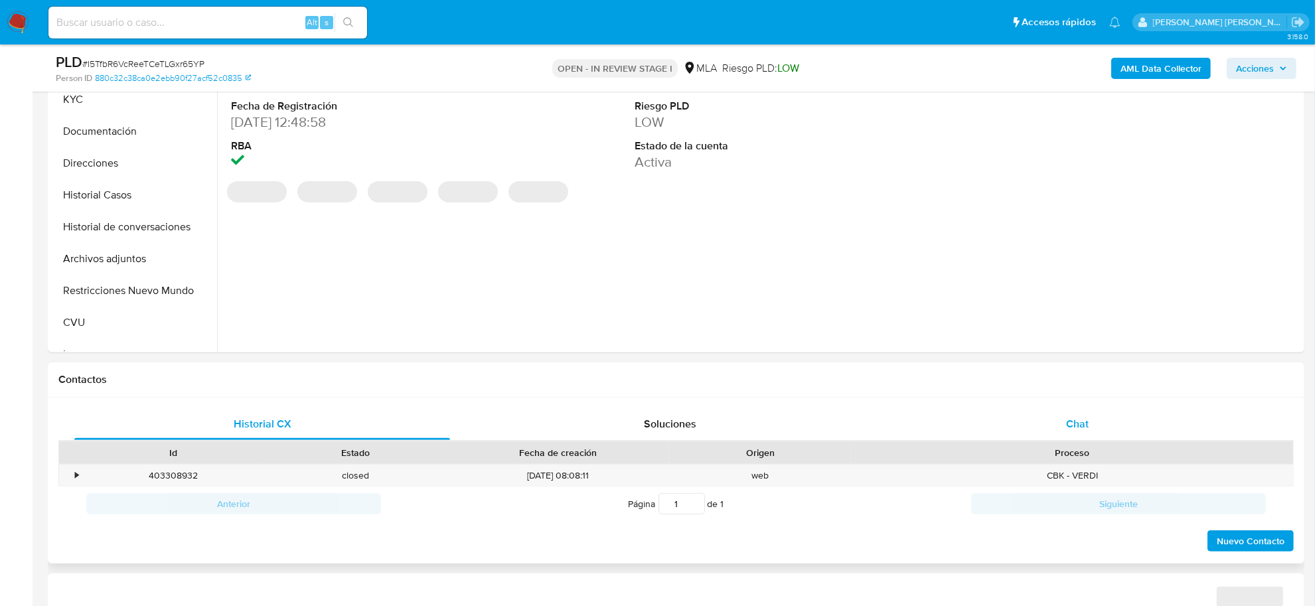
click at [1100, 423] on div "Chat" at bounding box center [1077, 424] width 376 height 32
select select "10"
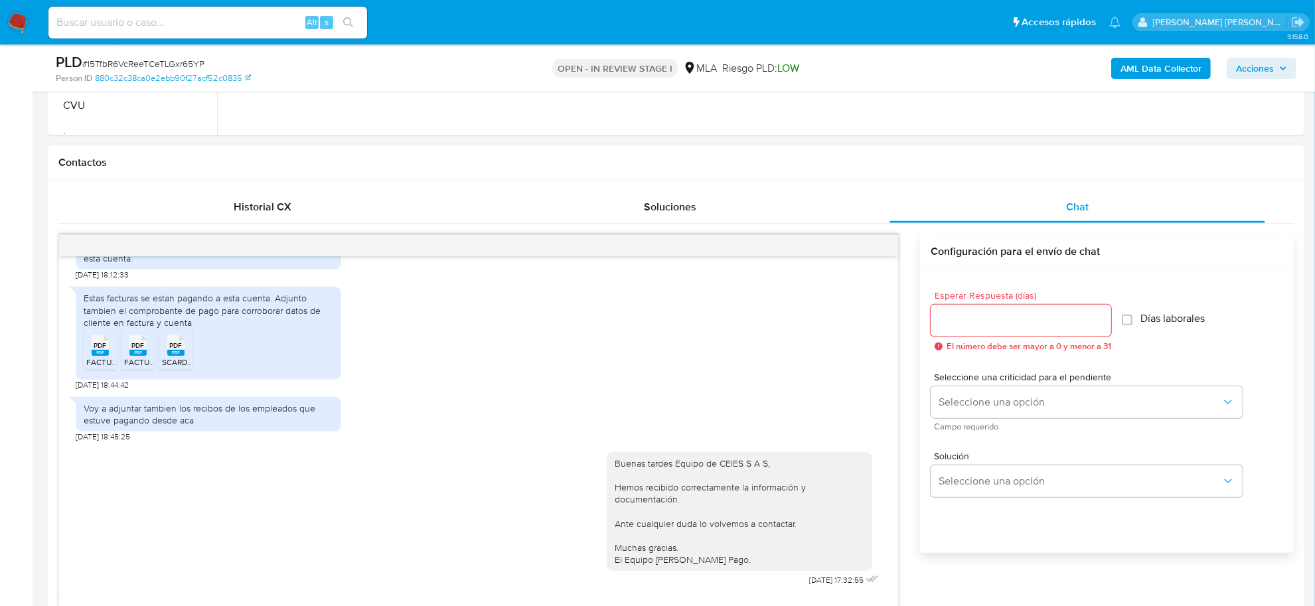
scroll to position [581, 0]
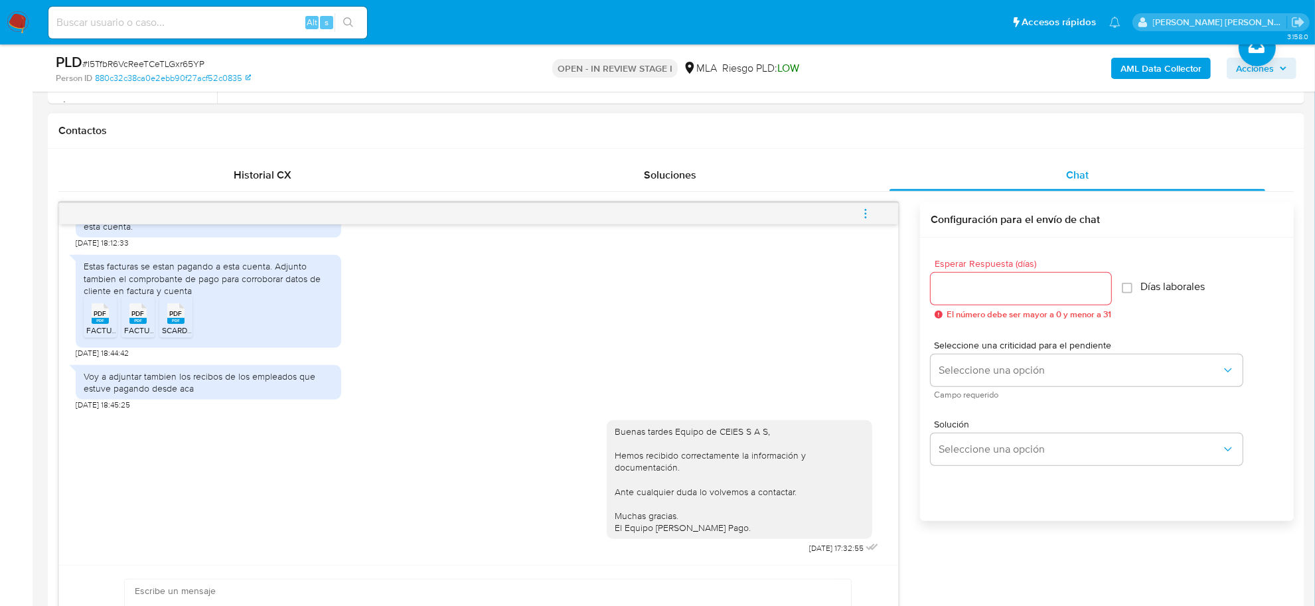
click at [866, 211] on icon "menu-action" at bounding box center [866, 214] width 12 height 12
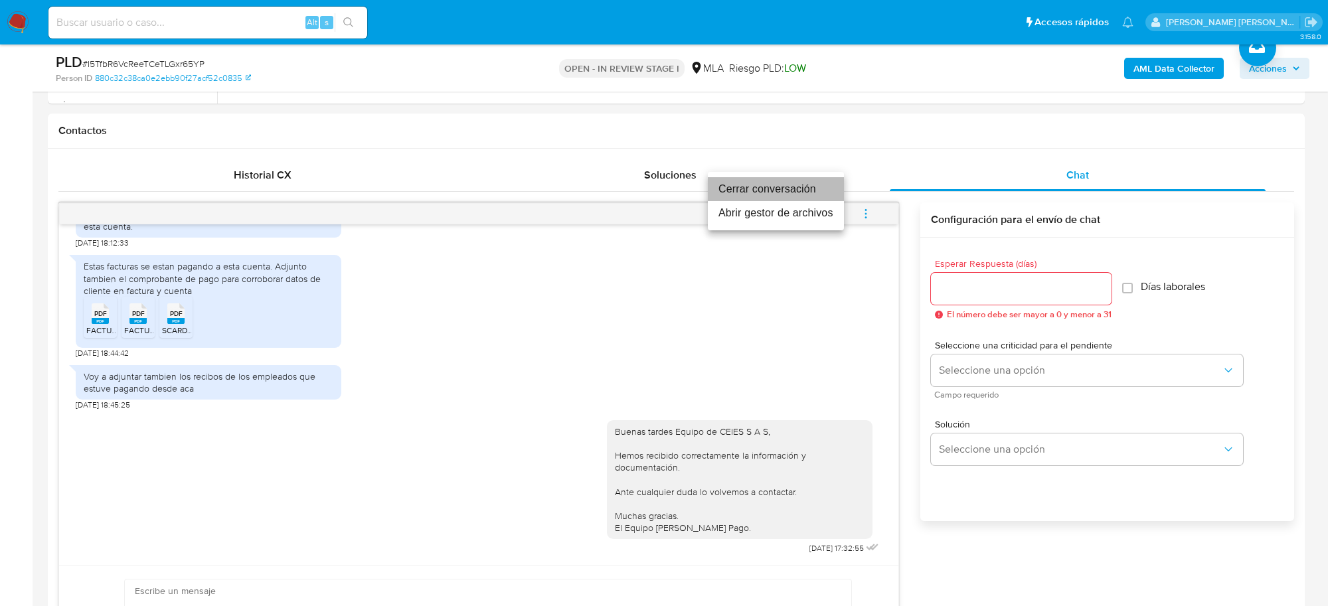
click at [774, 190] on li "Cerrar conversación" at bounding box center [776, 189] width 136 height 24
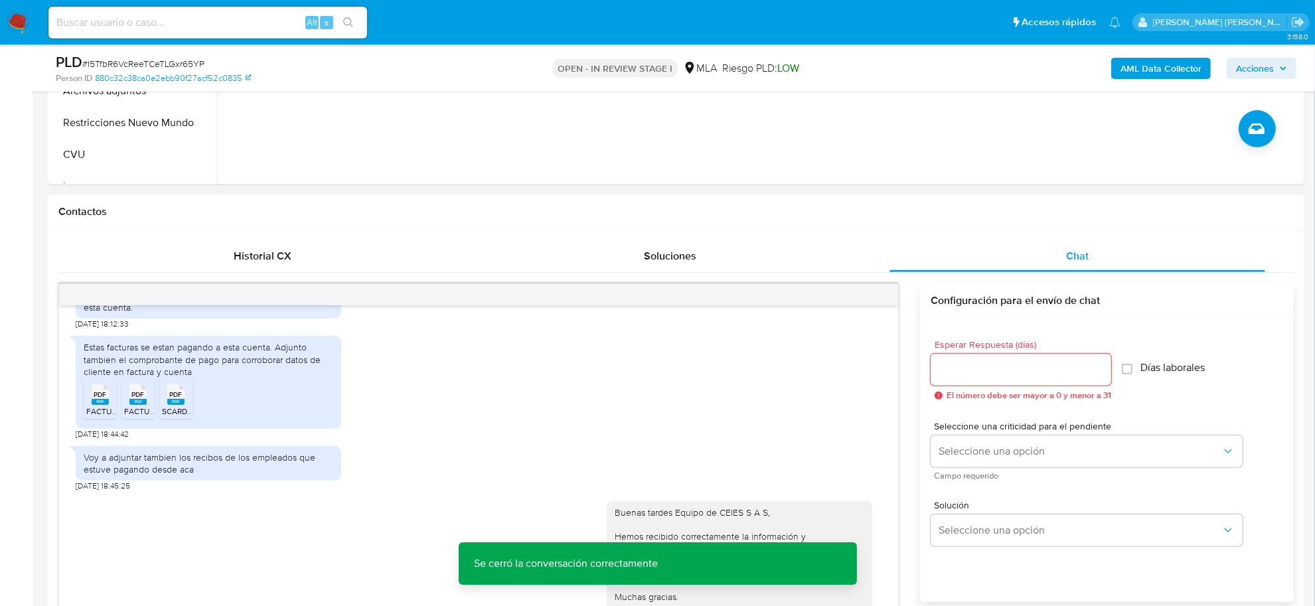
scroll to position [498, 0]
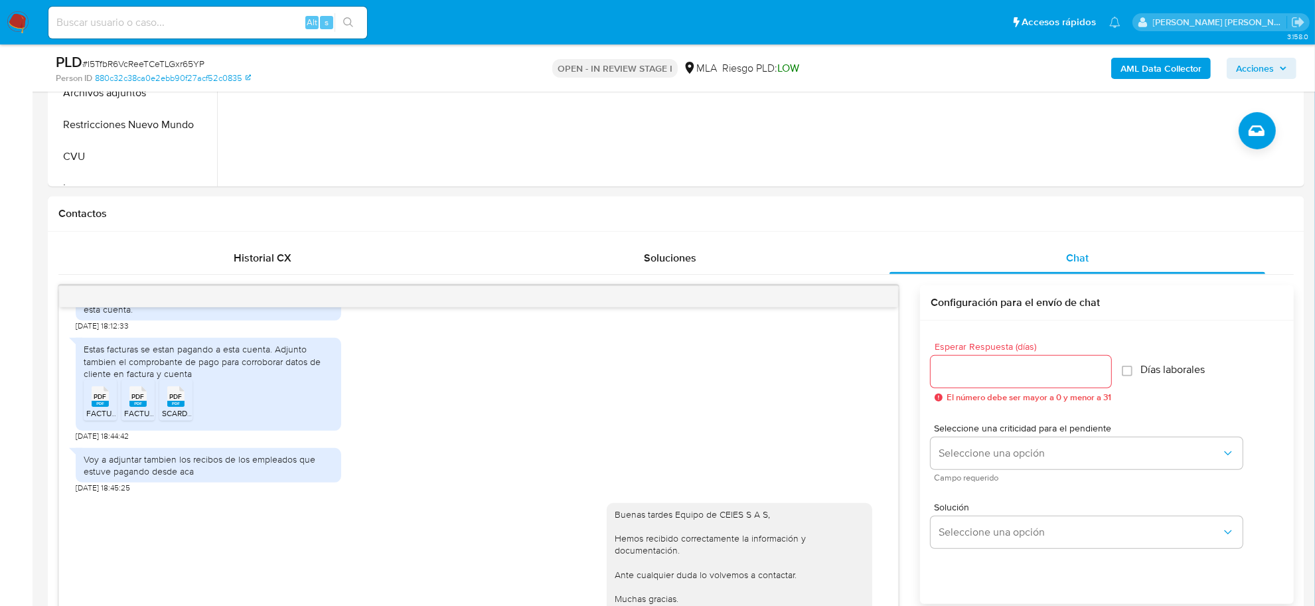
drag, startPoint x: 1258, startPoint y: 61, endPoint x: 1206, endPoint y: 80, distance: 55.2
click at [1258, 60] on span "Acciones" at bounding box center [1255, 68] width 38 height 21
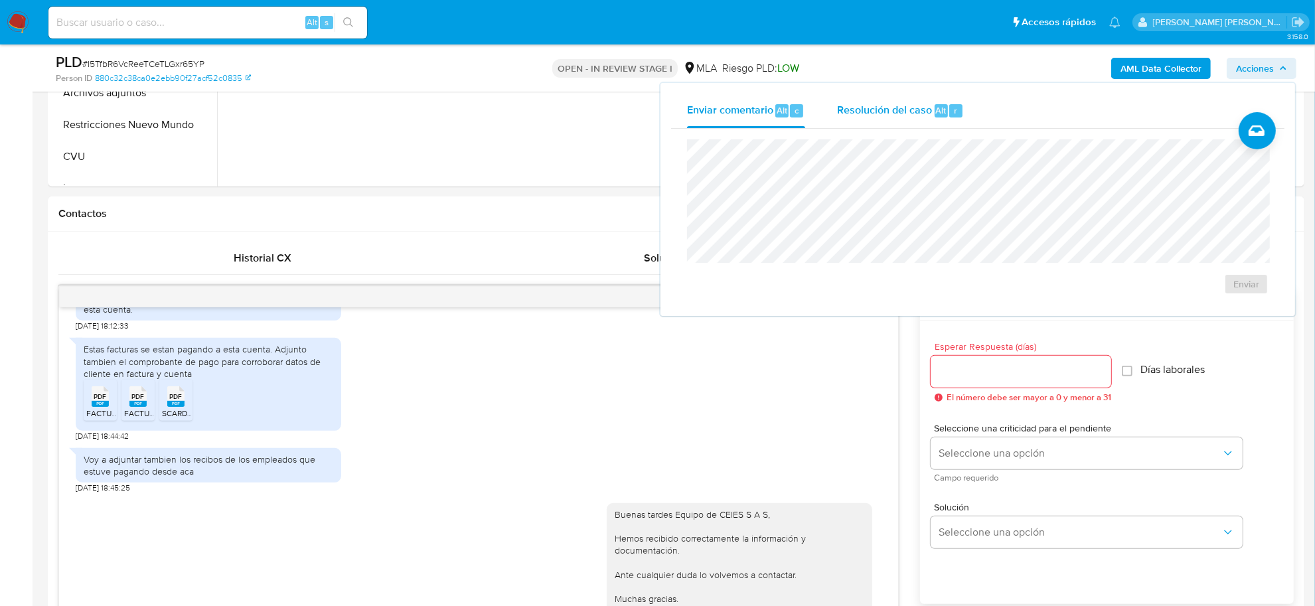
click at [906, 116] on span "Resolución del caso" at bounding box center [884, 109] width 95 height 15
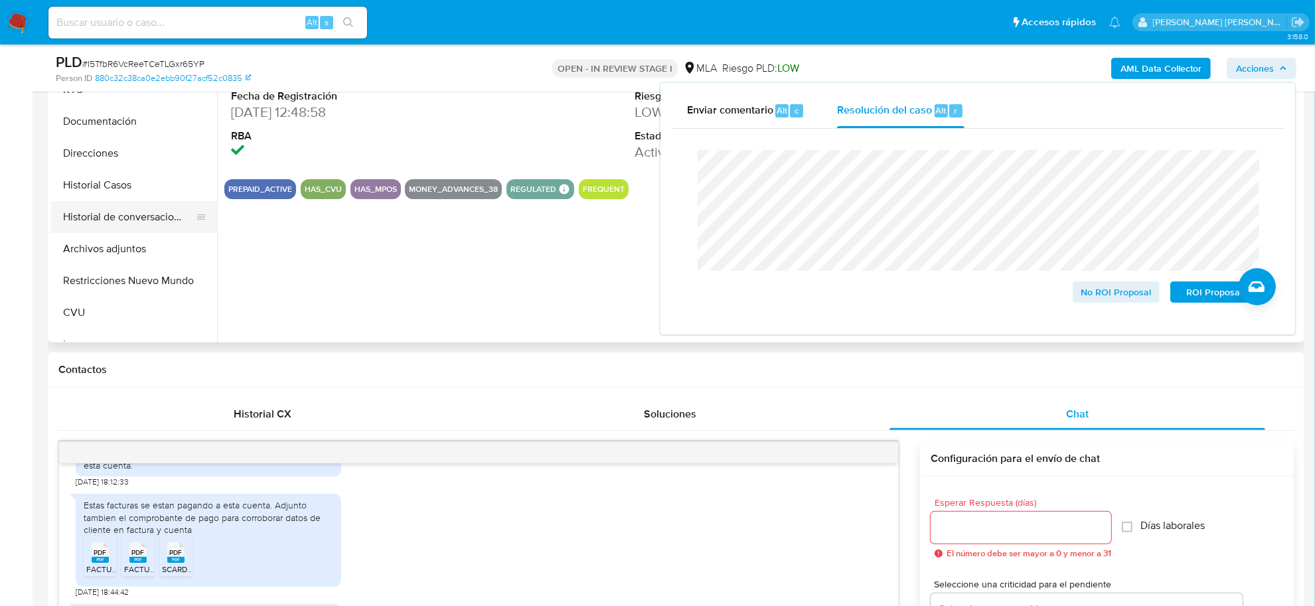
scroll to position [332, 0]
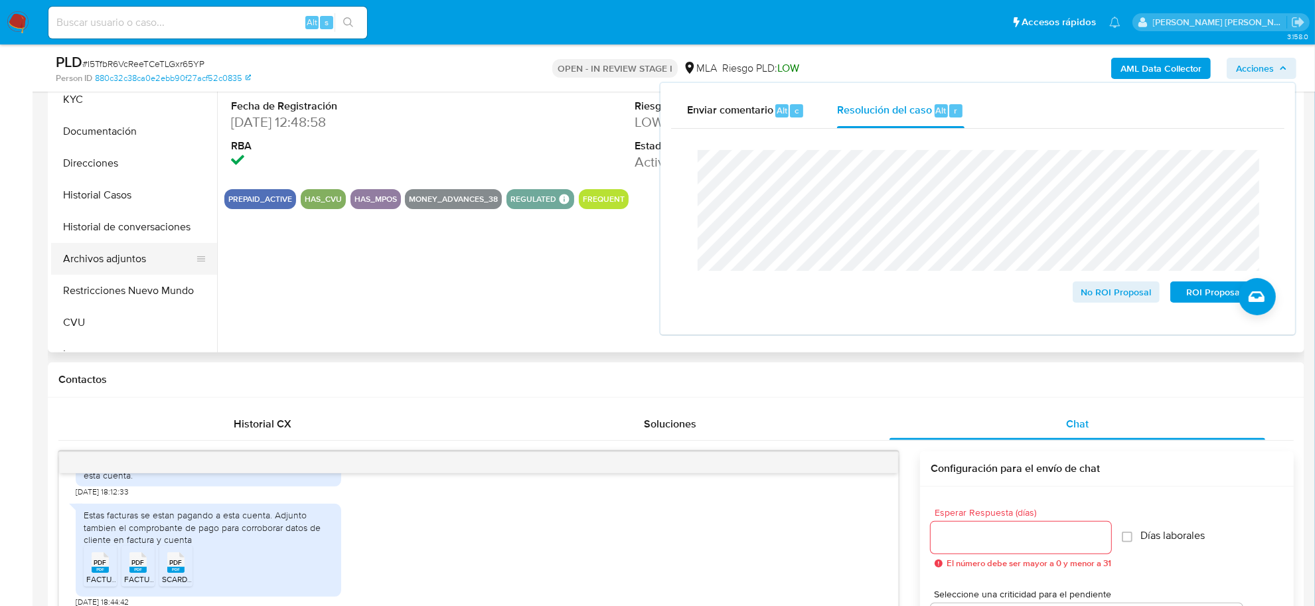
click at [102, 256] on button "Archivos adjuntos" at bounding box center [128, 259] width 155 height 32
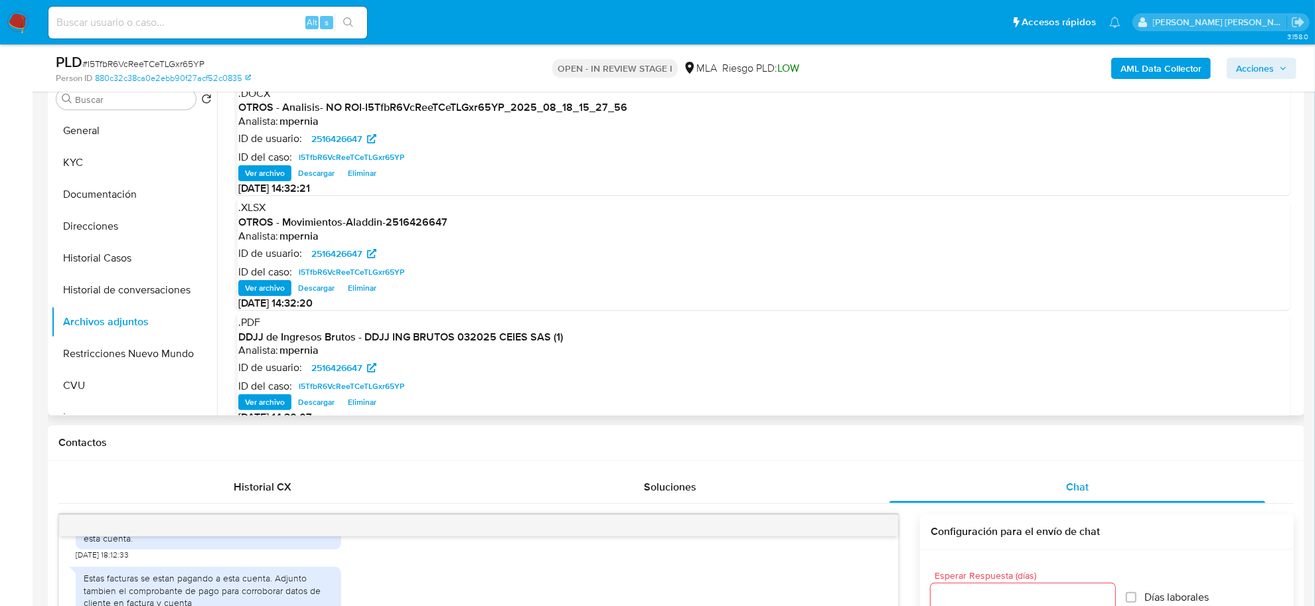
scroll to position [166, 0]
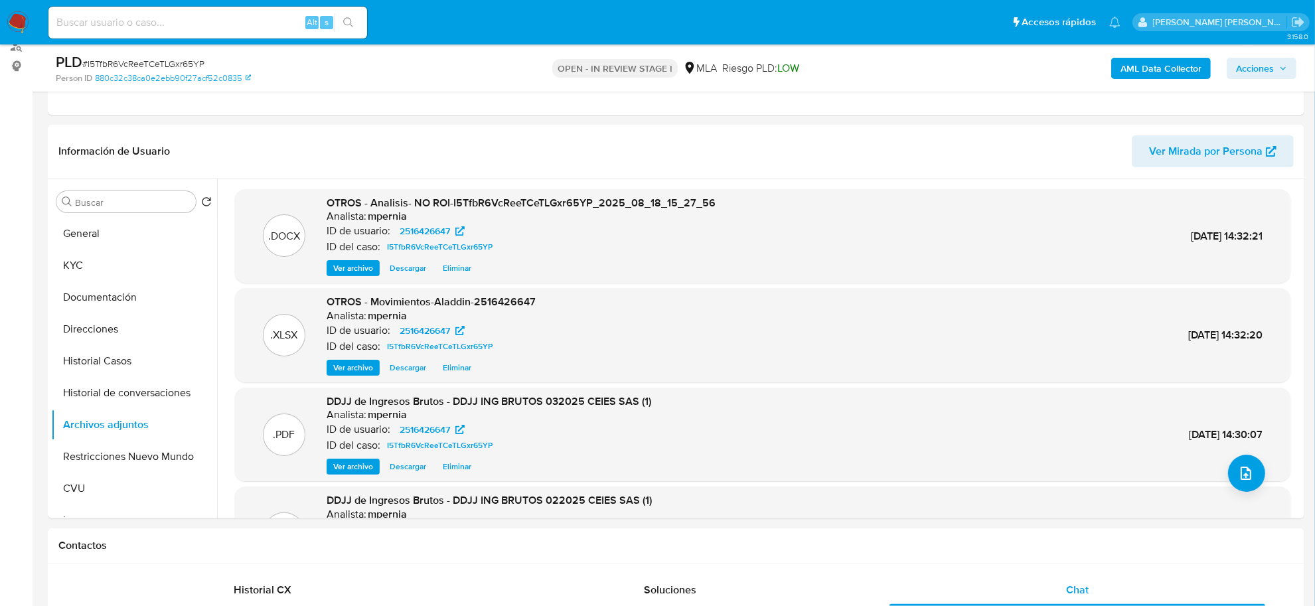
drag, startPoint x: 1279, startPoint y: 71, endPoint x: 1273, endPoint y: 80, distance: 11.0
click at [1279, 72] on icon "button" at bounding box center [1283, 68] width 8 height 8
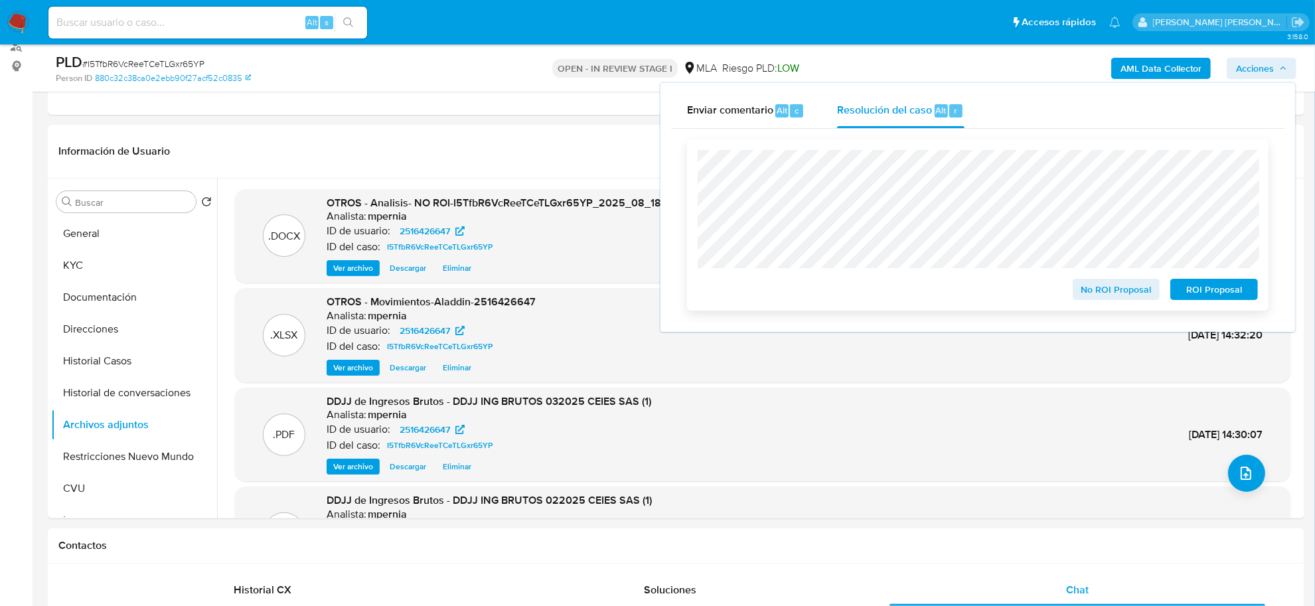
click at [1116, 297] on span "No ROI Proposal" at bounding box center [1116, 289] width 69 height 19
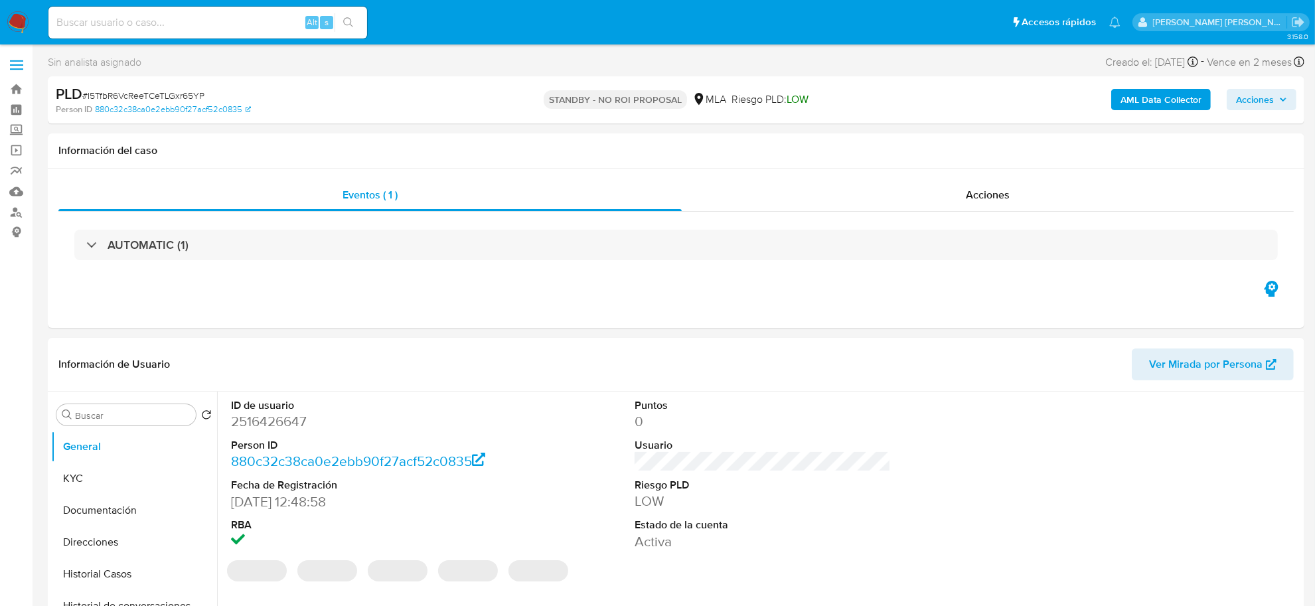
select select "10"
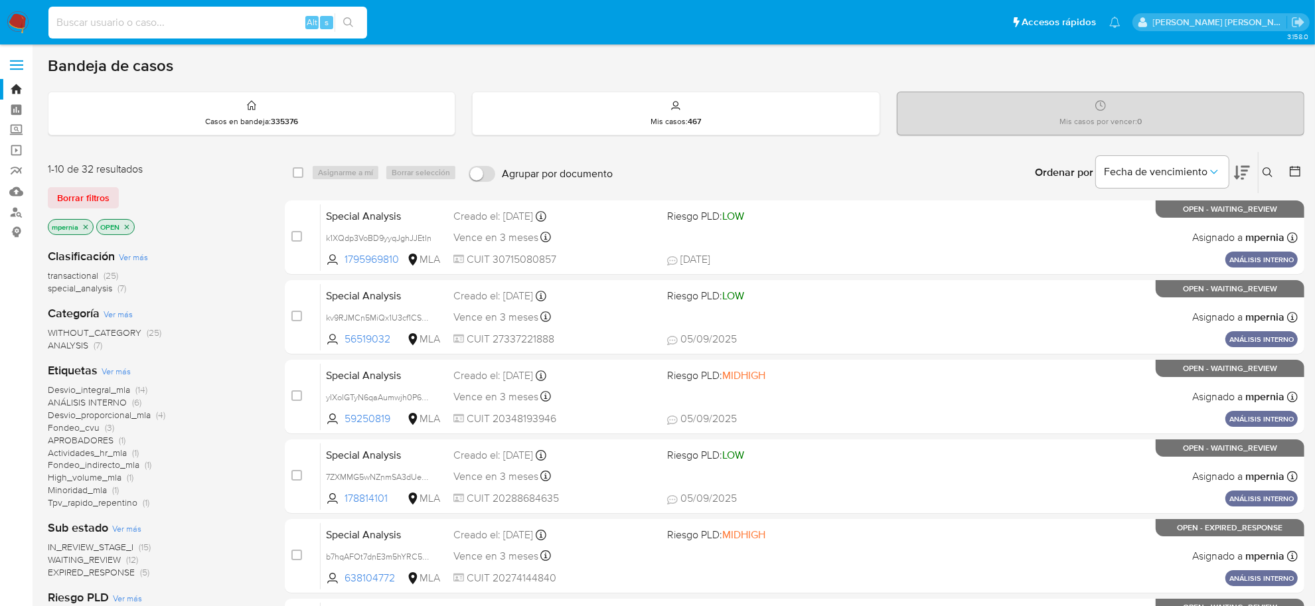
click at [130, 14] on input at bounding box center [207, 22] width 319 height 17
paste input "32331364"
type input "32331364"
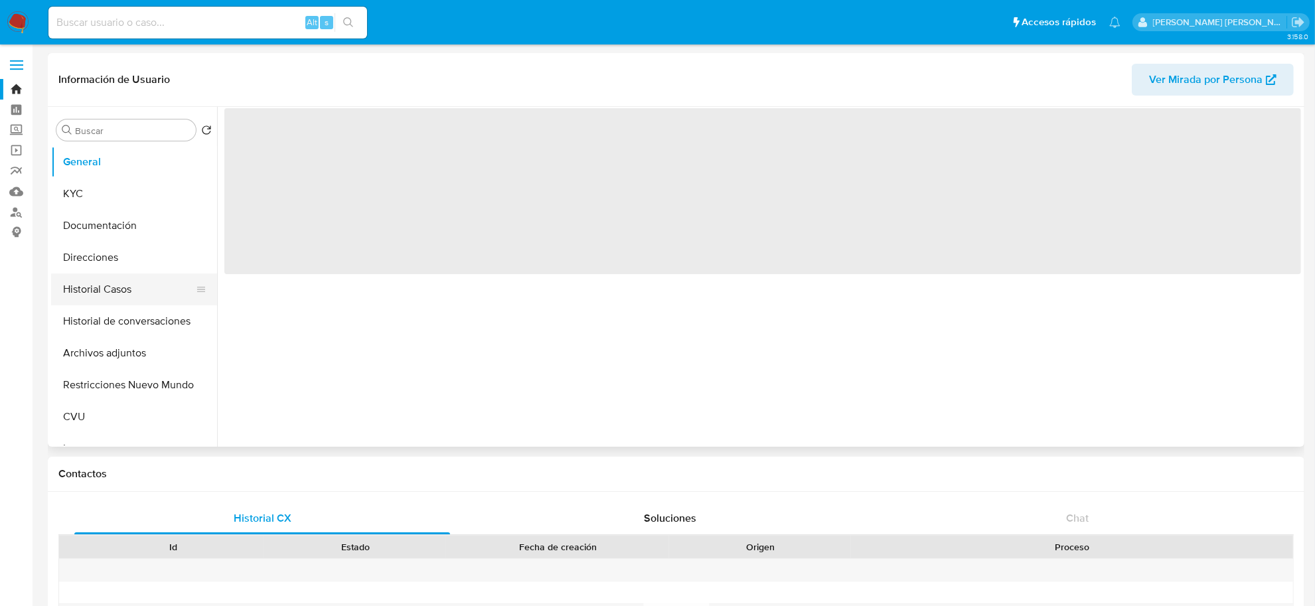
click at [101, 286] on button "Historial Casos" at bounding box center [128, 289] width 155 height 32
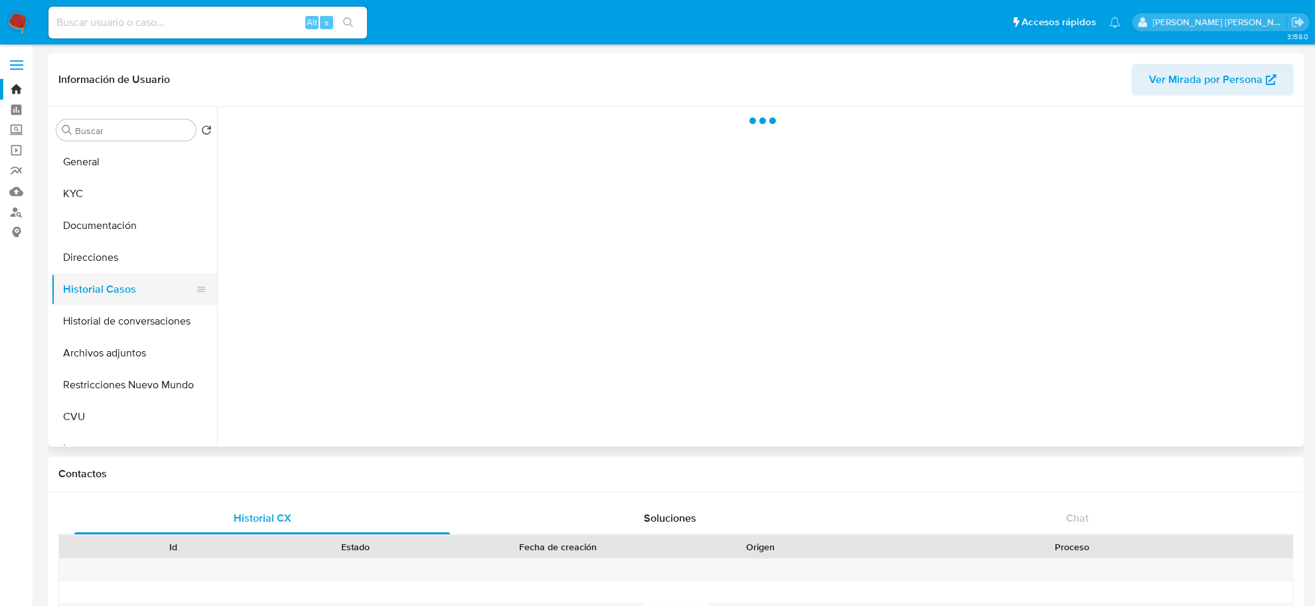
select select "10"
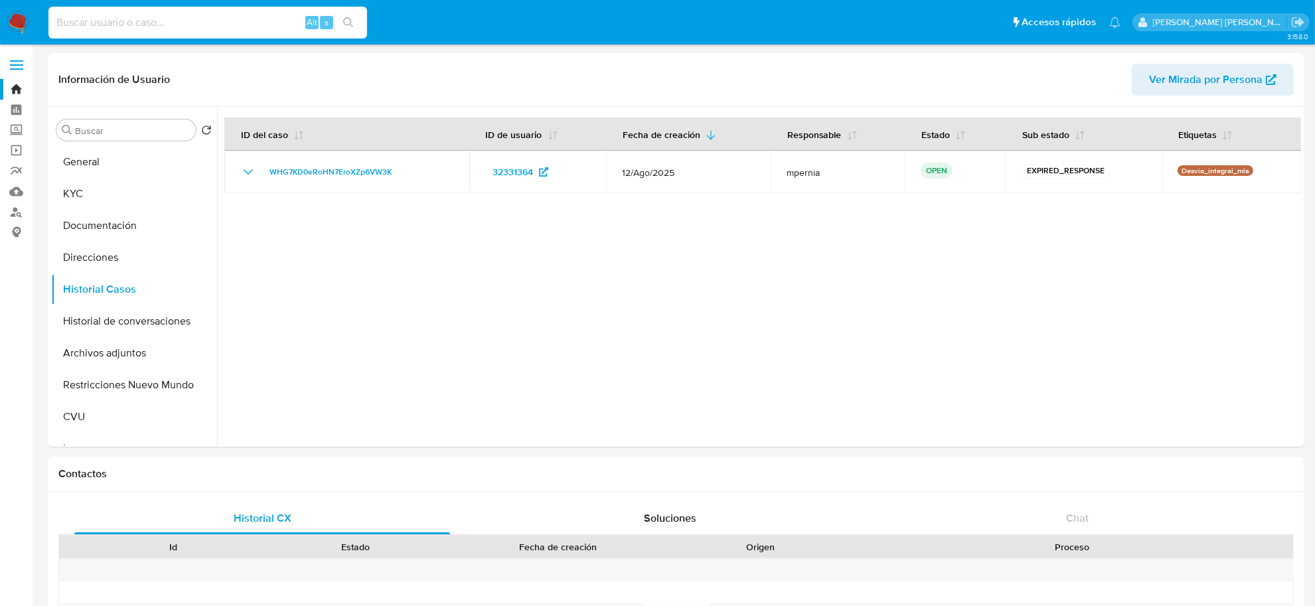
click at [183, 27] on input at bounding box center [207, 22] width 319 height 17
paste input "35059158"
type input "35059158"
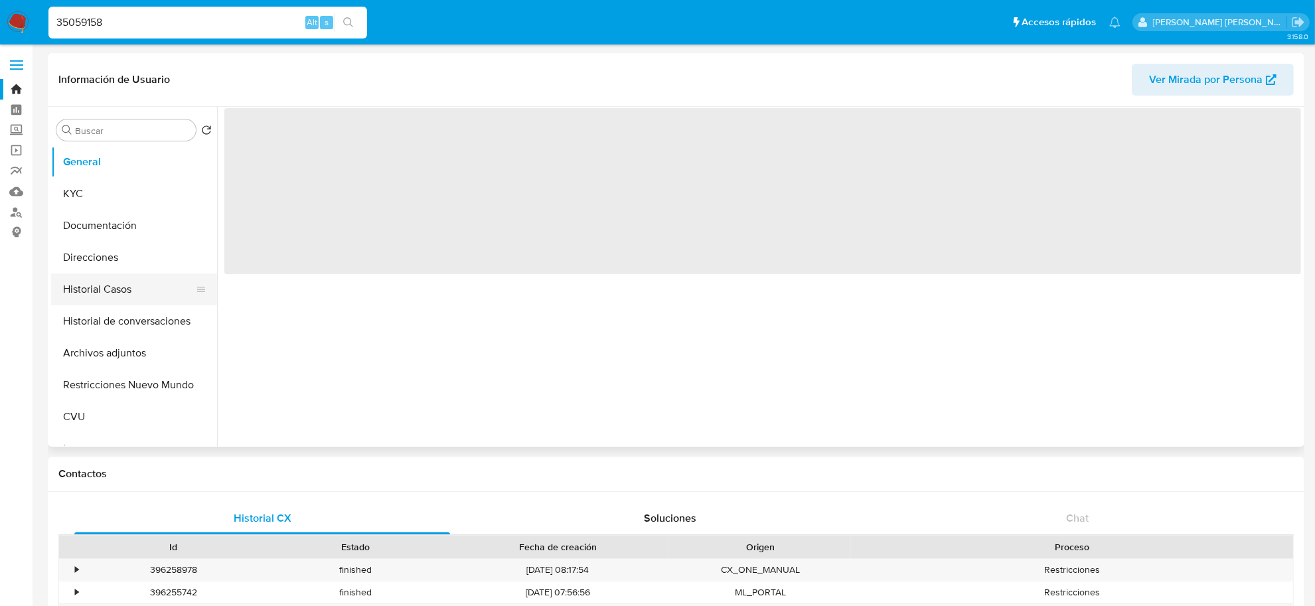
click at [119, 283] on button "Historial Casos" at bounding box center [128, 289] width 155 height 32
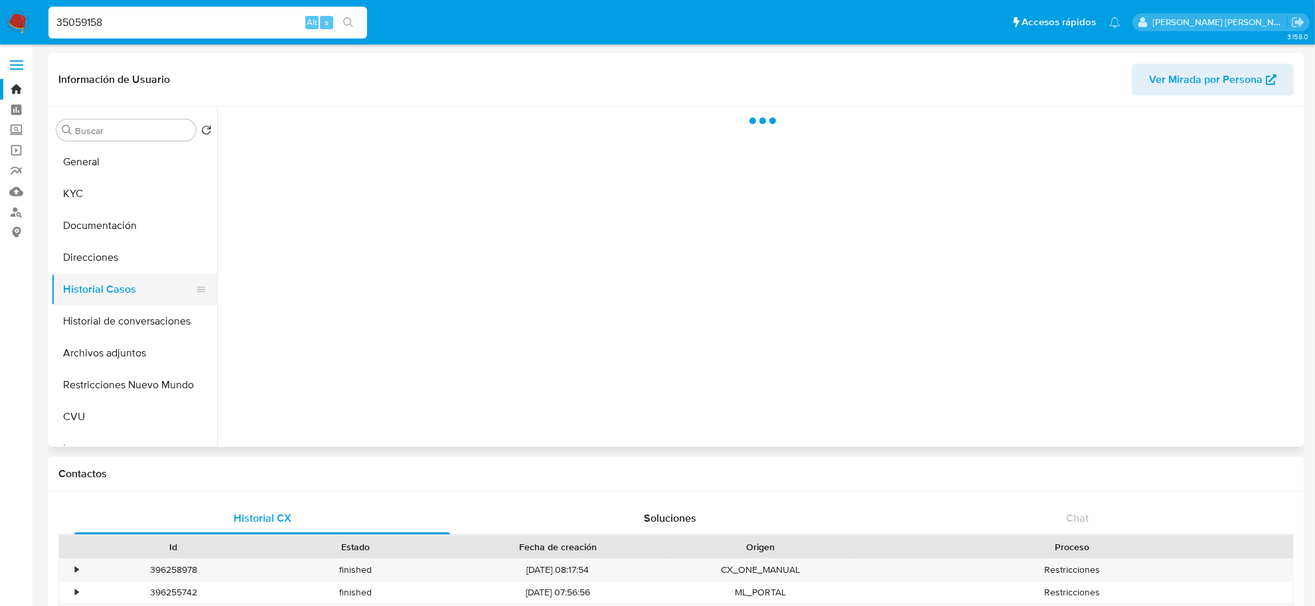
select select "10"
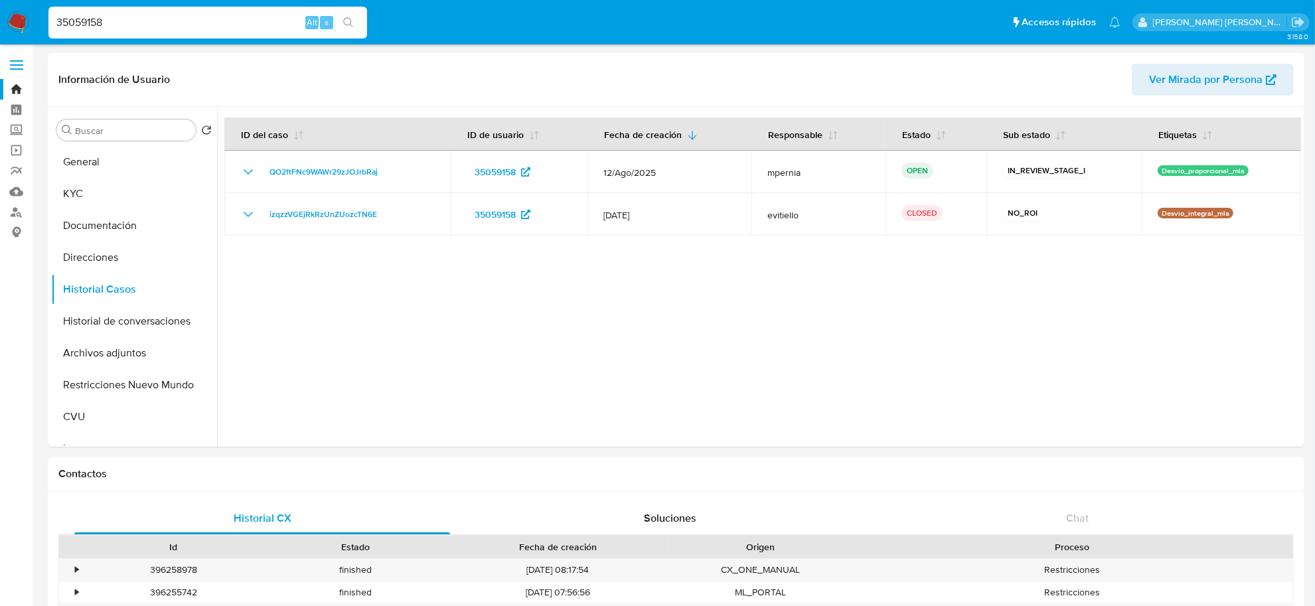
click at [163, 19] on input "35059158" at bounding box center [207, 22] width 319 height 17
paste input "86870273"
type input "86870273"
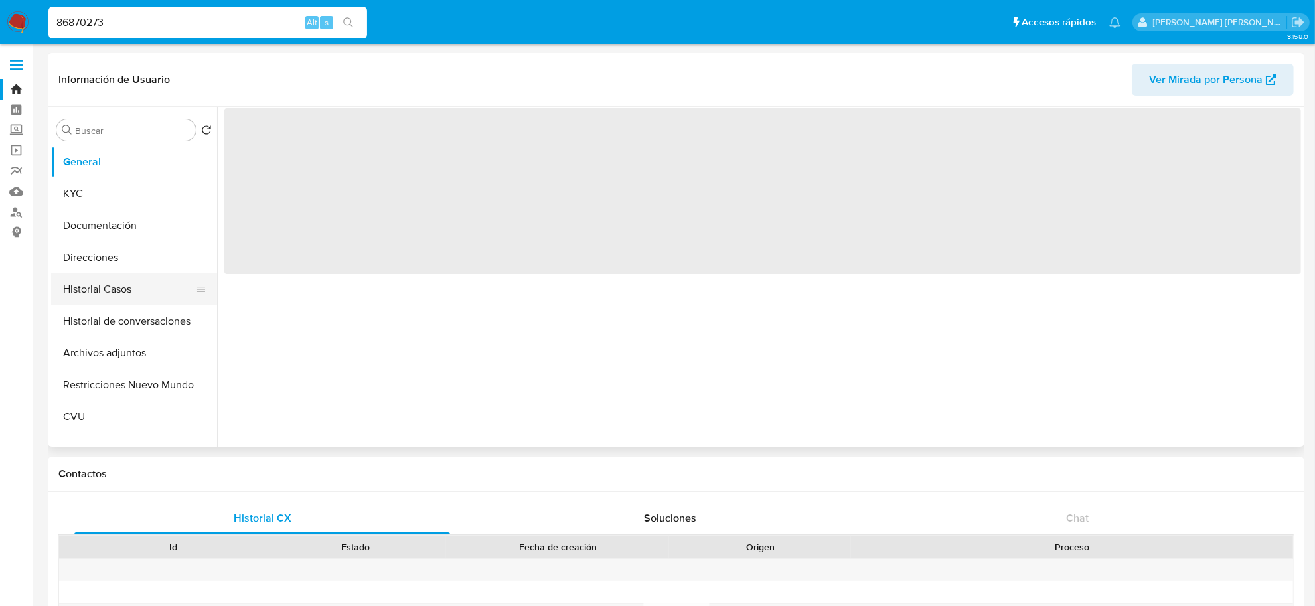
click at [141, 287] on button "Historial Casos" at bounding box center [128, 289] width 155 height 32
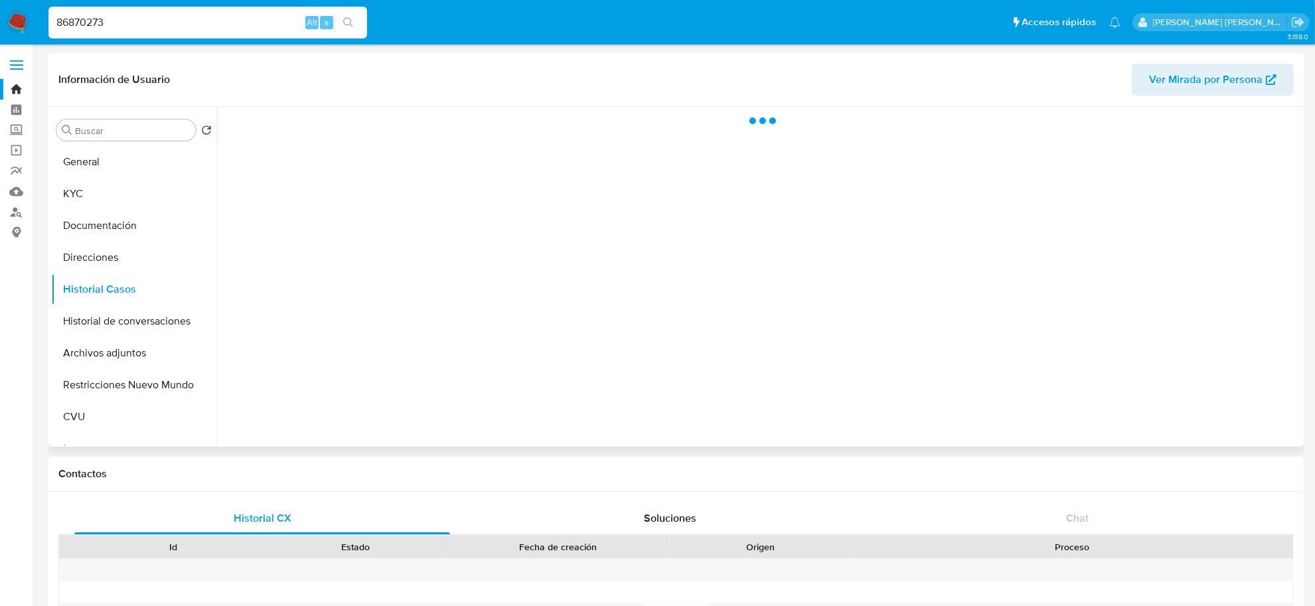
select select "10"
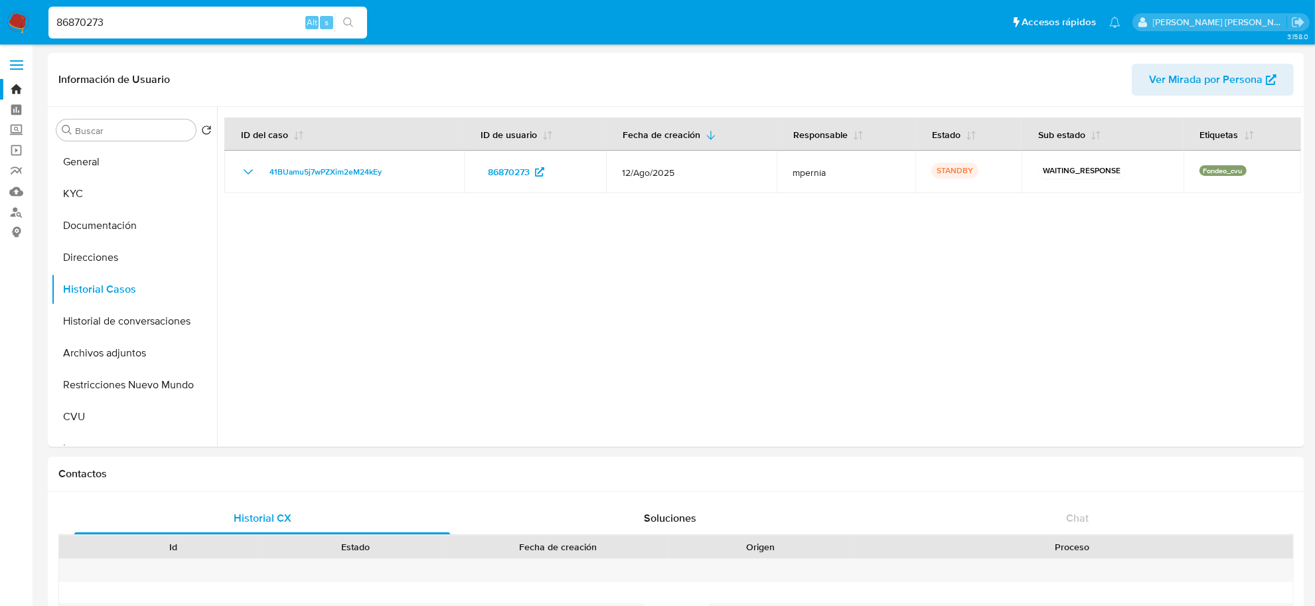
drag, startPoint x: 198, startPoint y: 24, endPoint x: -18, endPoint y: 28, distance: 215.8
paste input "66393740"
type input "663937403"
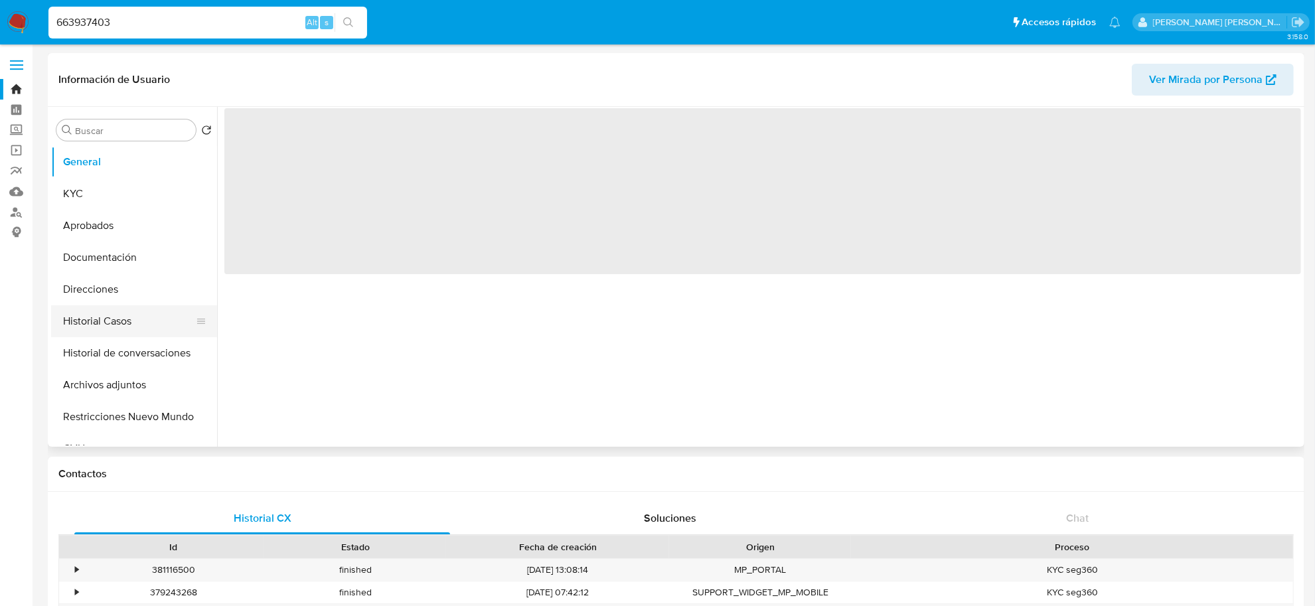
click at [101, 314] on button "Historial Casos" at bounding box center [128, 321] width 155 height 32
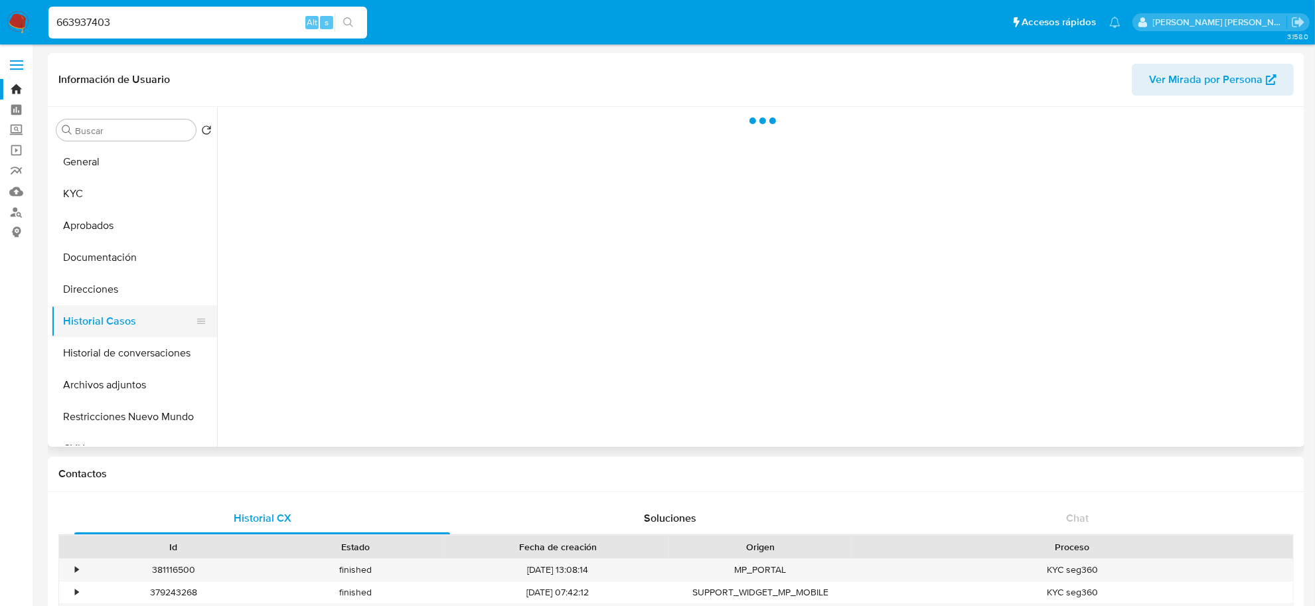
select select "10"
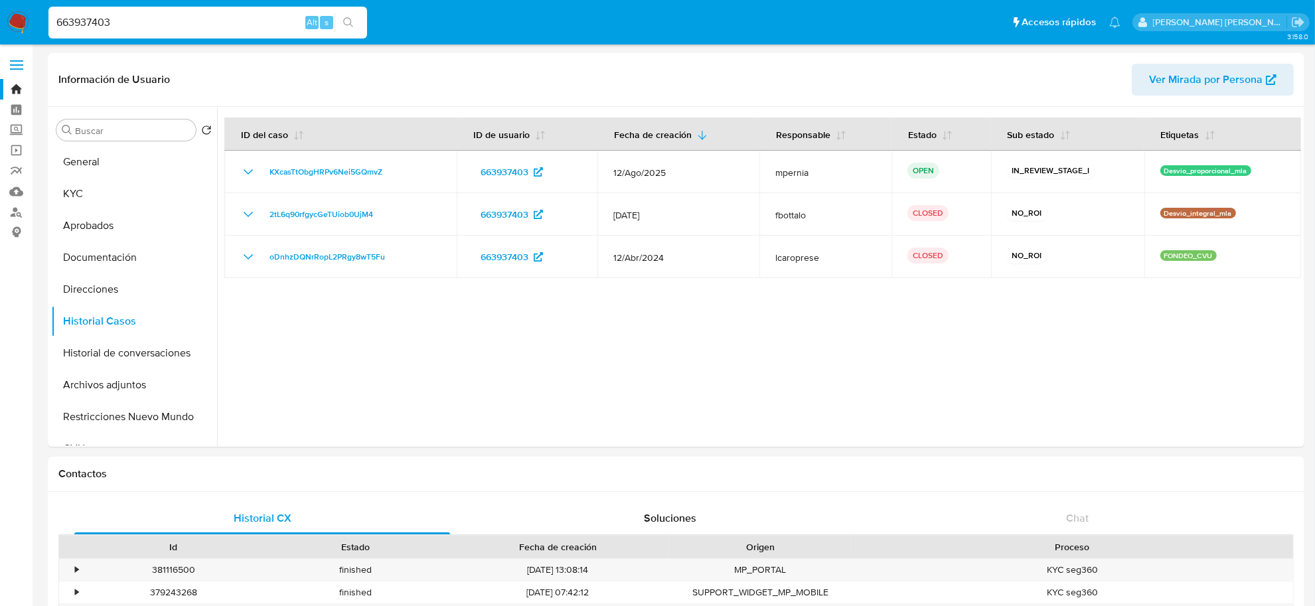
drag, startPoint x: 163, startPoint y: 22, endPoint x: 19, endPoint y: 17, distance: 144.8
click at [29, 17] on nav "Pausado Ver notificaciones 663937403 Alt s Accesos rápidos Presiona las siguien…" at bounding box center [657, 22] width 1315 height 44
paste input "718841560"
type input "718841560"
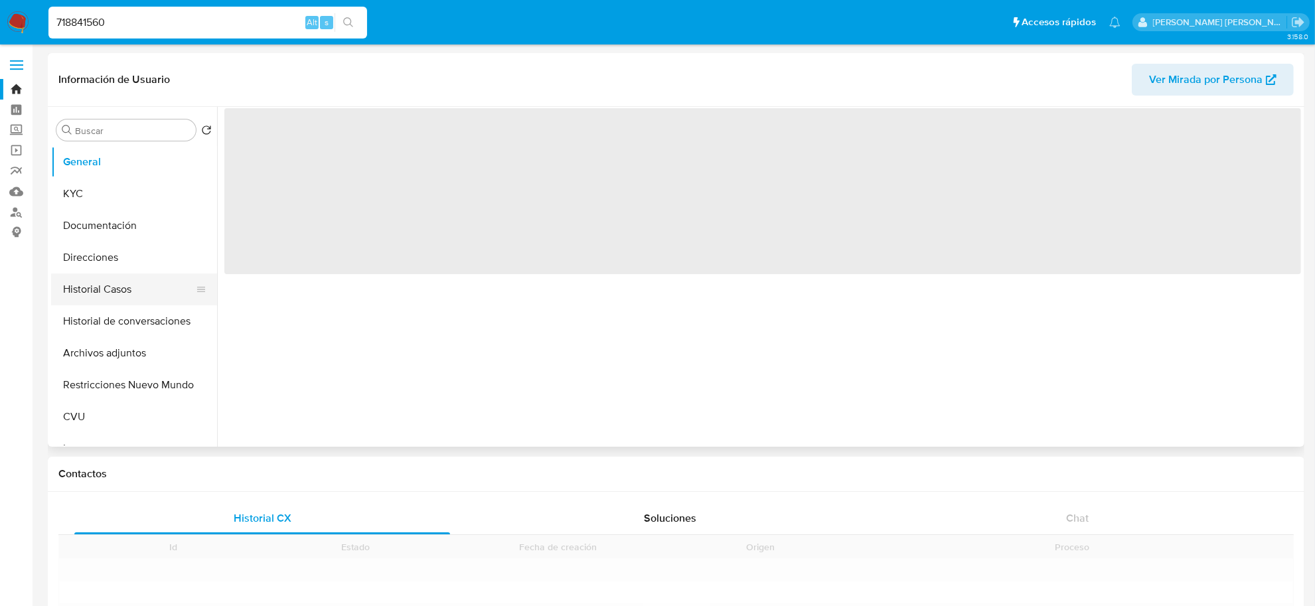
click at [110, 297] on button "Historial Casos" at bounding box center [128, 289] width 155 height 32
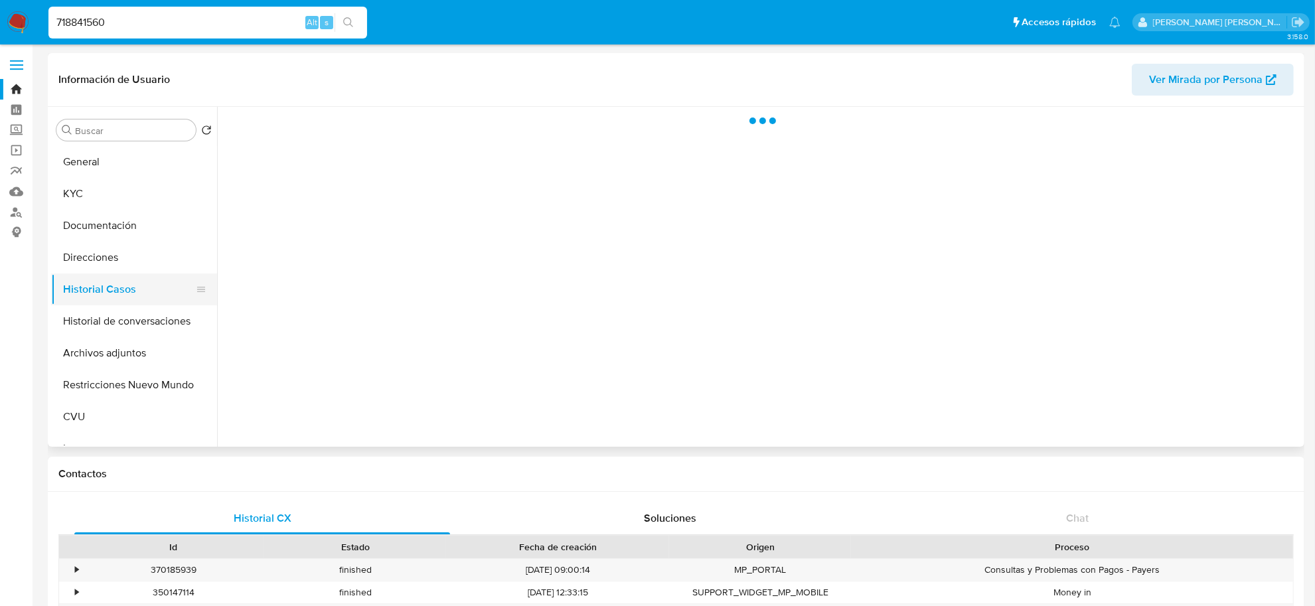
select select "10"
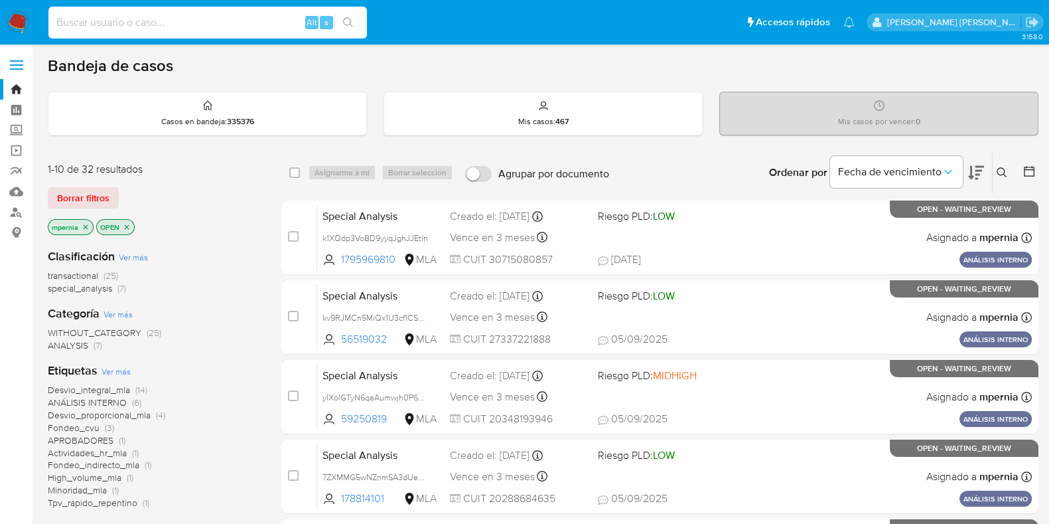
click at [157, 16] on input at bounding box center [207, 22] width 319 height 17
paste input "45199030"
type input "45199030"
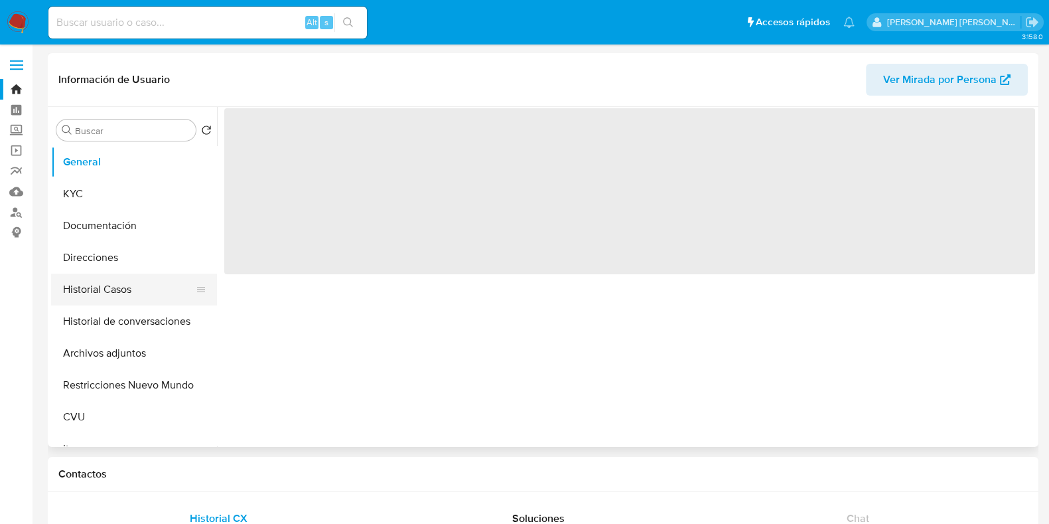
click at [86, 294] on button "Historial Casos" at bounding box center [128, 289] width 155 height 32
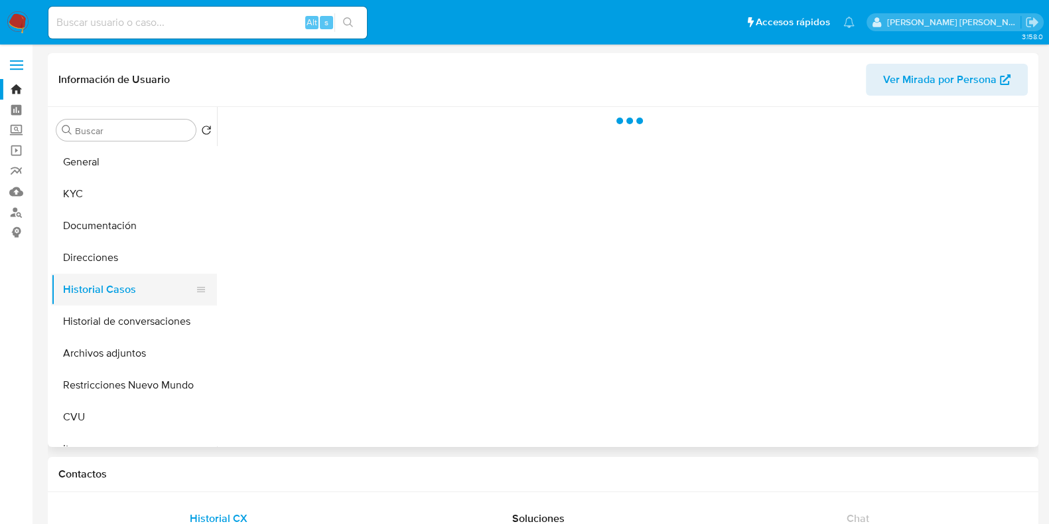
select select "10"
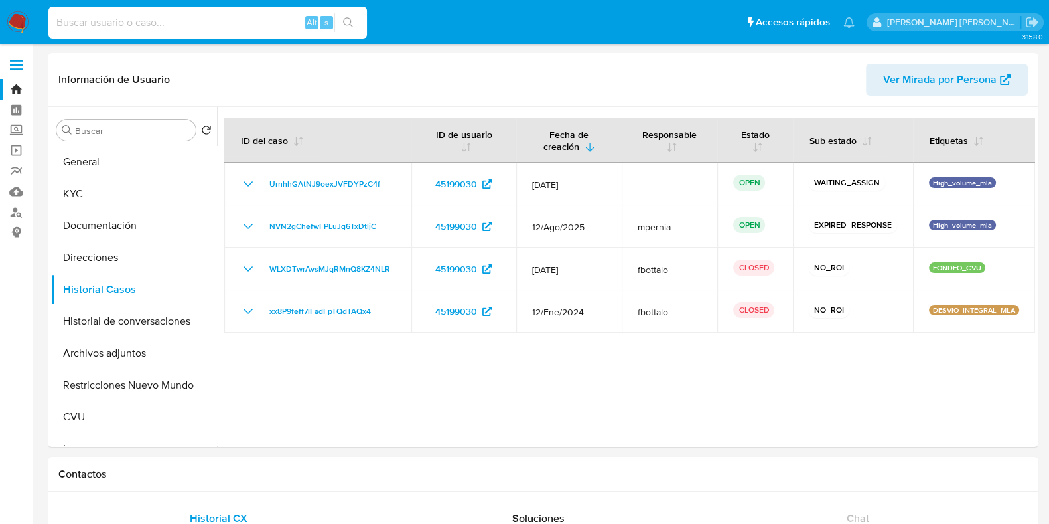
click at [104, 25] on input at bounding box center [207, 22] width 319 height 17
paste input "77351880"
type input "77351880"
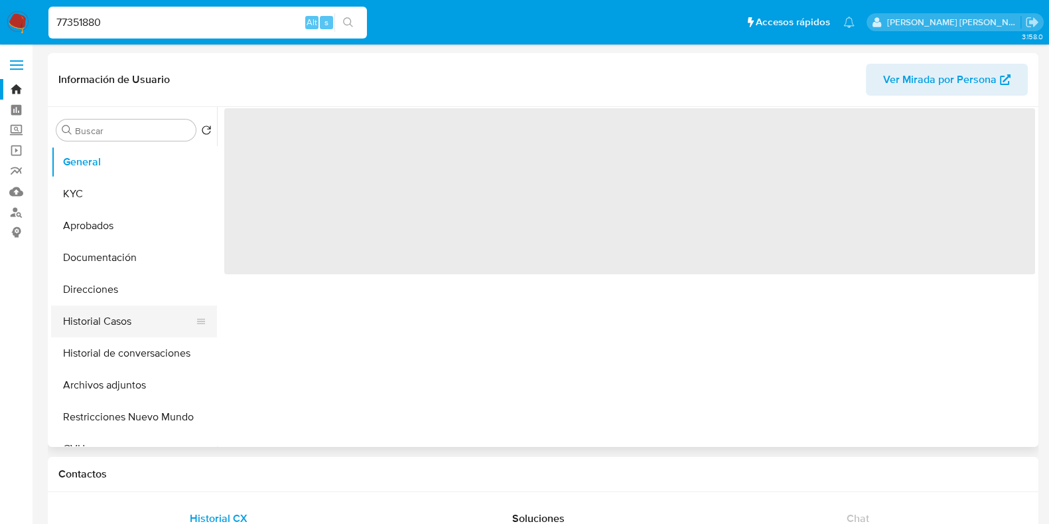
click at [89, 320] on button "Historial Casos" at bounding box center [128, 321] width 155 height 32
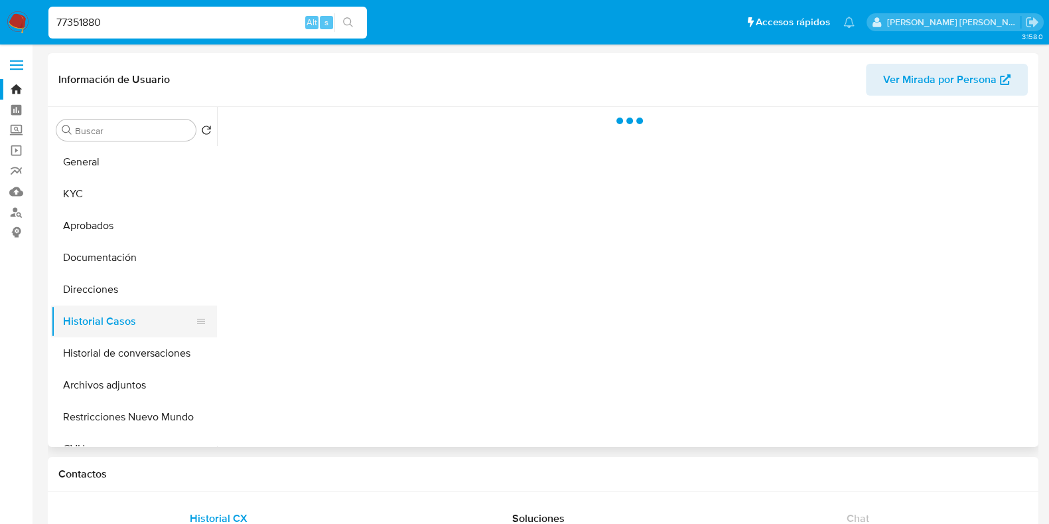
select select "10"
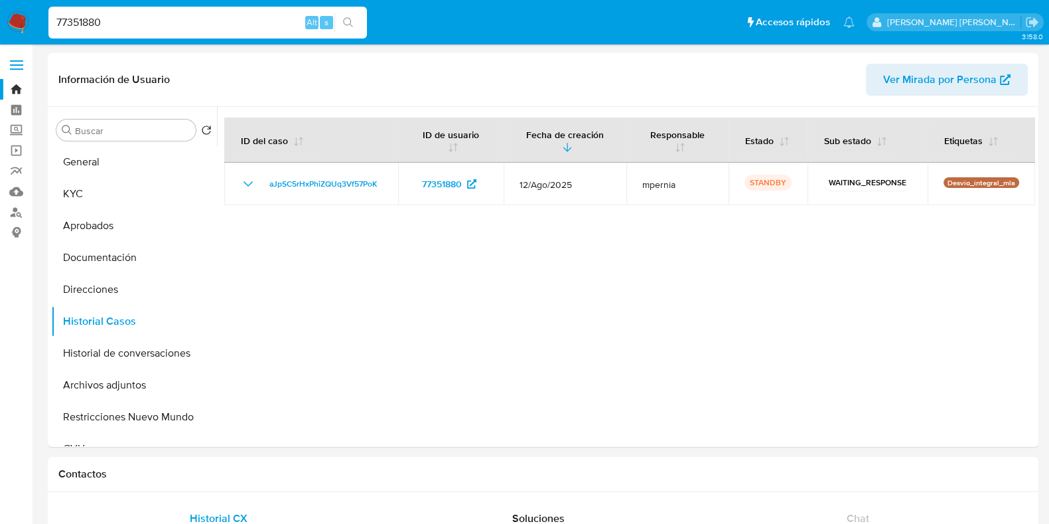
drag, startPoint x: 119, startPoint y: 19, endPoint x: 0, endPoint y: 25, distance: 119.0
click at [22, 31] on nav "Pausado Ver notificaciones 77351880 Alt s Accesos rápidos Presiona las siguient…" at bounding box center [524, 22] width 1049 height 44
paste input "119449643"
type input "119449643"
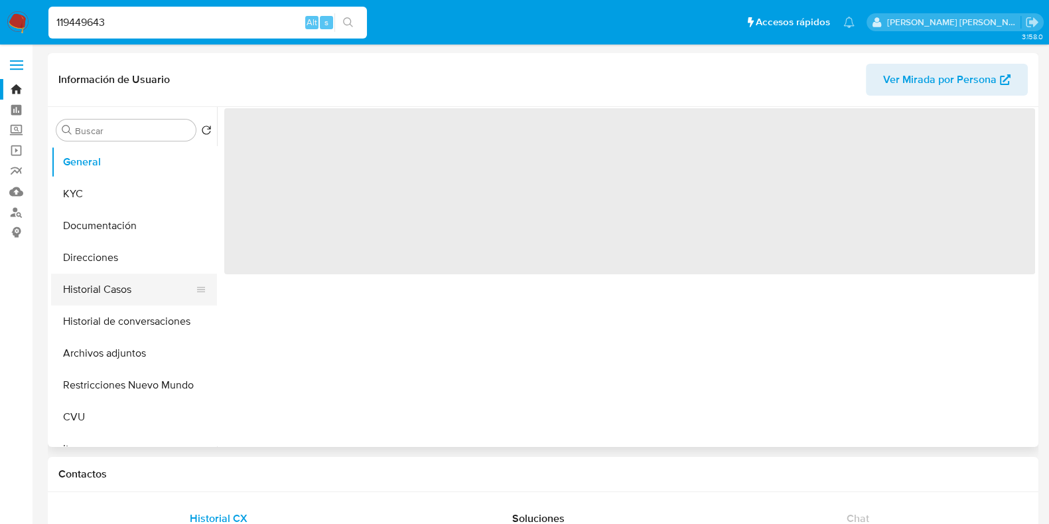
click at [80, 283] on button "Historial Casos" at bounding box center [128, 289] width 155 height 32
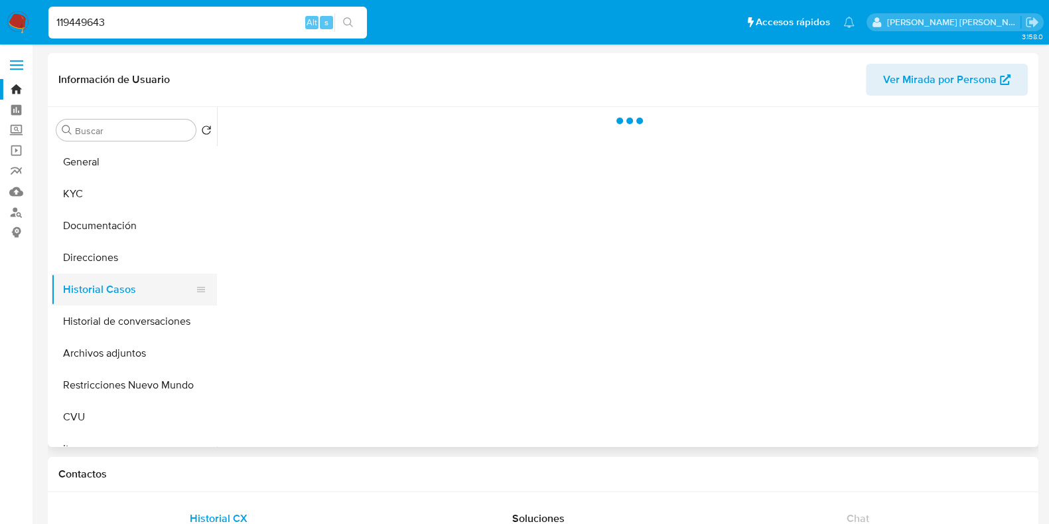
select select "10"
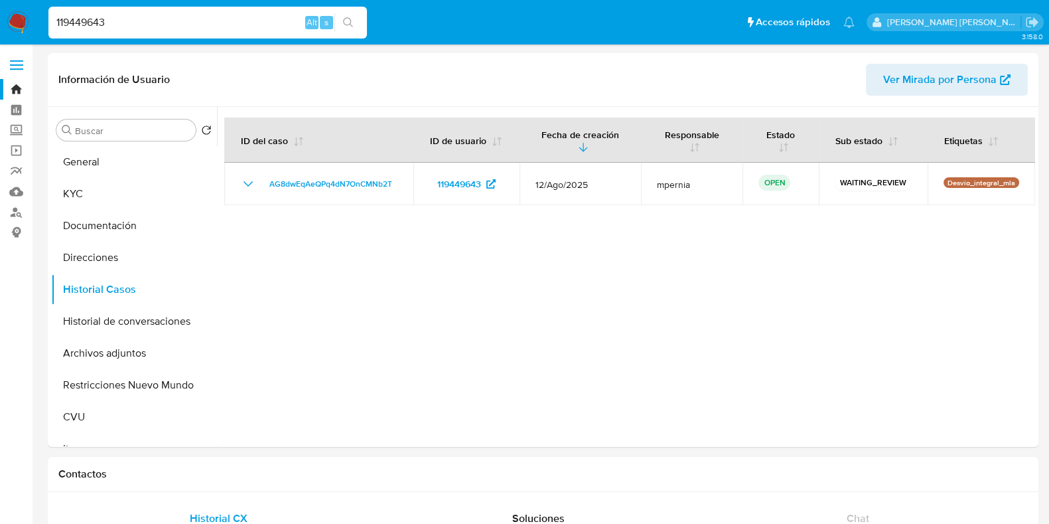
drag, startPoint x: 114, startPoint y: 23, endPoint x: 14, endPoint y: 25, distance: 99.6
click at [14, 25] on nav "Pausado Ver notificaciones 119449643 Alt s Accesos rápidos Presiona las siguien…" at bounding box center [524, 22] width 1049 height 44
paste input "818662025"
type input "1818662025"
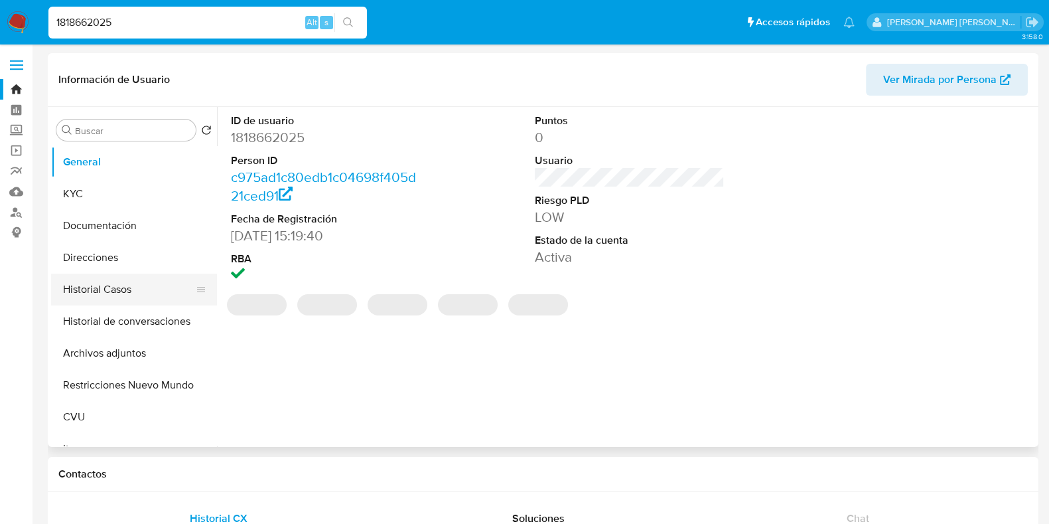
click at [113, 285] on button "Historial Casos" at bounding box center [128, 289] width 155 height 32
select select "10"
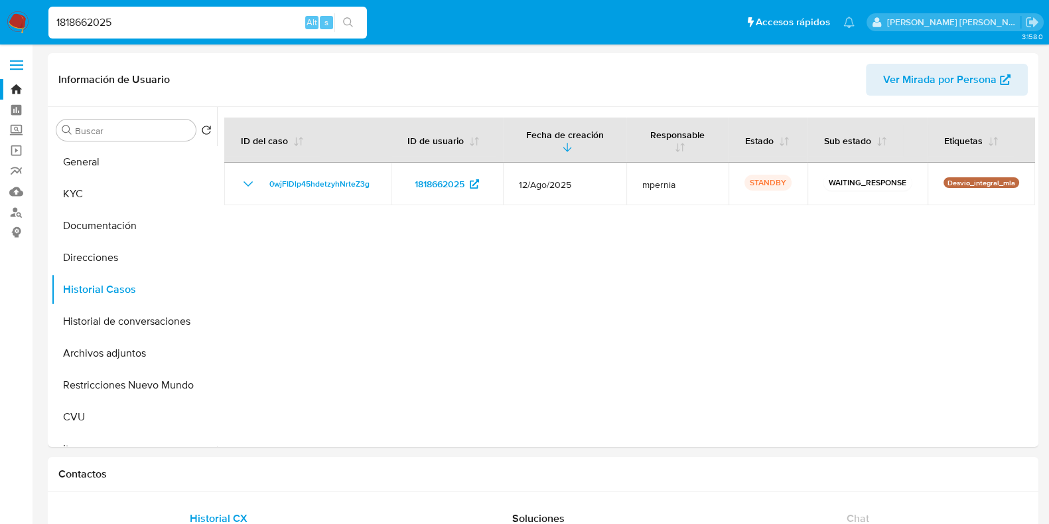
drag, startPoint x: 148, startPoint y: 21, endPoint x: 0, endPoint y: 15, distance: 148.1
click at [0, 15] on nav "Pausado Ver notificaciones 1818662025 Alt s Accesos rápidos Presiona las siguie…" at bounding box center [524, 22] width 1049 height 44
paste input "257114868"
type input "257114868"
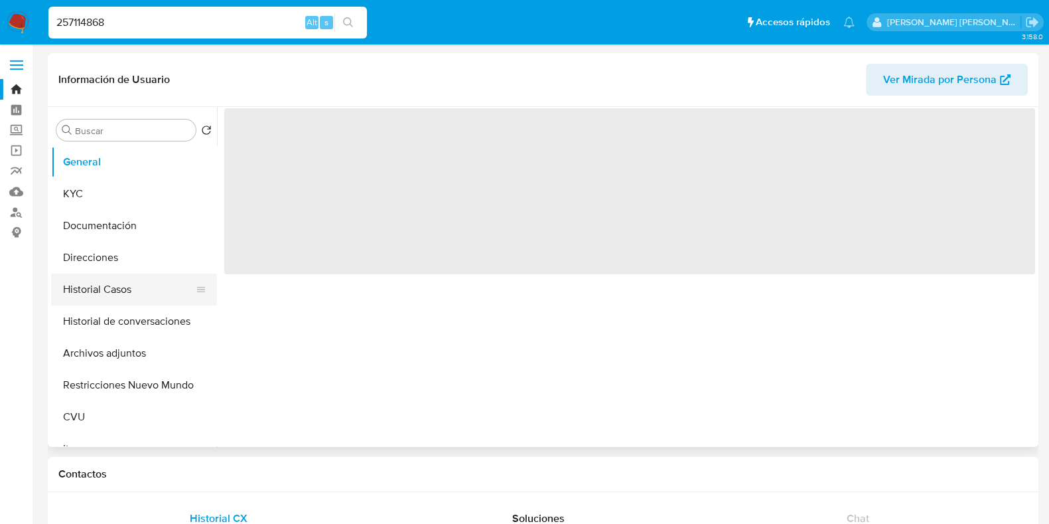
click at [100, 287] on button "Historial Casos" at bounding box center [128, 289] width 155 height 32
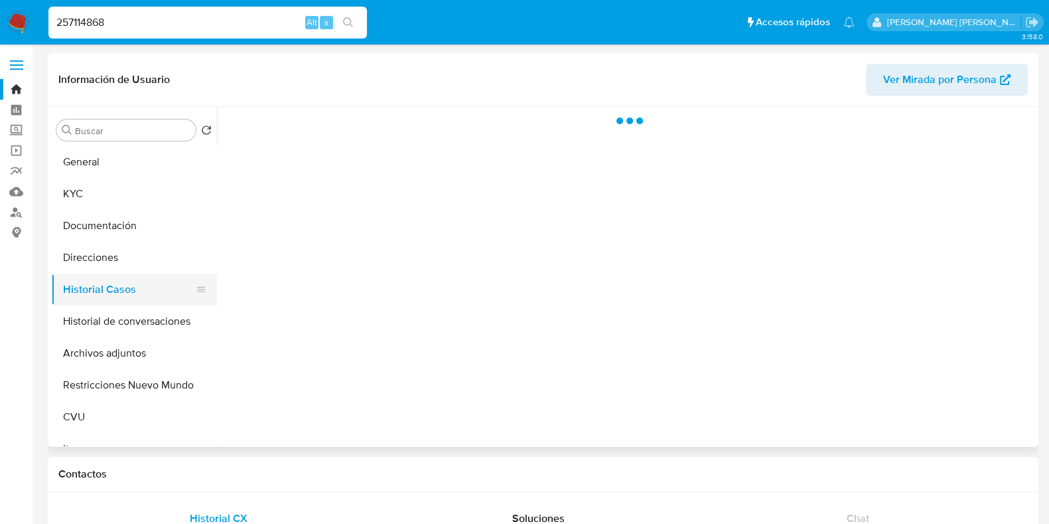
select select "10"
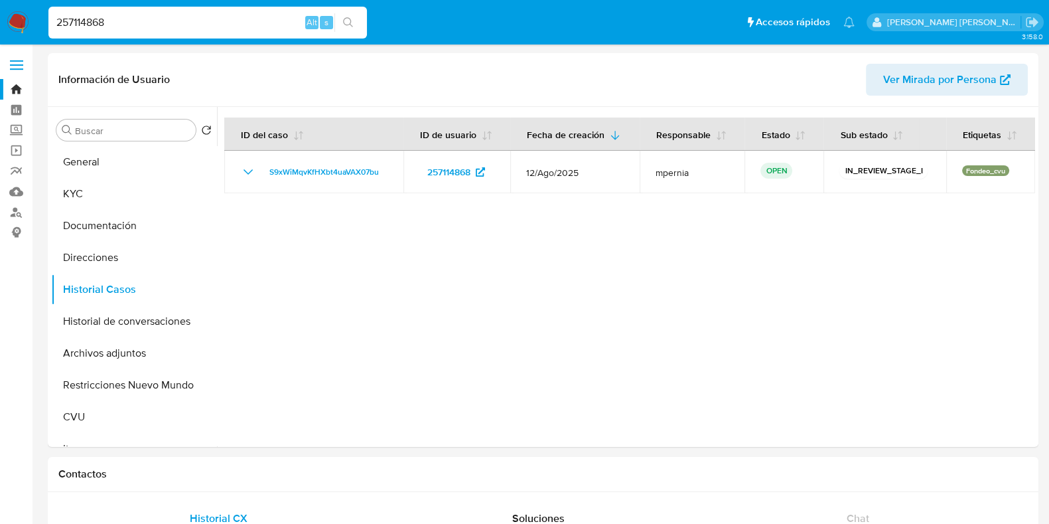
drag, startPoint x: 27, startPoint y: 23, endPoint x: 0, endPoint y: 23, distance: 27.2
click at [0, 23] on nav "Pausado Ver notificaciones 257114868 Alt s Accesos rápidos Presiona las siguien…" at bounding box center [524, 22] width 1049 height 44
paste input "301412199"
type input "301412199"
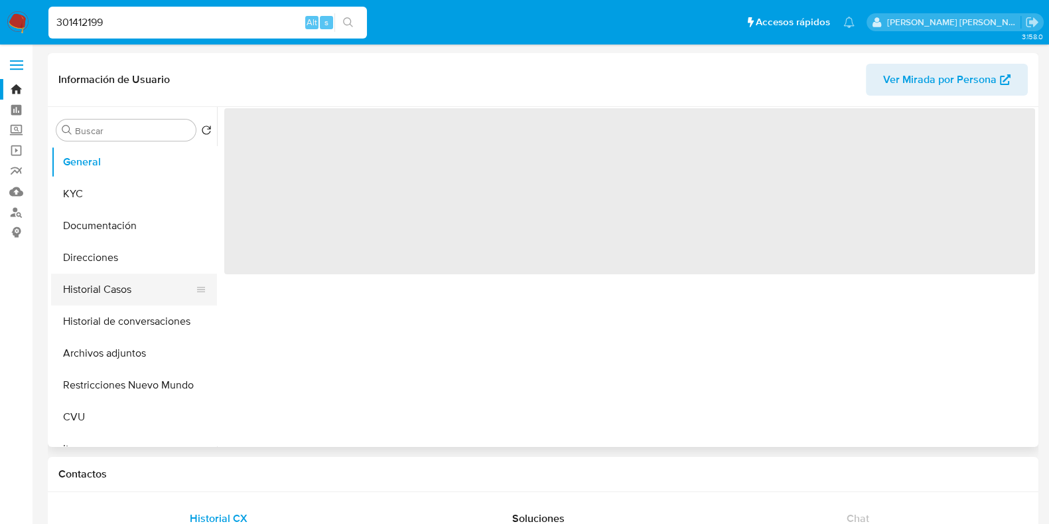
click at [88, 289] on button "Historial Casos" at bounding box center [128, 289] width 155 height 32
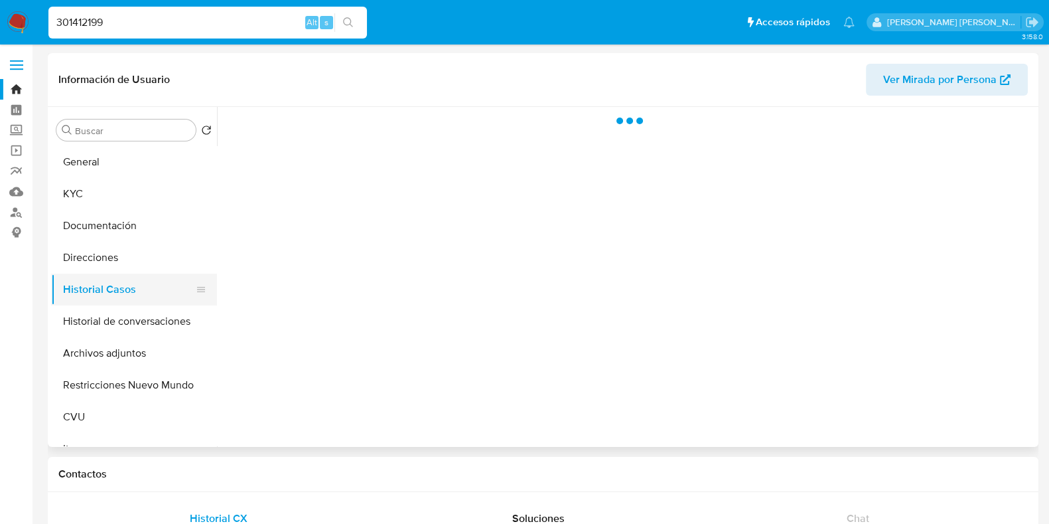
select select "10"
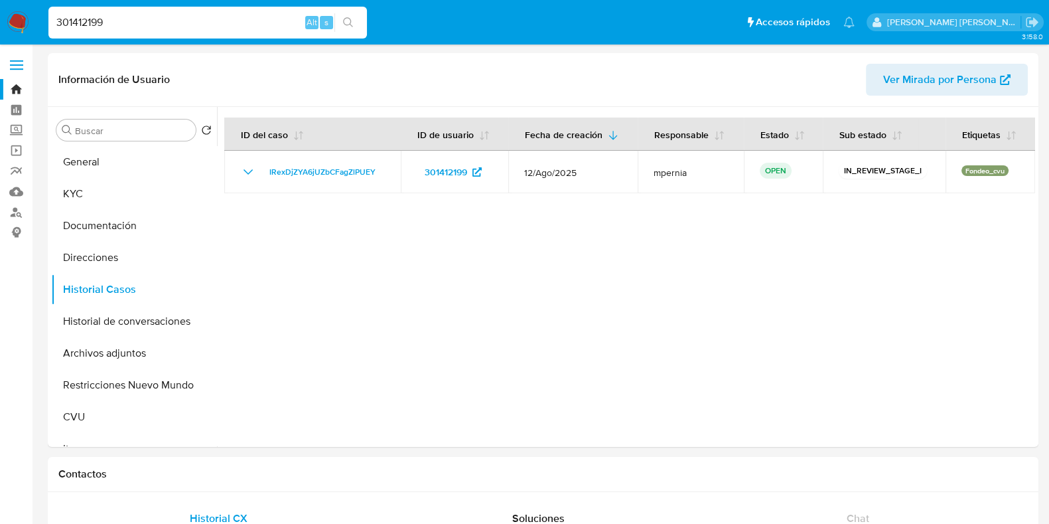
drag, startPoint x: 145, startPoint y: 18, endPoint x: 0, endPoint y: 27, distance: 145.0
click at [3, 26] on nav "Pausado Ver notificaciones 301412199 Alt s Accesos rápidos Presiona las siguien…" at bounding box center [524, 22] width 1049 height 44
paste input "767734722"
type input "767734722"
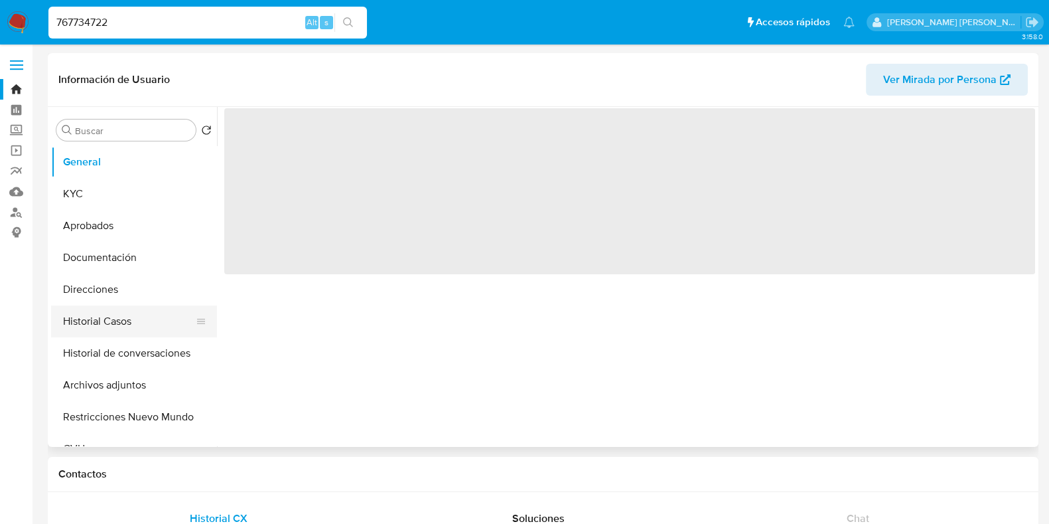
click at [101, 317] on button "Historial Casos" at bounding box center [128, 321] width 155 height 32
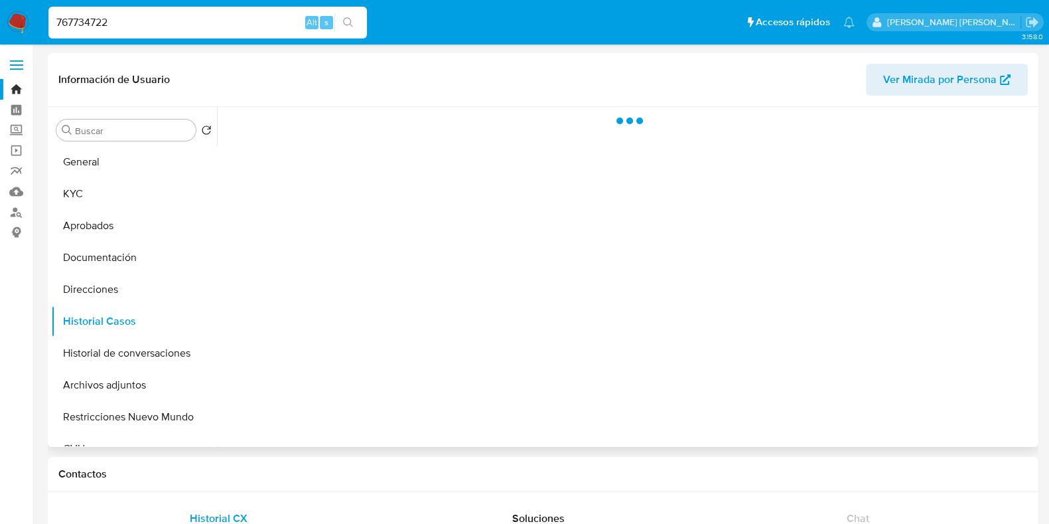
select select "10"
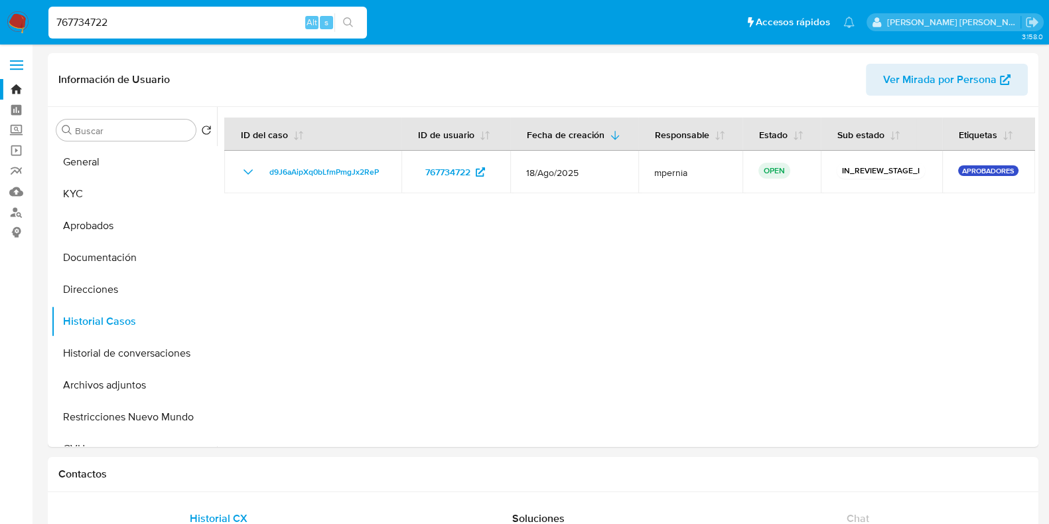
drag, startPoint x: 170, startPoint y: 26, endPoint x: 0, endPoint y: 35, distance: 170.2
click at [0, 42] on nav "Pausado Ver notificaciones 767734722 Alt s Accesos rápidos Presiona las siguien…" at bounding box center [524, 22] width 1049 height 44
paste input "053593"
type input "767053593"
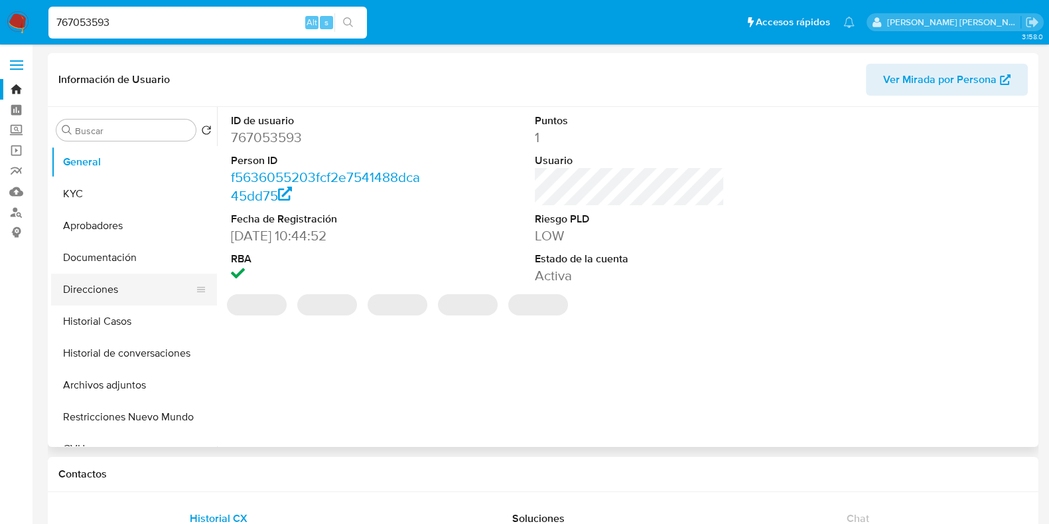
select select "10"
click at [106, 306] on button "Historial Casos" at bounding box center [128, 321] width 155 height 32
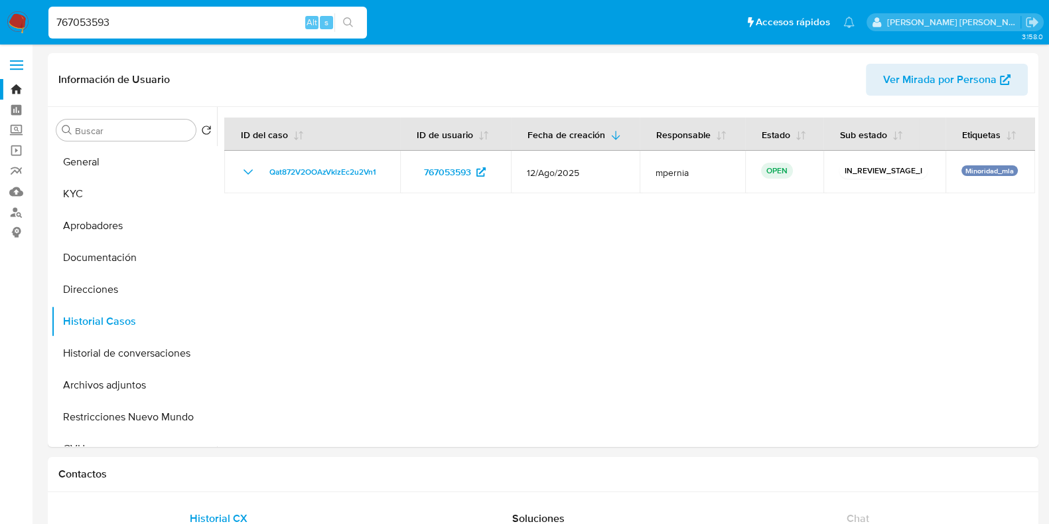
drag, startPoint x: 53, startPoint y: 34, endPoint x: 27, endPoint y: 40, distance: 27.2
click at [27, 40] on nav "Pausado Ver notificaciones 767053593 Alt s Accesos rápidos Presiona las siguien…" at bounding box center [524, 22] width 1049 height 44
paste input "5930242"
type input "5930242"
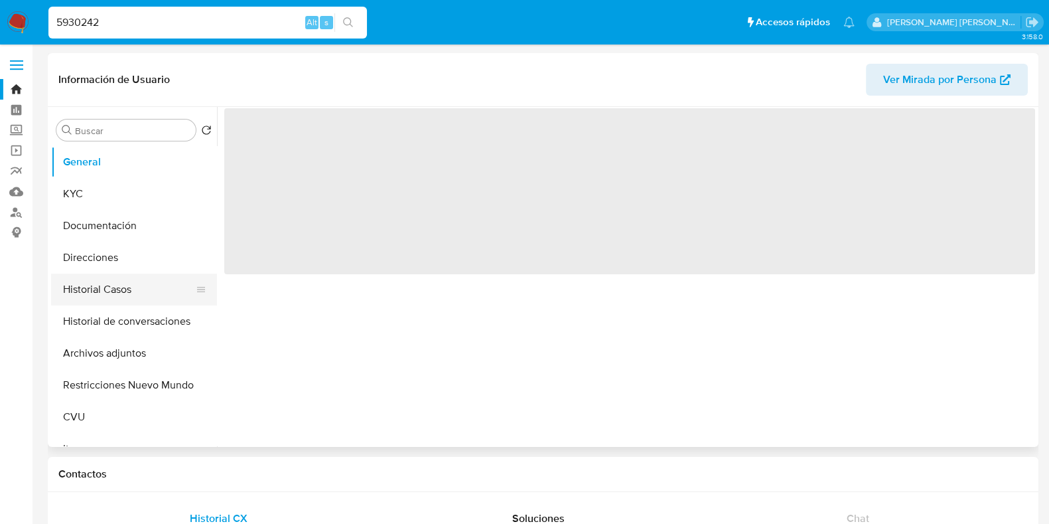
click at [99, 284] on button "Historial Casos" at bounding box center [128, 289] width 155 height 32
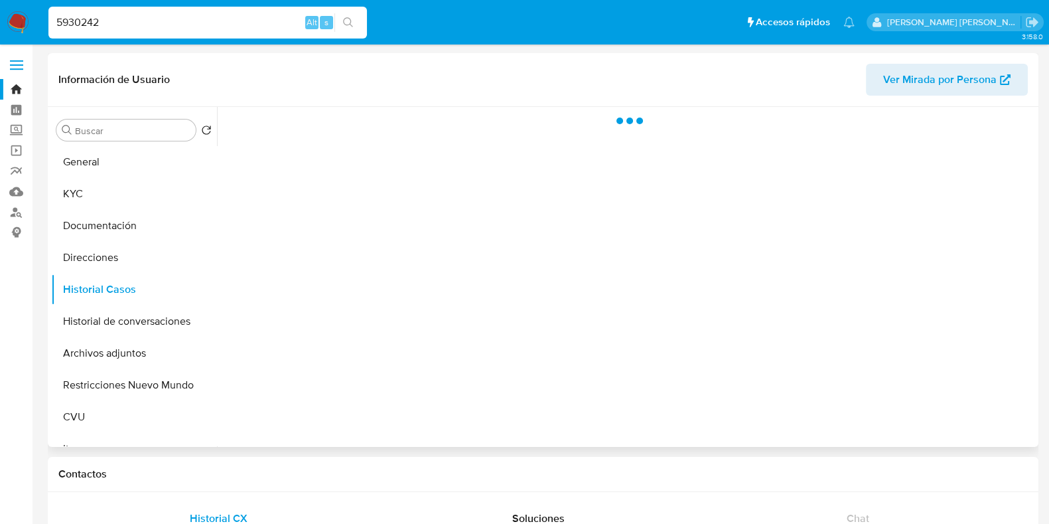
select select "10"
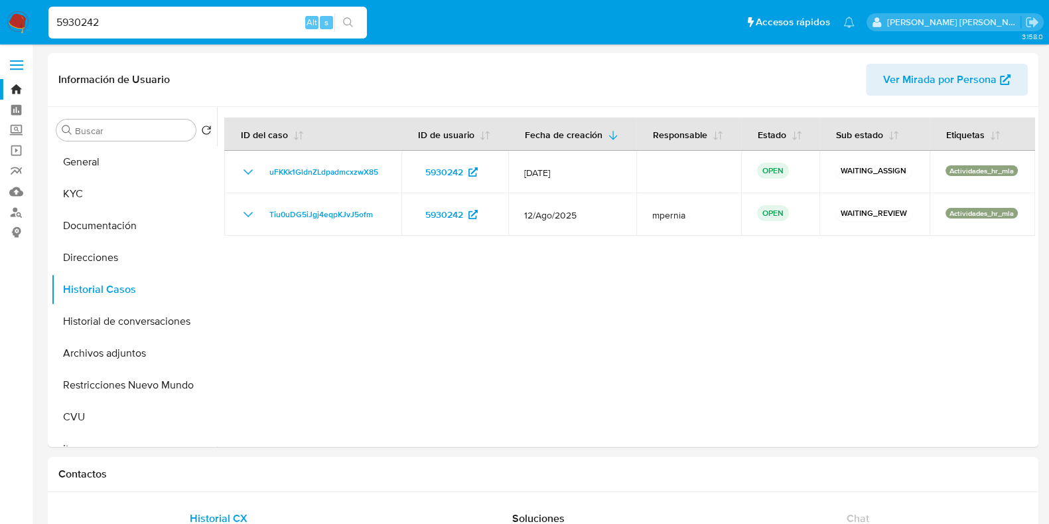
drag, startPoint x: 79, startPoint y: 28, endPoint x: 1, endPoint y: 42, distance: 79.0
paste input "187145713"
type input "187145713"
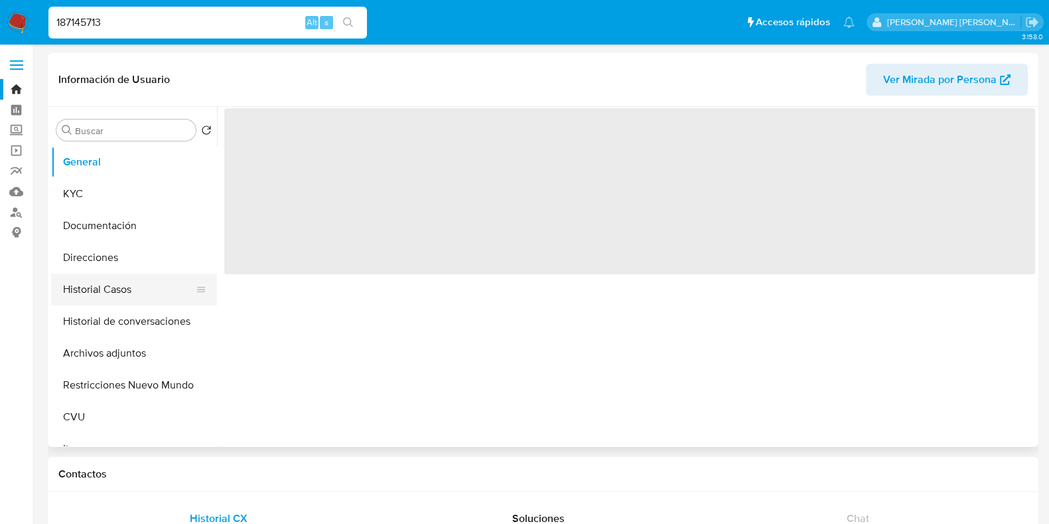
click at [108, 298] on button "Historial Casos" at bounding box center [128, 289] width 155 height 32
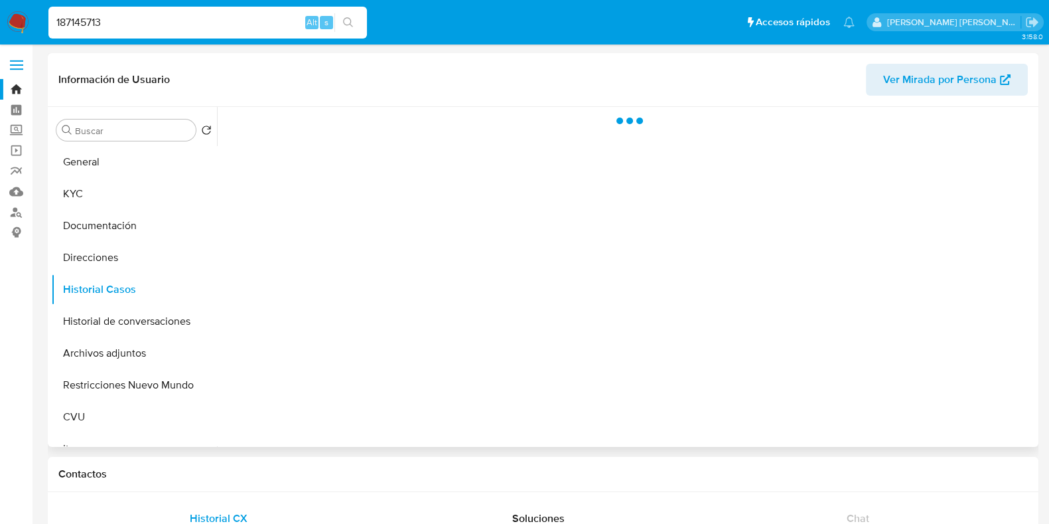
select select "10"
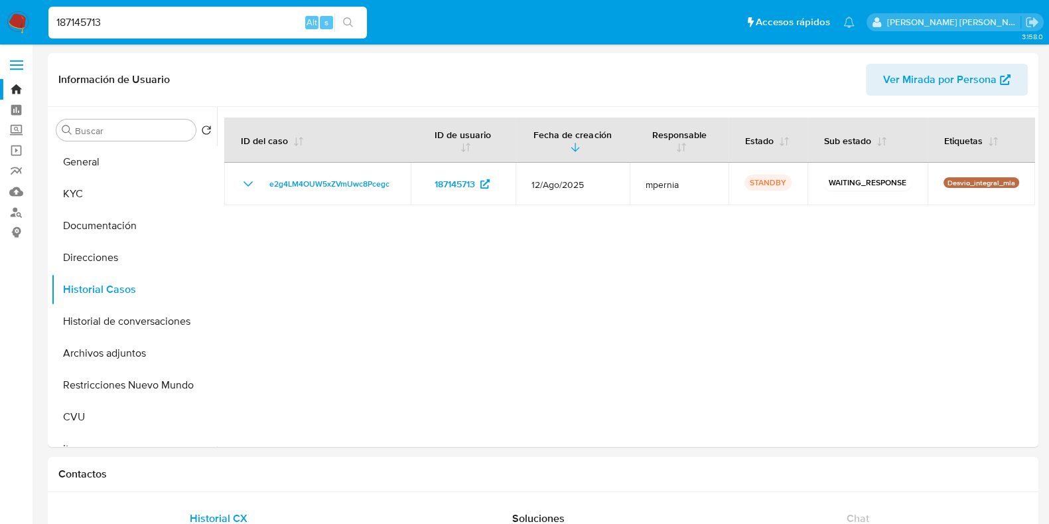
drag, startPoint x: 119, startPoint y: 15, endPoint x: 22, endPoint y: 16, distance: 96.9
click at [27, 25] on nav "Pausado Ver notificaciones 187145713 Alt s Accesos rápidos Presiona las siguien…" at bounding box center [524, 22] width 1049 height 44
paste input "279070228"
type input "279070228"
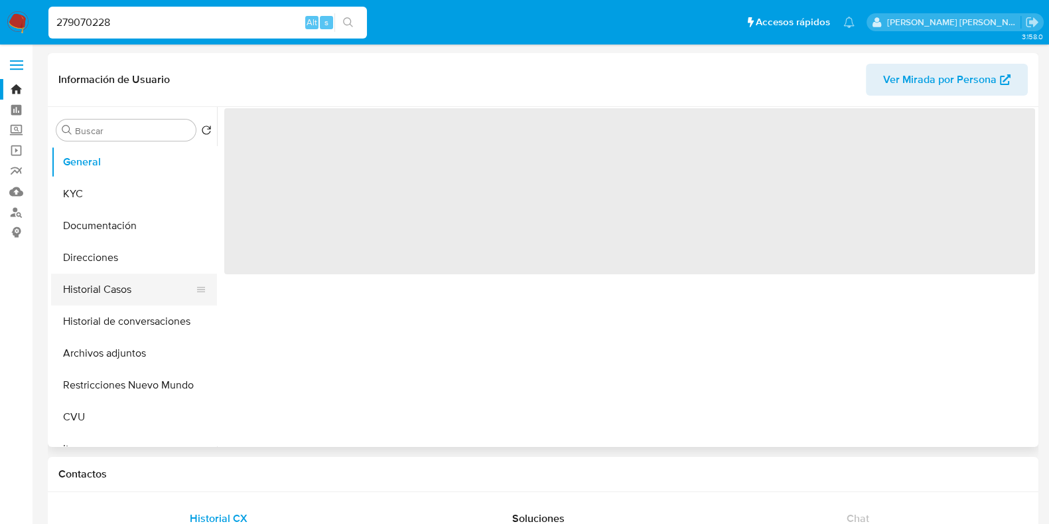
click at [100, 287] on button "Historial Casos" at bounding box center [128, 289] width 155 height 32
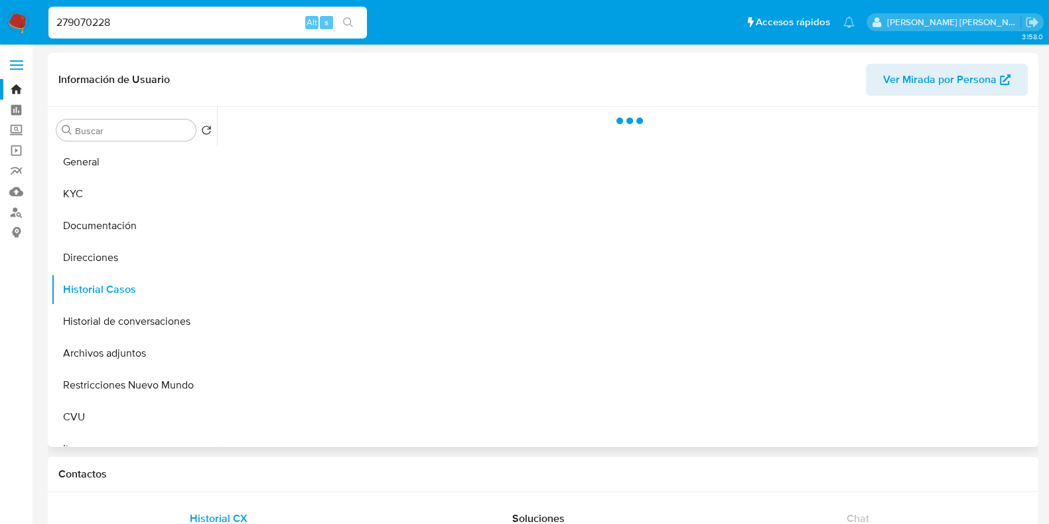
select select "10"
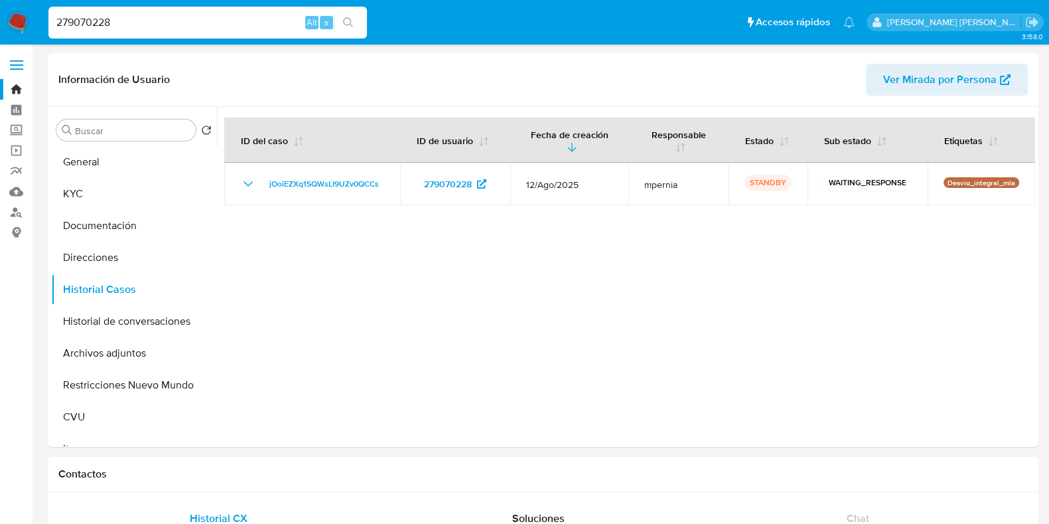
drag, startPoint x: 130, startPoint y: 20, endPoint x: 0, endPoint y: 21, distance: 130.1
click at [0, 19] on nav "Pausado Ver notificaciones 279070228 Alt s Accesos rápidos Presiona las siguien…" at bounding box center [524, 22] width 1049 height 44
paste input "629705727"
type input "629705727"
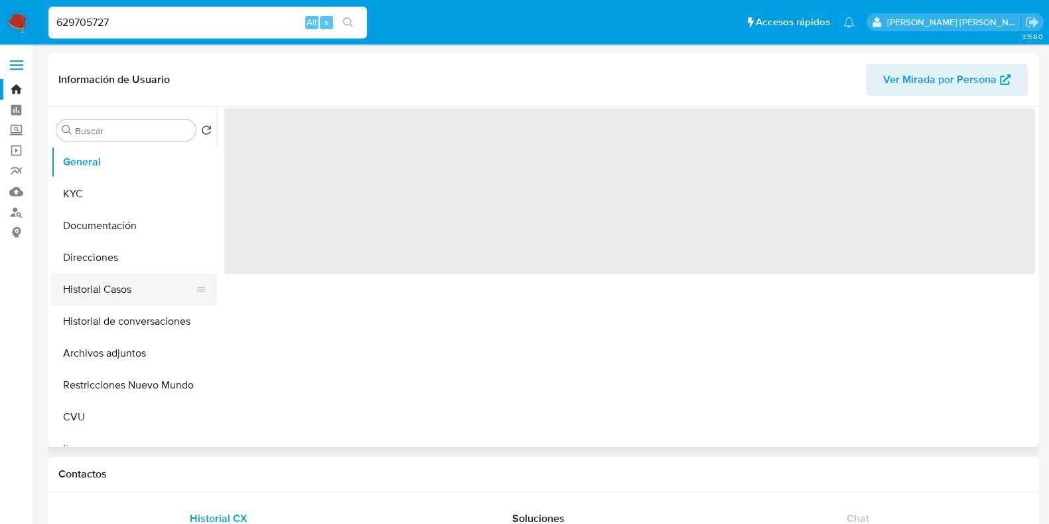
click at [100, 291] on button "Historial Casos" at bounding box center [128, 289] width 155 height 32
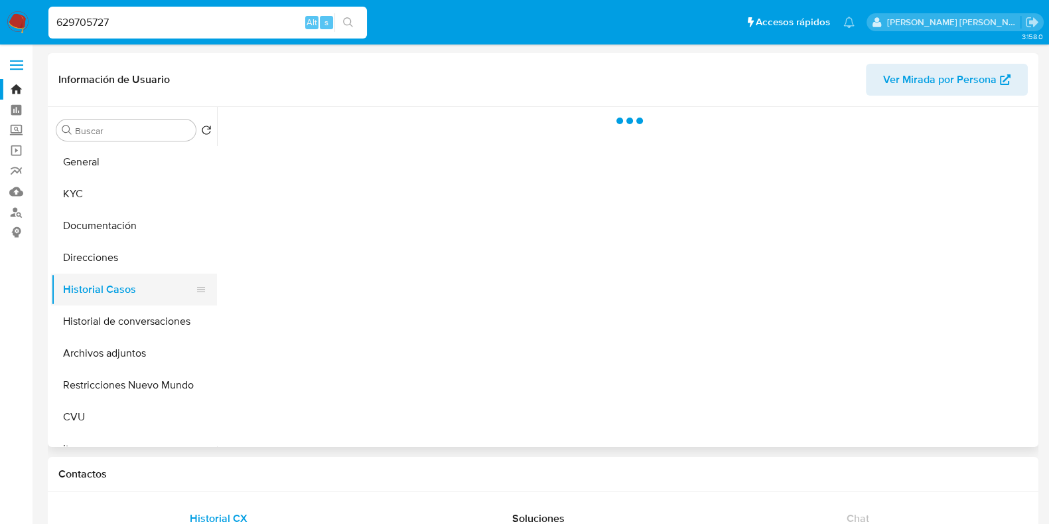
select select "10"
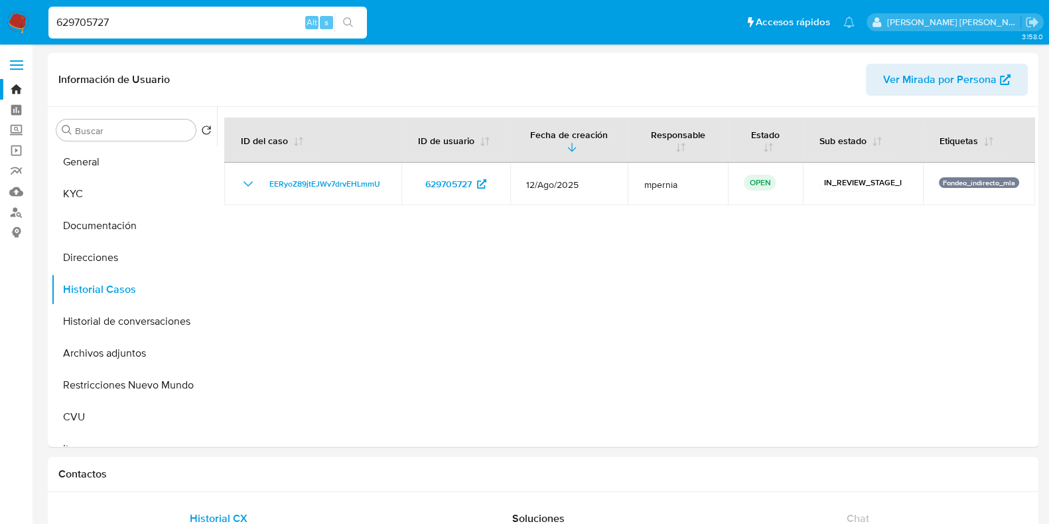
drag, startPoint x: 141, startPoint y: 21, endPoint x: 0, endPoint y: 29, distance: 141.6
click at [0, 33] on nav "Pausado Ver notificaciones 629705727 Alt s Accesos rápidos Presiona las siguien…" at bounding box center [524, 22] width 1049 height 44
paste input "31558890"
type input "31558890"
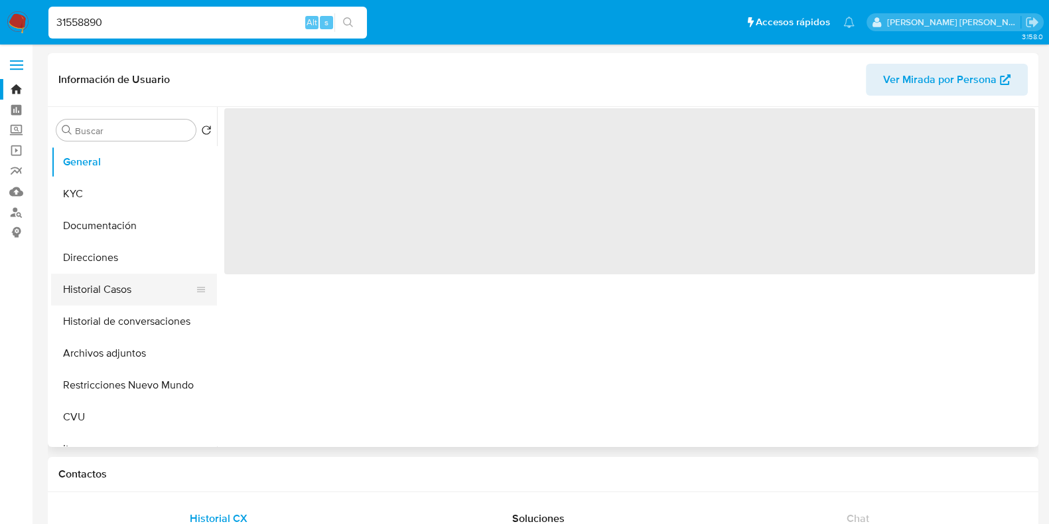
click at [107, 291] on button "Historial Casos" at bounding box center [128, 289] width 155 height 32
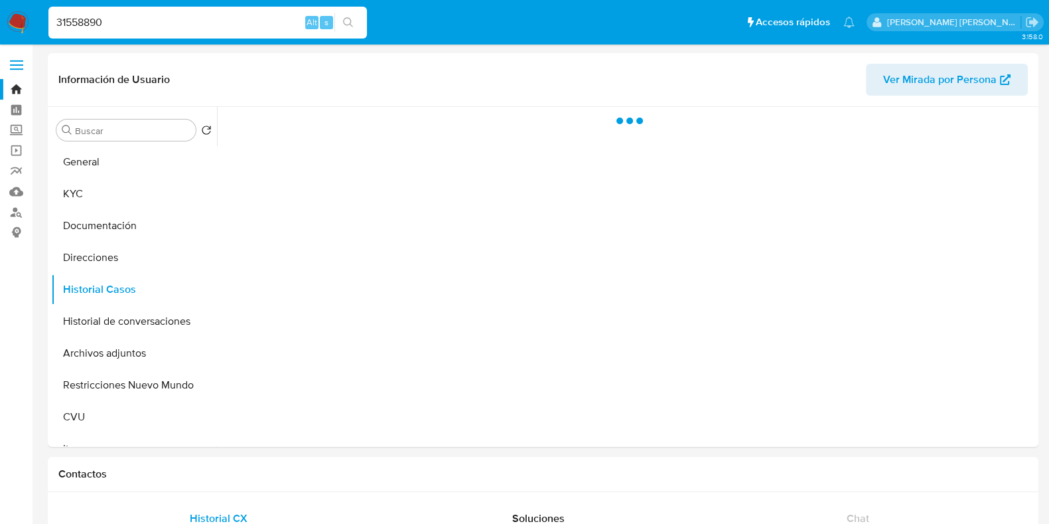
select select "10"
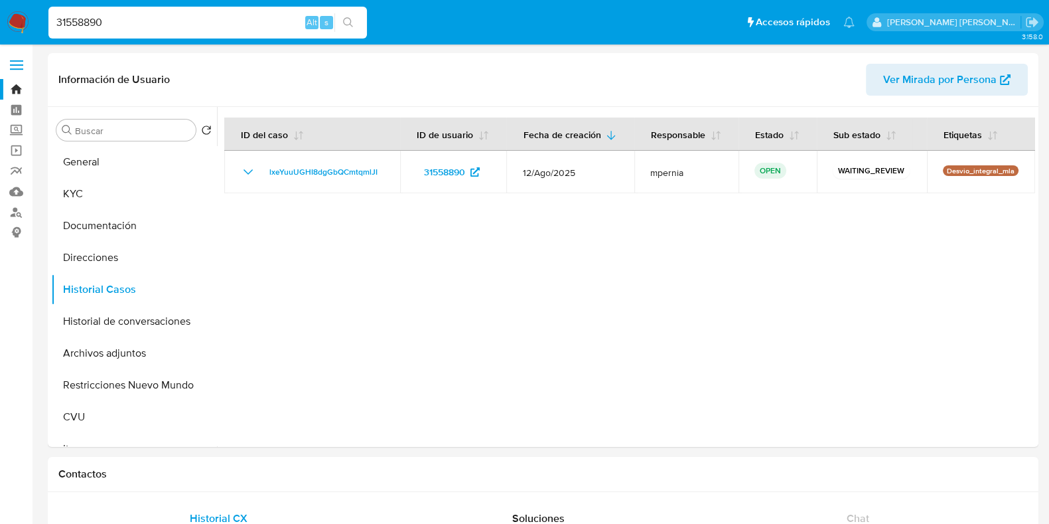
drag, startPoint x: 63, startPoint y: 18, endPoint x: 15, endPoint y: 29, distance: 49.1
click at [15, 29] on nav "Pausado Ver notificaciones 31558890 Alt s Accesos rápidos Presiona las siguient…" at bounding box center [524, 22] width 1049 height 44
paste input "41303312"
type input "41303312"
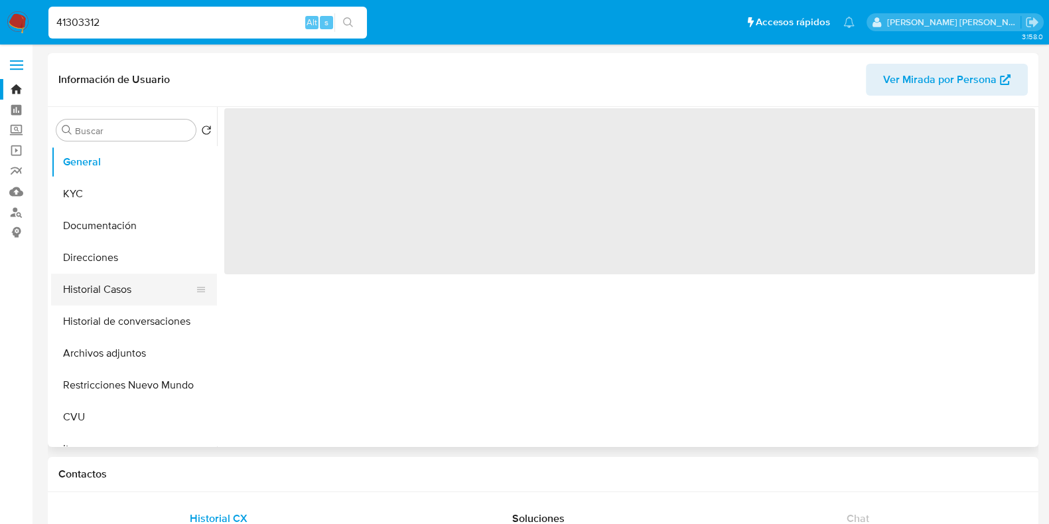
click at [78, 288] on button "Historial Casos" at bounding box center [128, 289] width 155 height 32
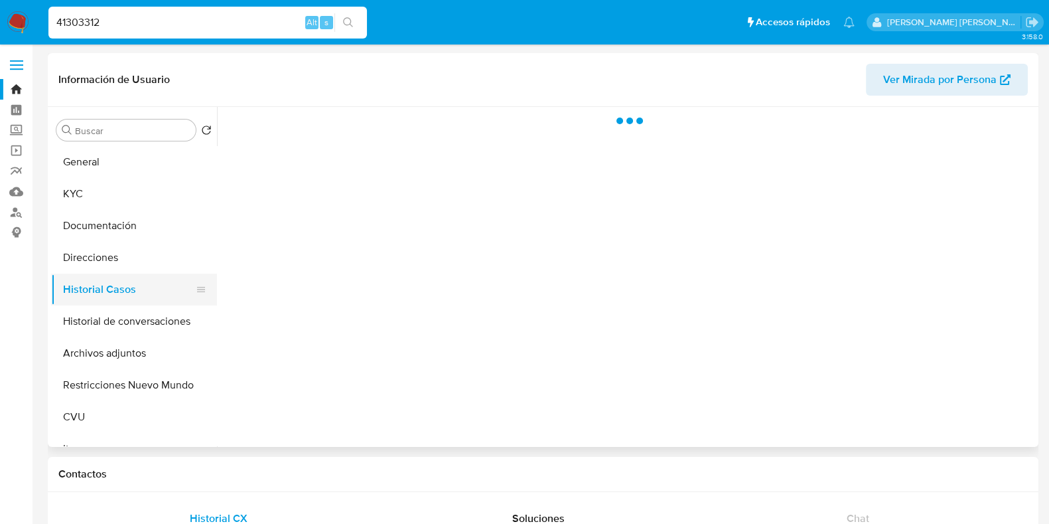
select select "10"
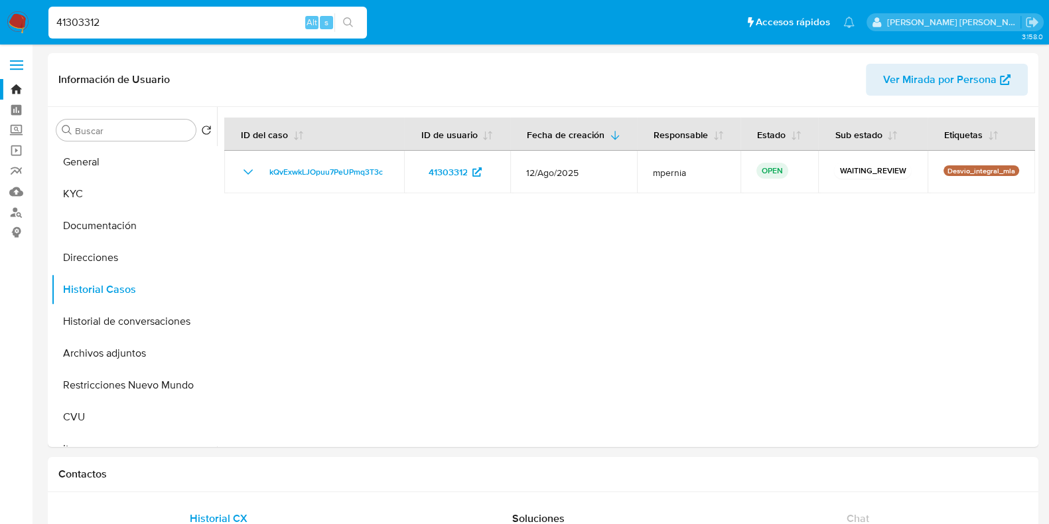
drag, startPoint x: 106, startPoint y: 22, endPoint x: 0, endPoint y: 15, distance: 106.5
click at [0, 15] on nav "Pausado Ver notificaciones 41303312 Alt s Accesos rápidos Presiona las siguient…" at bounding box center [524, 22] width 1049 height 44
paste input "7208677"
type input "47208677"
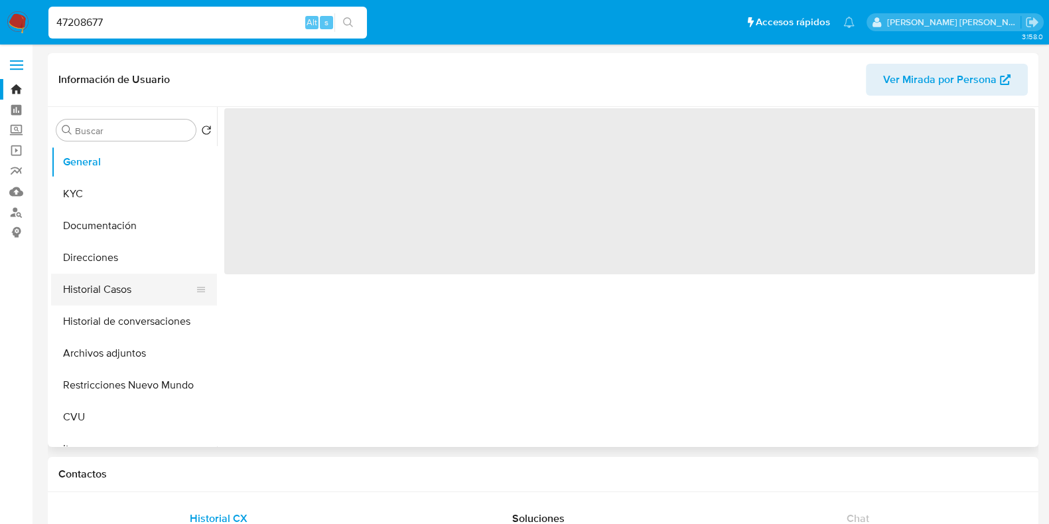
click at [98, 282] on button "Historial Casos" at bounding box center [128, 289] width 155 height 32
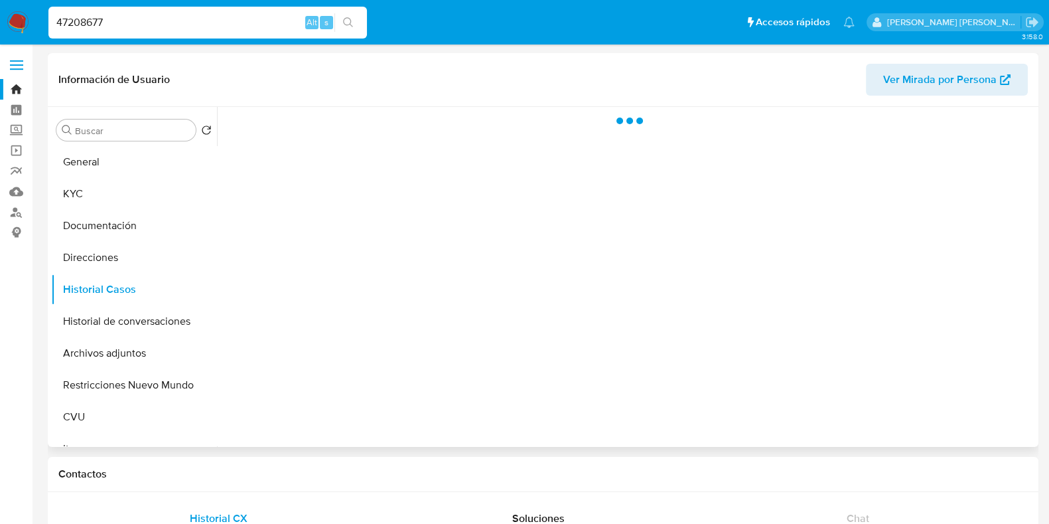
select select "10"
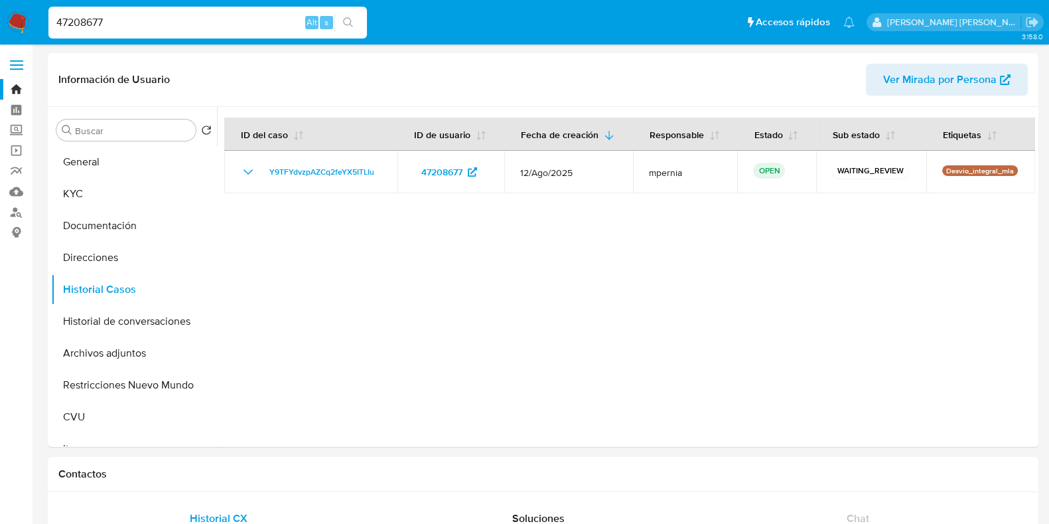
drag, startPoint x: 115, startPoint y: 18, endPoint x: 0, endPoint y: 29, distance: 115.3
click at [0, 29] on nav "Pausado Ver notificaciones 47208677 Alt s Accesos rápidos Presiona las siguient…" at bounding box center [524, 22] width 1049 height 44
paste input "182964094"
type input "182964094"
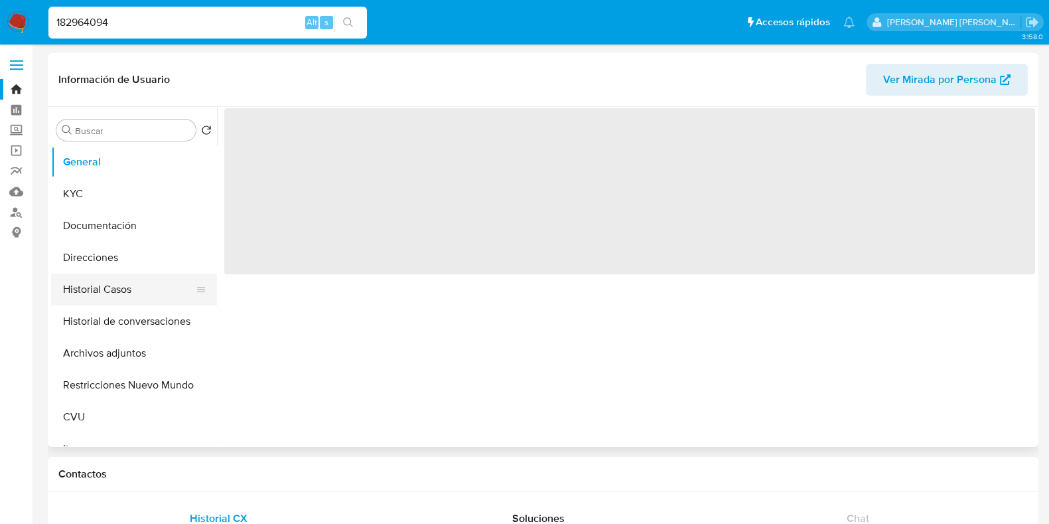
click at [116, 287] on button "Historial Casos" at bounding box center [128, 289] width 155 height 32
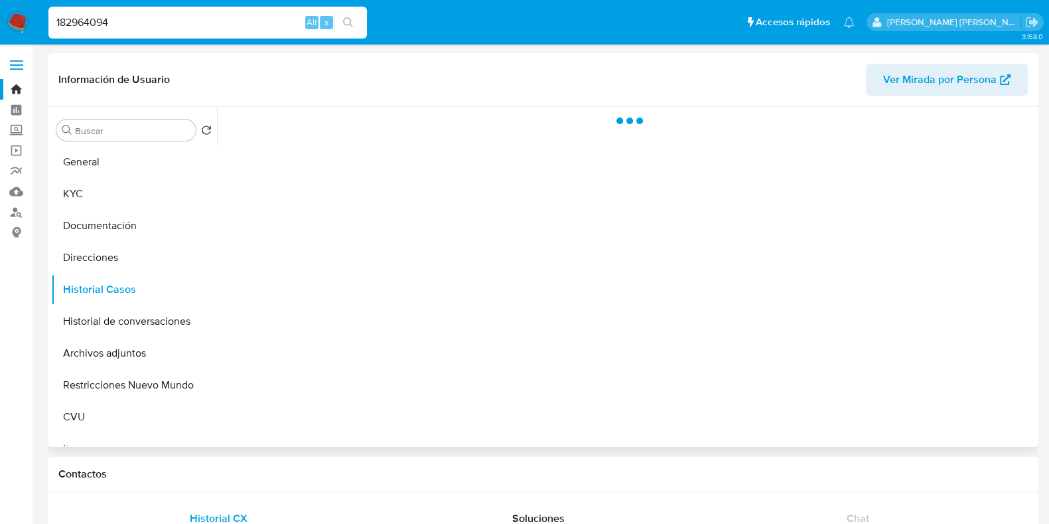
select select "10"
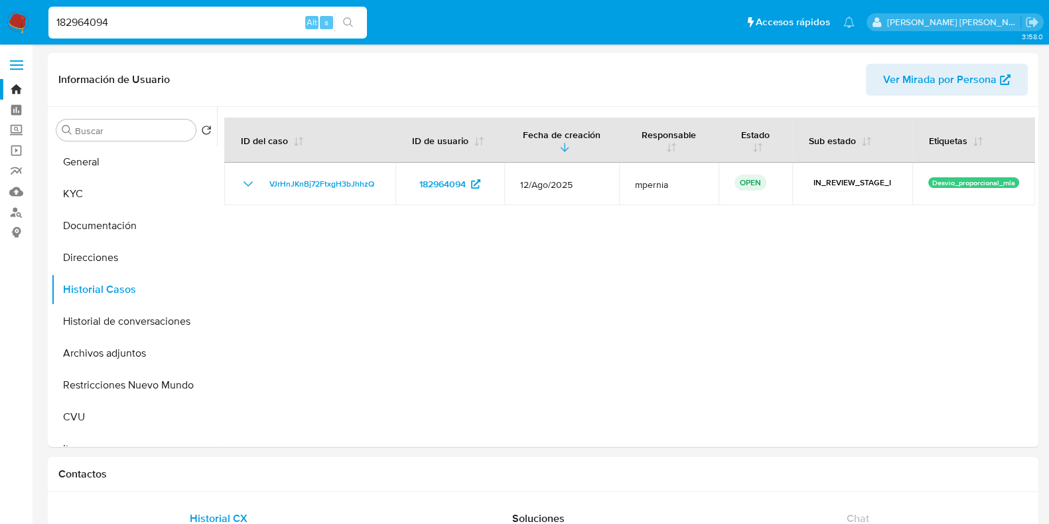
drag, startPoint x: 122, startPoint y: 20, endPoint x: 0, endPoint y: 26, distance: 122.3
click at [0, 26] on nav "Pausado Ver notificaciones 182964094 Alt s Accesos rápidos Presiona las siguien…" at bounding box center [524, 22] width 1049 height 44
paste input "422828350"
type input "422828350"
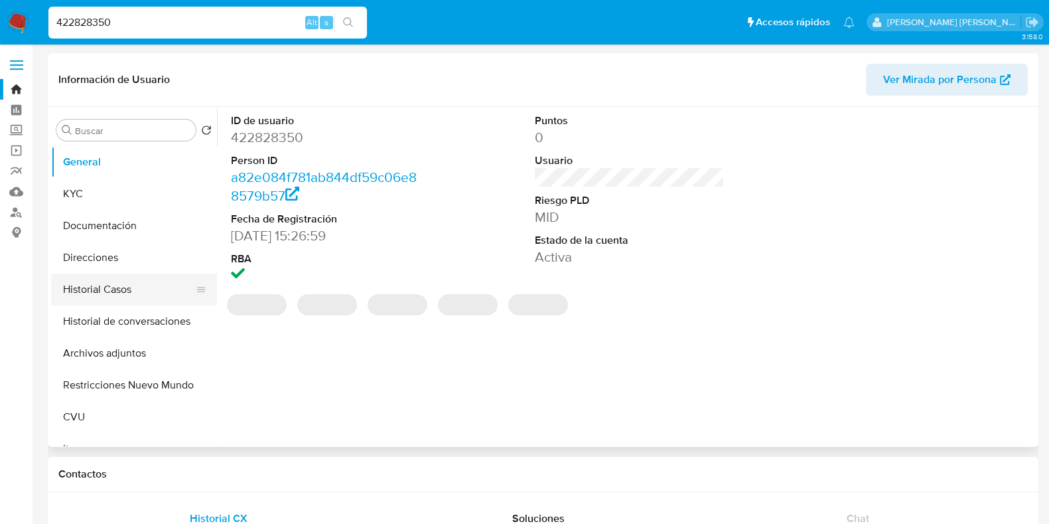
click at [84, 290] on button "Historial Casos" at bounding box center [128, 289] width 155 height 32
select select "10"
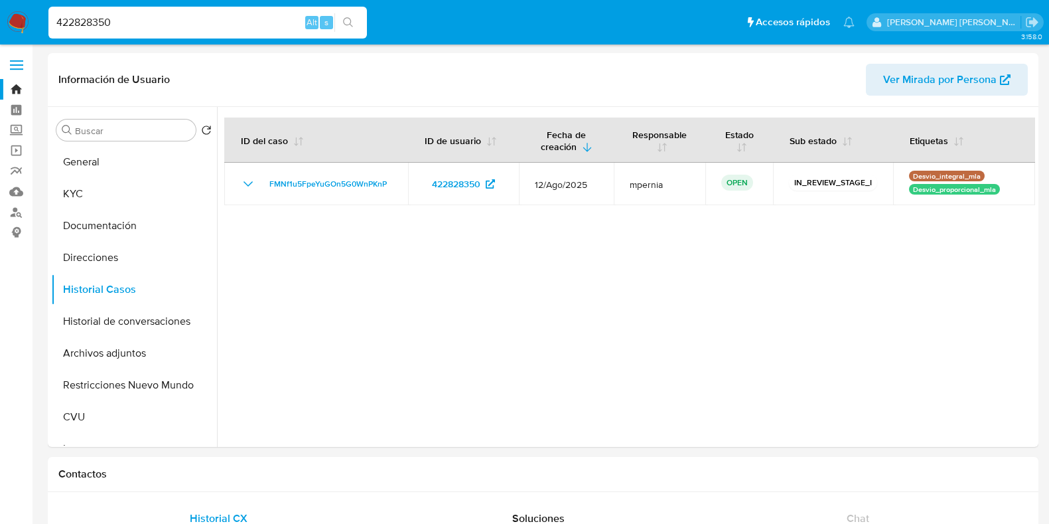
select select "10"
drag, startPoint x: 127, startPoint y: 20, endPoint x: 0, endPoint y: 29, distance: 127.1
click at [0, 26] on nav "Pausado Ver notificaciones 422828350 Alt s Accesos rápidos Presiona las siguien…" at bounding box center [524, 22] width 1049 height 44
paste input "546075658"
type input "546075658"
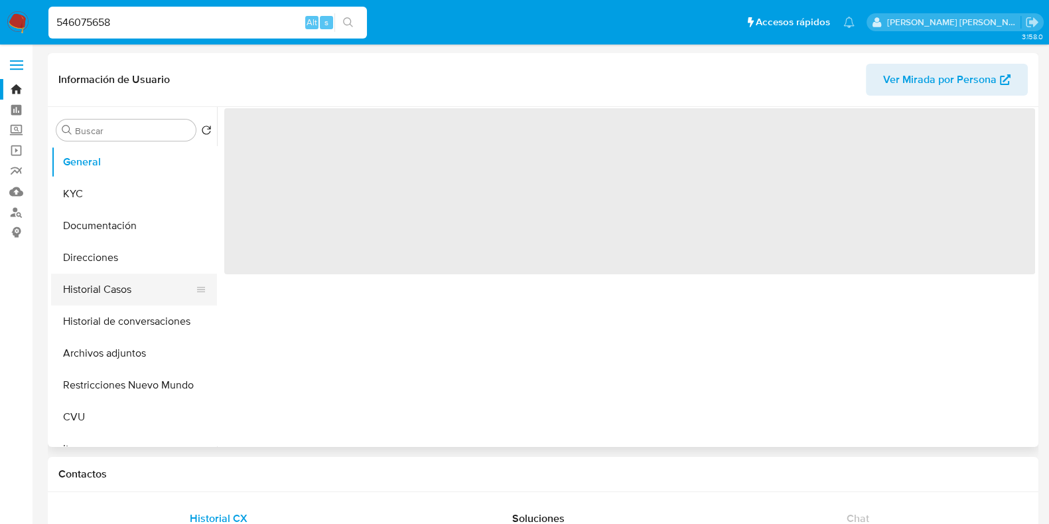
click at [89, 295] on button "Historial Casos" at bounding box center [128, 289] width 155 height 32
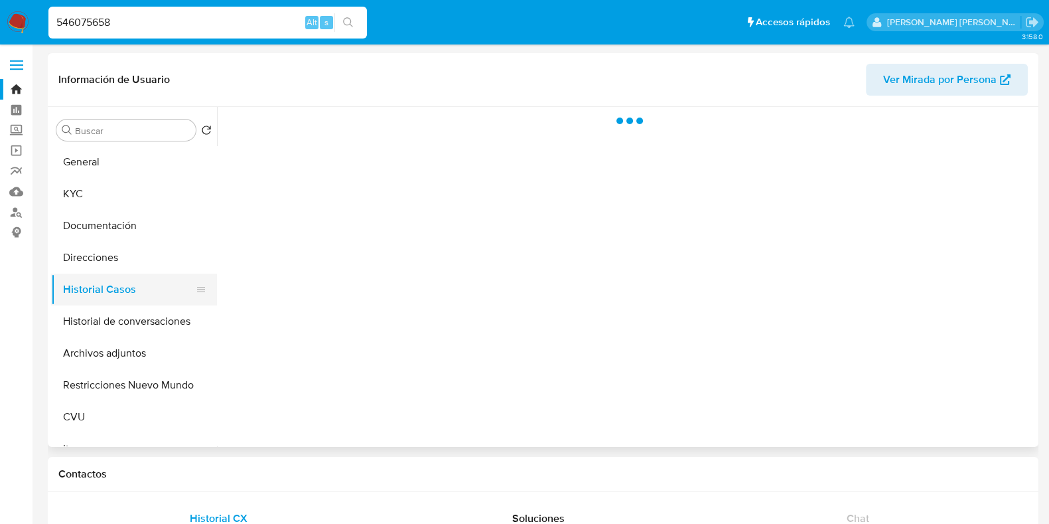
select select "10"
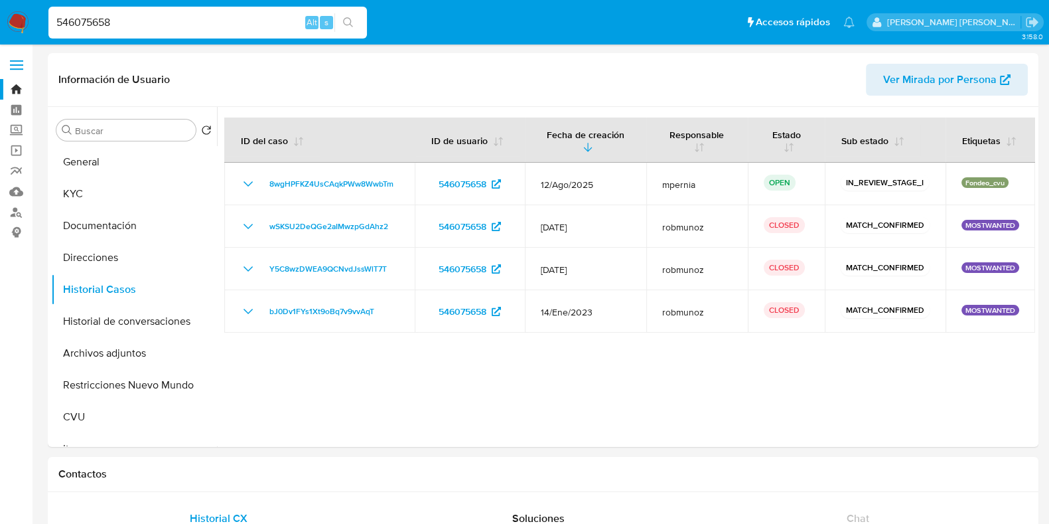
drag, startPoint x: 140, startPoint y: 25, endPoint x: 0, endPoint y: 15, distance: 140.4
click at [0, 13] on nav "Pausado Ver notificaciones 546075658 Alt s Accesos rápidos Presiona las siguien…" at bounding box center [524, 22] width 1049 height 44
paste input "62575596"
type input "625755968"
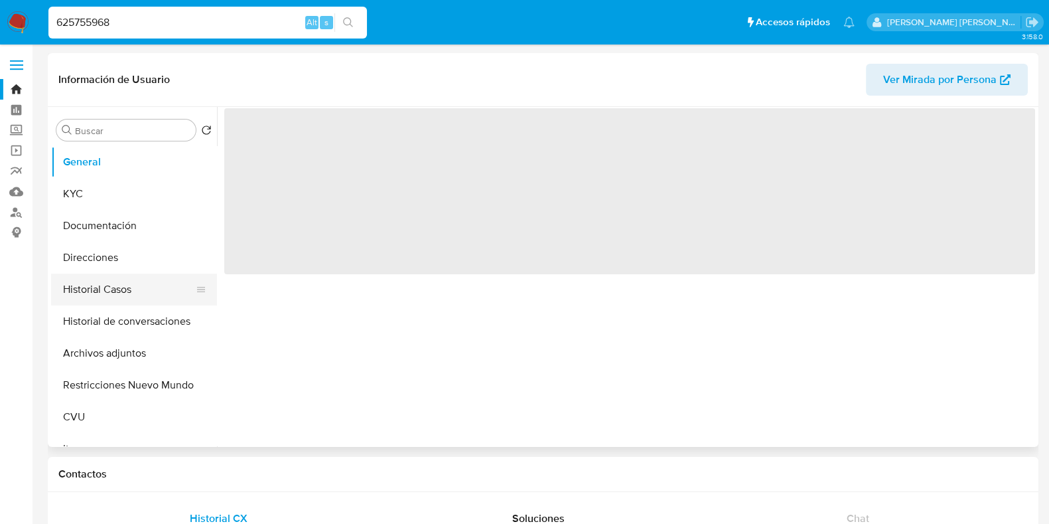
click at [96, 279] on button "Historial Casos" at bounding box center [128, 289] width 155 height 32
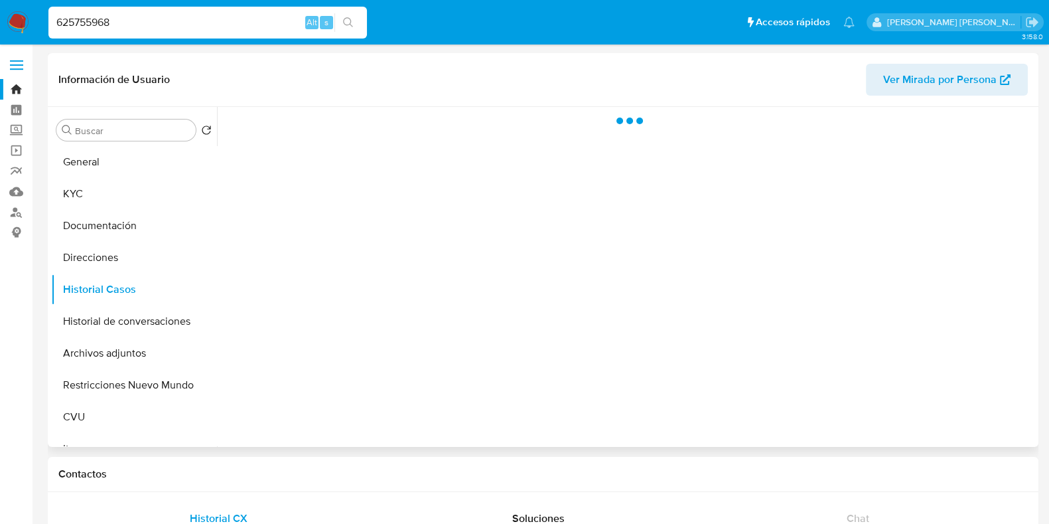
select select "10"
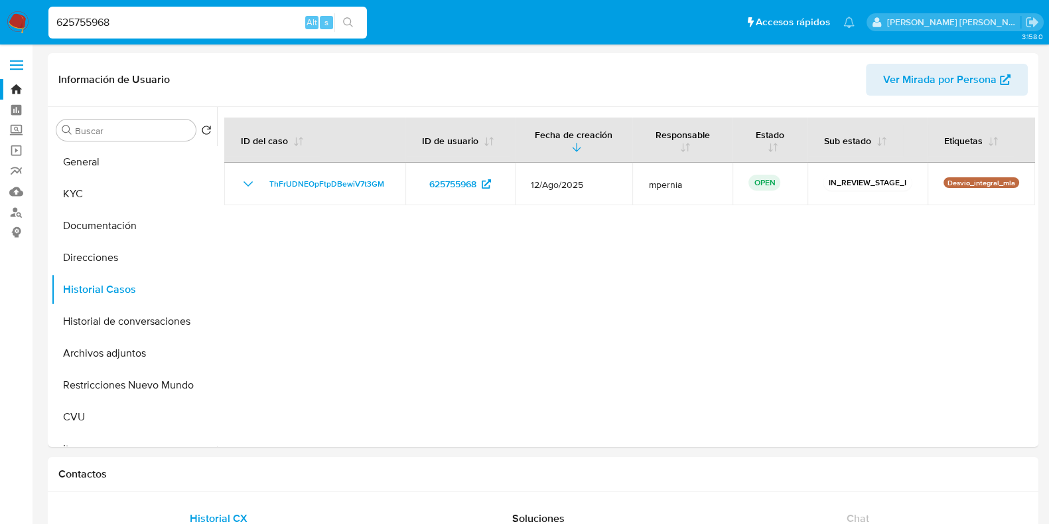
drag, startPoint x: 17, startPoint y: 16, endPoint x: 5, endPoint y: 17, distance: 12.0
click at [6, 15] on nav "Pausado Ver notificaciones 625755968 Alt s Accesos rápidos Presiona las siguien…" at bounding box center [524, 22] width 1049 height 44
paste input "514230"
type input "651423068"
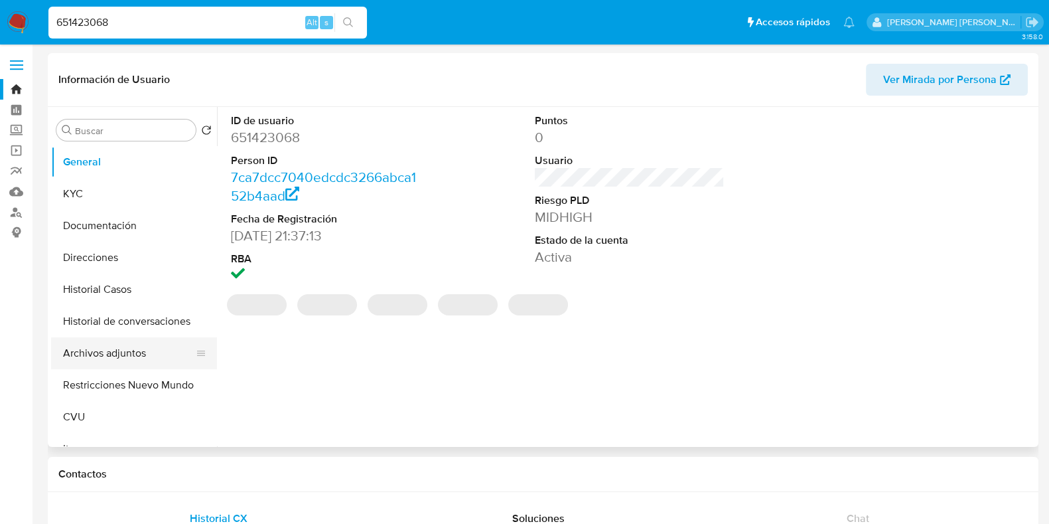
select select "10"
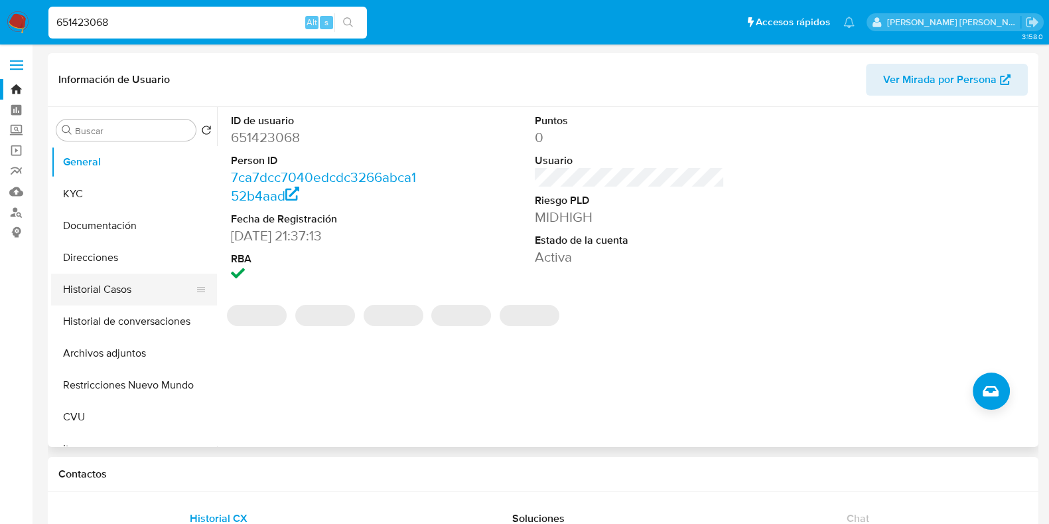
click at [93, 293] on button "Historial Casos" at bounding box center [128, 289] width 155 height 32
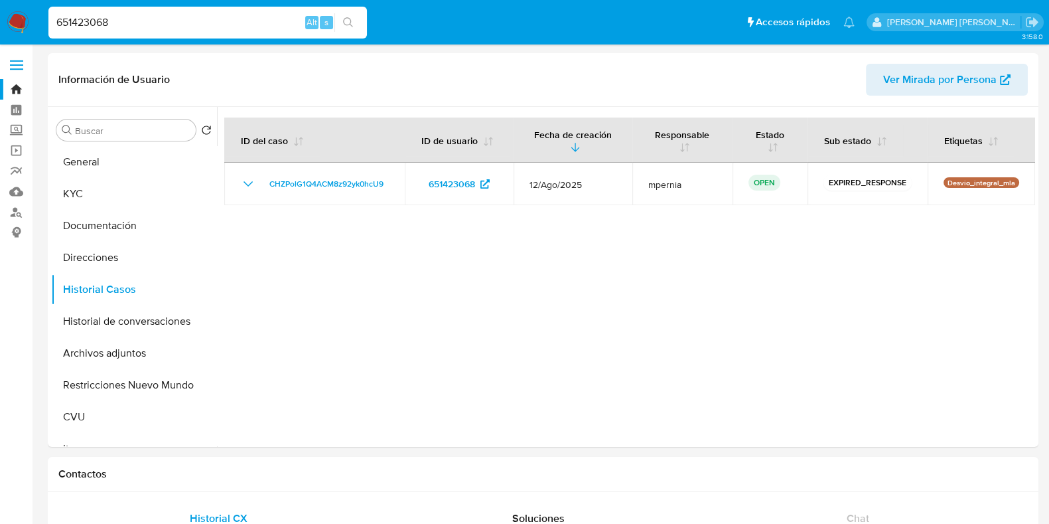
drag, startPoint x: 133, startPoint y: 18, endPoint x: 0, endPoint y: 19, distance: 132.8
click at [0, 17] on nav "Pausado Ver notificaciones 651423068 Alt s Accesos rápidos Presiona las siguien…" at bounding box center [524, 22] width 1049 height 44
paste input "74796552"
type input "674796552"
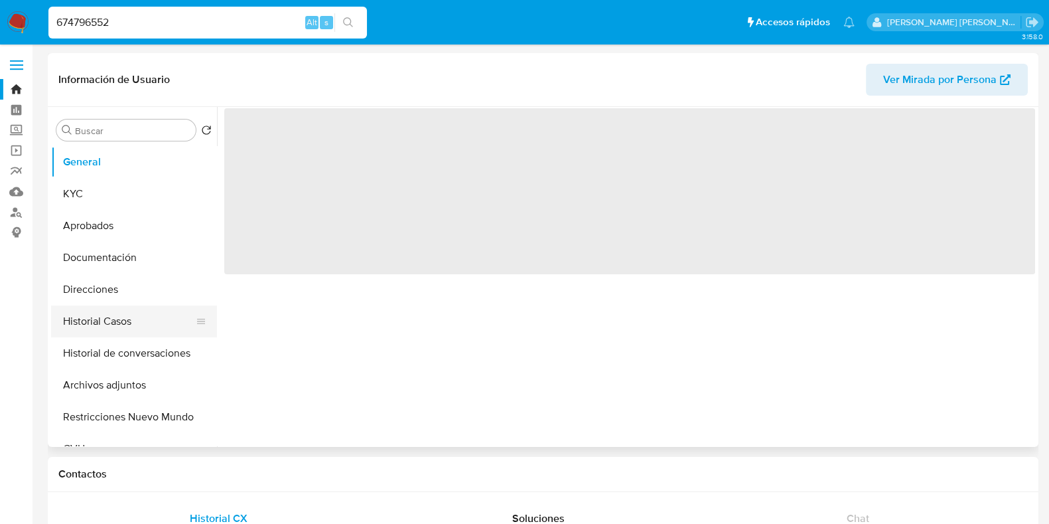
click at [110, 311] on button "Historial Casos" at bounding box center [128, 321] width 155 height 32
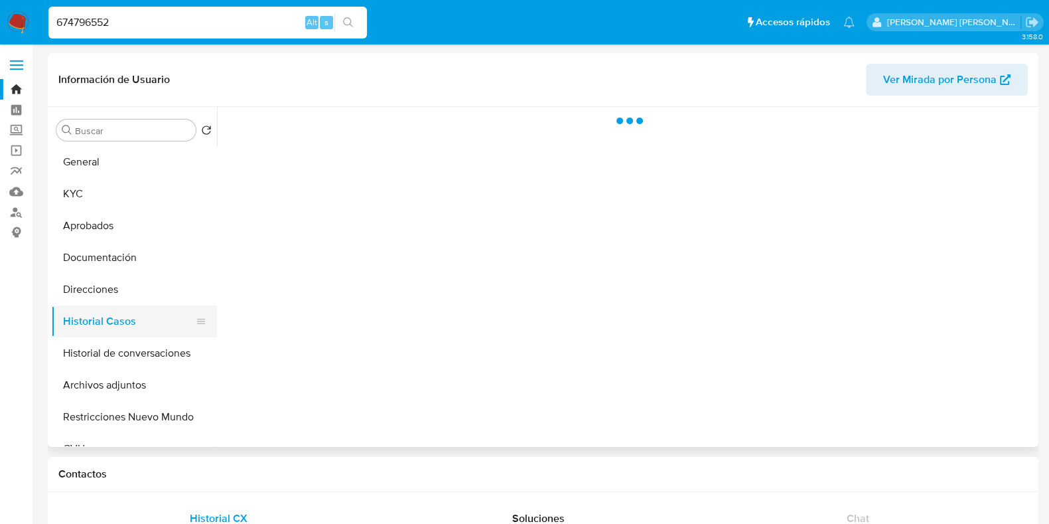
select select "10"
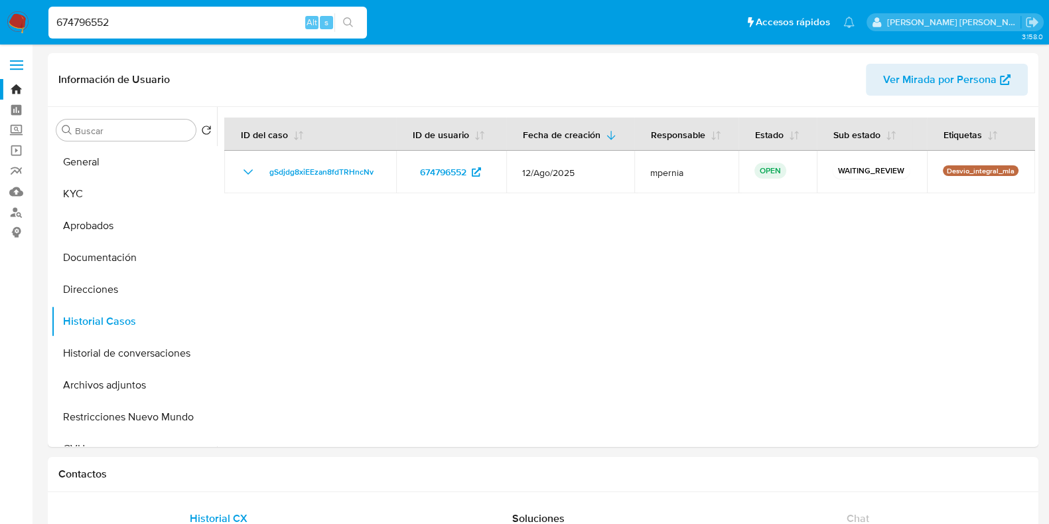
drag, startPoint x: 139, startPoint y: 13, endPoint x: 86, endPoint y: 29, distance: 55.6
click at [62, 25] on div "674796552 [PERSON_NAME] s" at bounding box center [207, 23] width 319 height 32
click at [88, 24] on input "674796552" at bounding box center [207, 22] width 319 height 17
paste input "1052502961"
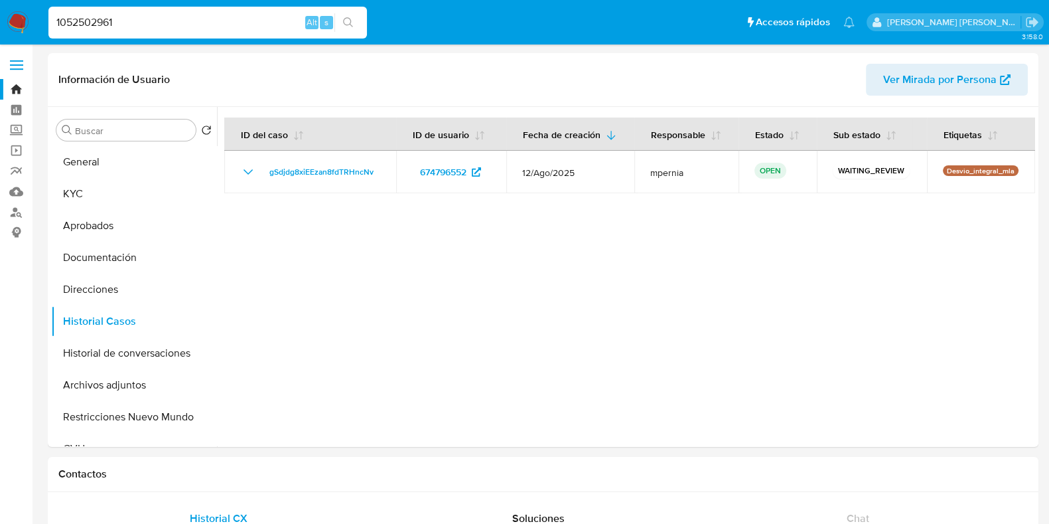
type input "1052502961"
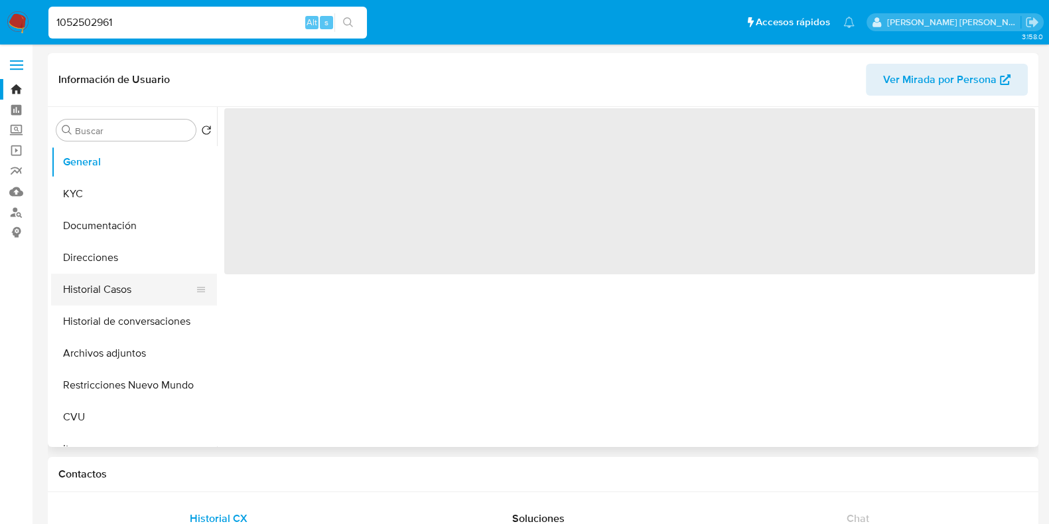
click at [100, 292] on button "Historial Casos" at bounding box center [128, 289] width 155 height 32
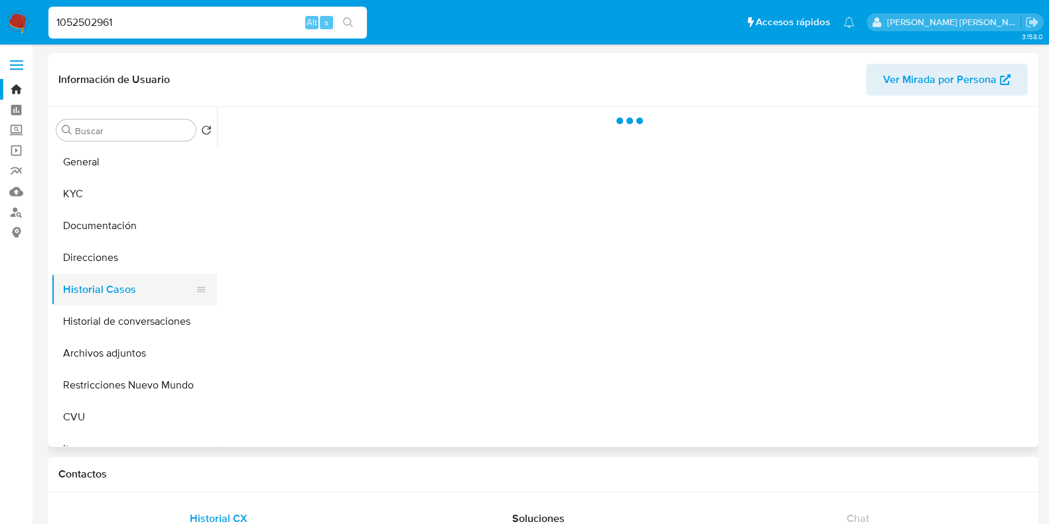
select select "10"
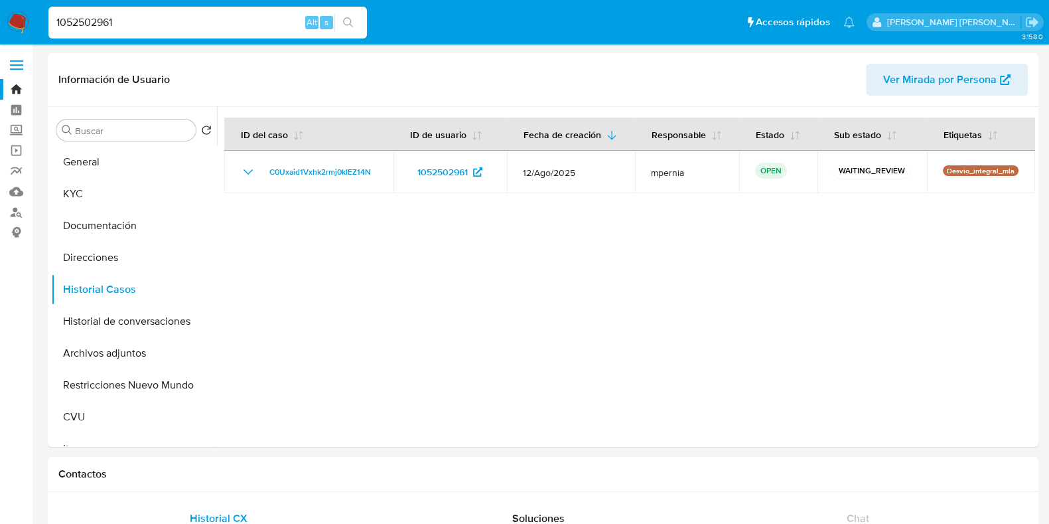
drag, startPoint x: 130, startPoint y: 19, endPoint x: 23, endPoint y: 15, distance: 107.6
click at [23, 15] on nav "Pausado Ver notificaciones 1052502961 Alt s Accesos rápidos Presiona las siguie…" at bounding box center [524, 22] width 1049 height 44
paste input "62118027"
type input "1062118027"
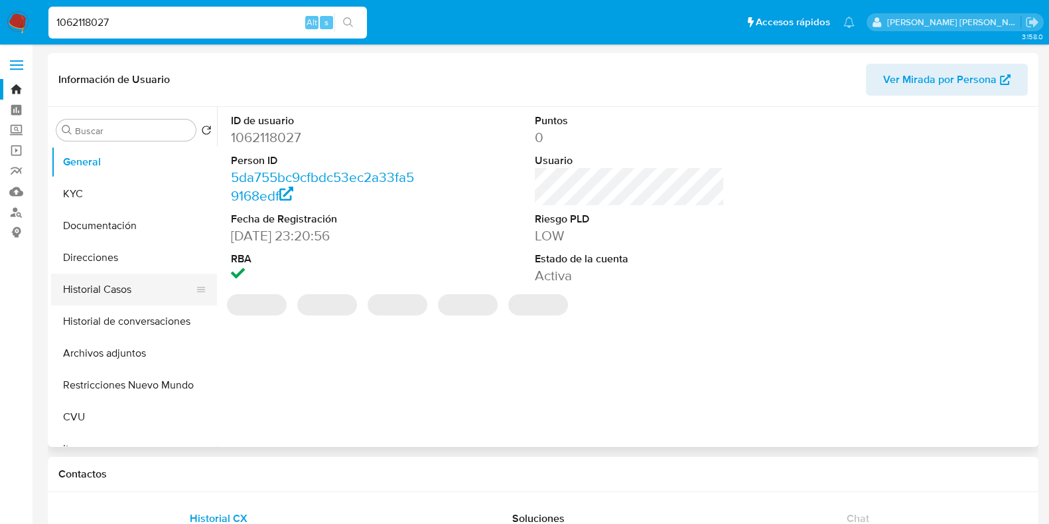
select select "10"
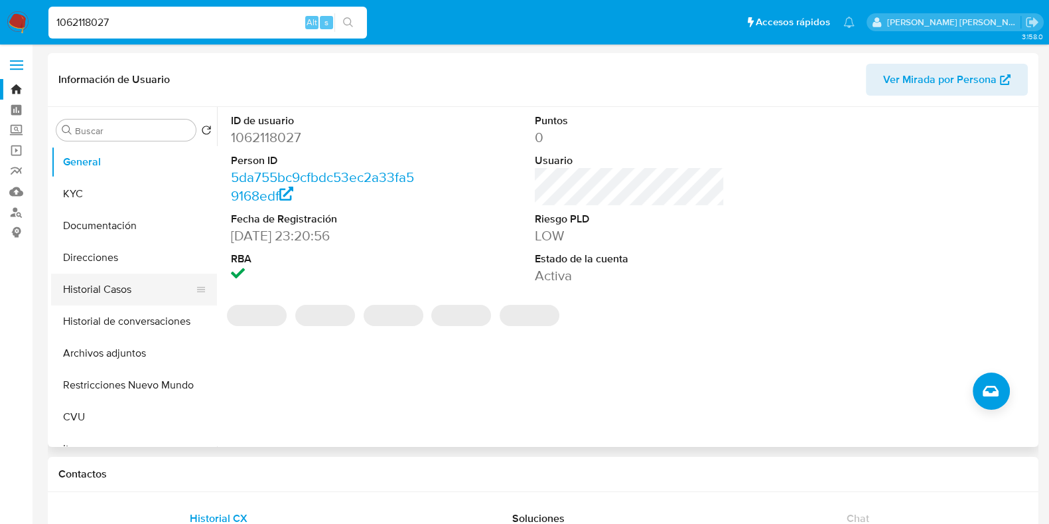
click at [100, 289] on button "Historial Casos" at bounding box center [128, 289] width 155 height 32
